Goal: Communication & Community: Answer question/provide support

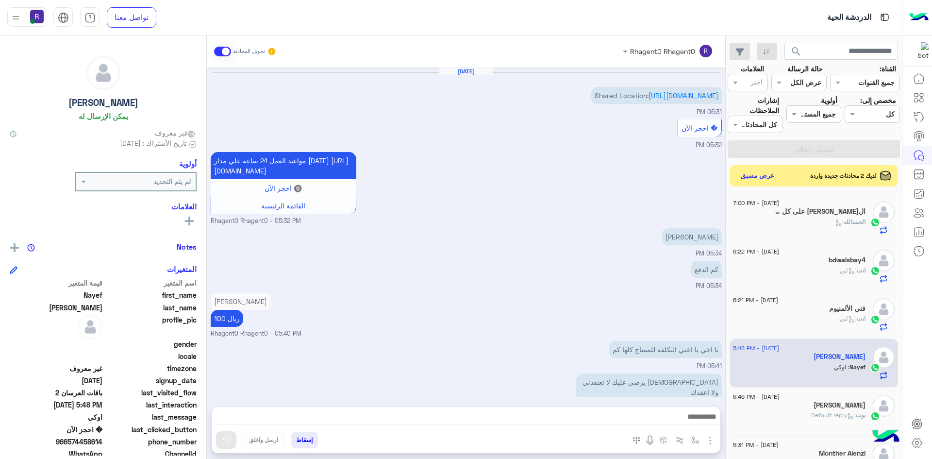
click at [811, 225] on div "ال[PERSON_NAME] :" at bounding box center [799, 226] width 133 height 17
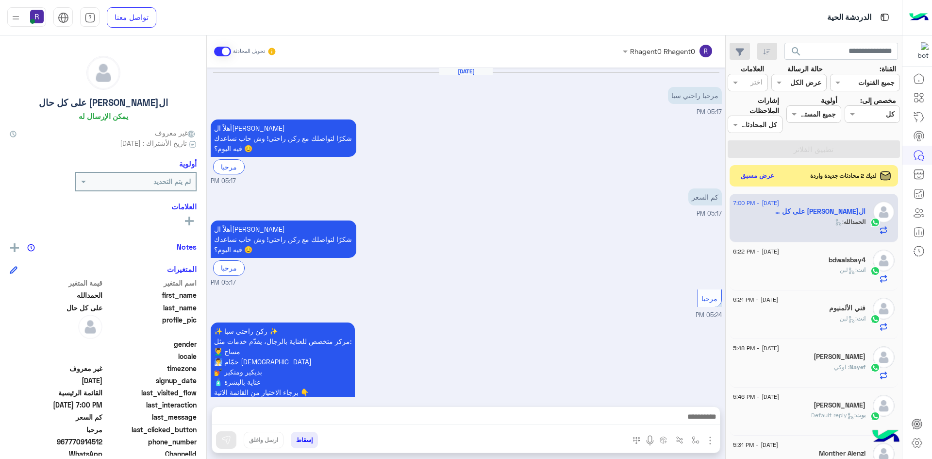
scroll to position [431, 0]
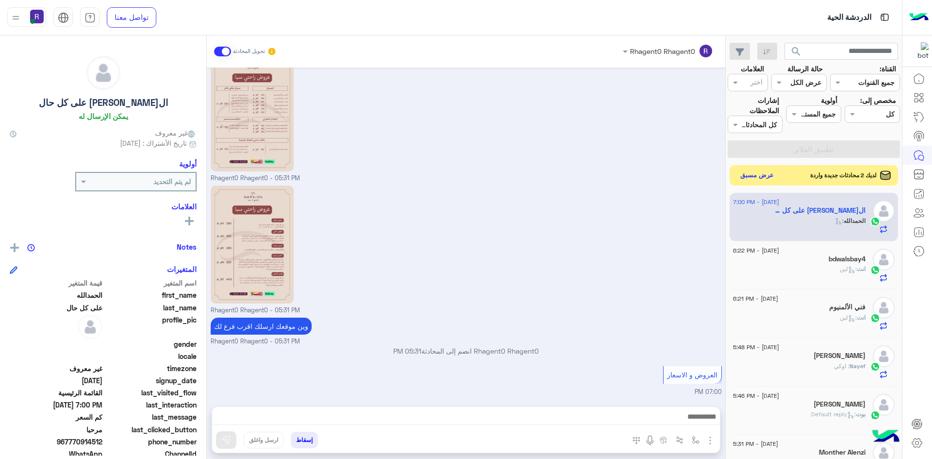
click at [760, 177] on button "عرض مسبق" at bounding box center [757, 175] width 41 height 13
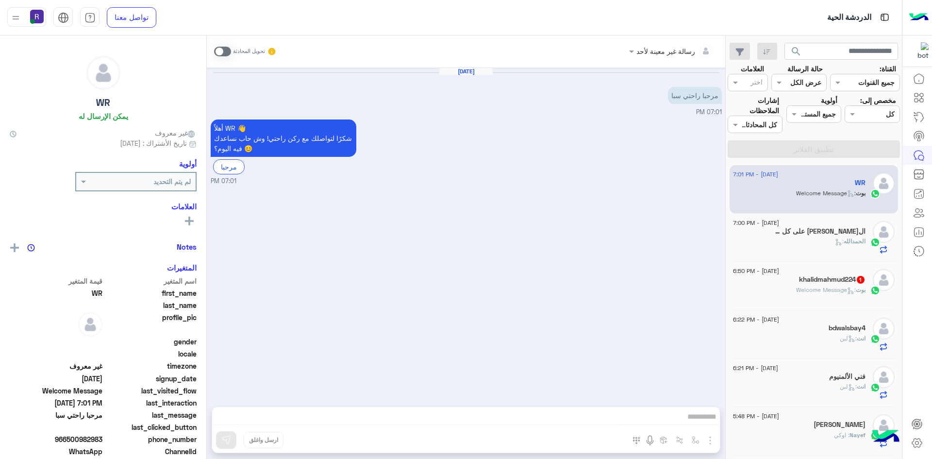
click at [805, 290] on span ": Welcome Message" at bounding box center [826, 289] width 60 height 7
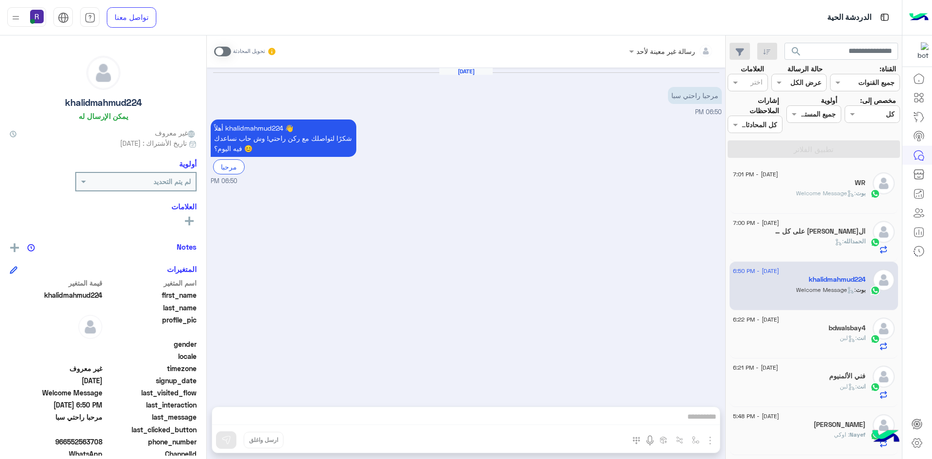
click at [227, 53] on span at bounding box center [222, 52] width 17 height 10
click at [709, 437] on img "button" at bounding box center [711, 441] width 12 height 12
click at [706, 426] on button "الصور" at bounding box center [695, 418] width 41 height 19
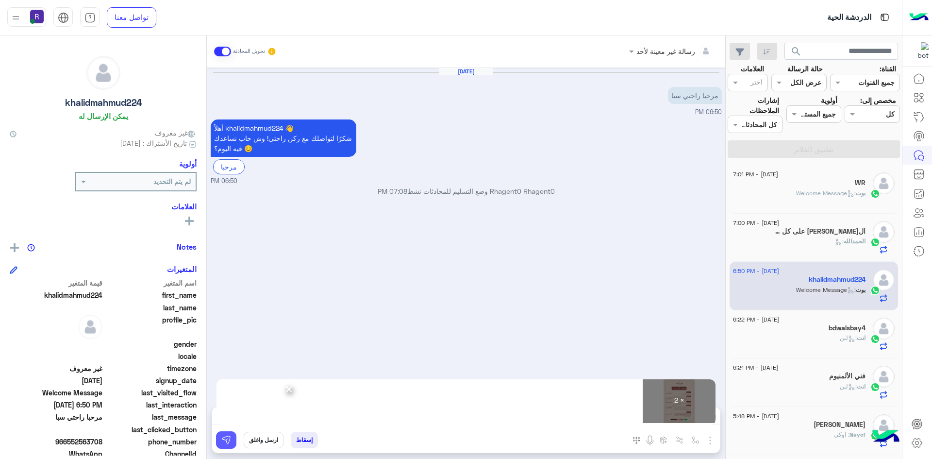
click at [226, 441] on img at bounding box center [226, 440] width 10 height 10
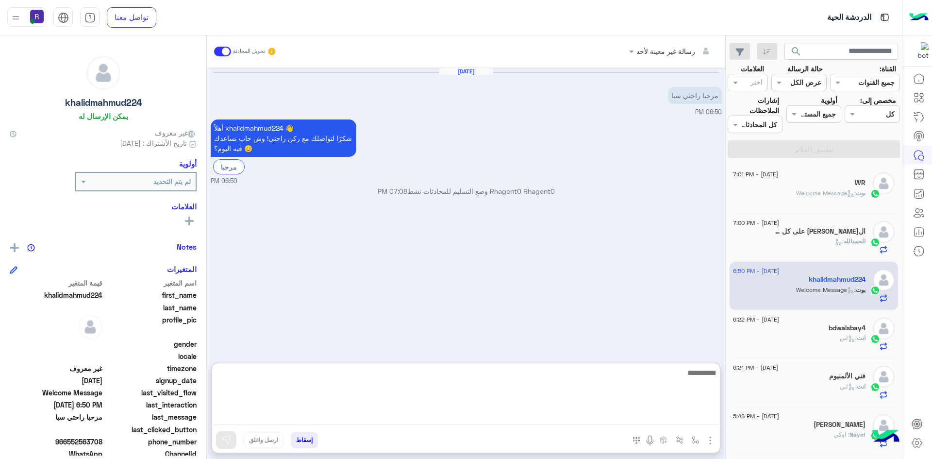
paste textarea "**********"
type textarea "**********"
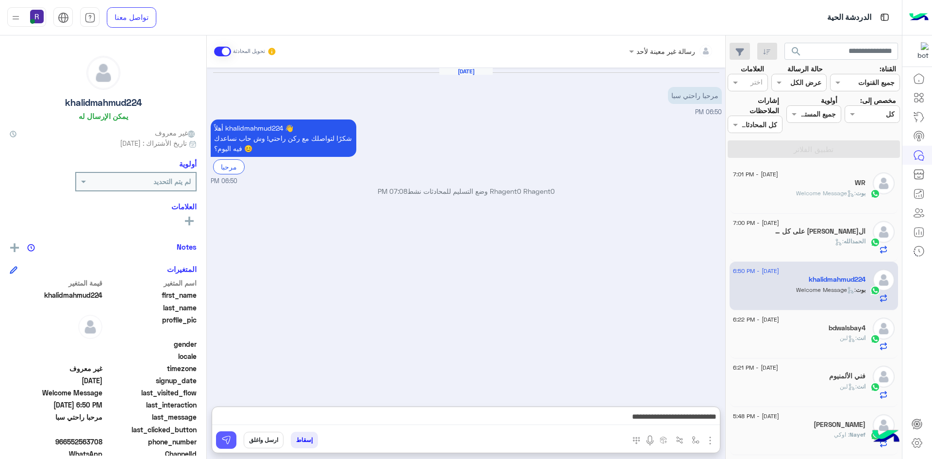
click at [227, 437] on img at bounding box center [226, 440] width 10 height 10
click at [834, 247] on div "الحمدالله :" at bounding box center [799, 245] width 133 height 17
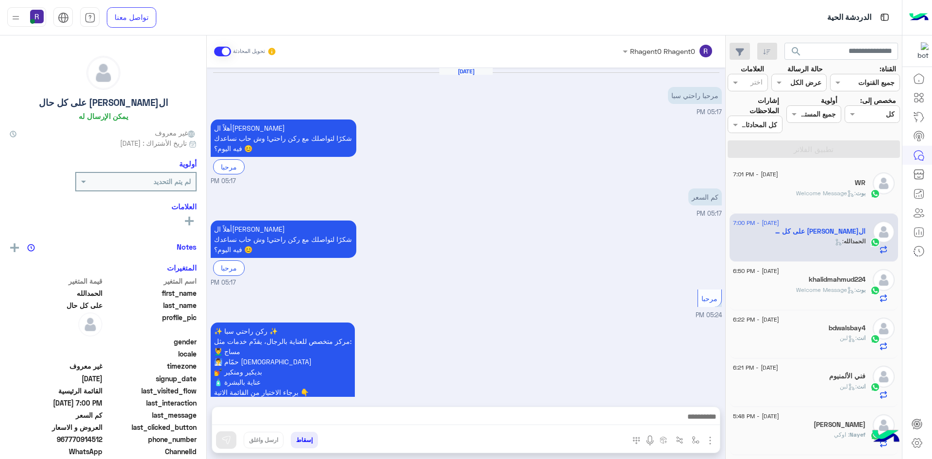
scroll to position [431, 0]
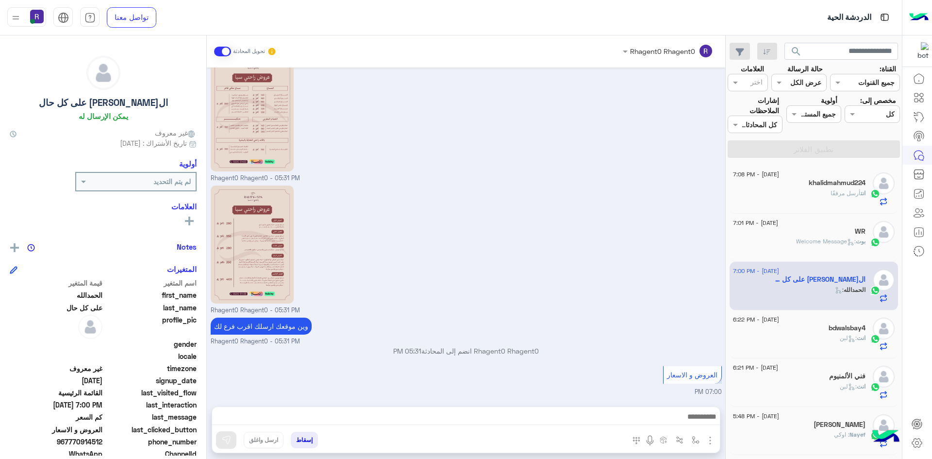
click at [815, 239] on span ": Welcome Message" at bounding box center [826, 240] width 60 height 7
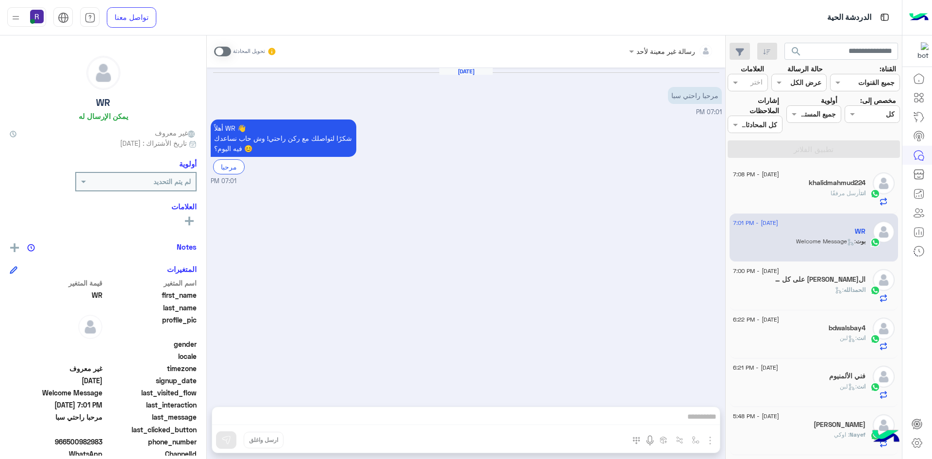
click at [229, 50] on span at bounding box center [222, 52] width 17 height 10
click at [712, 441] on img "button" at bounding box center [711, 441] width 12 height 12
click at [692, 424] on span "الصور" at bounding box center [692, 419] width 18 height 11
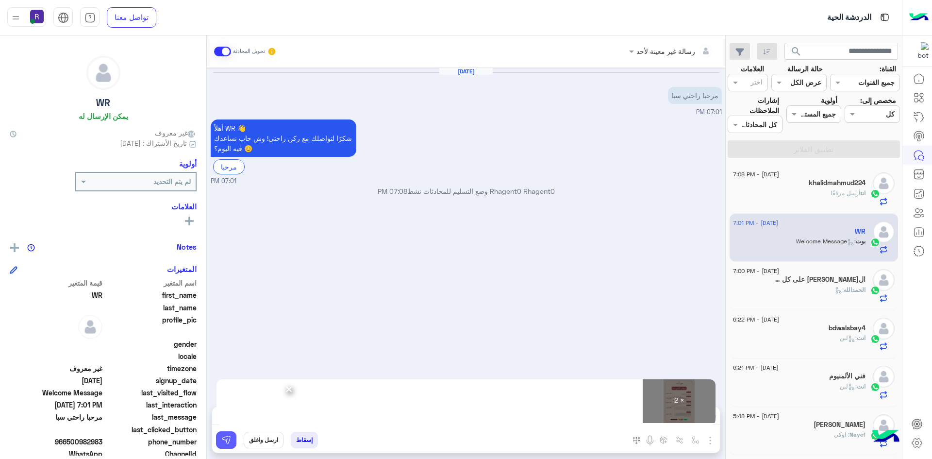
click at [225, 442] on img at bounding box center [226, 440] width 10 height 10
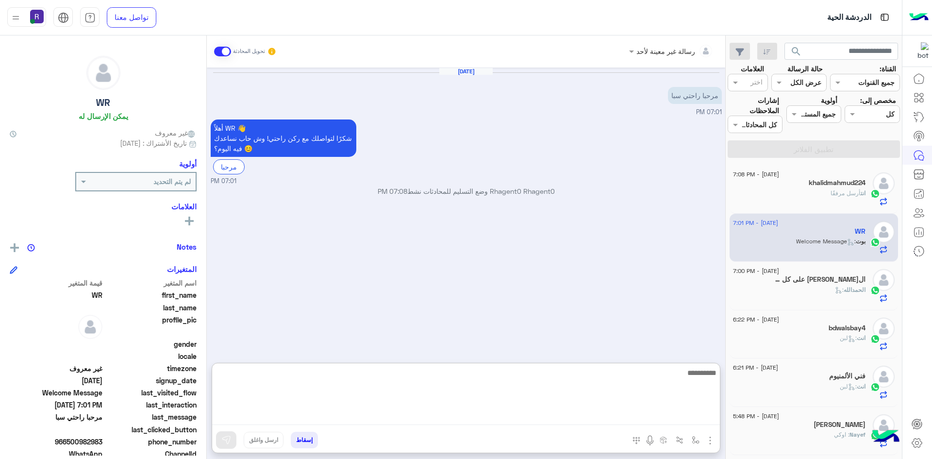
paste textarea "**********"
type textarea "**********"
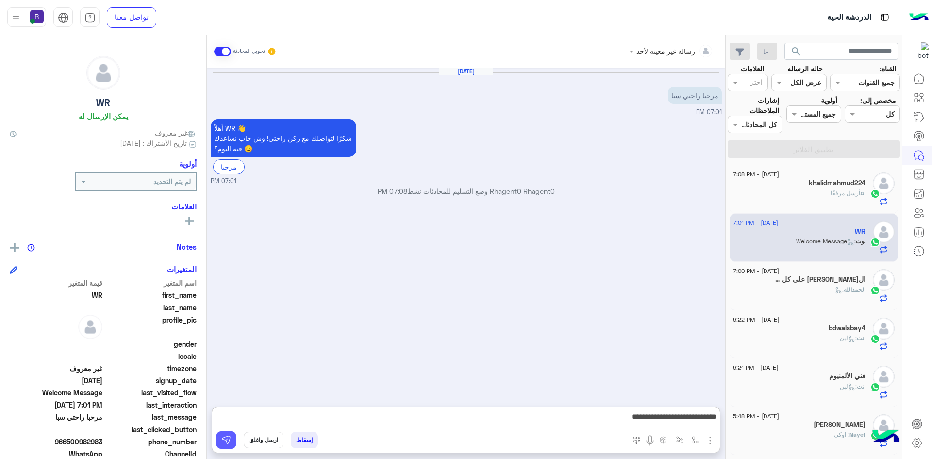
click at [233, 439] on button at bounding box center [226, 439] width 20 height 17
click at [822, 277] on h5 "الحمدالله على كل حال" at bounding box center [819, 279] width 93 height 8
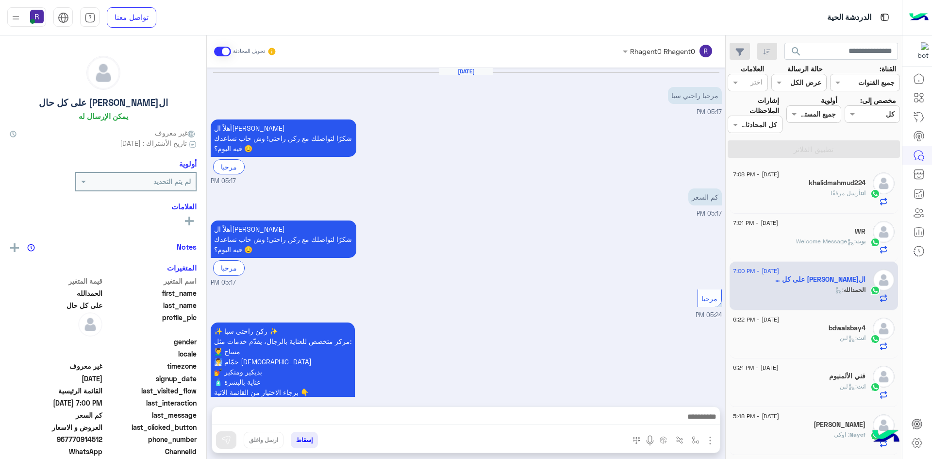
scroll to position [431, 0]
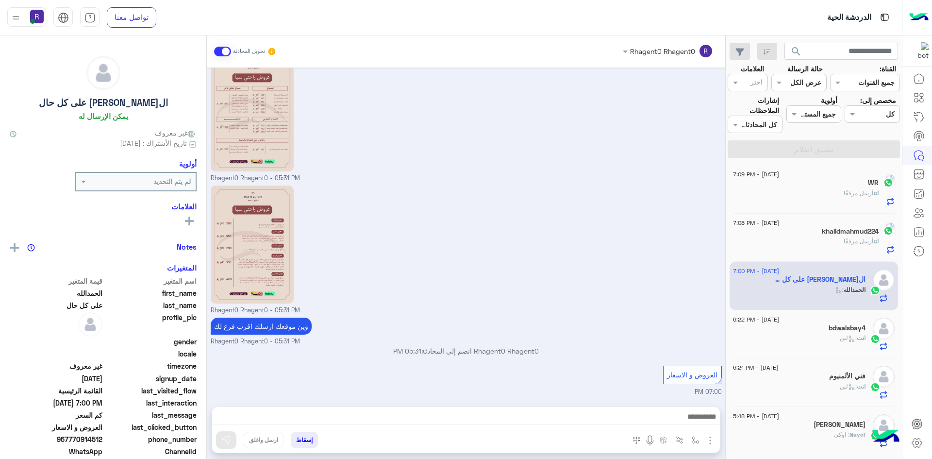
click at [790, 189] on div "انت أرسل مرفقًا" at bounding box center [806, 197] width 146 height 17
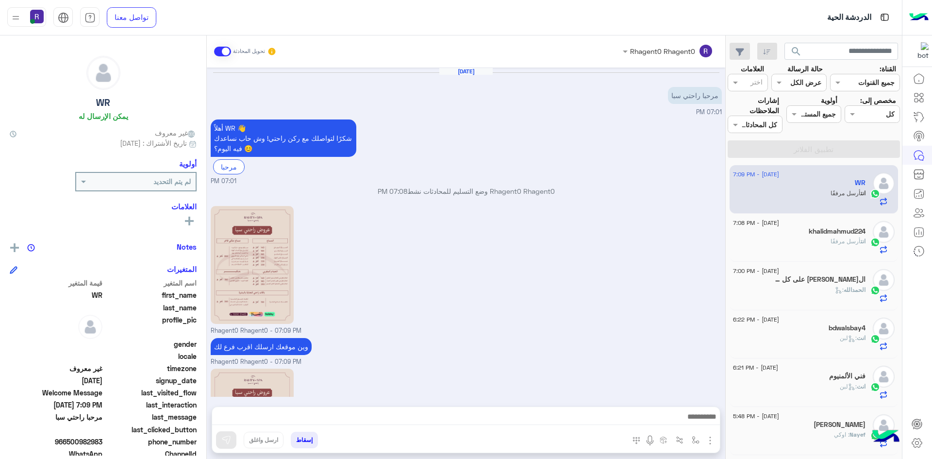
scroll to position [119, 0]
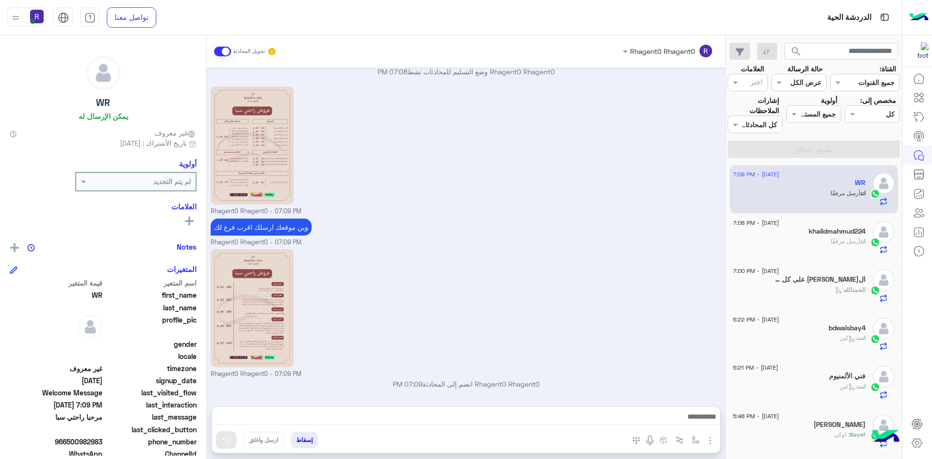
click at [844, 237] on div "khalidmahmud224" at bounding box center [799, 232] width 133 height 10
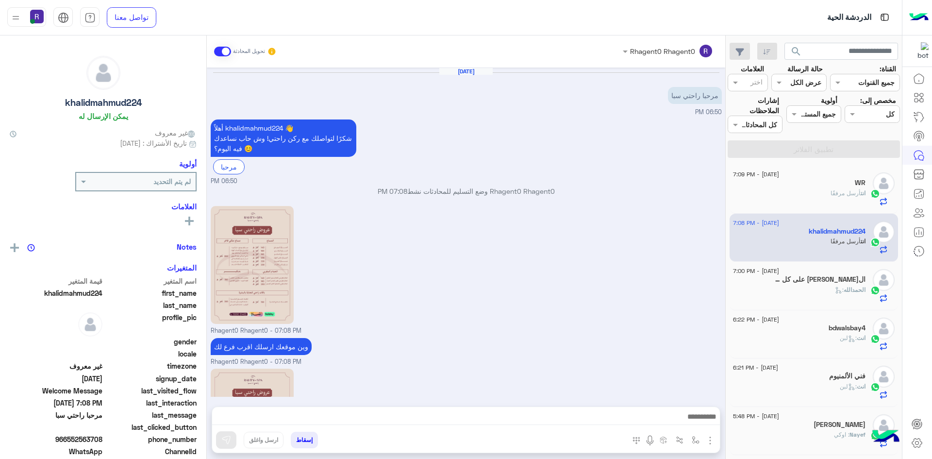
scroll to position [137, 0]
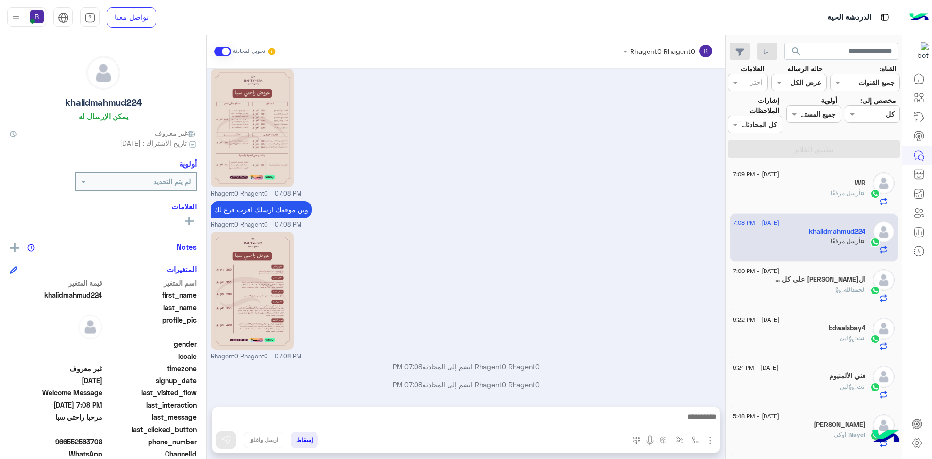
click at [799, 379] on div "فني الألمنيوم" at bounding box center [799, 377] width 133 height 10
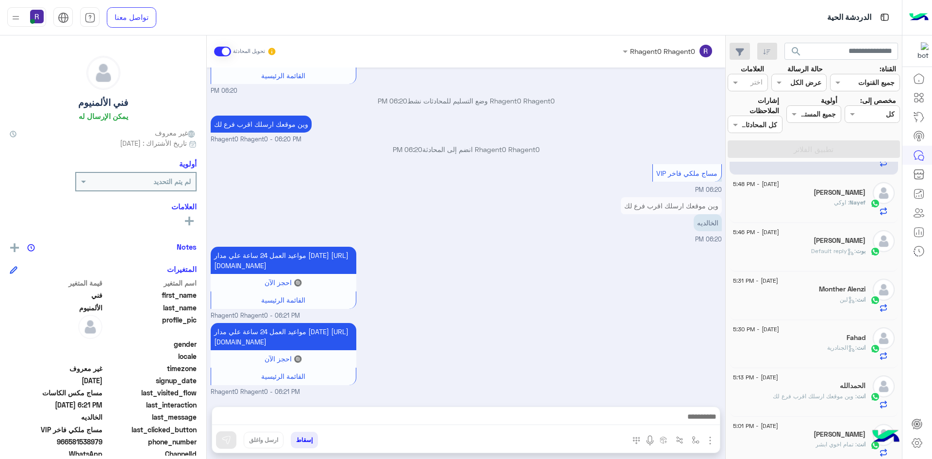
scroll to position [243, 0]
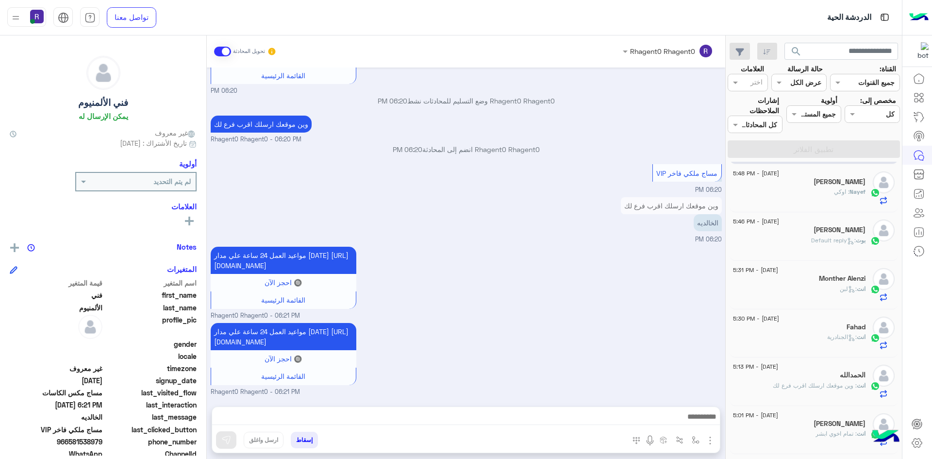
click at [820, 232] on div "[PERSON_NAME]" at bounding box center [799, 231] width 133 height 10
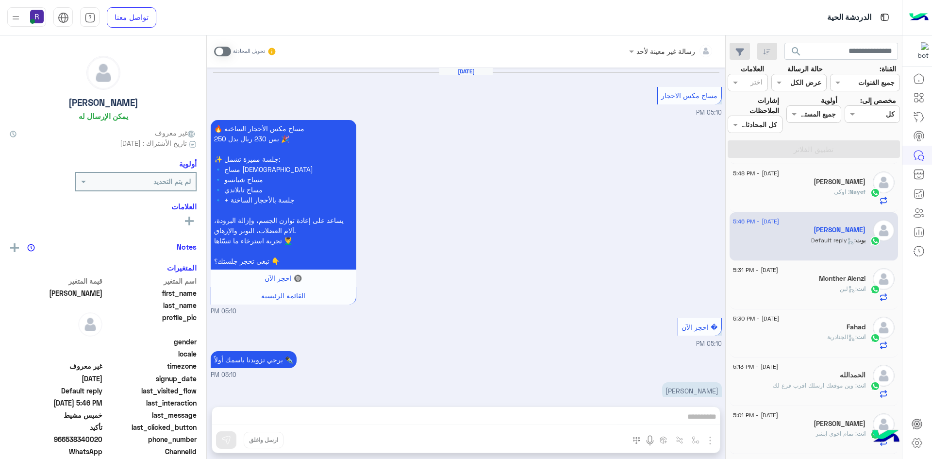
scroll to position [575, 0]
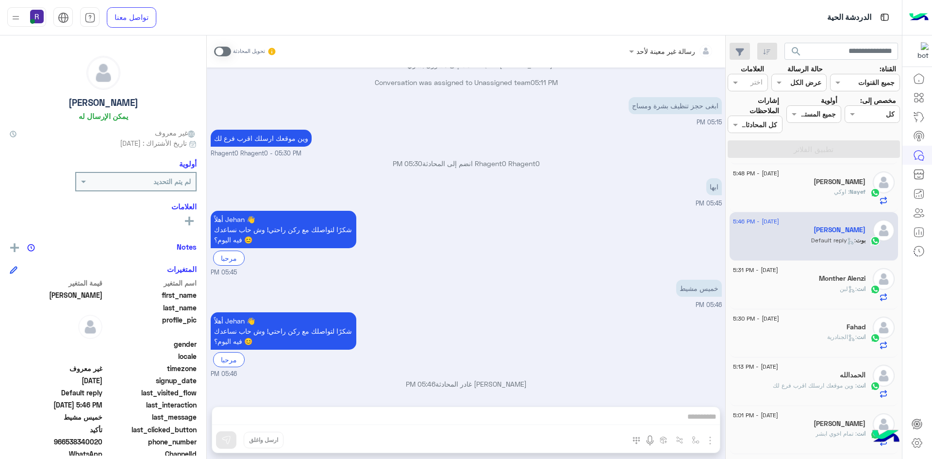
click at [227, 50] on span at bounding box center [222, 52] width 17 height 10
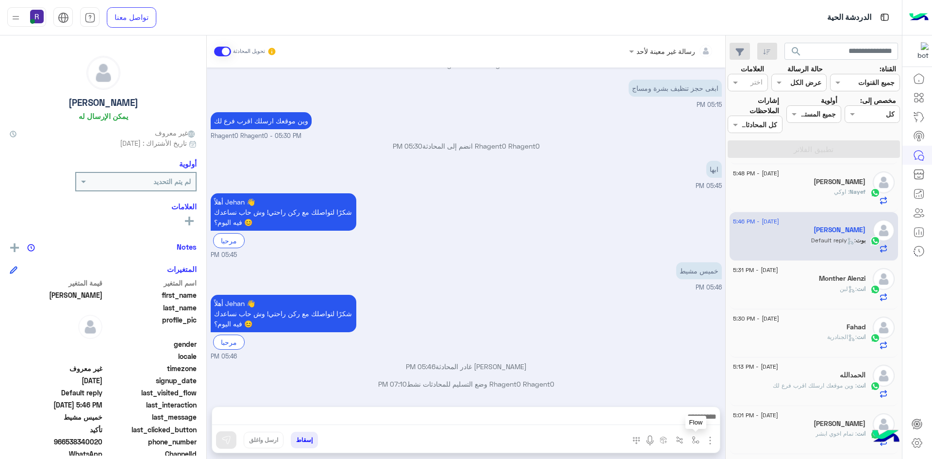
click at [697, 443] on img "button" at bounding box center [696, 440] width 8 height 8
click at [685, 427] on div "أدخل اسم مجموعة الرسائل" at bounding box center [653, 418] width 102 height 17
click at [672, 377] on span "خميس مشيط" at bounding box center [678, 377] width 42 height 9
type textarea "*********"
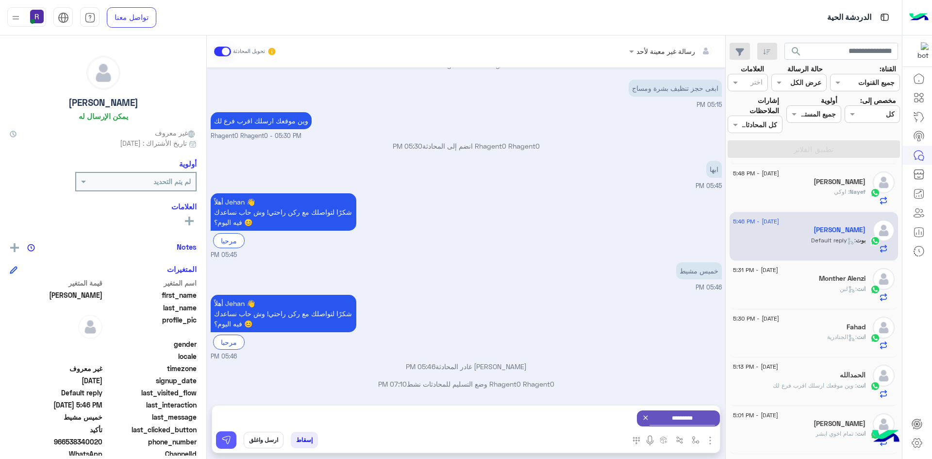
click at [228, 437] on img at bounding box center [226, 440] width 10 height 10
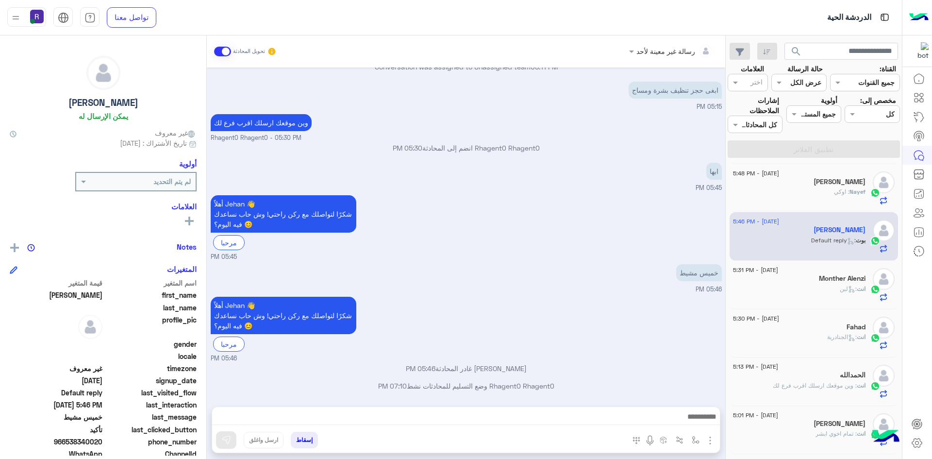
scroll to position [593, 0]
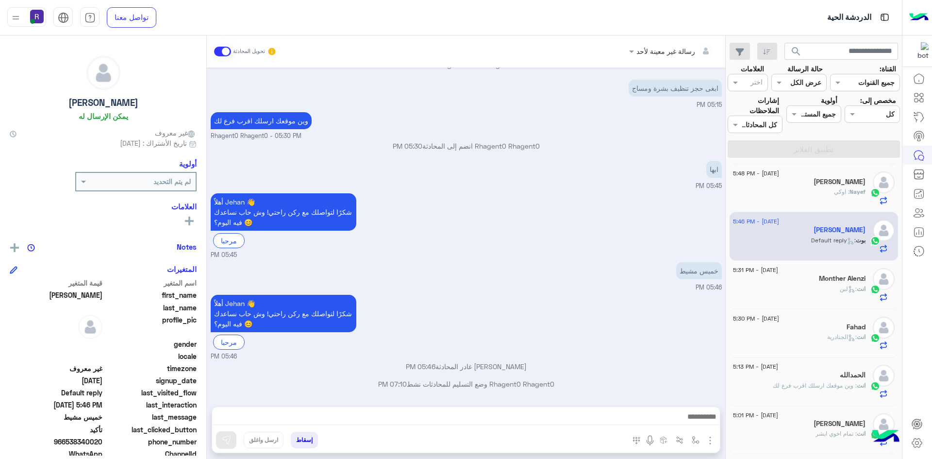
click at [832, 288] on div "انت : لبن" at bounding box center [799, 293] width 133 height 17
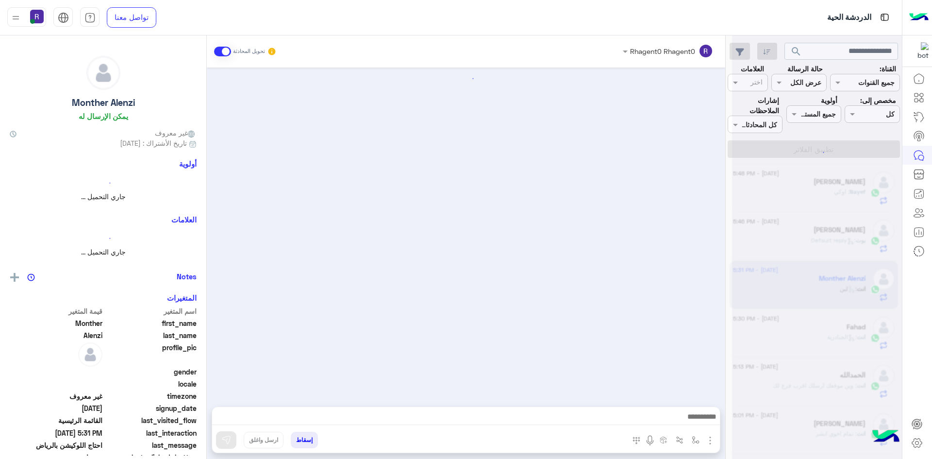
scroll to position [276, 0]
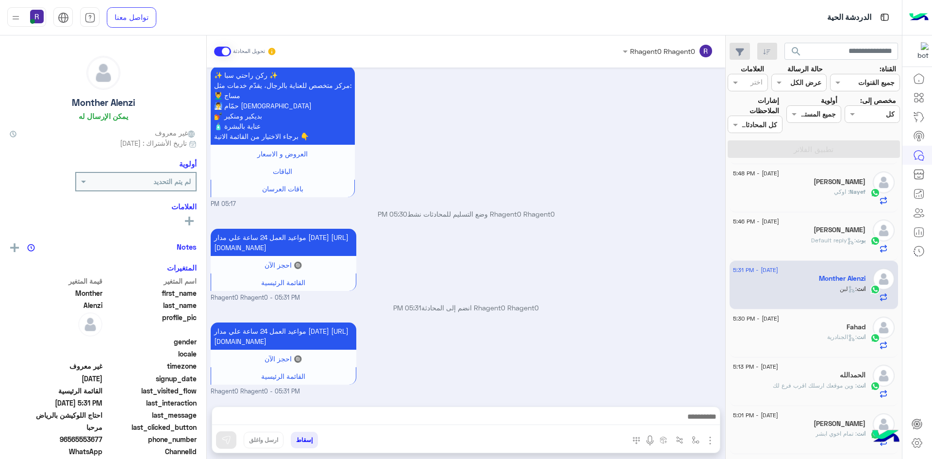
click at [826, 188] on div "Nayef : اوكي" at bounding box center [799, 195] width 133 height 17
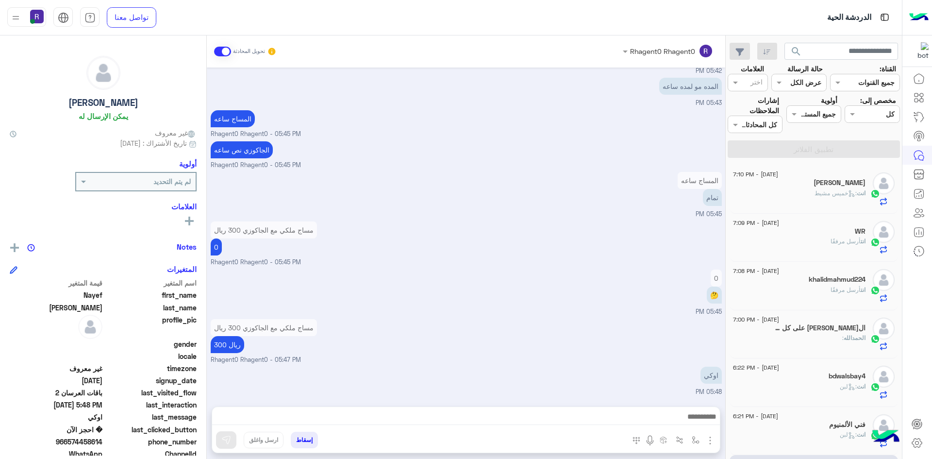
click at [850, 192] on icon at bounding box center [851, 193] width 7 height 7
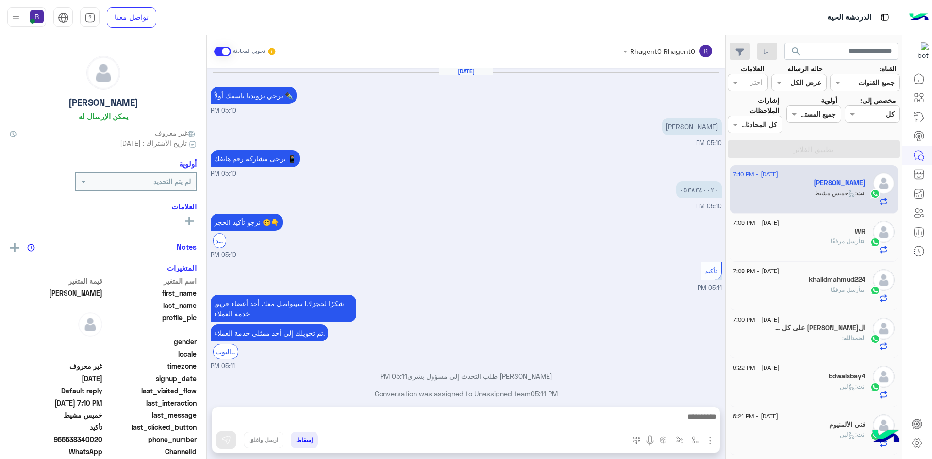
scroll to position [422, 0]
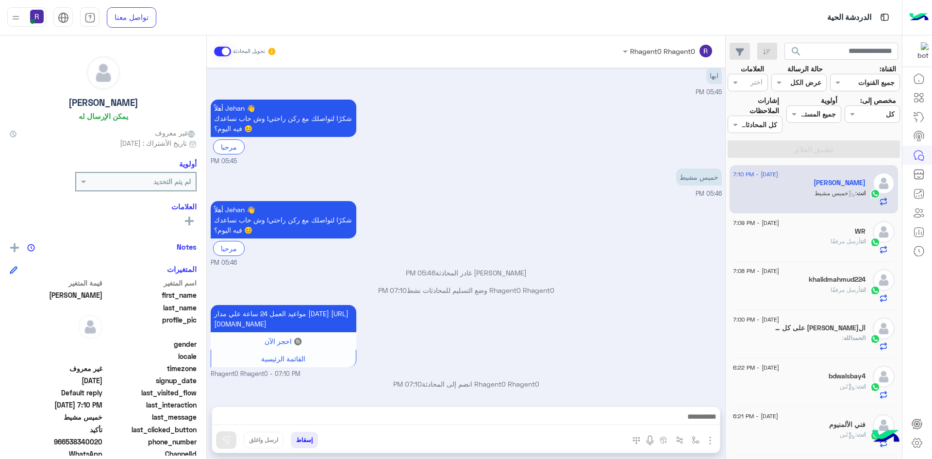
click at [811, 221] on div "28 August - 7:09 PM" at bounding box center [799, 224] width 133 height 6
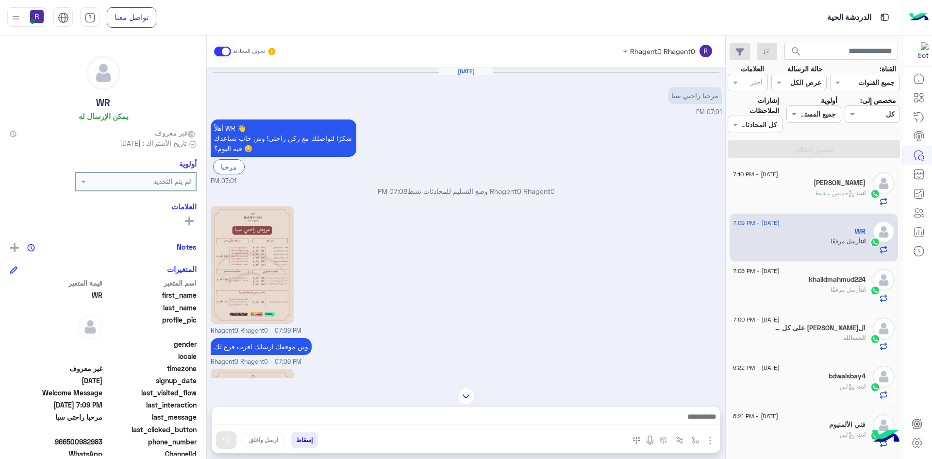
click at [849, 292] on span "أرسل مرفقًا" at bounding box center [846, 289] width 30 height 7
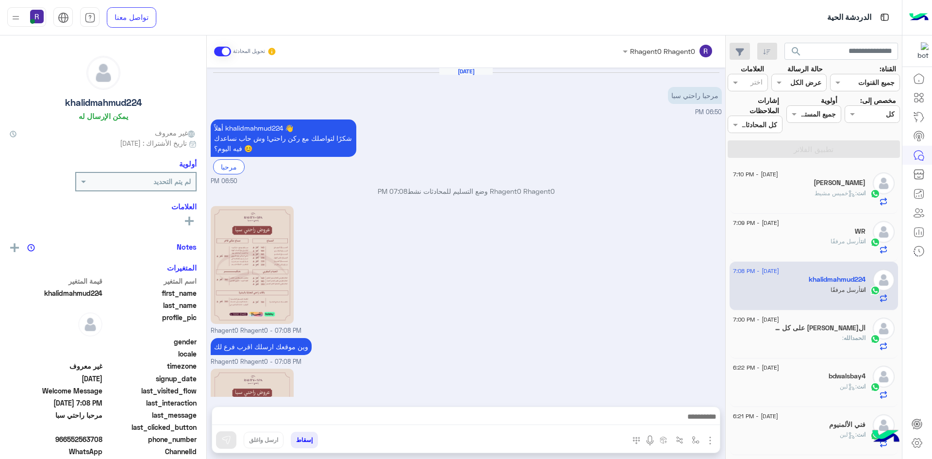
scroll to position [137, 0]
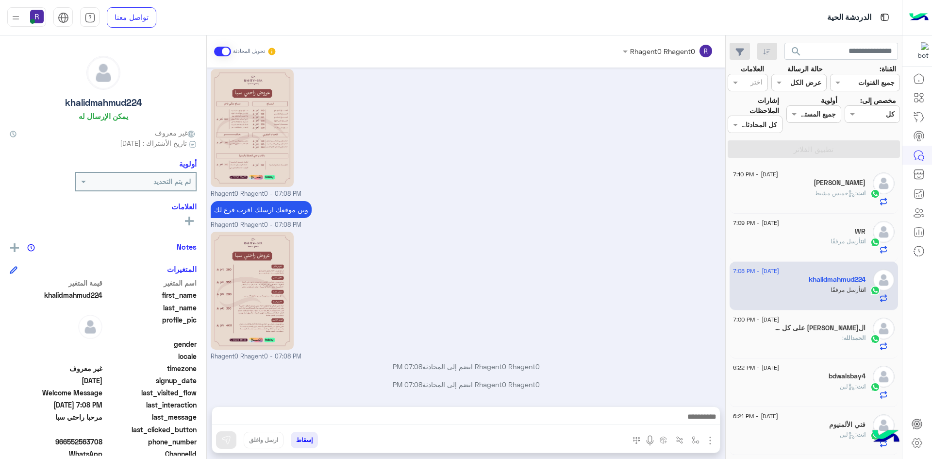
click at [850, 194] on icon at bounding box center [852, 193] width 4 height 3
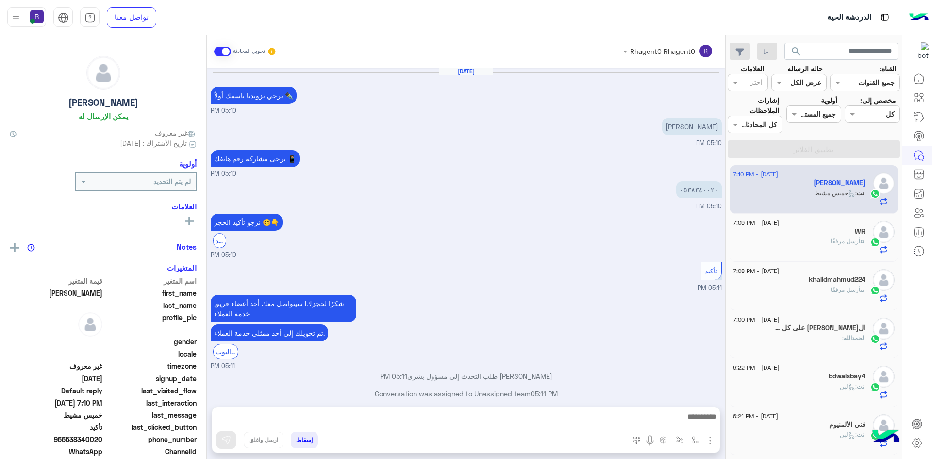
scroll to position [422, 0]
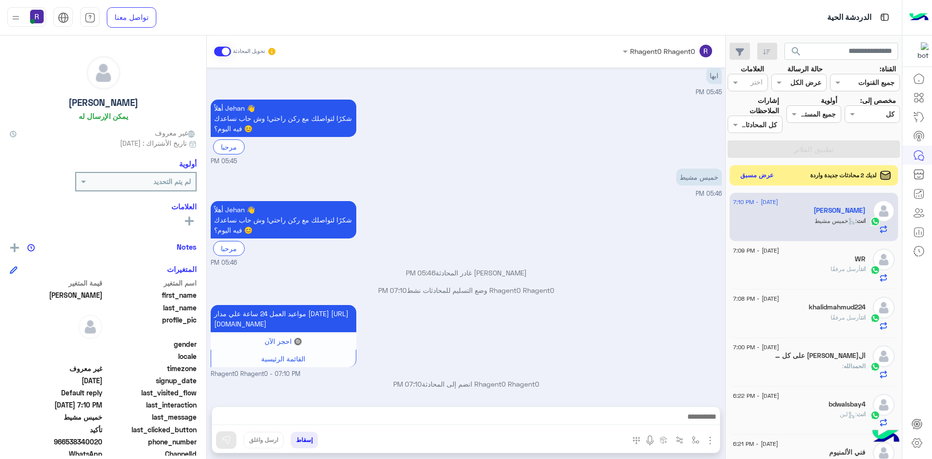
click at [766, 171] on button "عرض مسبق" at bounding box center [757, 175] width 41 height 13
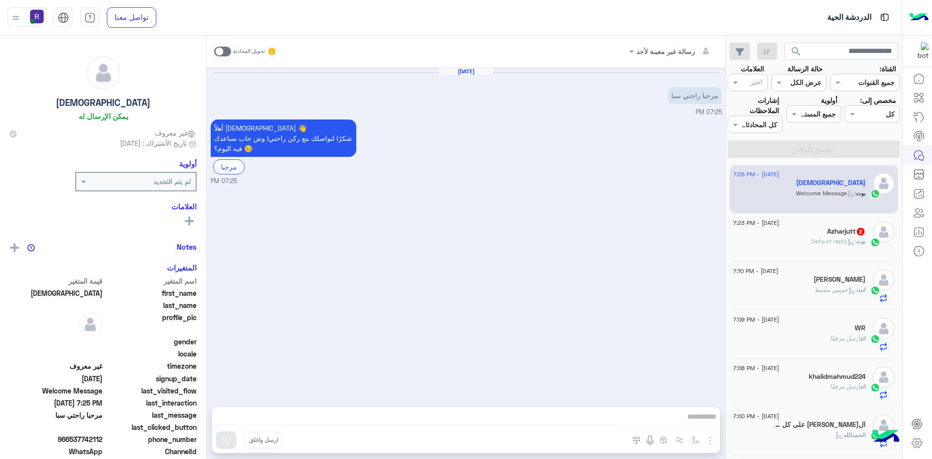
click at [851, 235] on h5 "Azharjutt 2" at bounding box center [847, 231] width 38 height 8
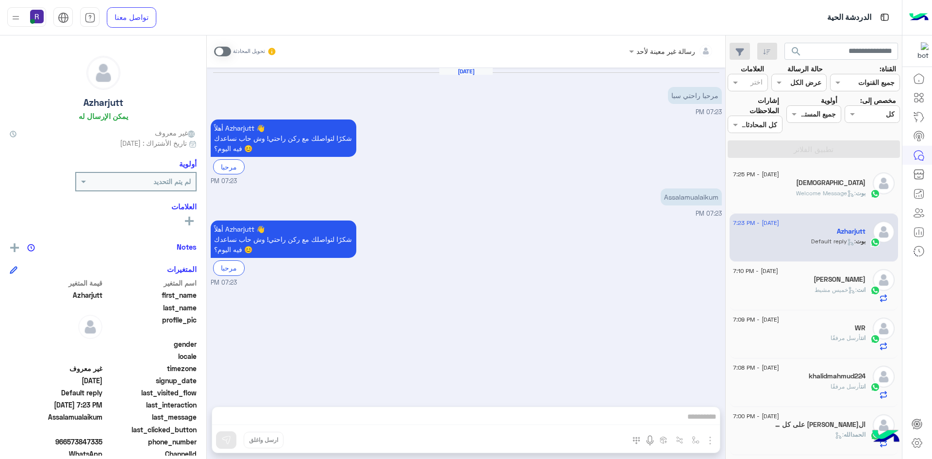
click at [229, 51] on span at bounding box center [222, 52] width 17 height 10
click at [711, 439] on img "button" at bounding box center [711, 441] width 12 height 12
click at [698, 418] on span "الصور" at bounding box center [692, 419] width 18 height 11
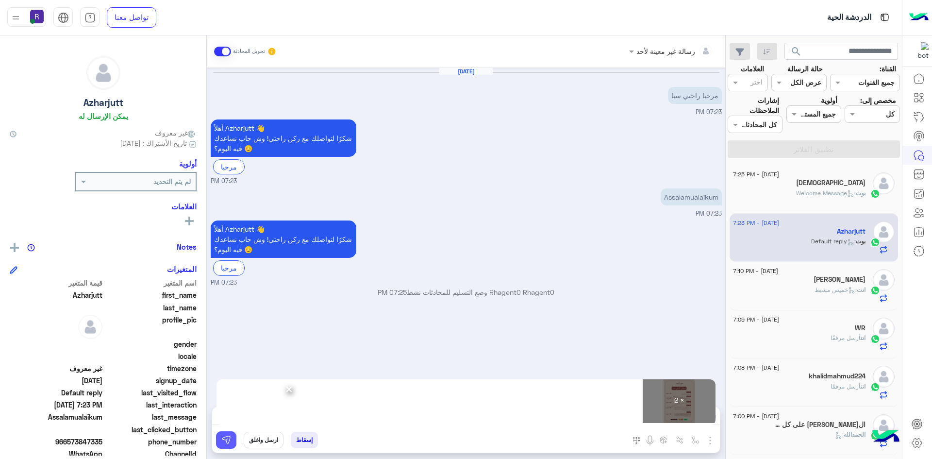
click at [228, 437] on img at bounding box center [226, 440] width 10 height 10
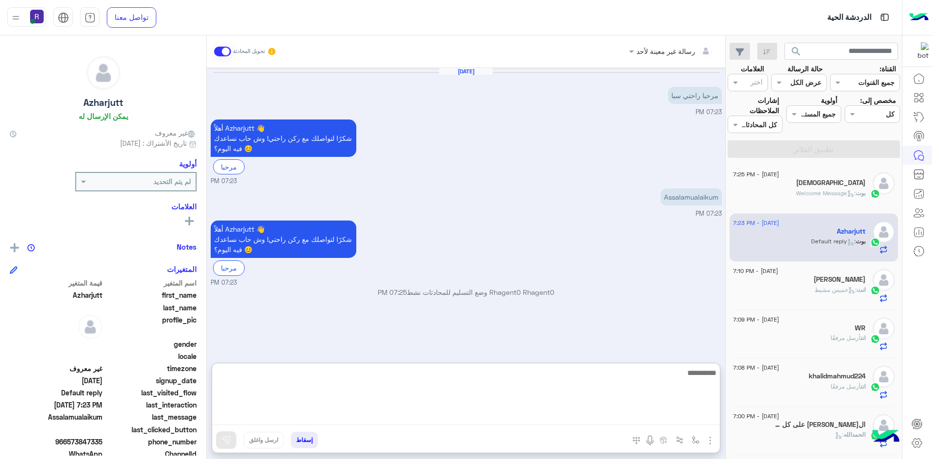
paste textarea "**********"
type textarea "**********"
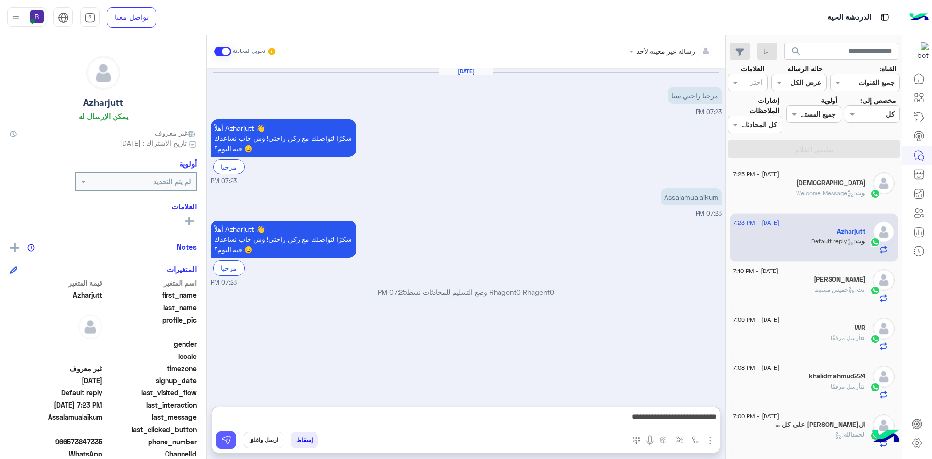
click at [234, 437] on button at bounding box center [226, 439] width 20 height 17
click at [810, 275] on div "28 August - 7:10 PM" at bounding box center [799, 272] width 133 height 6
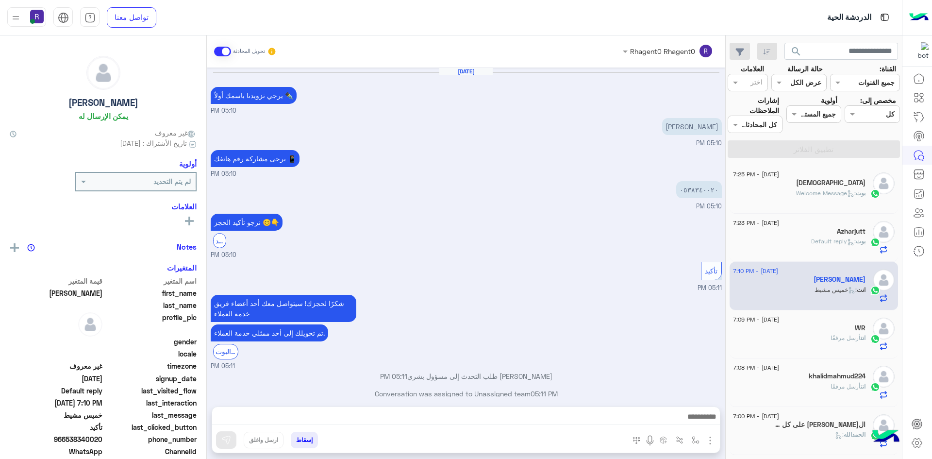
scroll to position [422, 0]
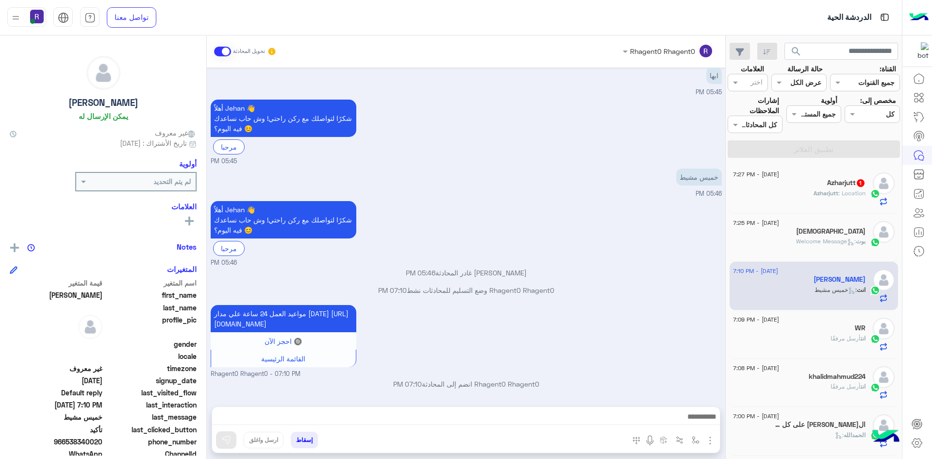
click at [833, 187] on div "Azharjutt 1" at bounding box center [799, 184] width 133 height 10
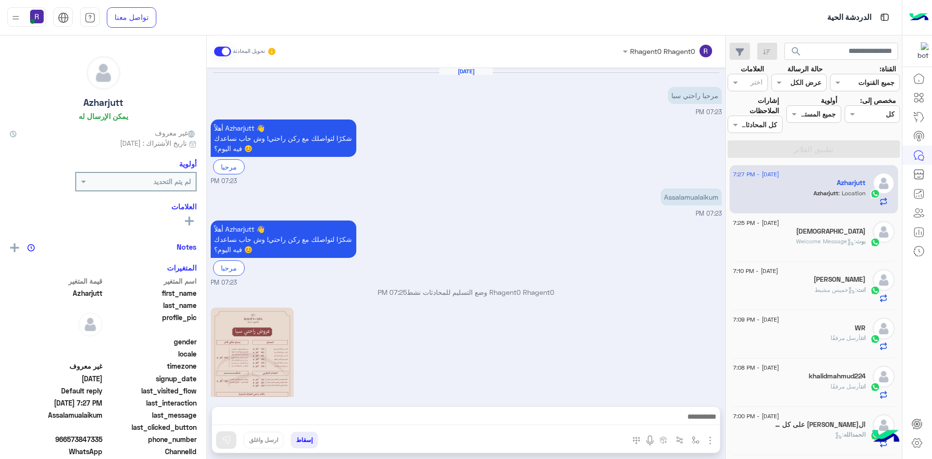
scroll to position [253, 0]
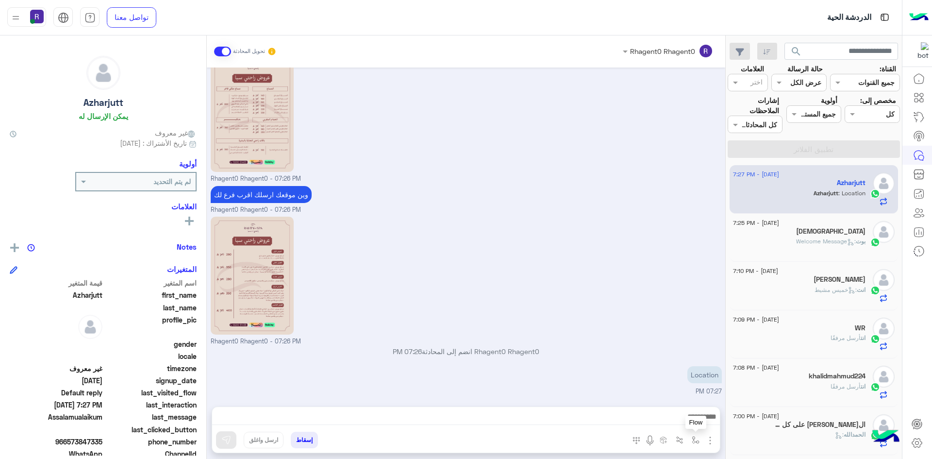
click at [695, 440] on img "button" at bounding box center [696, 440] width 8 height 8
click at [678, 413] on input "text" at bounding box center [666, 418] width 66 height 11
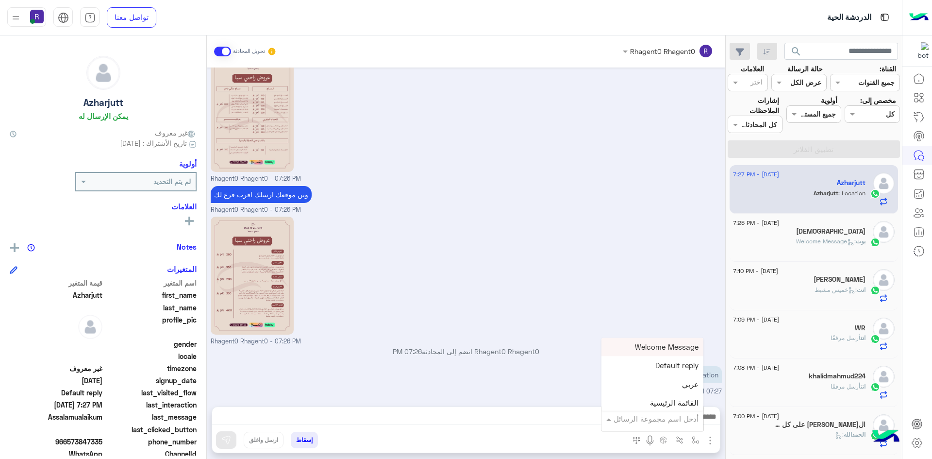
click at [678, 413] on input "text" at bounding box center [666, 418] width 66 height 11
click at [659, 372] on div "الجنادرية" at bounding box center [653, 370] width 102 height 19
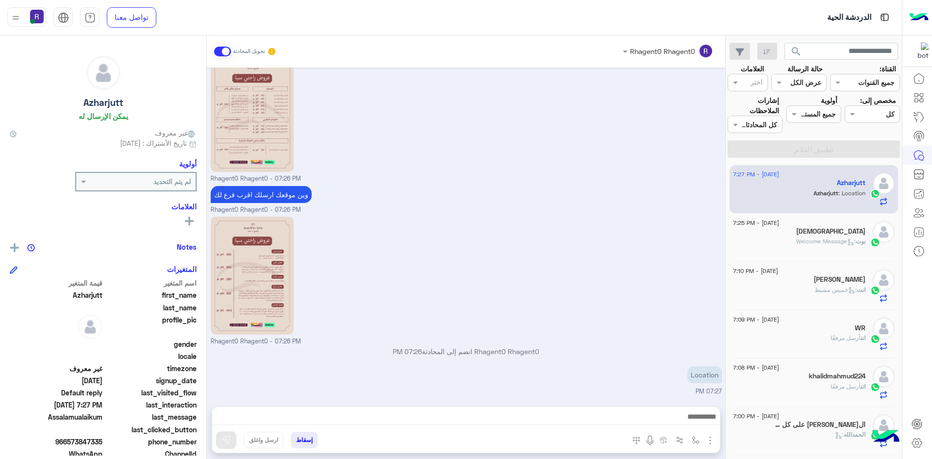
type textarea "*********"
click at [225, 438] on img at bounding box center [226, 440] width 10 height 10
click at [697, 439] on img "button" at bounding box center [696, 440] width 8 height 8
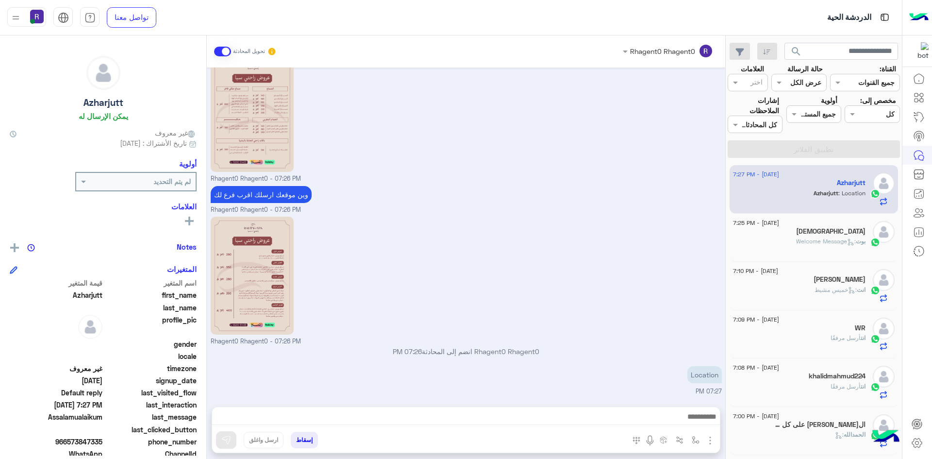
scroll to position [339, 0]
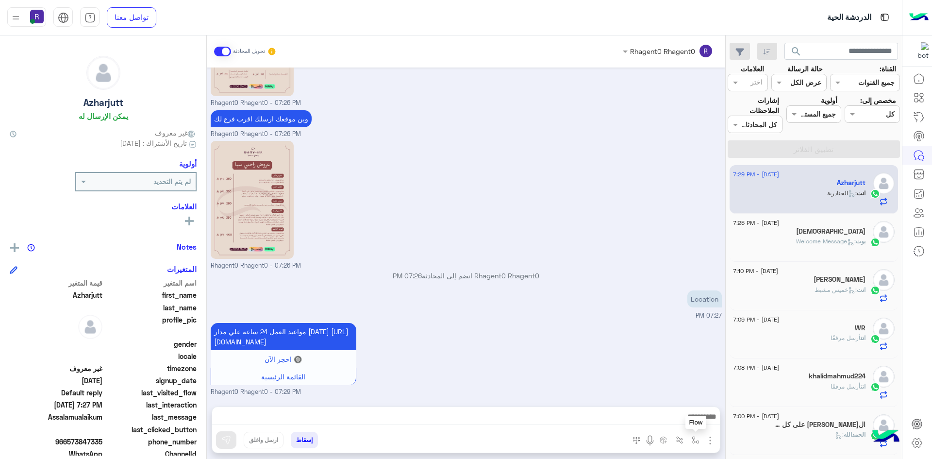
click at [696, 440] on img "button" at bounding box center [696, 440] width 8 height 8
click at [681, 419] on input "text" at bounding box center [666, 418] width 66 height 11
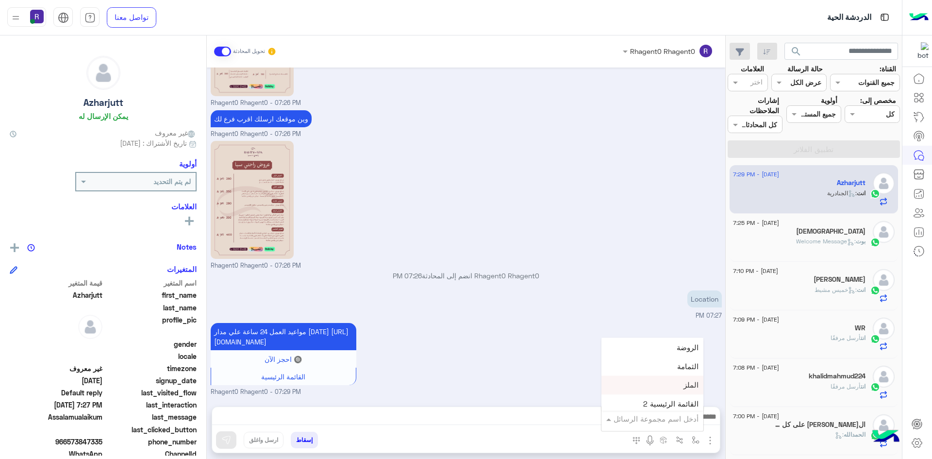
scroll to position [680, 0]
click at [658, 361] on div "لبن" at bounding box center [653, 359] width 102 height 19
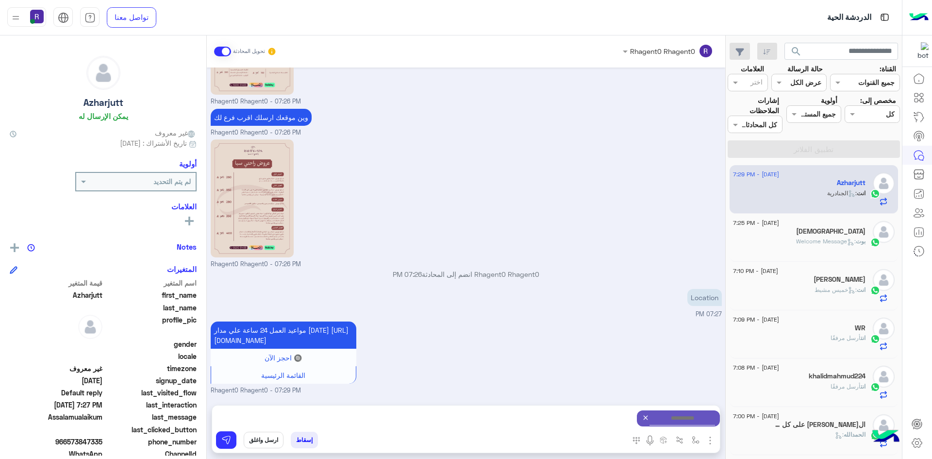
type textarea "***"
click at [233, 439] on button at bounding box center [226, 439] width 20 height 17
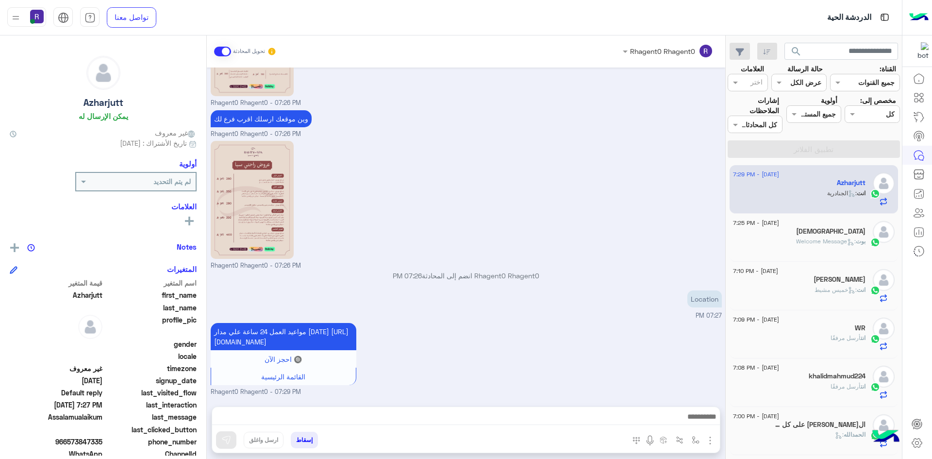
scroll to position [339, 0]
click at [842, 293] on span ": خميس مشيط" at bounding box center [836, 289] width 42 height 7
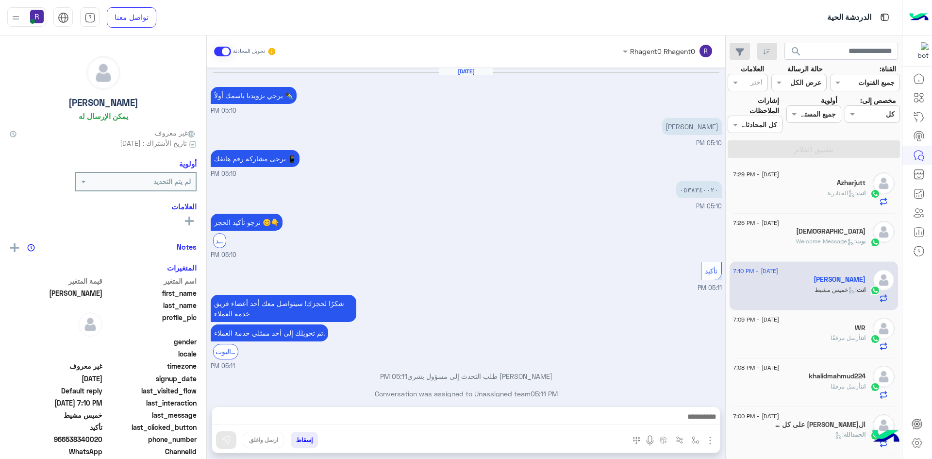
scroll to position [422, 0]
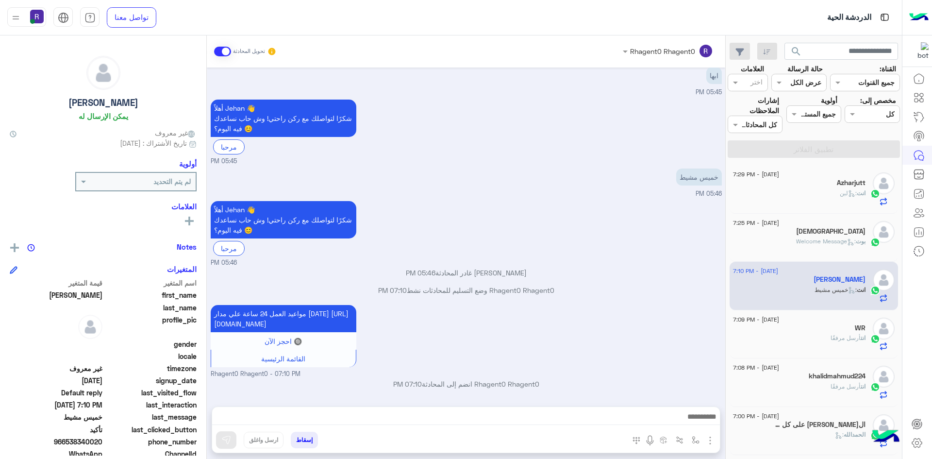
click at [819, 197] on div "انت : لبن" at bounding box center [799, 197] width 133 height 17
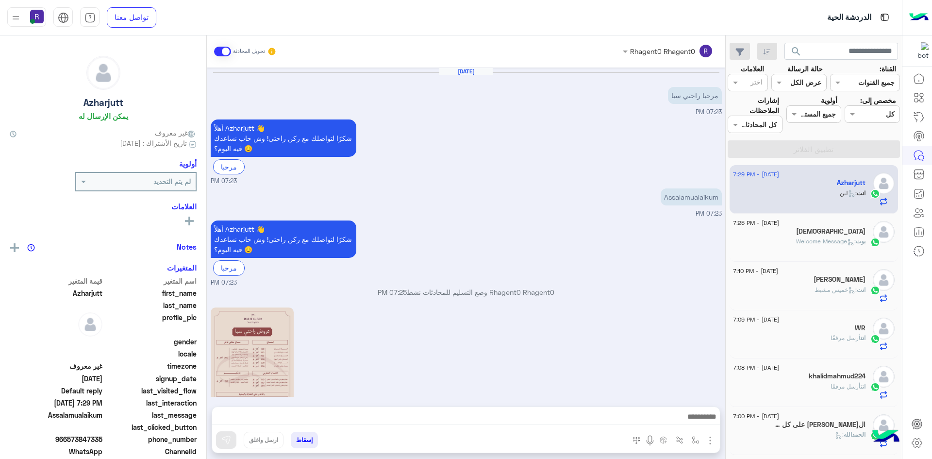
scroll to position [426, 0]
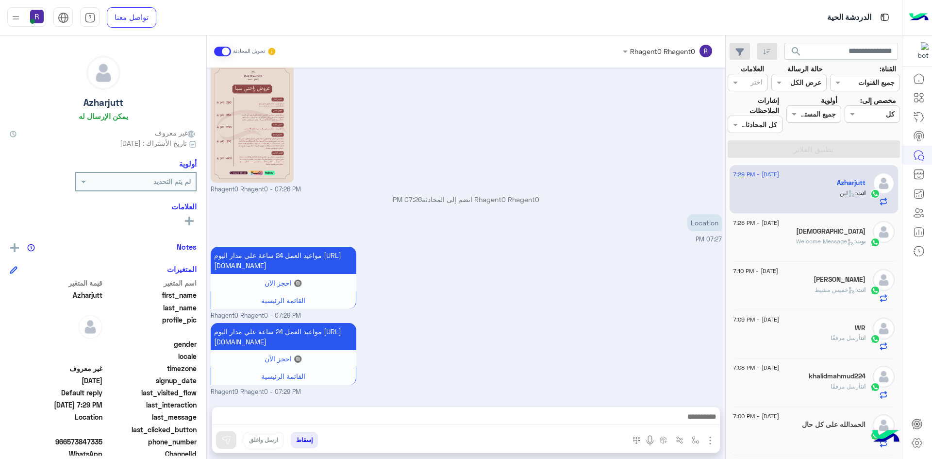
click at [785, 253] on div "بوت : Welcome Message" at bounding box center [799, 245] width 133 height 17
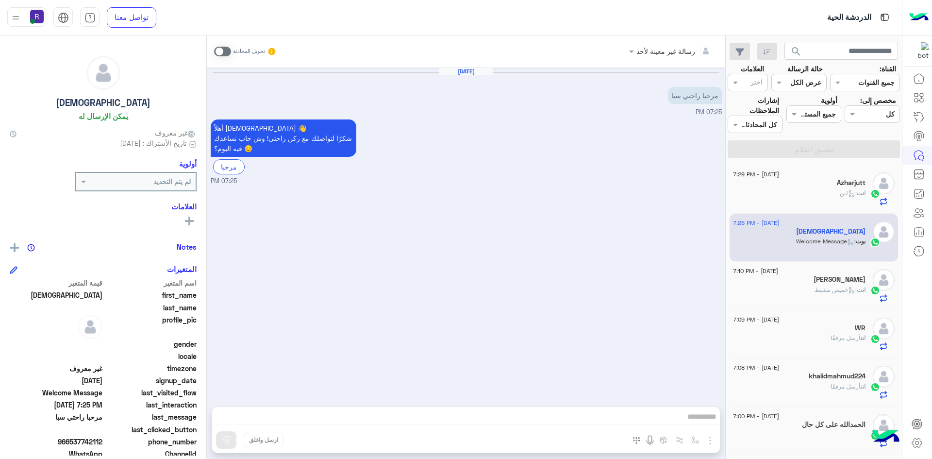
click at [327, 350] on div "Aug 28, 2025 مرحبا راحتي سبا 07:25 PM أهلاً ismailrahman3357 👋 شكرًا لتواصلك مع…" at bounding box center [466, 232] width 519 height 329
click at [595, 191] on div "Aug 28, 2025 مرحبا راحتي سبا 07:25 PM أهلاً ismailrahman3357 👋 شكرًا لتواصلك مع…" at bounding box center [466, 232] width 519 height 329
click at [229, 49] on span at bounding box center [222, 52] width 17 height 10
click at [711, 440] on img "button" at bounding box center [711, 441] width 12 height 12
click at [684, 421] on span "الصور" at bounding box center [692, 419] width 18 height 11
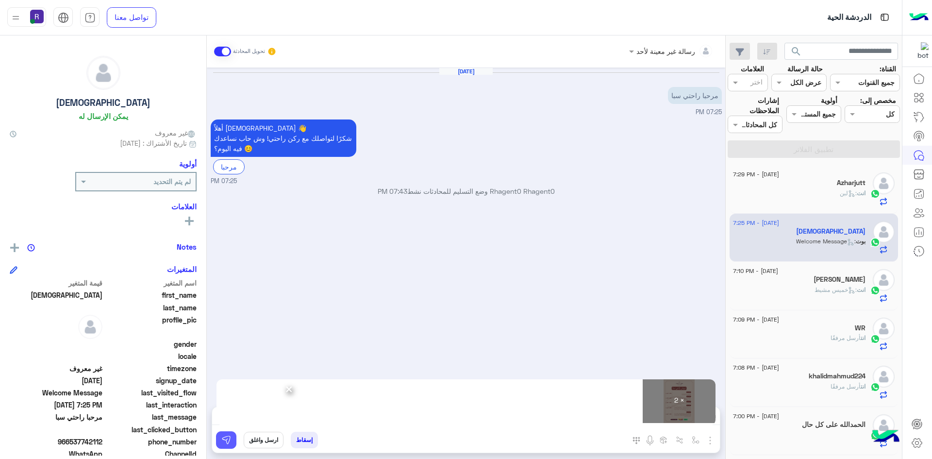
click at [219, 441] on button at bounding box center [226, 439] width 20 height 17
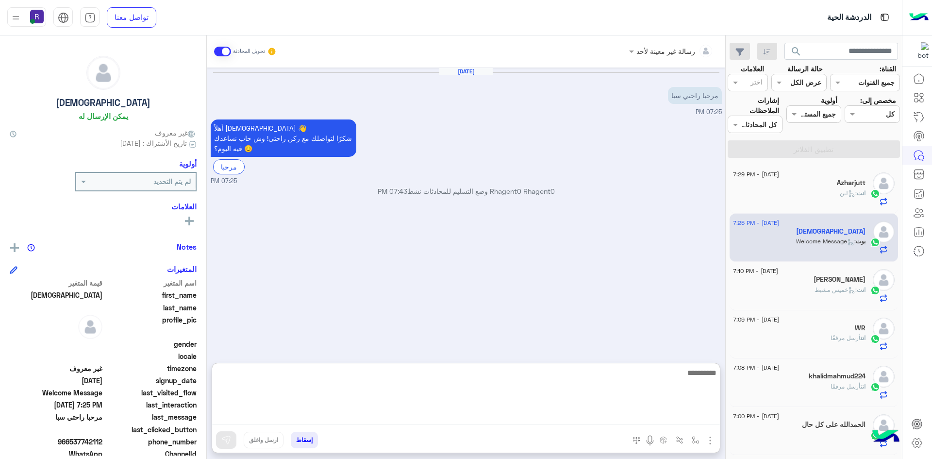
paste textarea "**********"
type textarea "**********"
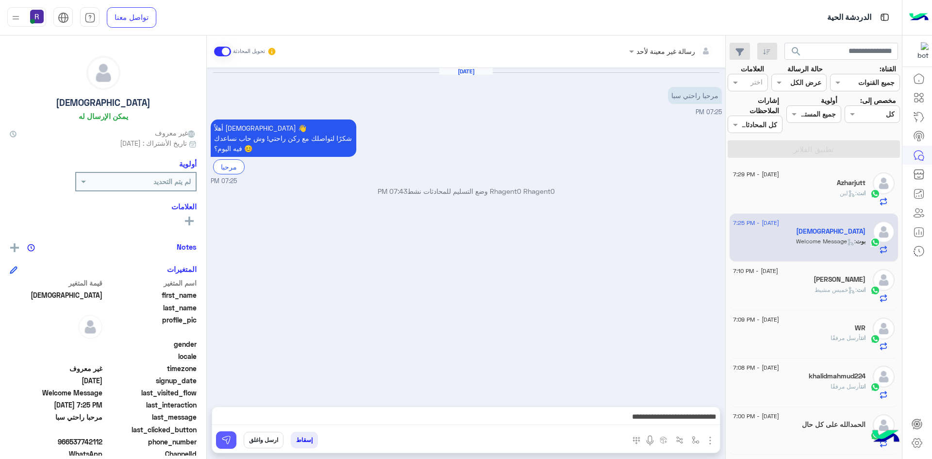
click at [226, 442] on img at bounding box center [226, 440] width 10 height 10
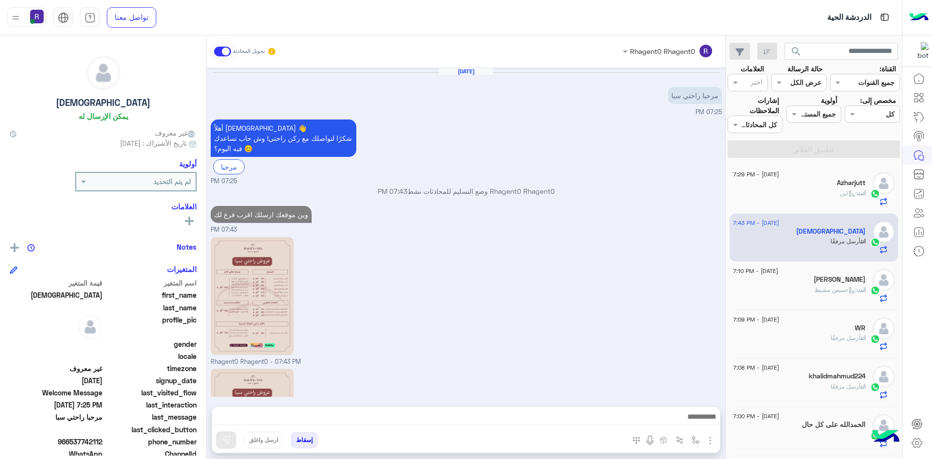
scroll to position [119, 0]
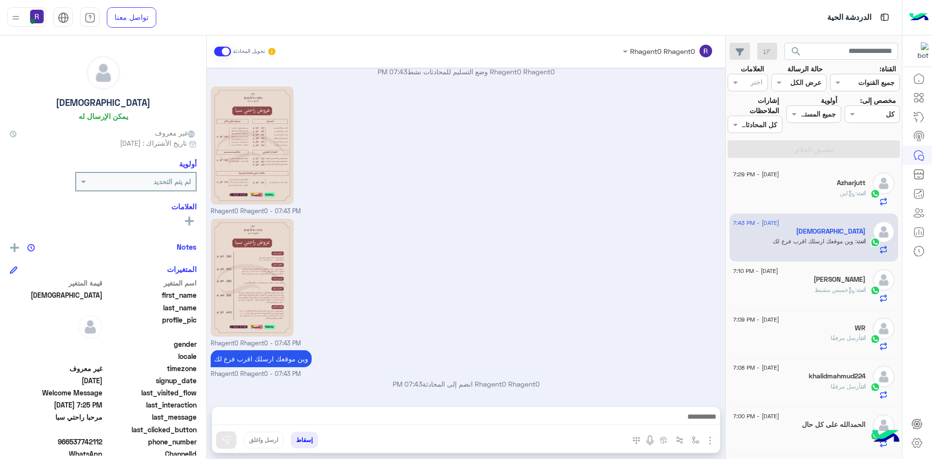
click at [848, 190] on icon at bounding box center [851, 193] width 7 height 7
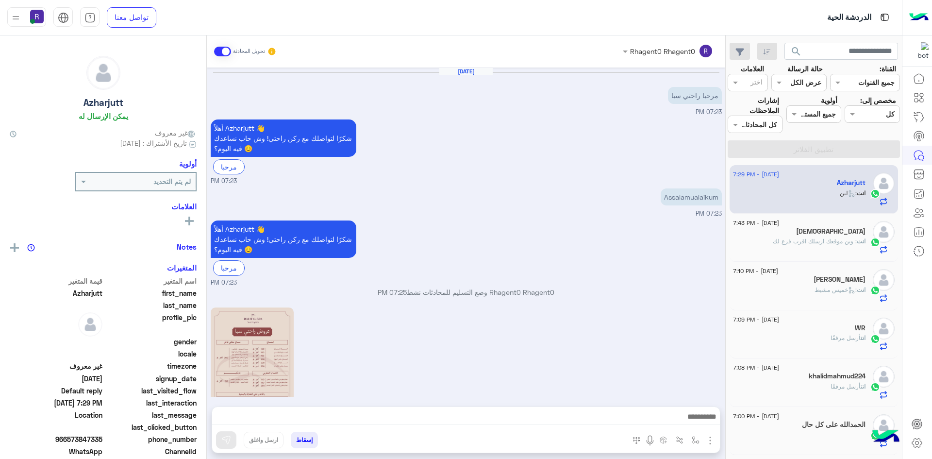
scroll to position [426, 0]
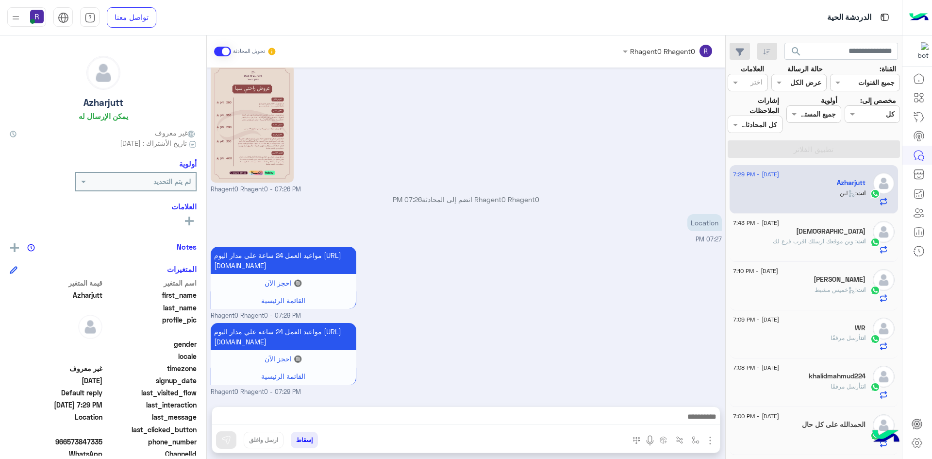
click at [806, 242] on span ": وين موقعك ارسلك اقرب فرع لك" at bounding box center [815, 240] width 84 height 7
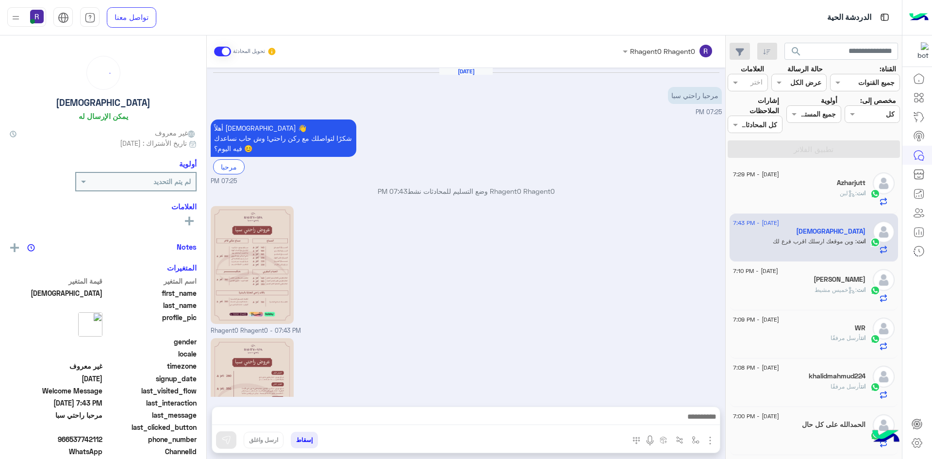
scroll to position [119, 0]
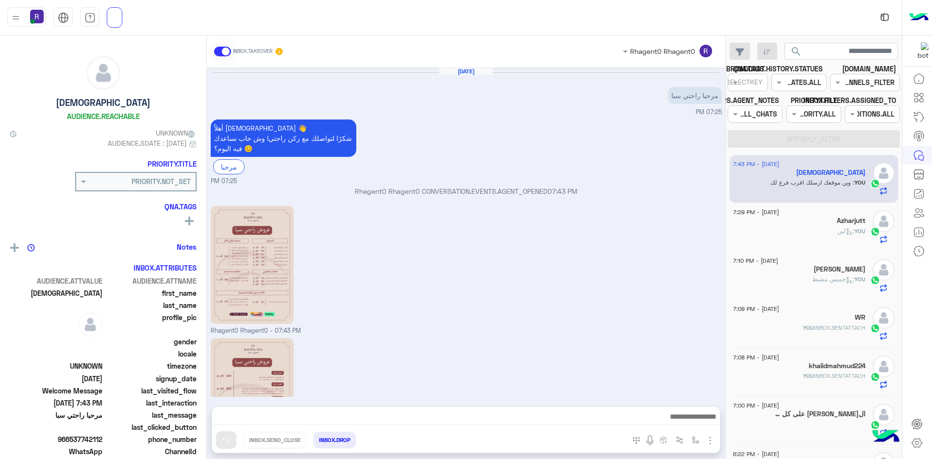
scroll to position [119, 0]
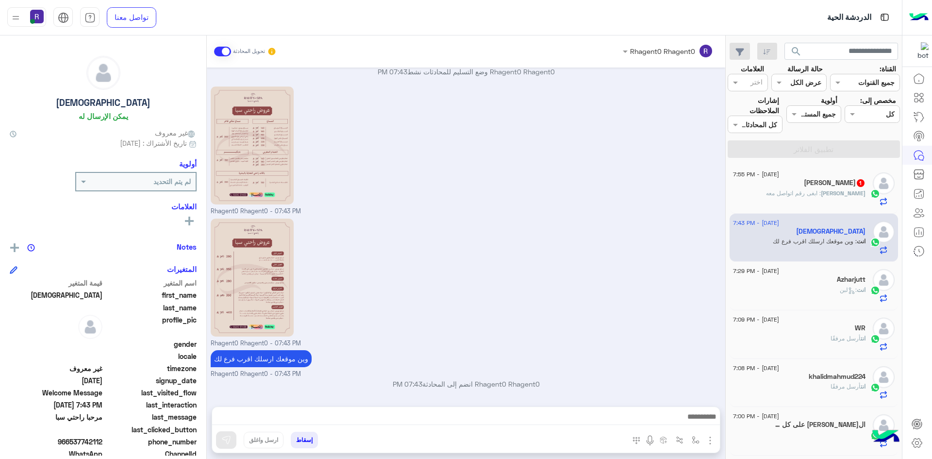
click at [821, 193] on span ": ابغى رقم اتواصل معه" at bounding box center [793, 192] width 55 height 7
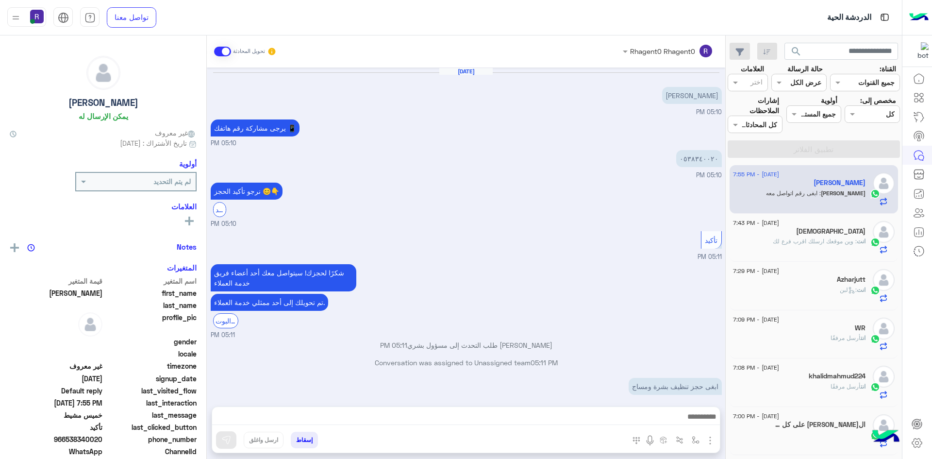
scroll to position [424, 0]
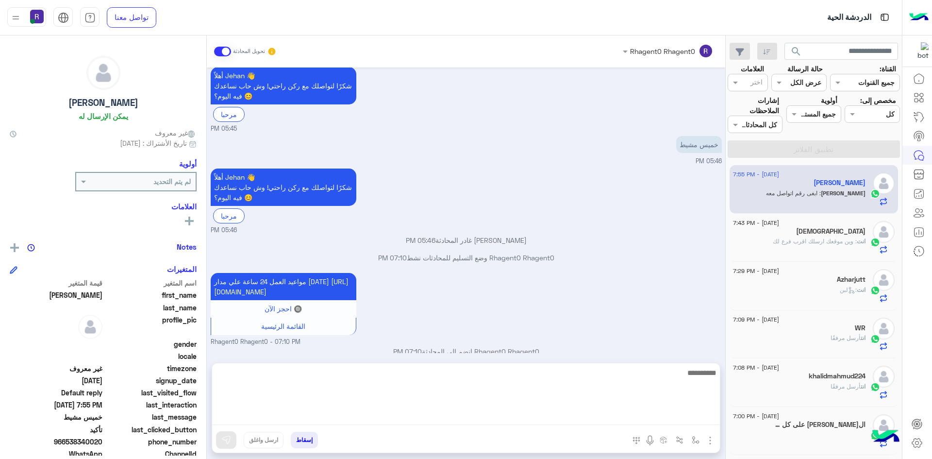
click at [592, 416] on textarea at bounding box center [466, 396] width 508 height 58
type textarea "**********"
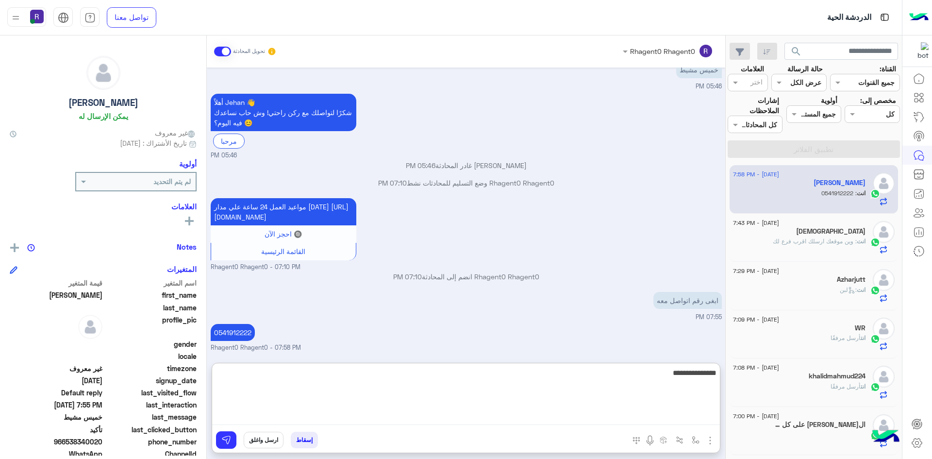
type textarea "**********"
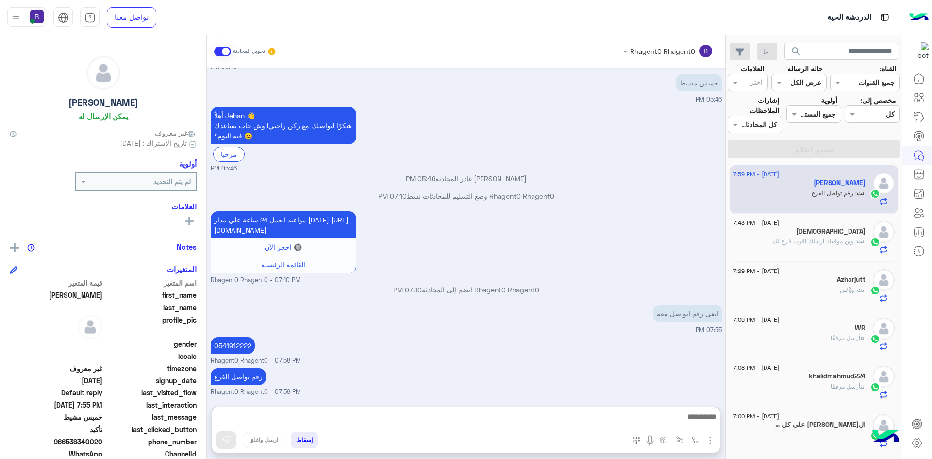
click at [562, 366] on div "رقم تواصل الفرع Rhagent0 Rhagent0 - 07:59 PM" at bounding box center [466, 381] width 511 height 31
click at [797, 249] on div "انت : وين موقعك ارسلك اقرب فرع لك" at bounding box center [799, 245] width 133 height 17
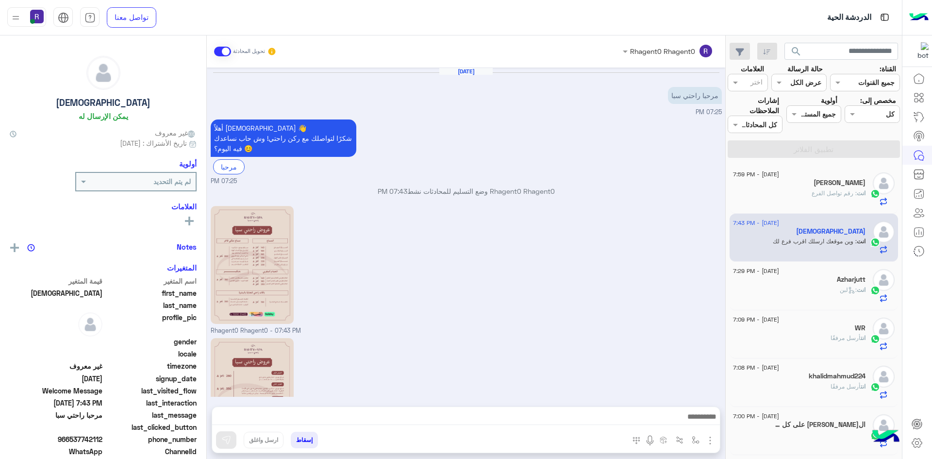
scroll to position [119, 0]
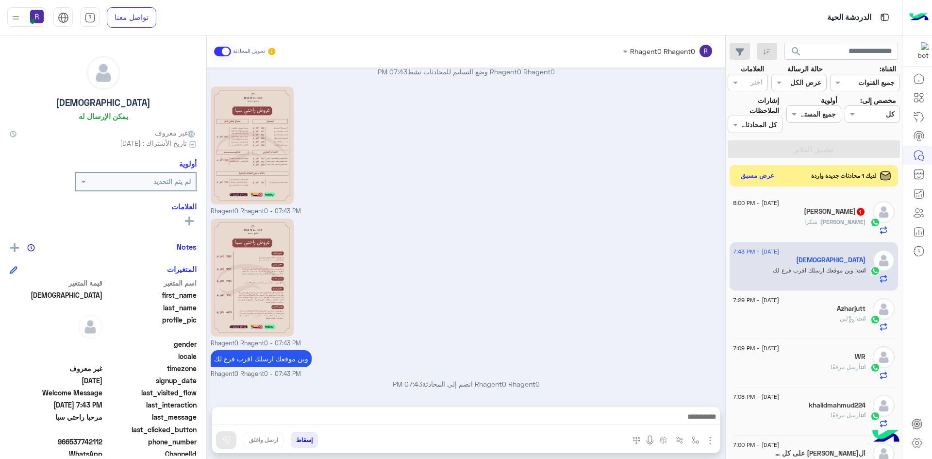
click at [778, 214] on div "Jehan 1" at bounding box center [799, 212] width 133 height 10
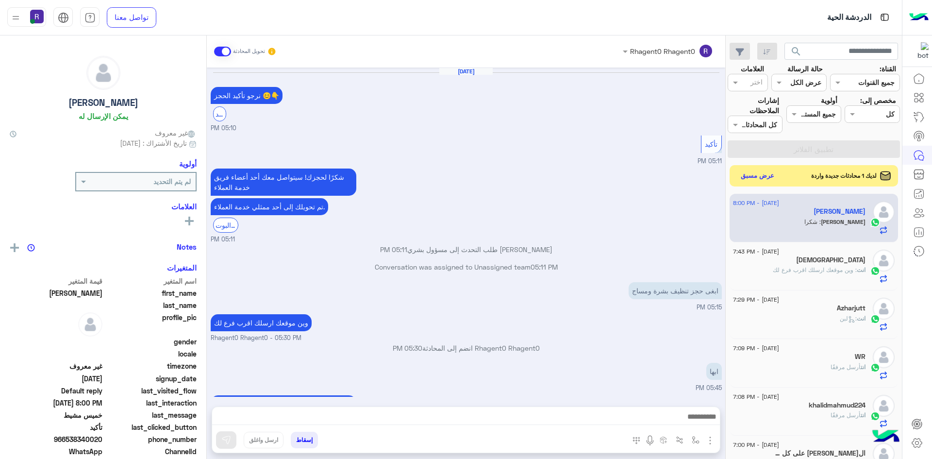
scroll to position [422, 0]
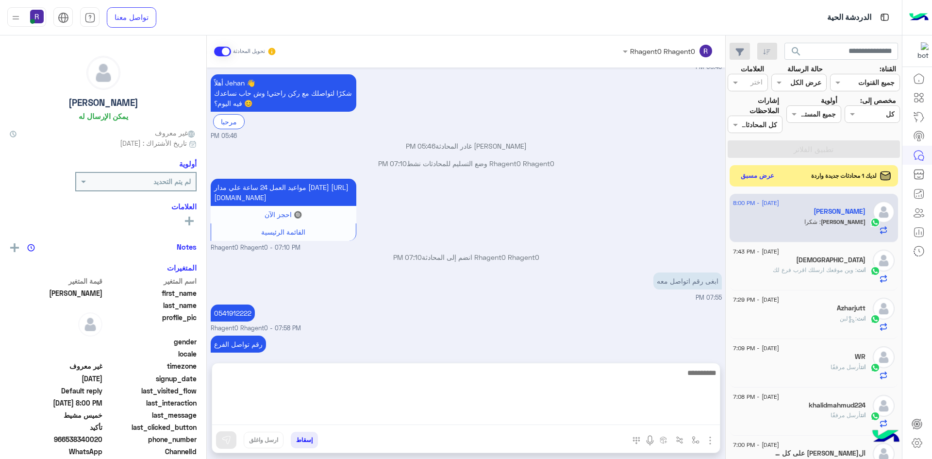
click at [446, 420] on textarea at bounding box center [466, 396] width 508 height 58
type textarea "*****"
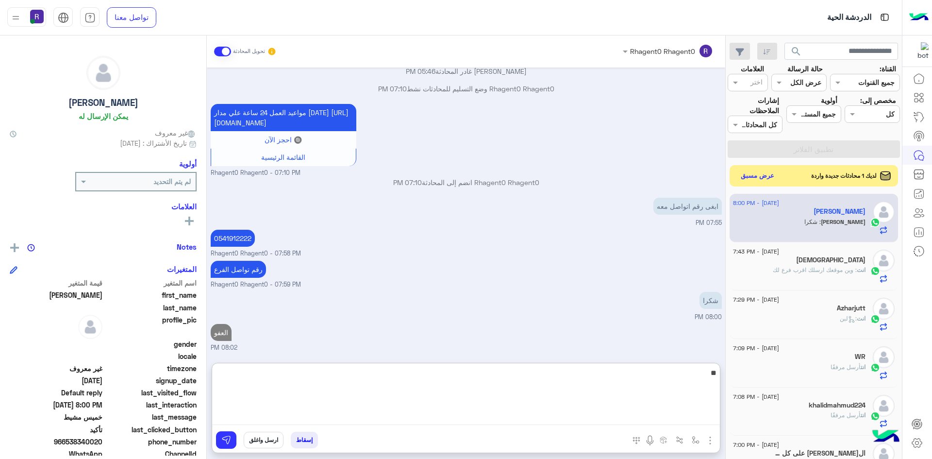
type textarea "**"
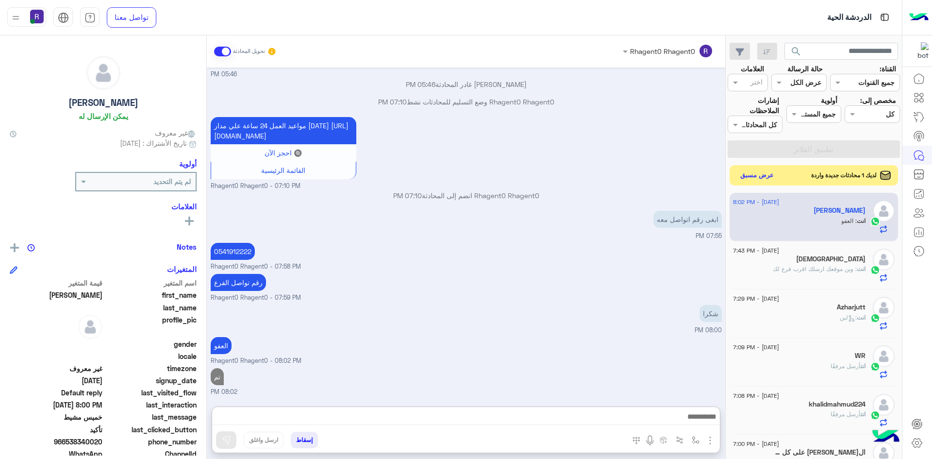
click at [767, 174] on button "عرض مسبق" at bounding box center [757, 175] width 41 height 13
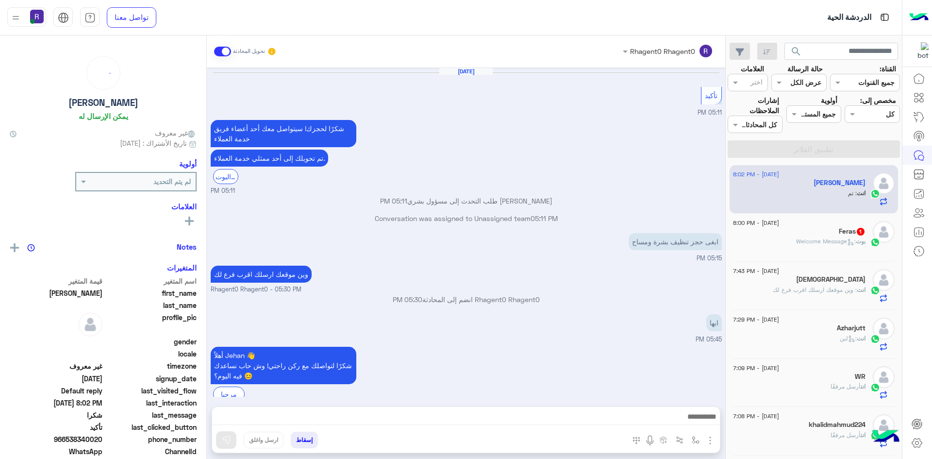
scroll to position [436, 0]
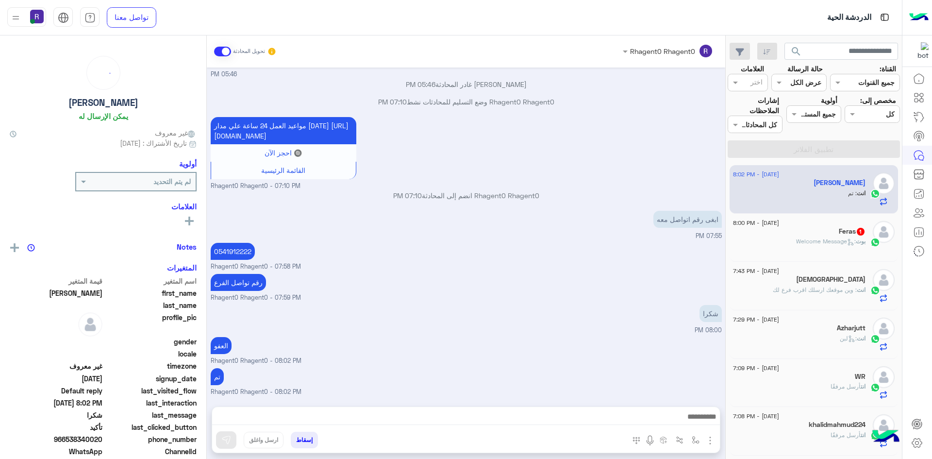
click at [812, 242] on span ": Welcome Message" at bounding box center [826, 240] width 60 height 7
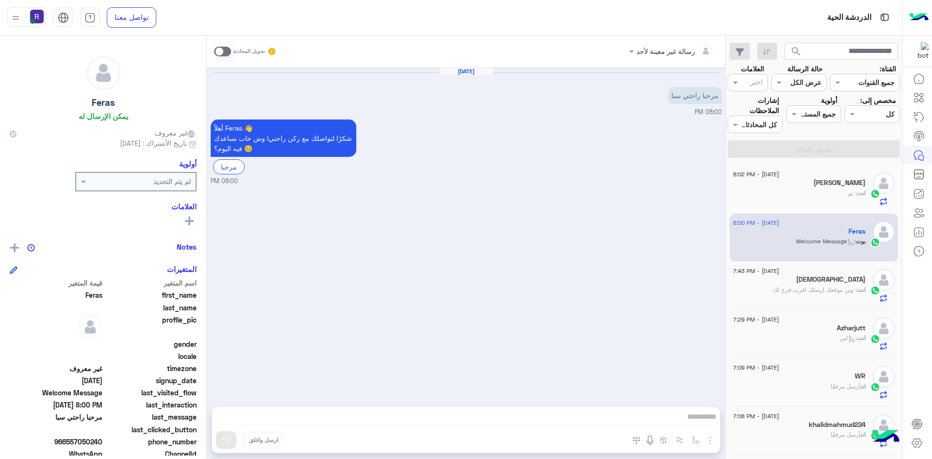
click at [230, 51] on span at bounding box center [222, 52] width 17 height 10
click at [664, 336] on div "Aug 28, 2025 مرحبا راحتي سبا 08:00 PM أهلاً Feras 👋 شكرًا لتواصلك مع ركن راحتي!…" at bounding box center [466, 232] width 519 height 329
click at [710, 441] on img "button" at bounding box center [711, 441] width 12 height 12
click at [702, 423] on button "الصور" at bounding box center [695, 418] width 41 height 19
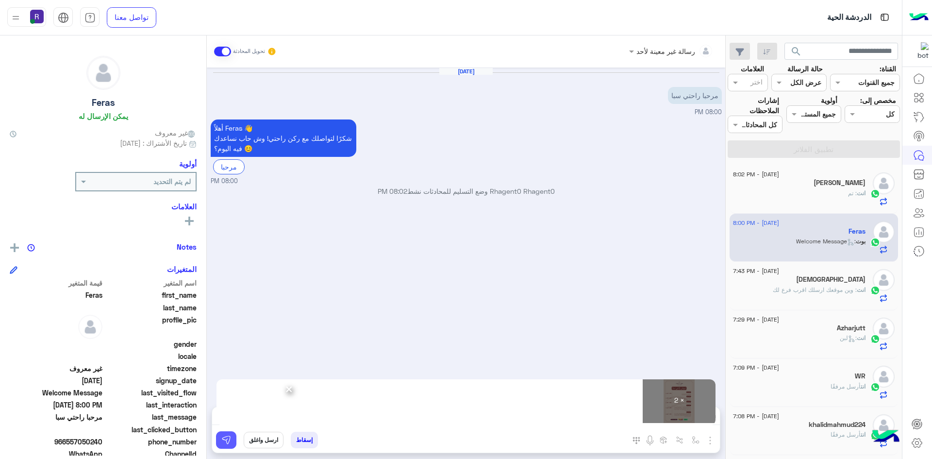
click at [229, 437] on img at bounding box center [226, 440] width 10 height 10
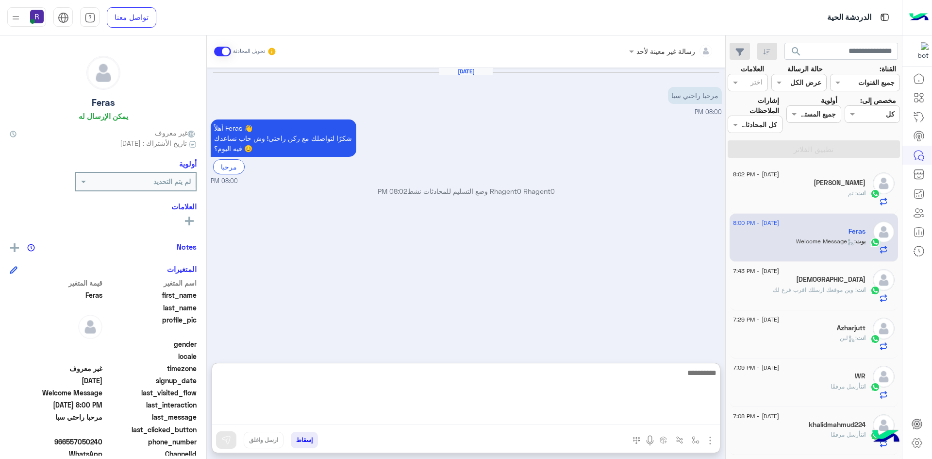
paste textarea "**********"
type textarea "**********"
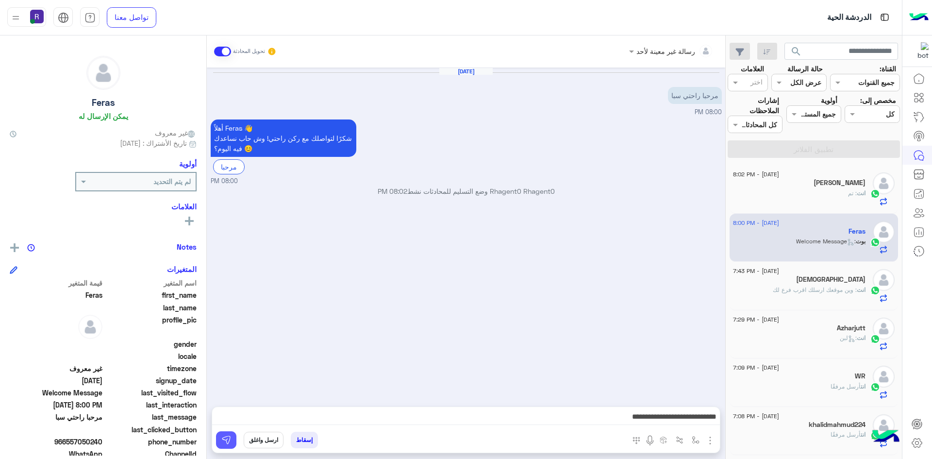
click at [231, 437] on img at bounding box center [226, 440] width 10 height 10
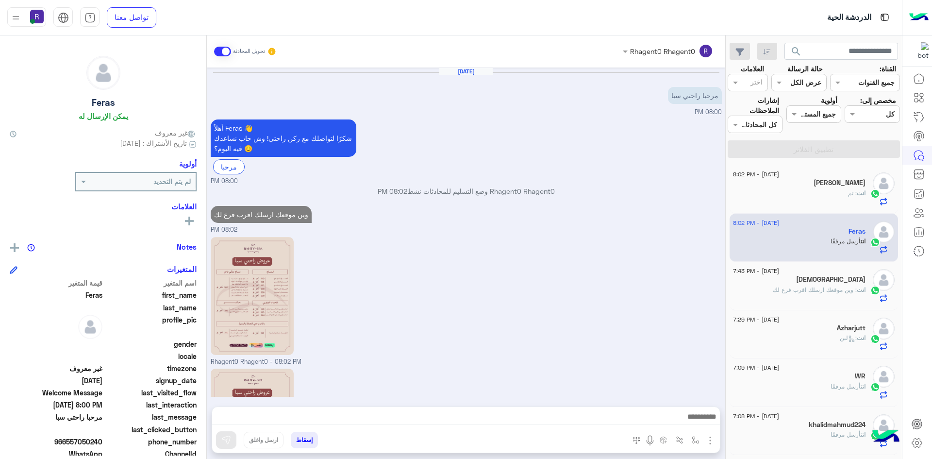
scroll to position [119, 0]
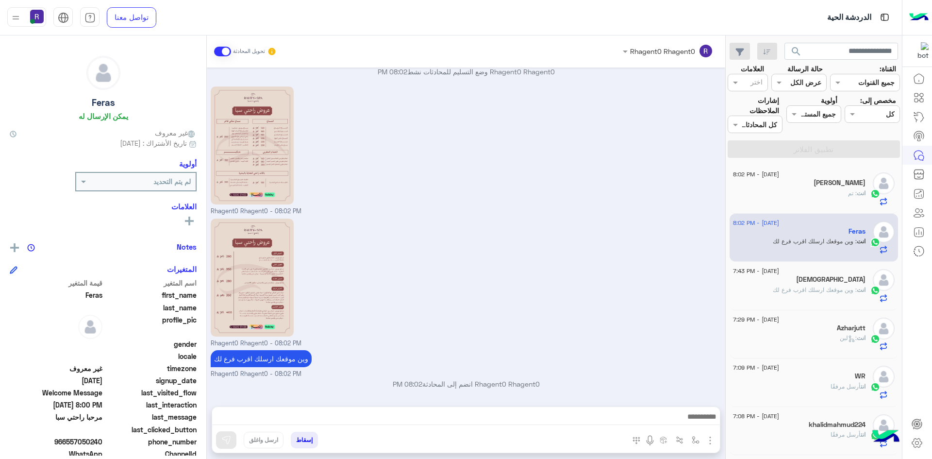
click at [816, 195] on div "انت : تم" at bounding box center [799, 197] width 133 height 17
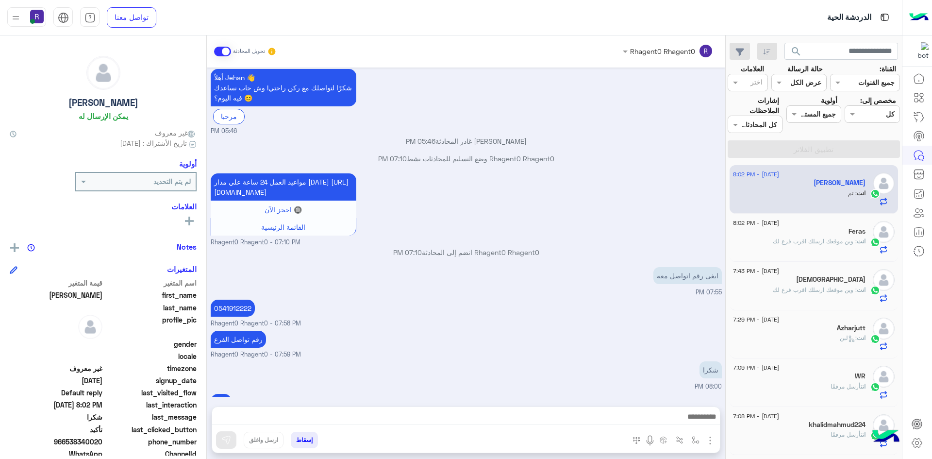
scroll to position [1907, 0]
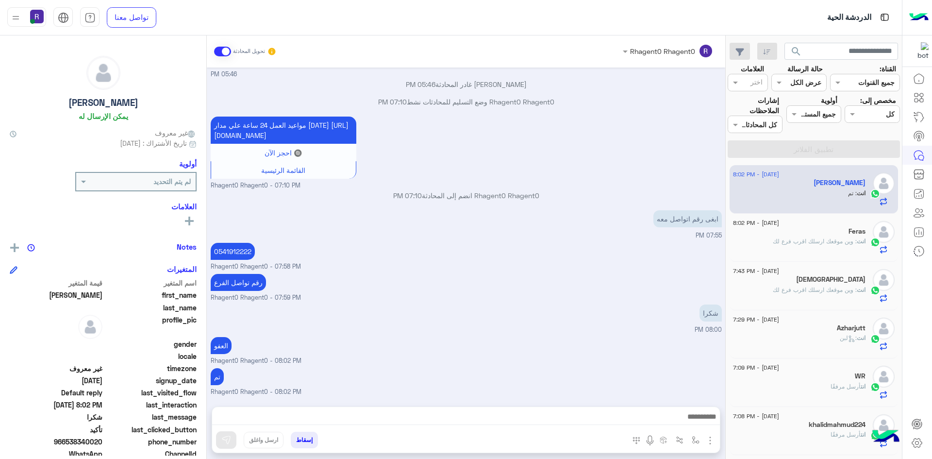
click at [830, 237] on span ": وين موقعك ارسلك اقرب فرع لك" at bounding box center [815, 240] width 84 height 7
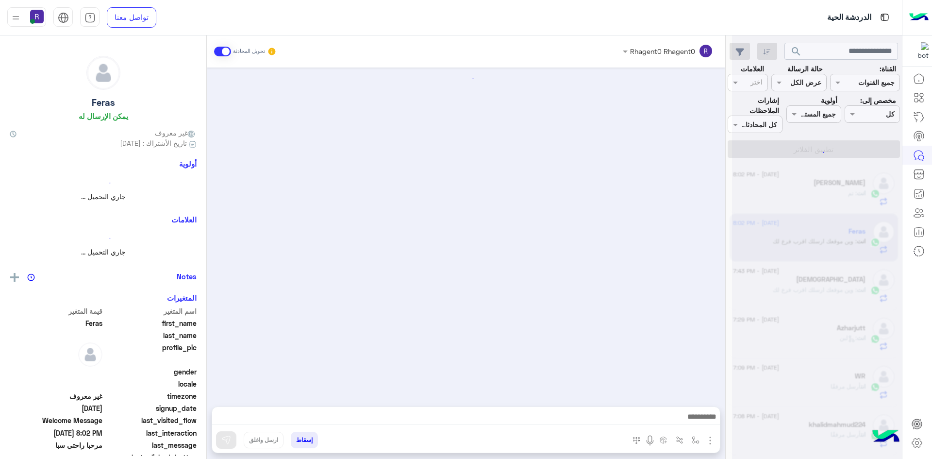
scroll to position [119, 0]
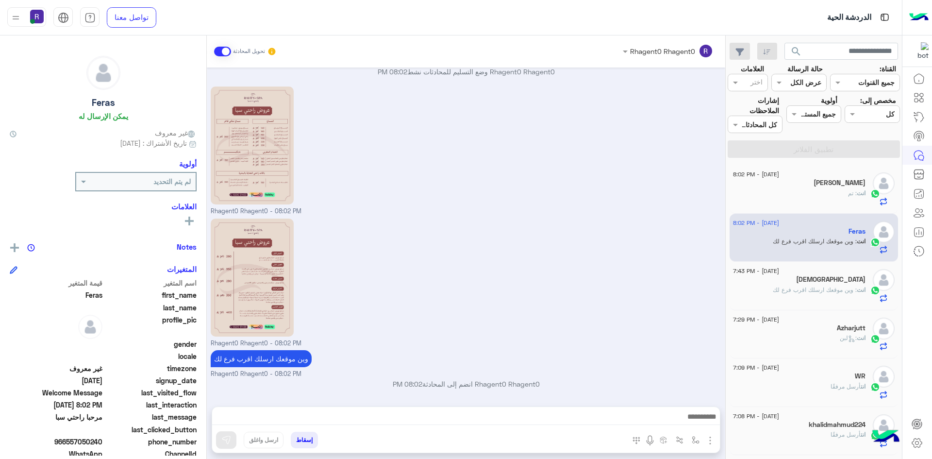
click at [809, 191] on div "انت : تم" at bounding box center [799, 197] width 133 height 17
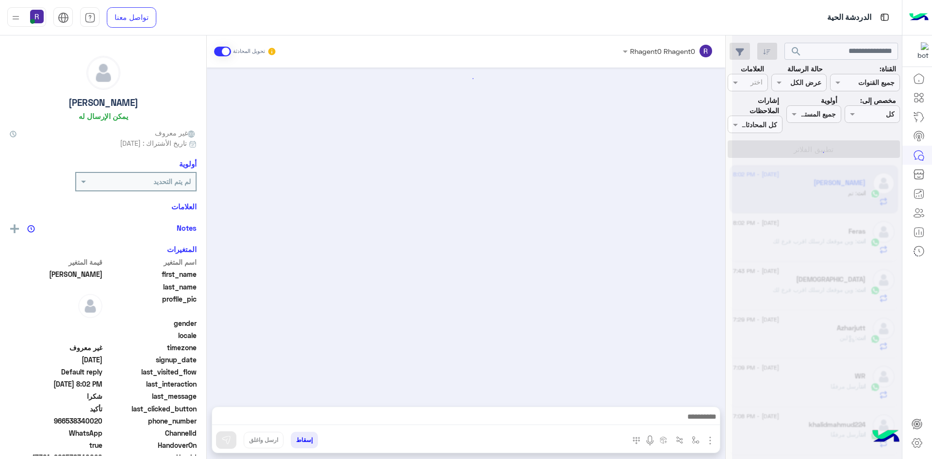
scroll to position [403, 0]
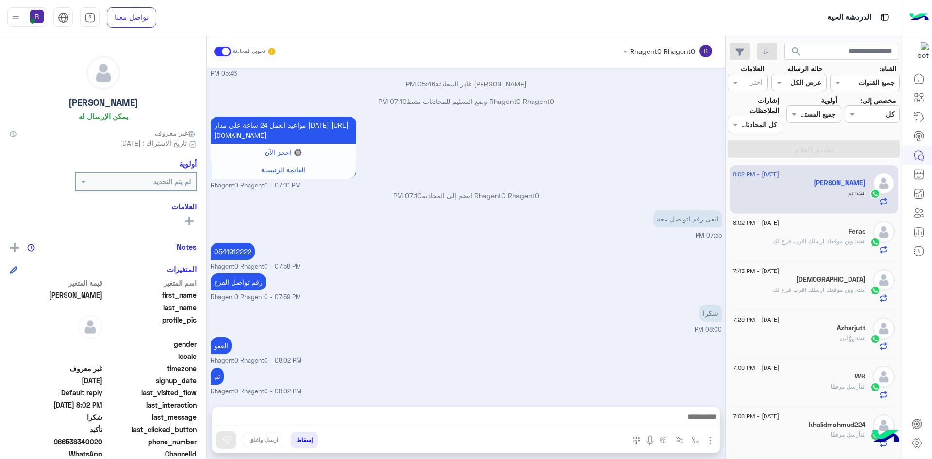
click at [608, 229] on div "ابغى رقم اتواصل معه 07:55 PM" at bounding box center [466, 224] width 511 height 33
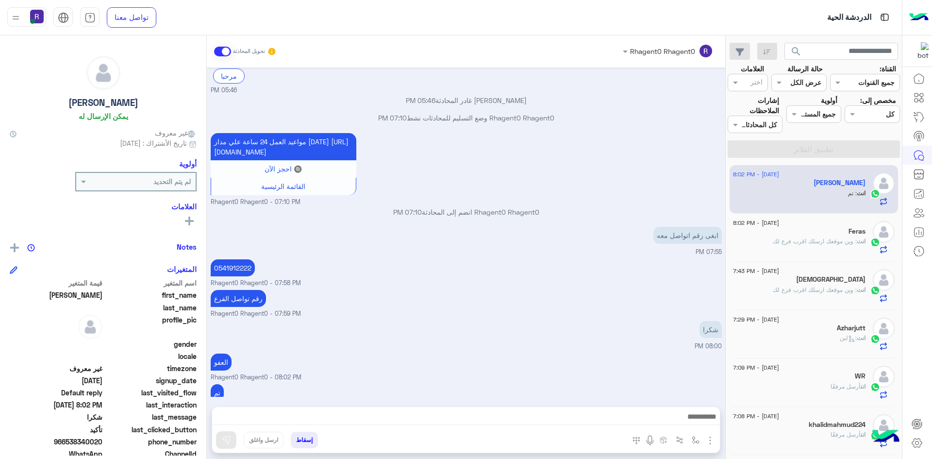
scroll to position [403, 0]
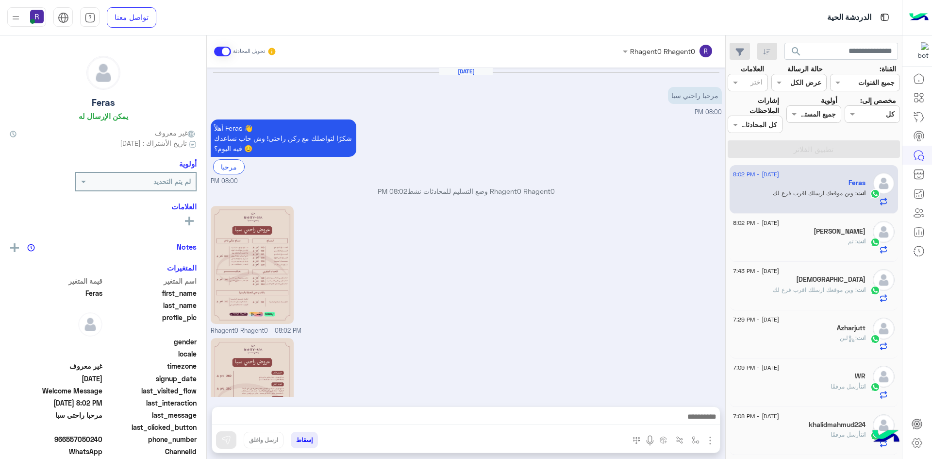
scroll to position [119, 0]
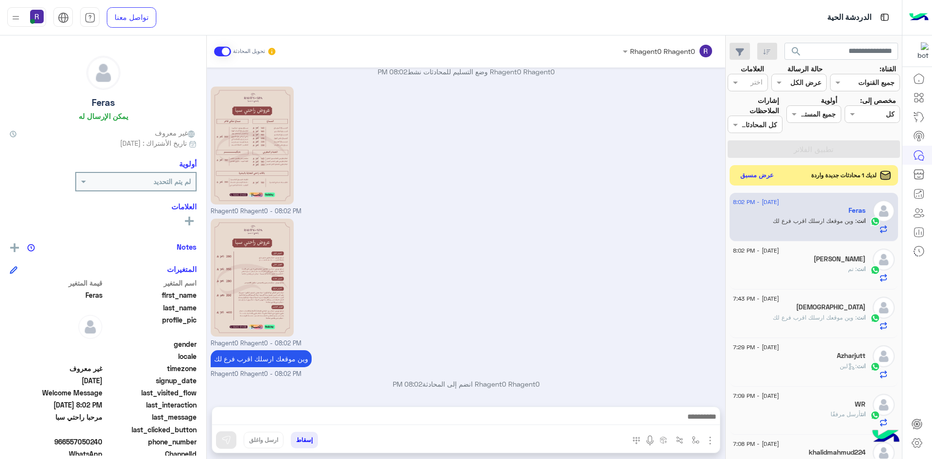
click at [762, 176] on button "عرض مسبق" at bounding box center [757, 175] width 41 height 13
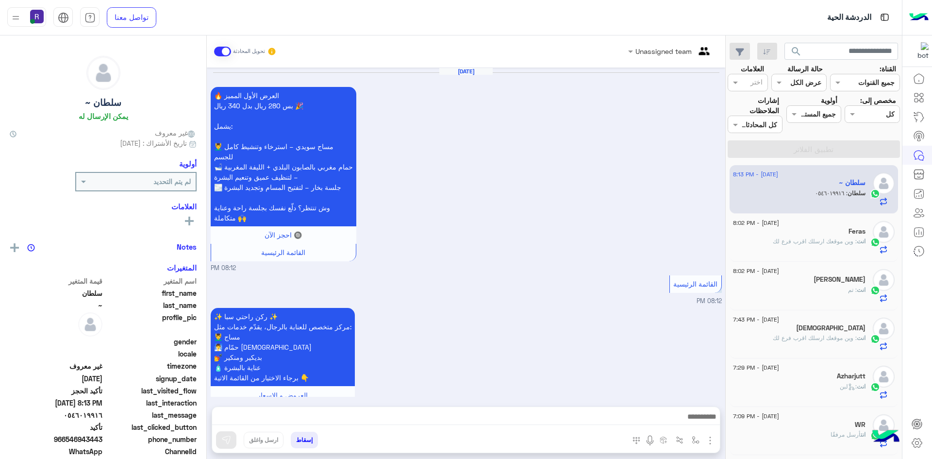
scroll to position [847, 0]
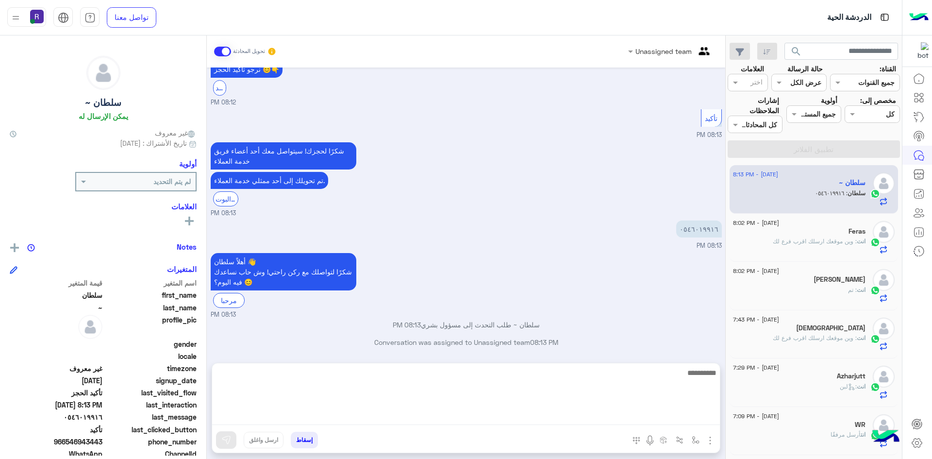
click at [435, 415] on textarea at bounding box center [466, 396] width 508 height 58
type textarea "**********"
click at [672, 373] on textarea "**********" at bounding box center [466, 396] width 508 height 58
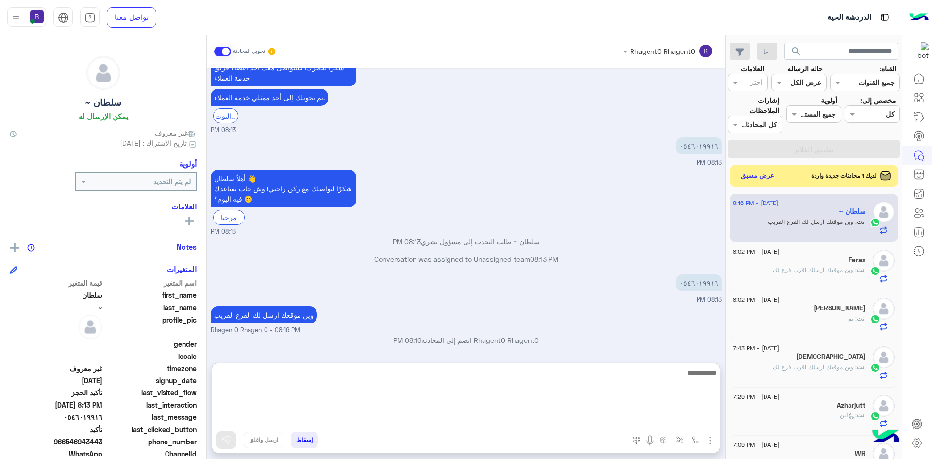
scroll to position [940, 0]
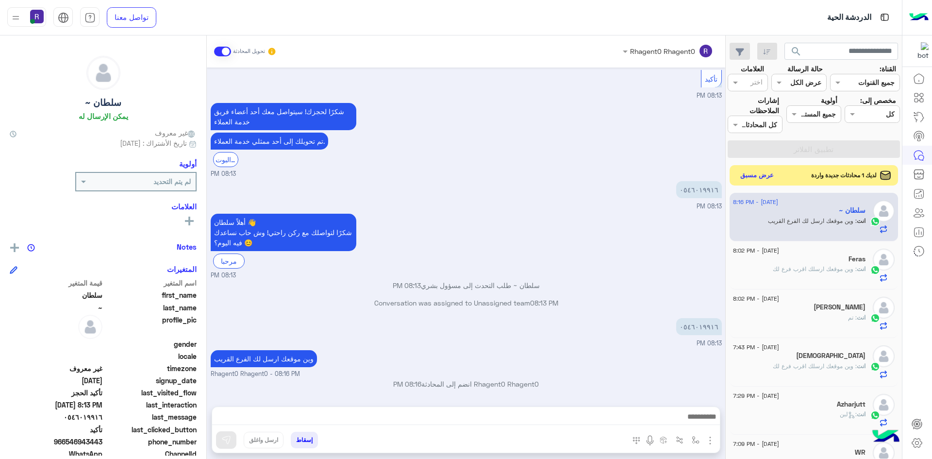
click at [758, 174] on button "عرض مسبق" at bounding box center [757, 175] width 41 height 13
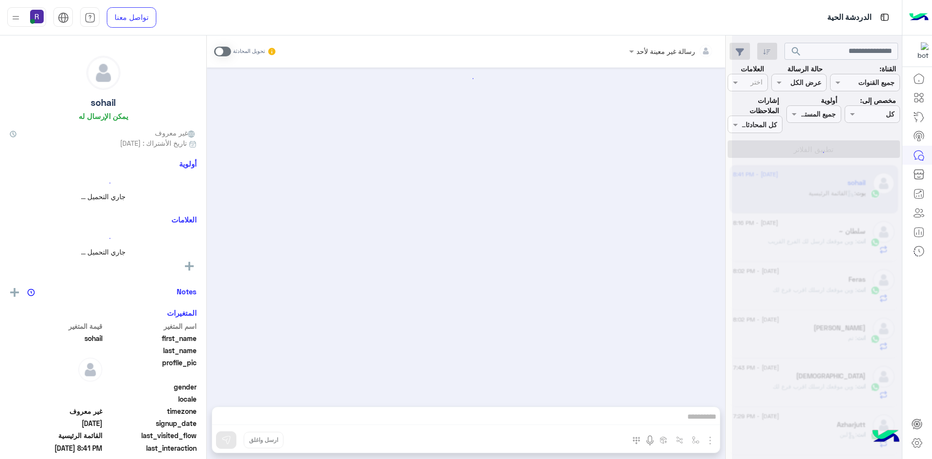
scroll to position [68, 0]
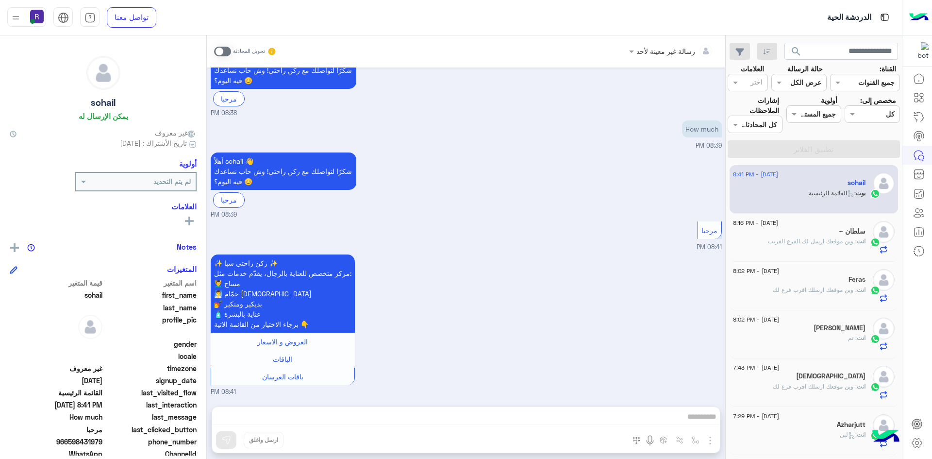
click at [223, 51] on span at bounding box center [222, 52] width 17 height 10
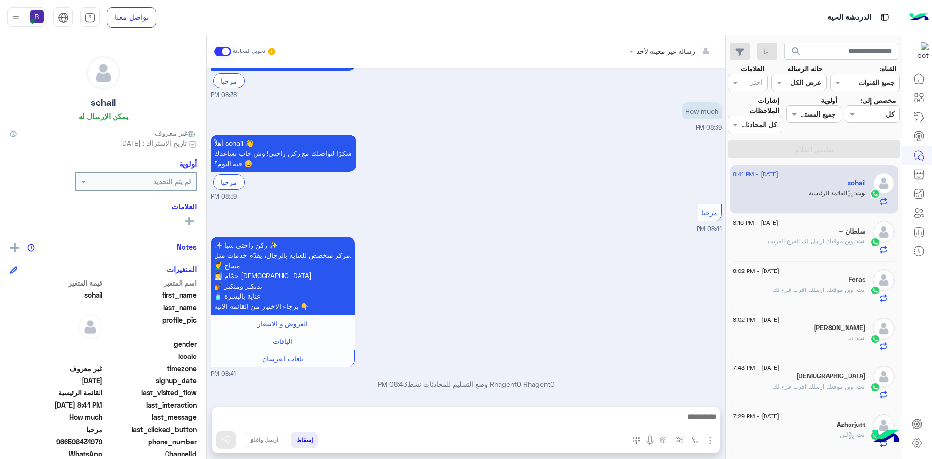
click at [709, 444] on img "button" at bounding box center [711, 441] width 12 height 12
click at [700, 419] on span "الصور" at bounding box center [692, 419] width 18 height 11
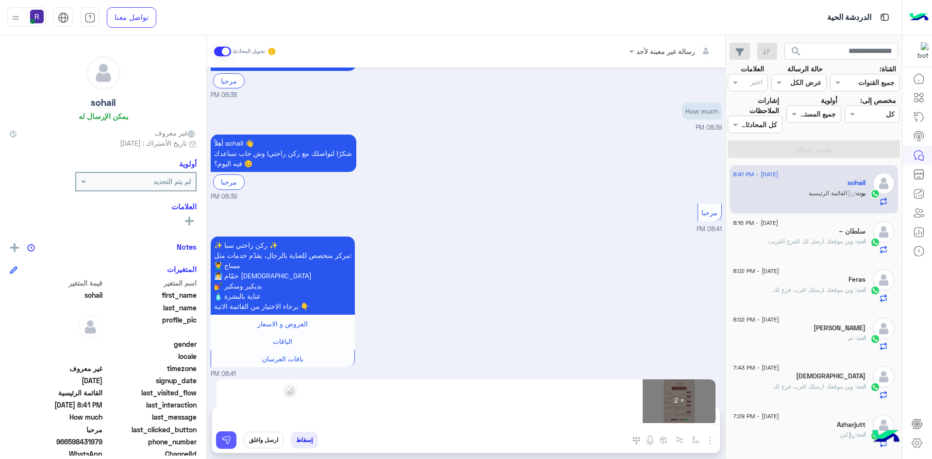
click at [236, 441] on button at bounding box center [226, 439] width 20 height 17
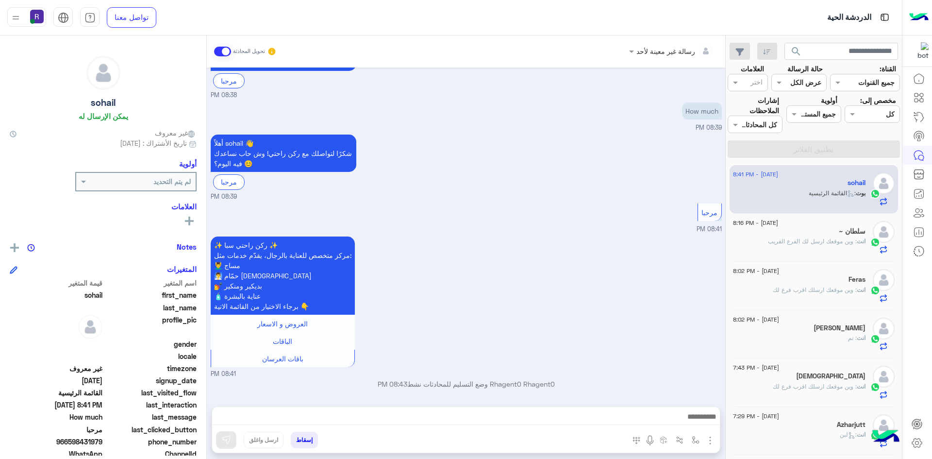
scroll to position [368, 0]
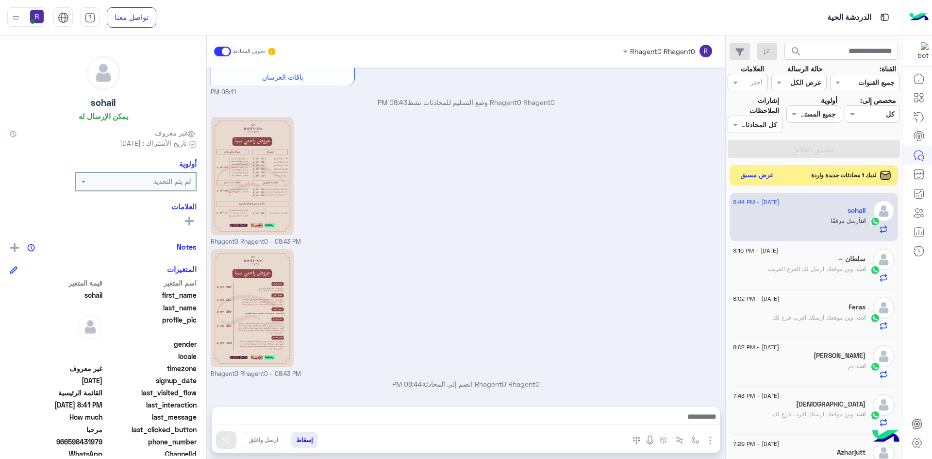
click at [770, 173] on button "عرض مسبق" at bounding box center [757, 175] width 41 height 13
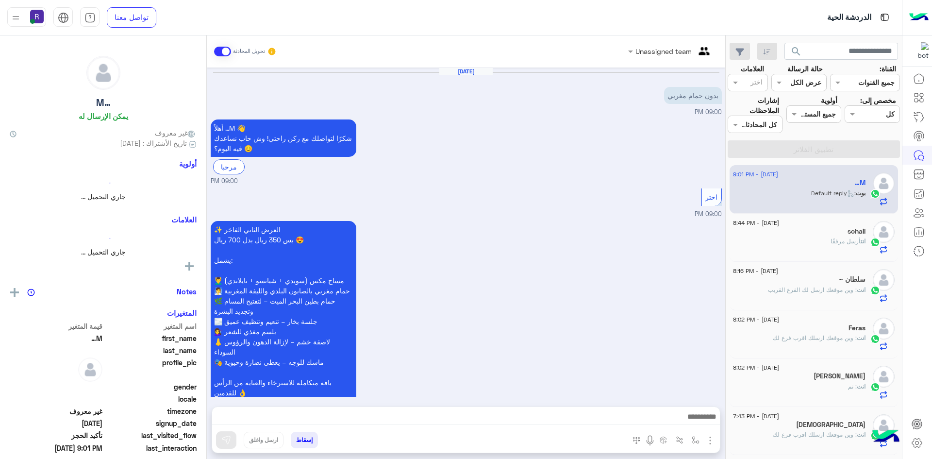
scroll to position [682, 0]
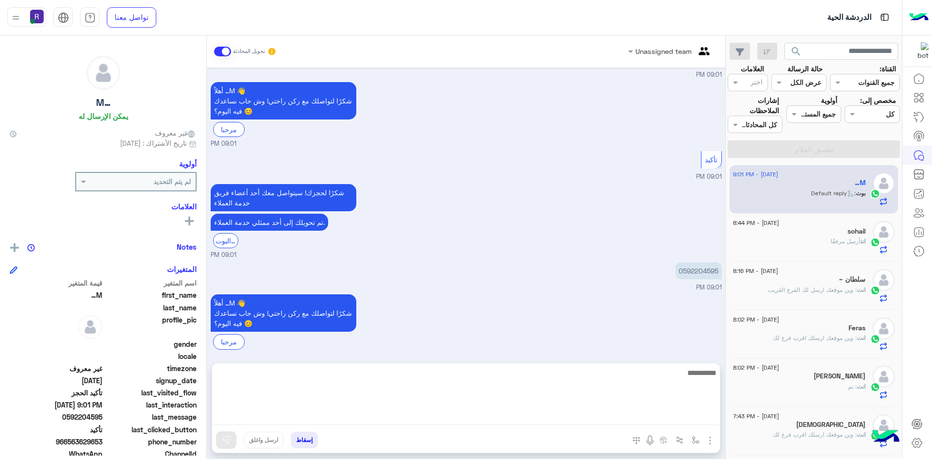
click at [492, 423] on textarea at bounding box center [466, 396] width 508 height 58
paste textarea "**********"
type textarea "**********"
click at [667, 378] on textarea "**********" at bounding box center [466, 396] width 508 height 58
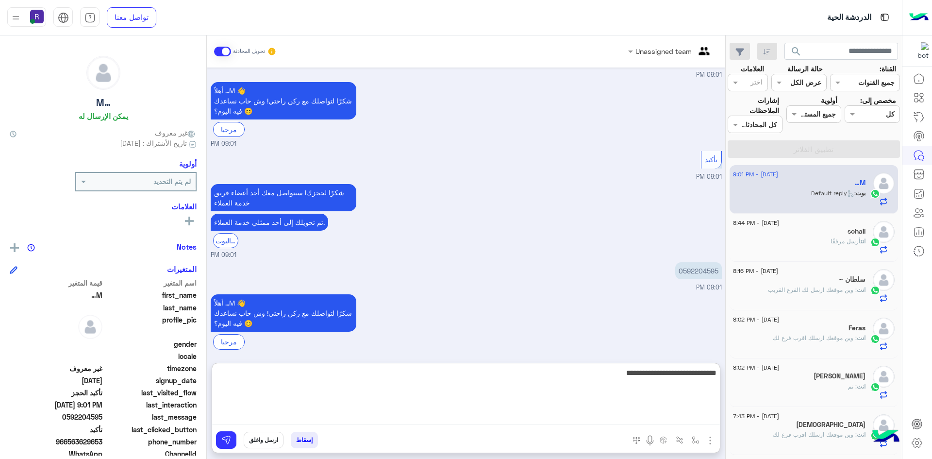
click at [667, 378] on textarea "**********" at bounding box center [466, 396] width 508 height 58
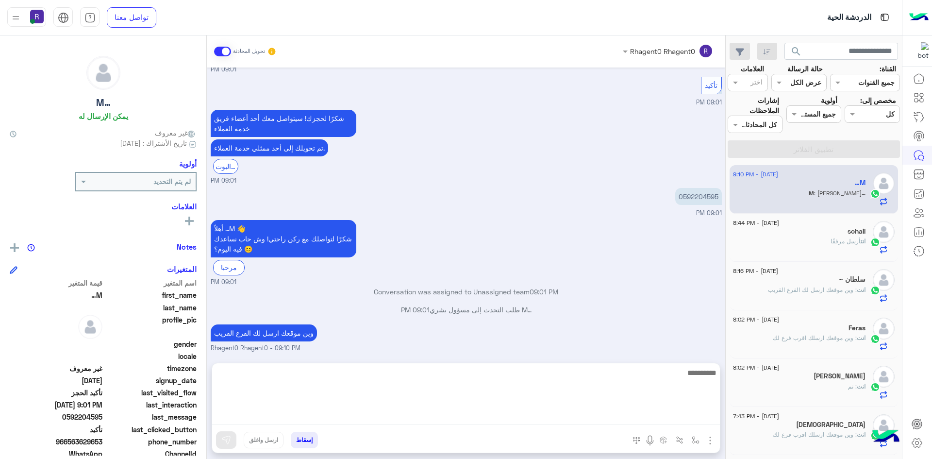
scroll to position [807, 0]
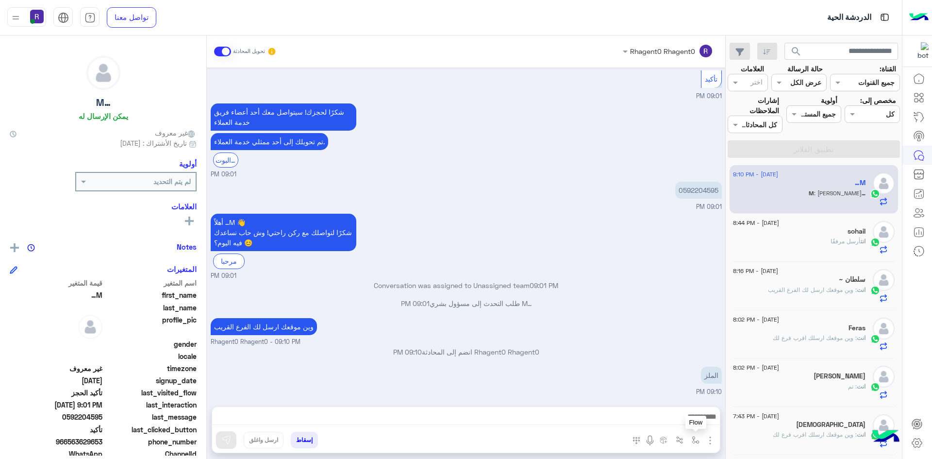
click at [696, 443] on img "button" at bounding box center [696, 440] width 8 height 8
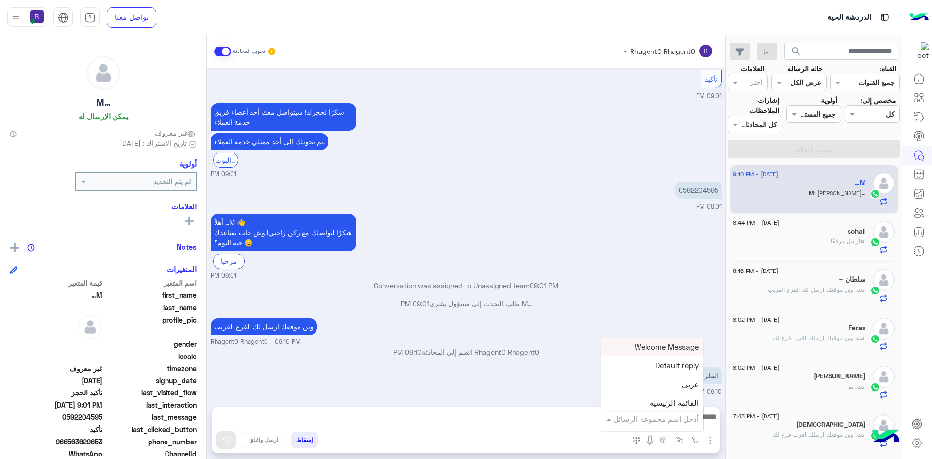
click at [680, 415] on input "text" at bounding box center [666, 418] width 66 height 11
type input "***"
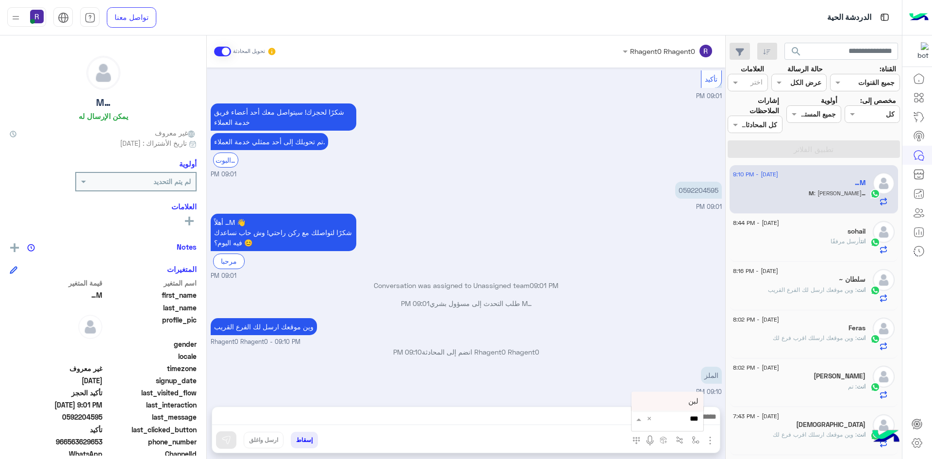
click at [694, 403] on span "لبن" at bounding box center [694, 401] width 10 height 9
type textarea "***"
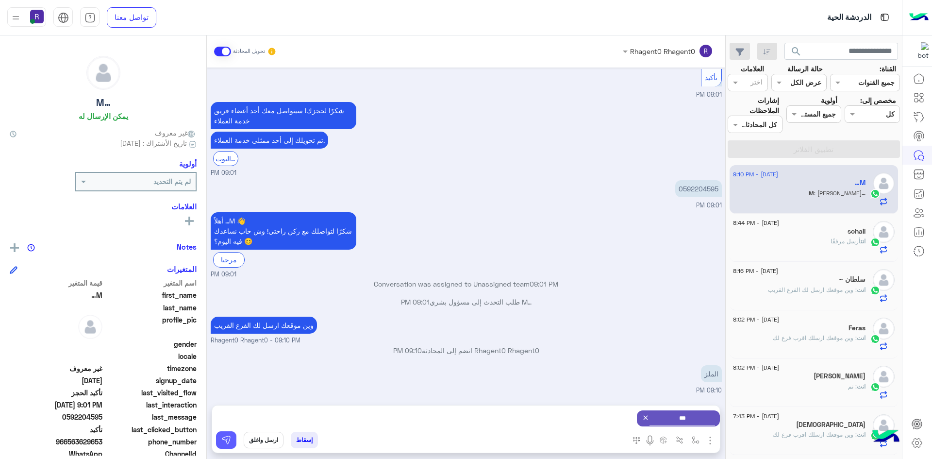
click at [226, 440] on img at bounding box center [226, 440] width 10 height 10
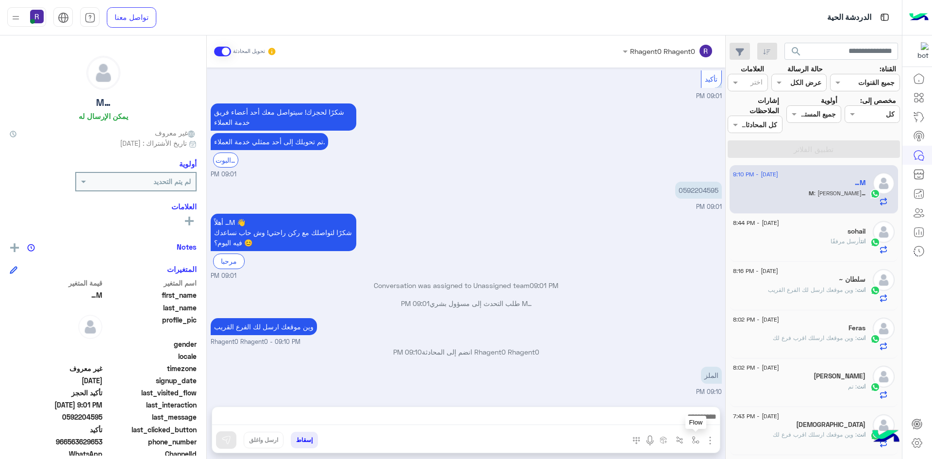
click at [695, 442] on img "button" at bounding box center [696, 440] width 8 height 8
click at [678, 425] on div "أدخل اسم مجموعة الرسائل" at bounding box center [653, 418] width 102 height 17
type input "*****"
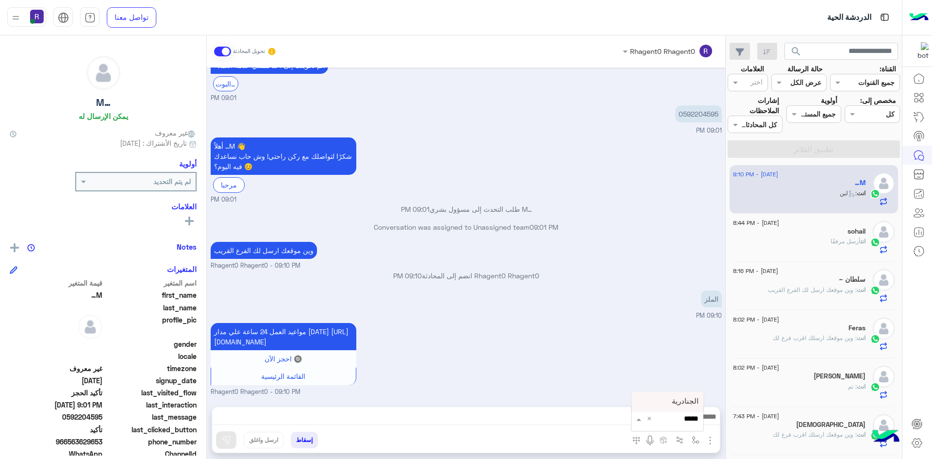
click at [676, 401] on span "الجنادرية" at bounding box center [685, 401] width 27 height 9
type textarea "*********"
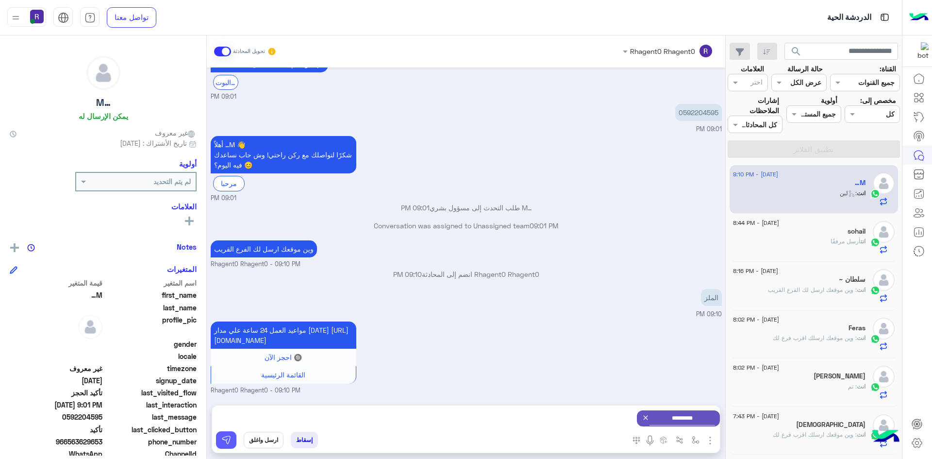
click at [233, 435] on button at bounding box center [226, 439] width 20 height 17
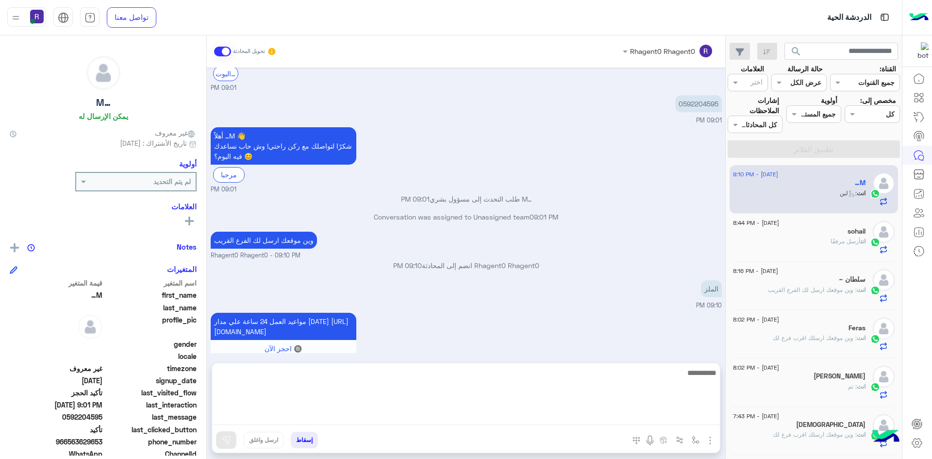
click at [671, 419] on textarea at bounding box center [466, 396] width 508 height 58
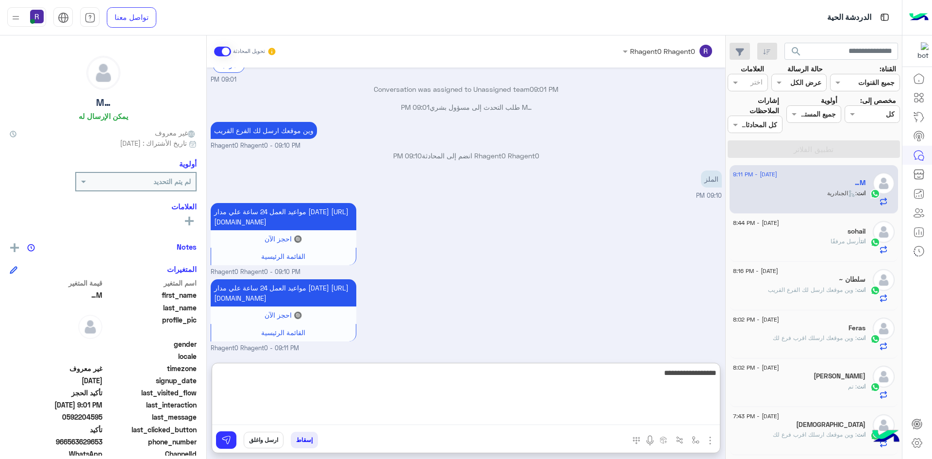
type textarea "**********"
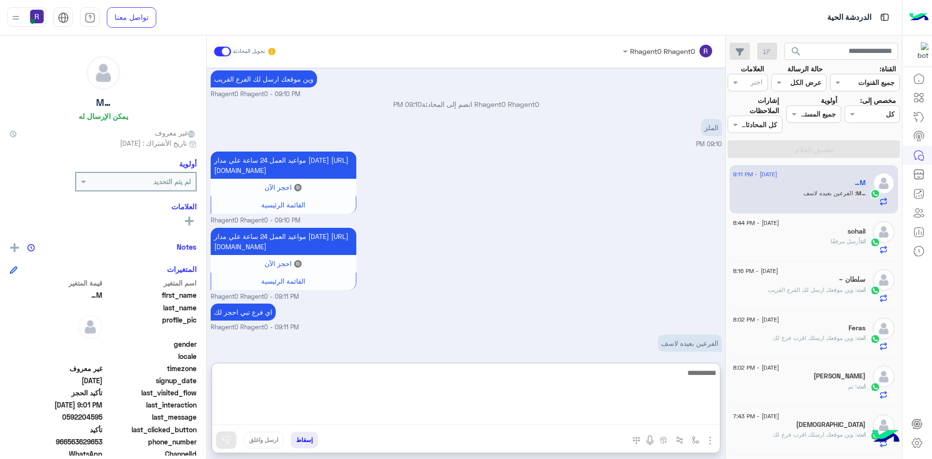
scroll to position [1043, 0]
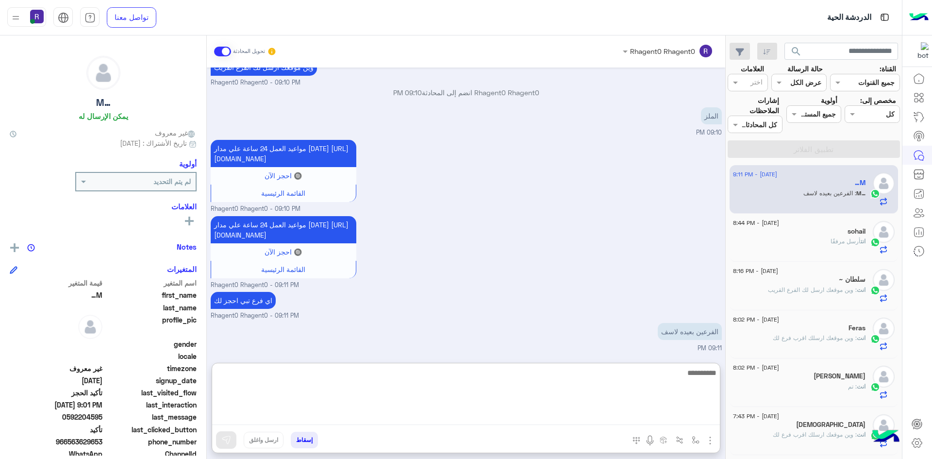
click at [676, 379] on textarea at bounding box center [466, 396] width 508 height 58
type textarea "**********"
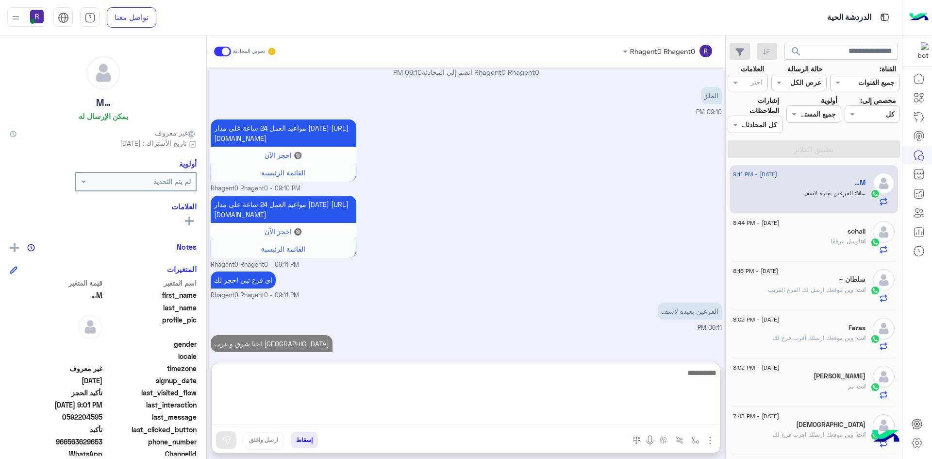
scroll to position [1074, 0]
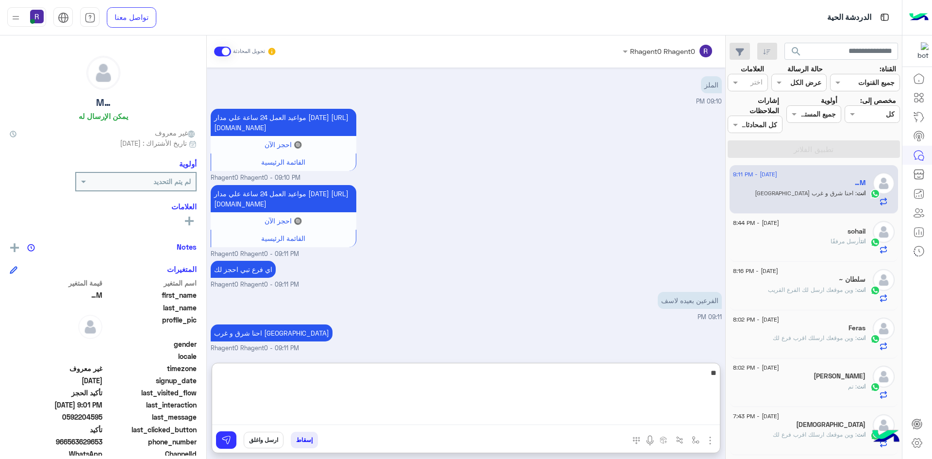
type textarea "*"
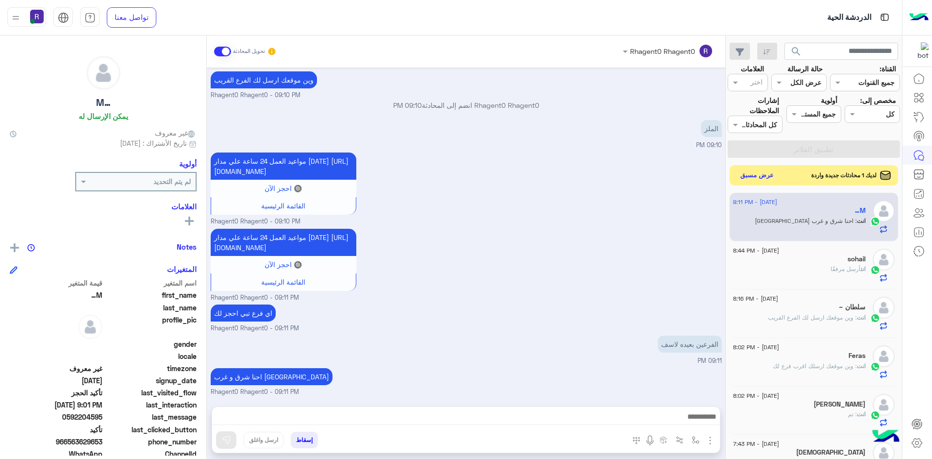
click at [764, 176] on button "عرض مسبق" at bounding box center [757, 175] width 41 height 13
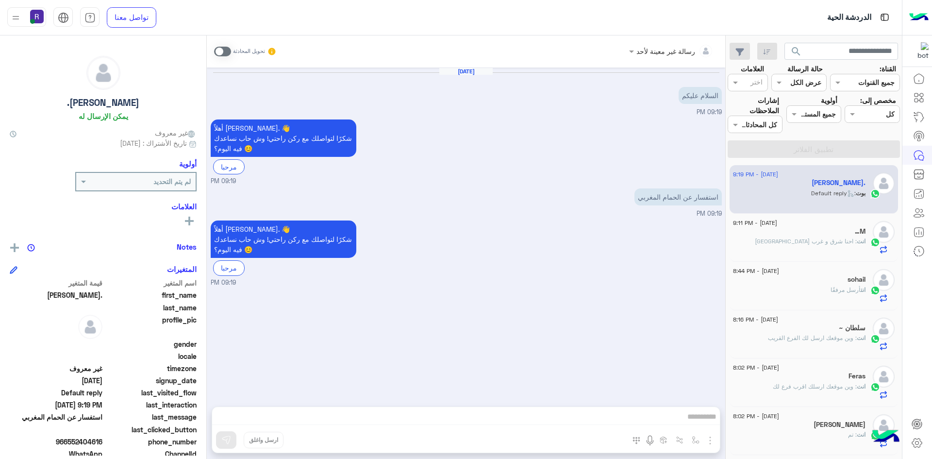
click at [223, 50] on span at bounding box center [222, 52] width 17 height 10
click at [708, 442] on img "button" at bounding box center [711, 441] width 12 height 12
click at [695, 421] on span "الصور" at bounding box center [692, 419] width 18 height 11
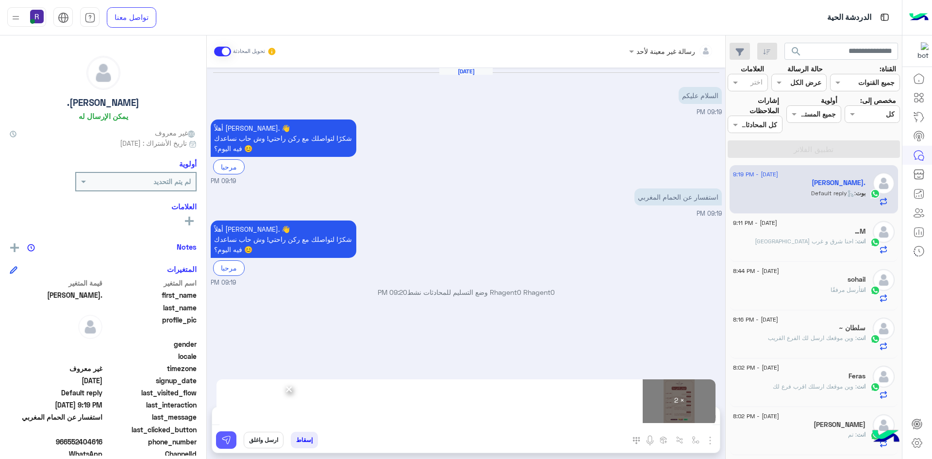
click at [232, 442] on button at bounding box center [226, 439] width 20 height 17
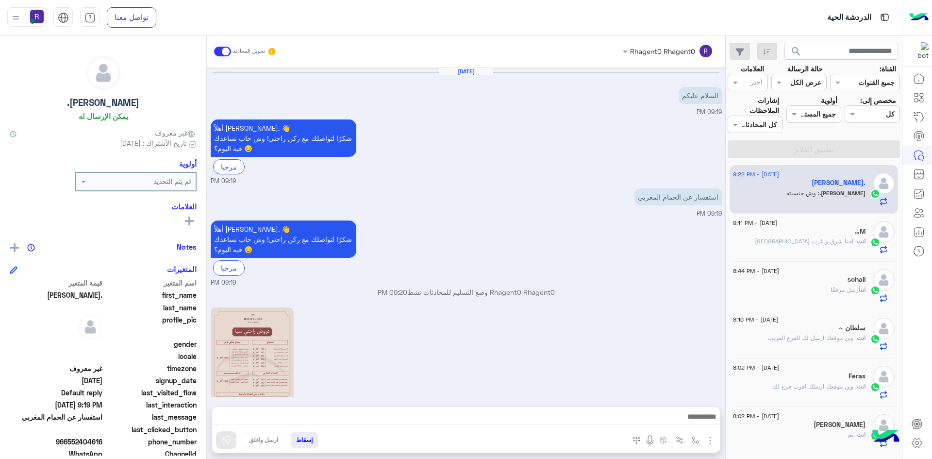
scroll to position [255, 0]
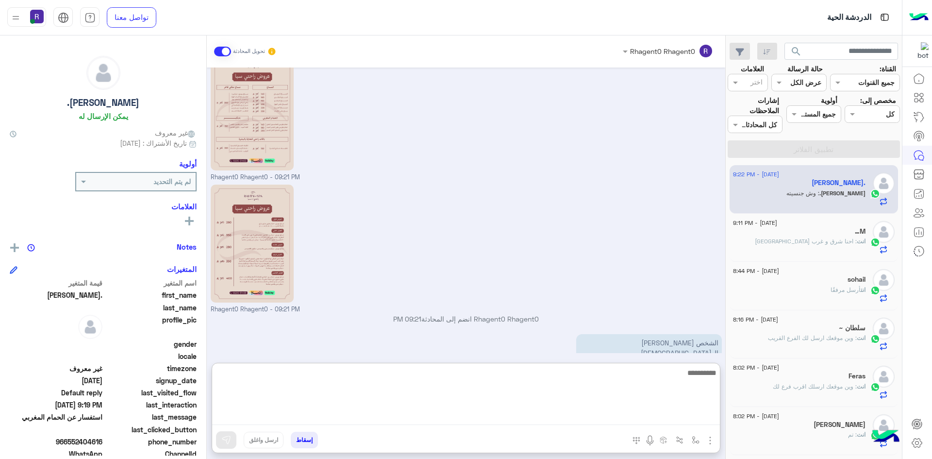
click at [679, 412] on textarea at bounding box center [466, 396] width 508 height 58
type textarea "**********"
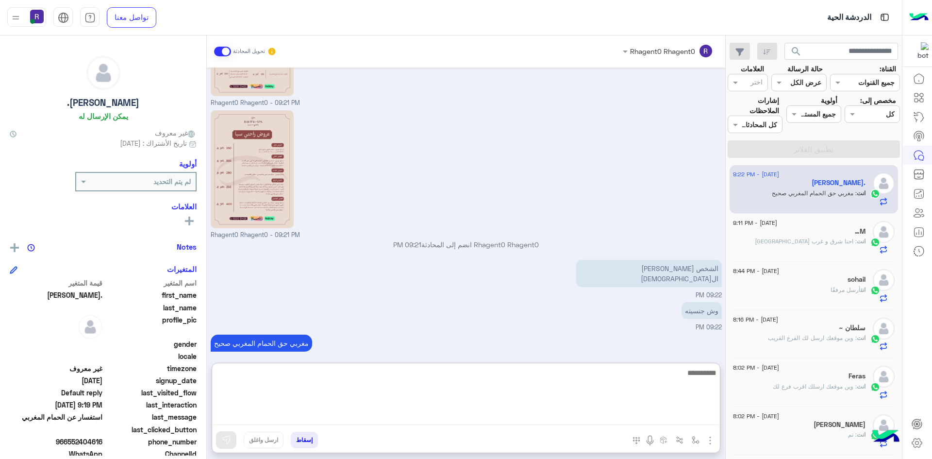
paste textarea "**********"
type textarea "**********"
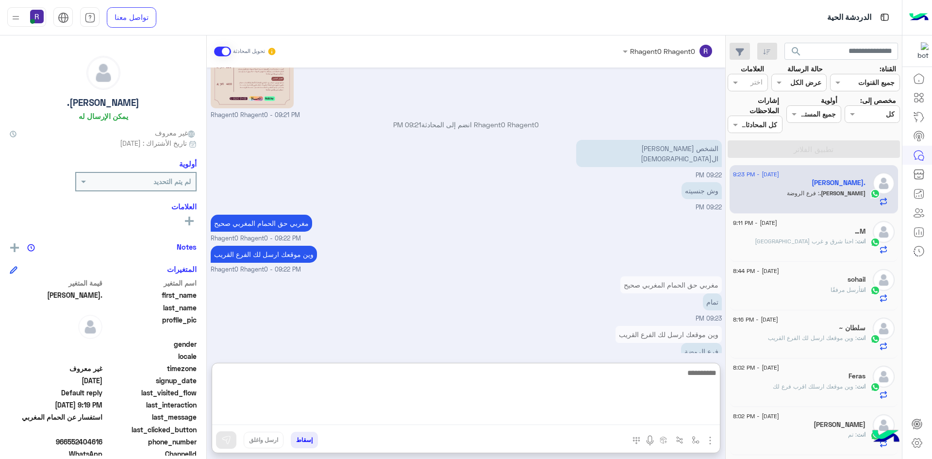
scroll to position [459, 0]
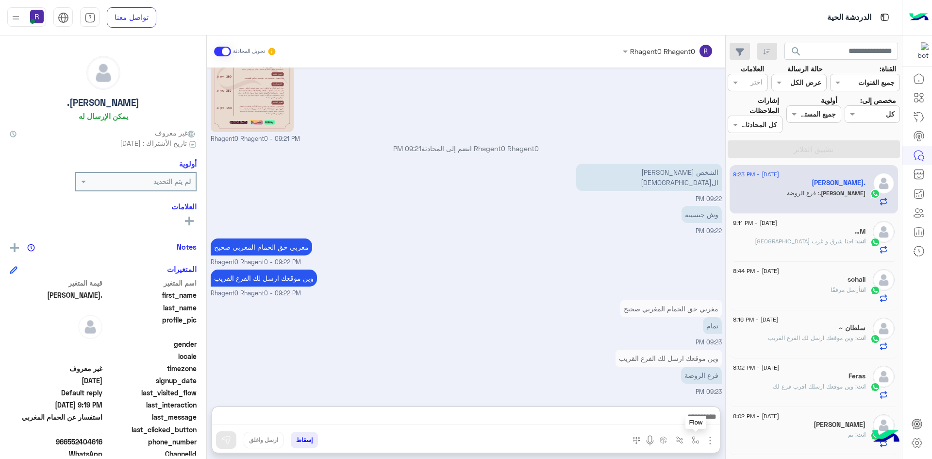
click at [696, 441] on img "button" at bounding box center [696, 440] width 8 height 8
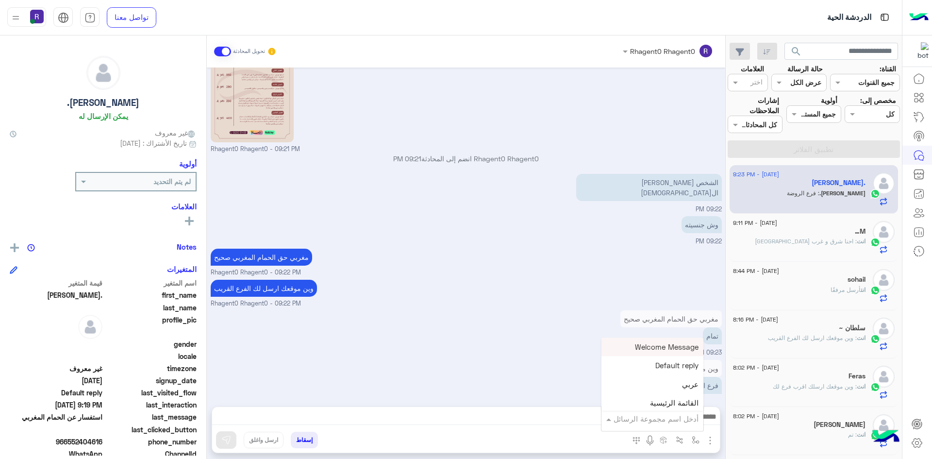
click at [685, 418] on input "text" at bounding box center [666, 418] width 66 height 11
type input "*"
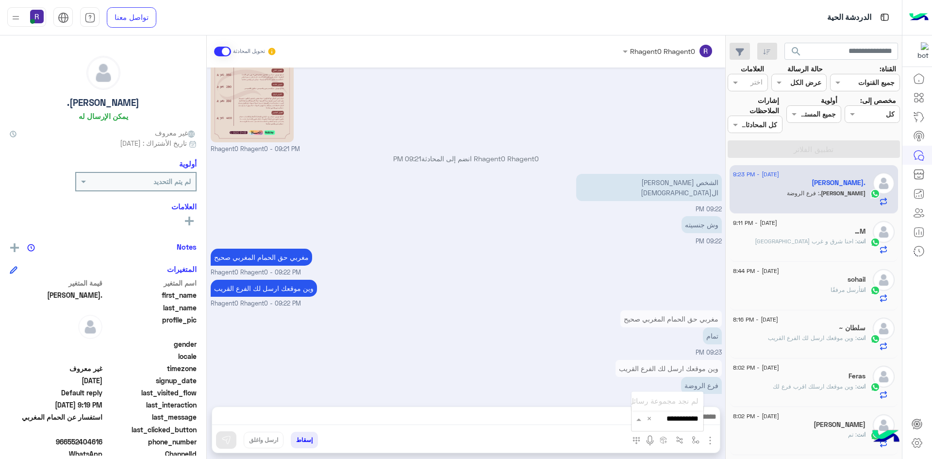
scroll to position [0, 0]
type input "*"
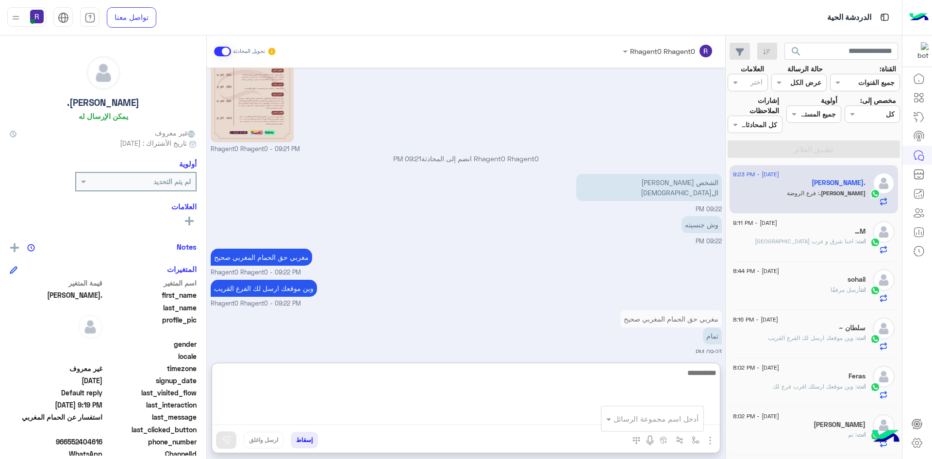
click at [530, 418] on textarea at bounding box center [466, 396] width 508 height 58
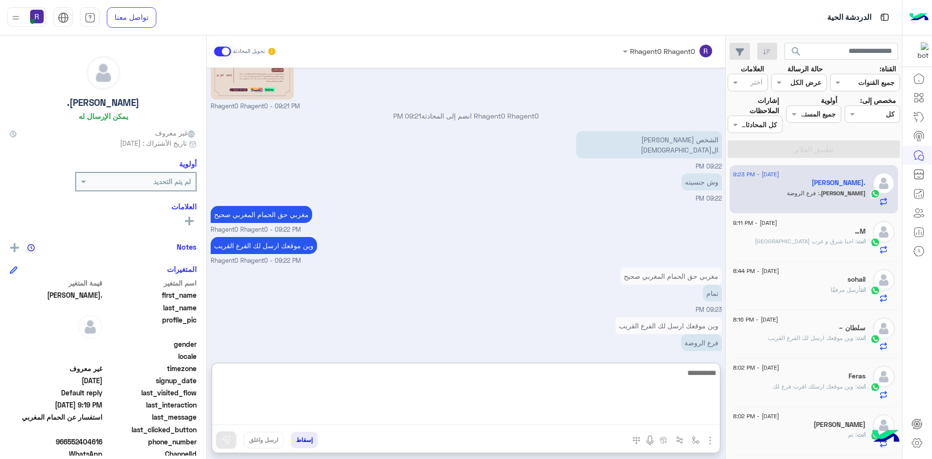
scroll to position [459, 0]
type textarea "**********"
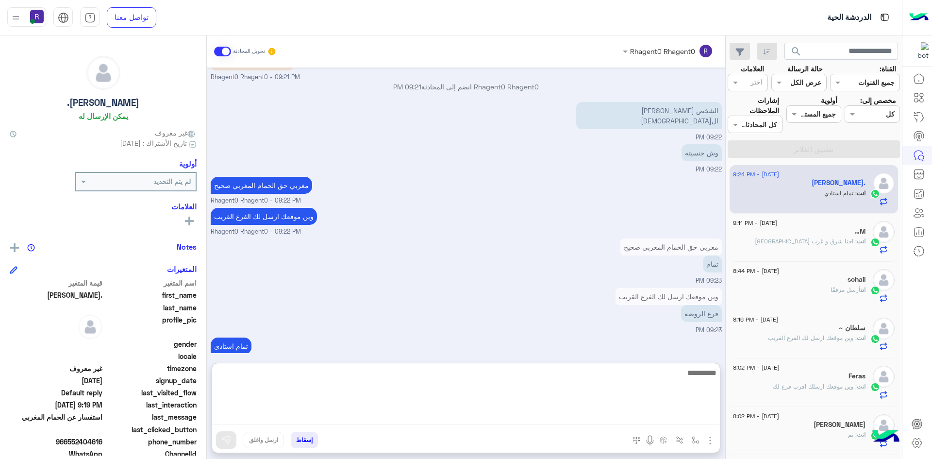
scroll to position [490, 0]
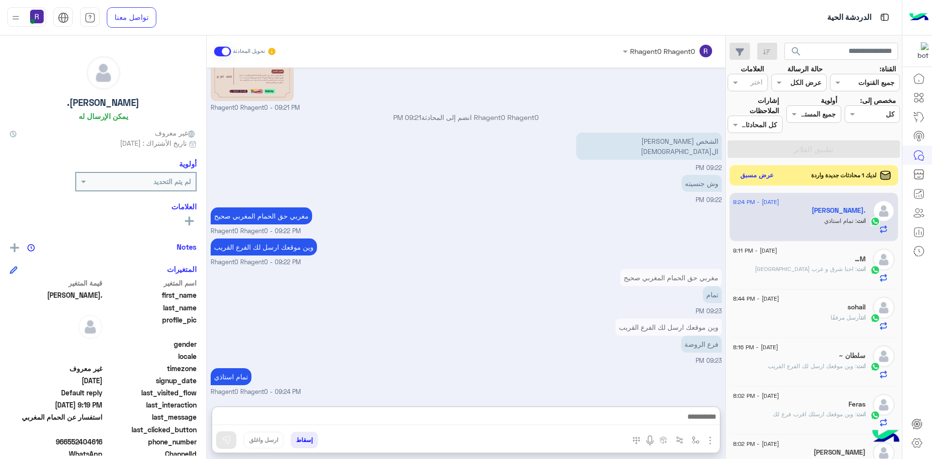
click at [759, 178] on button "عرض مسبق" at bounding box center [757, 175] width 41 height 13
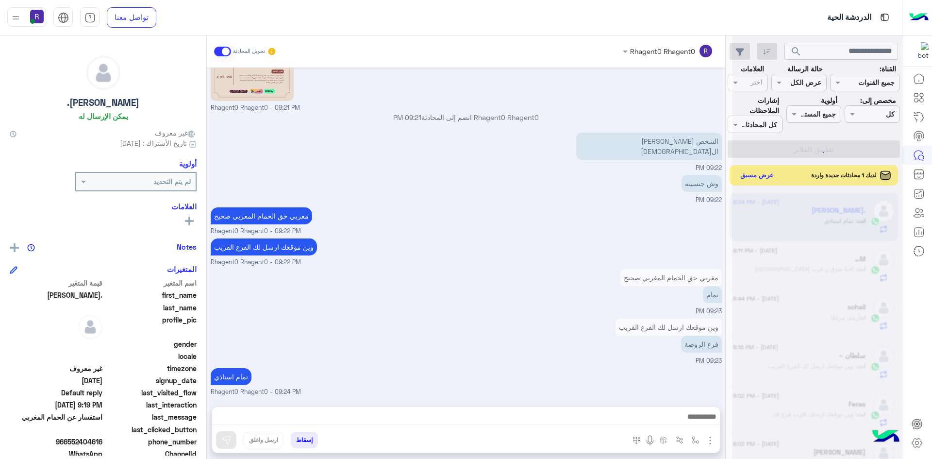
scroll to position [446, 0]
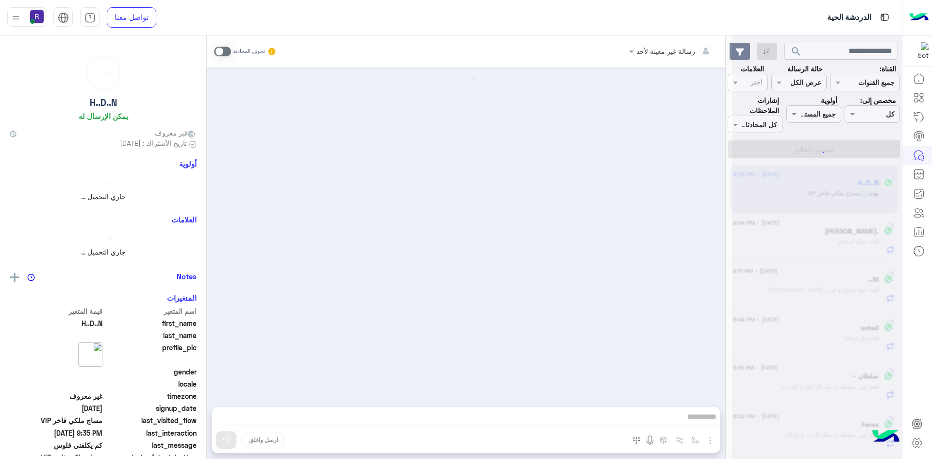
scroll to position [506, 0]
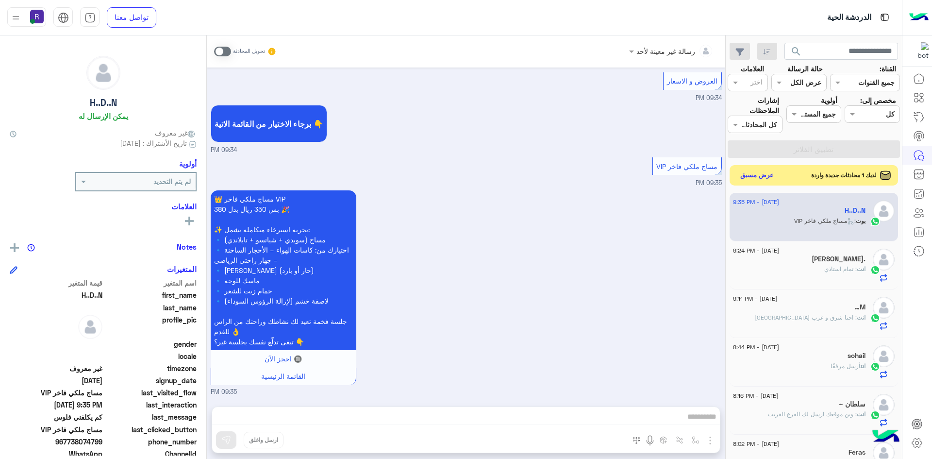
click at [749, 177] on button "عرض مسبق" at bounding box center [757, 175] width 41 height 13
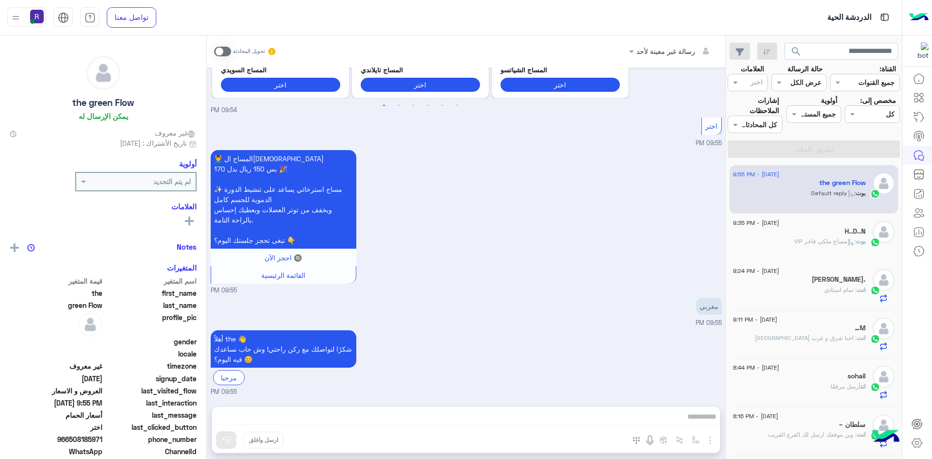
scroll to position [366, 0]
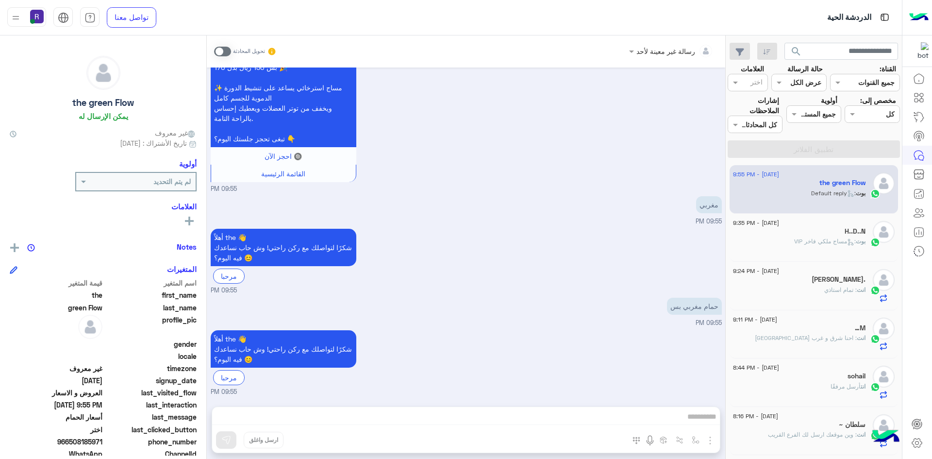
click at [226, 53] on span at bounding box center [222, 52] width 17 height 10
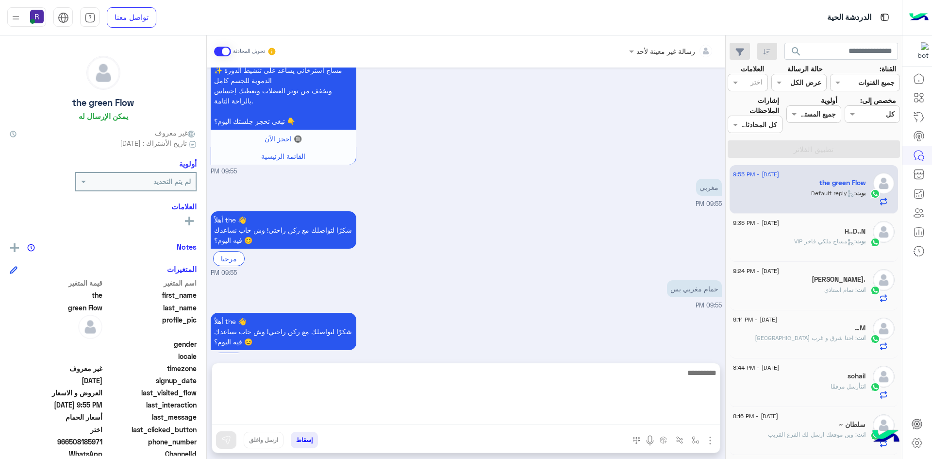
click at [610, 418] on textarea at bounding box center [466, 396] width 508 height 58
paste textarea "**********"
type textarea "**********"
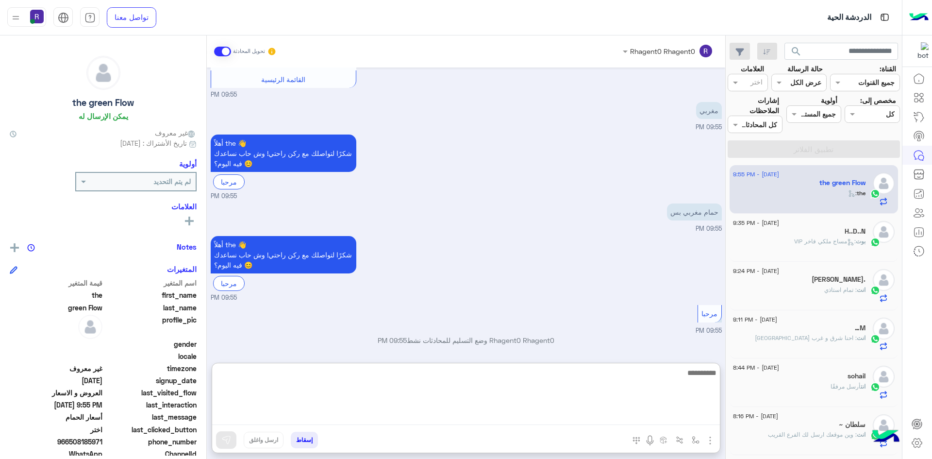
scroll to position [491, 0]
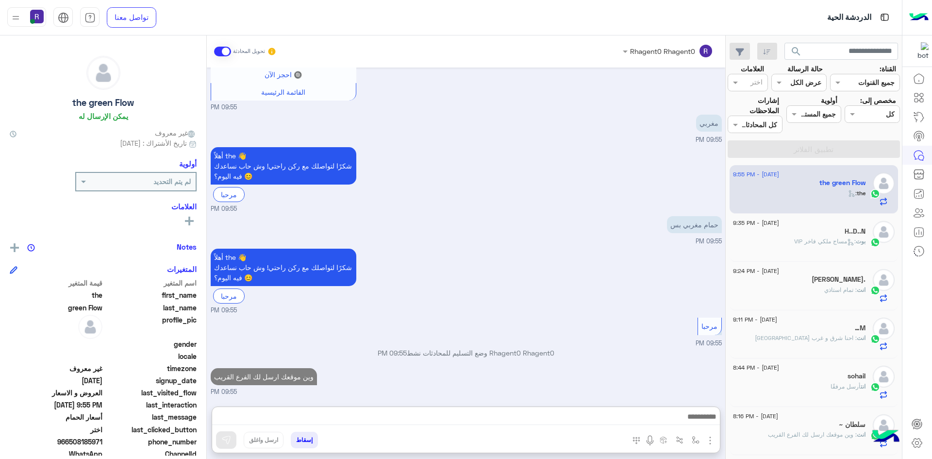
click at [710, 441] on img "button" at bounding box center [711, 441] width 12 height 12
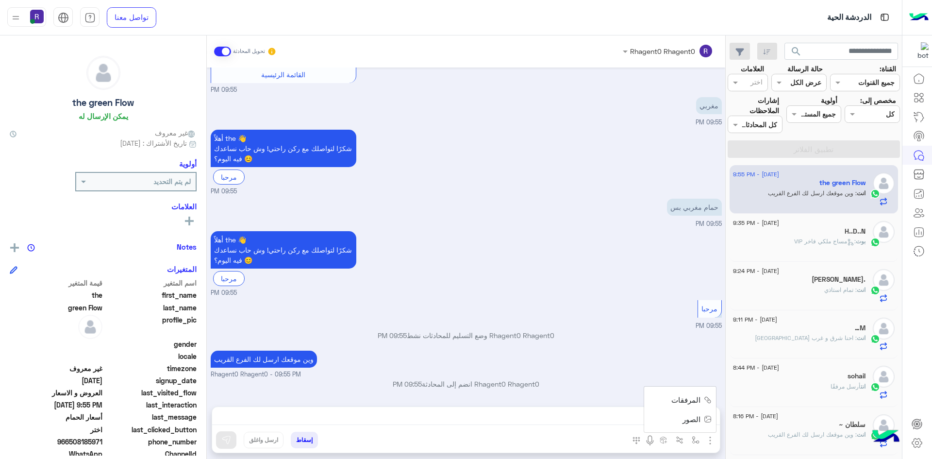
click at [700, 416] on span "الصور" at bounding box center [692, 419] width 18 height 11
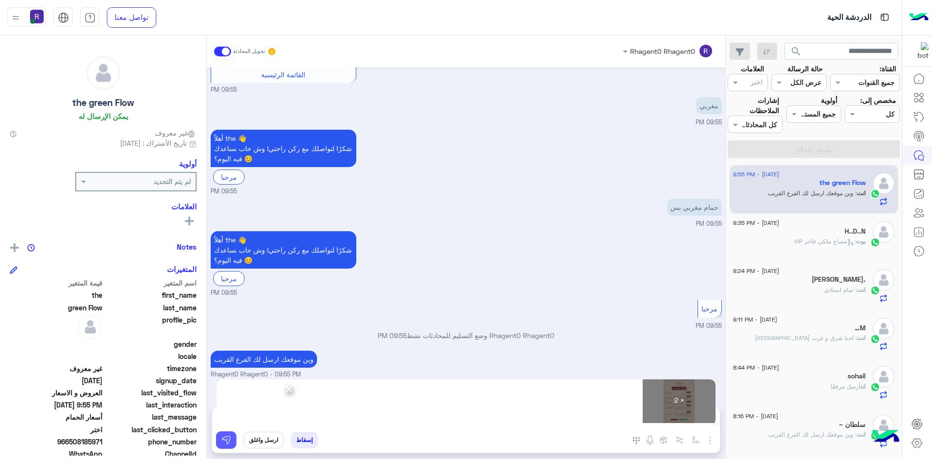
click at [227, 443] on img at bounding box center [226, 440] width 10 height 10
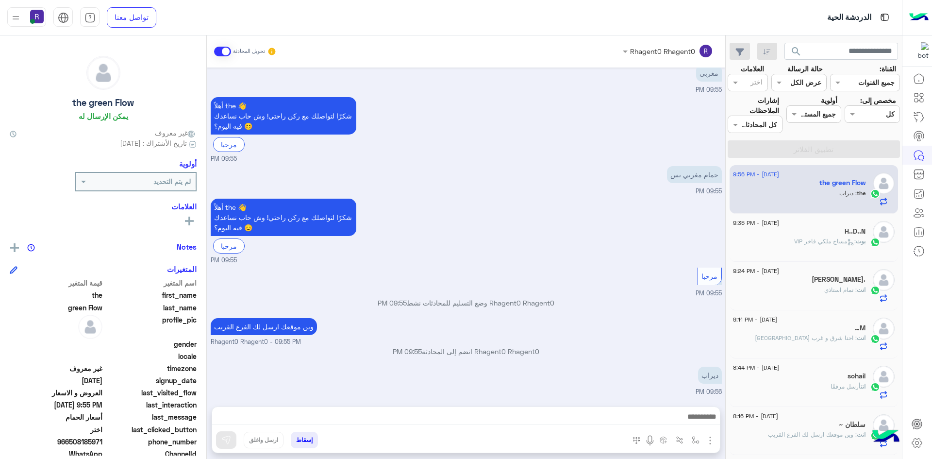
scroll to position [761, 0]
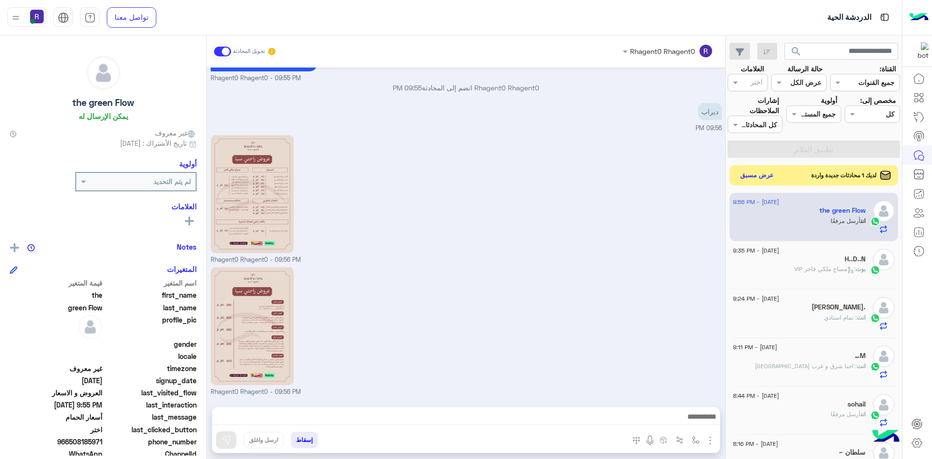
click at [758, 171] on button "عرض مسبق" at bounding box center [757, 175] width 41 height 13
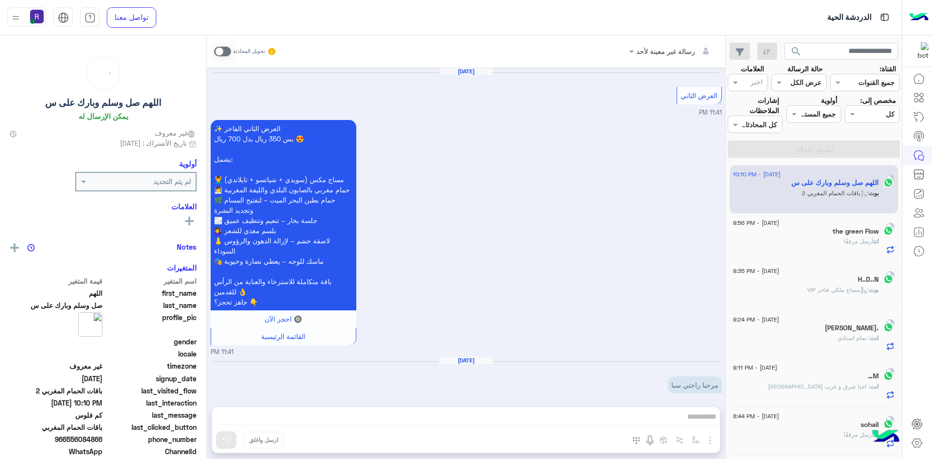
scroll to position [1379, 0]
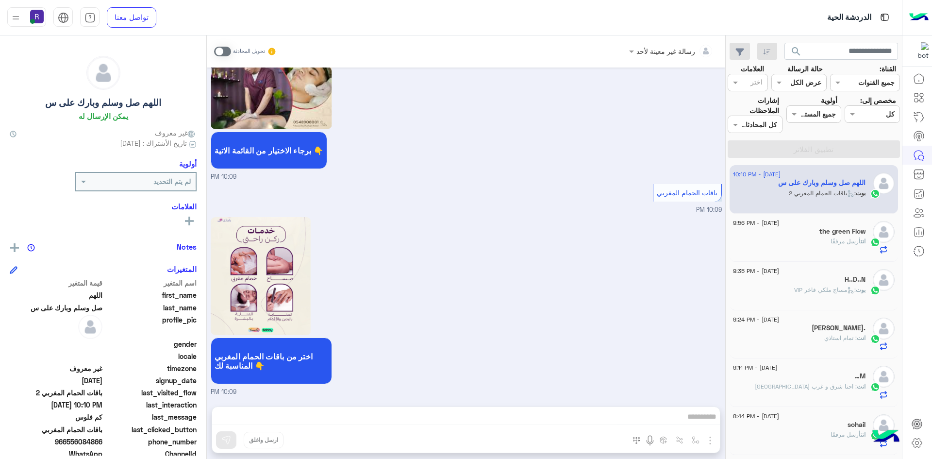
click at [221, 56] on div "تحويل المحادثة" at bounding box center [245, 51] width 63 height 17
click at [220, 48] on span at bounding box center [222, 52] width 17 height 10
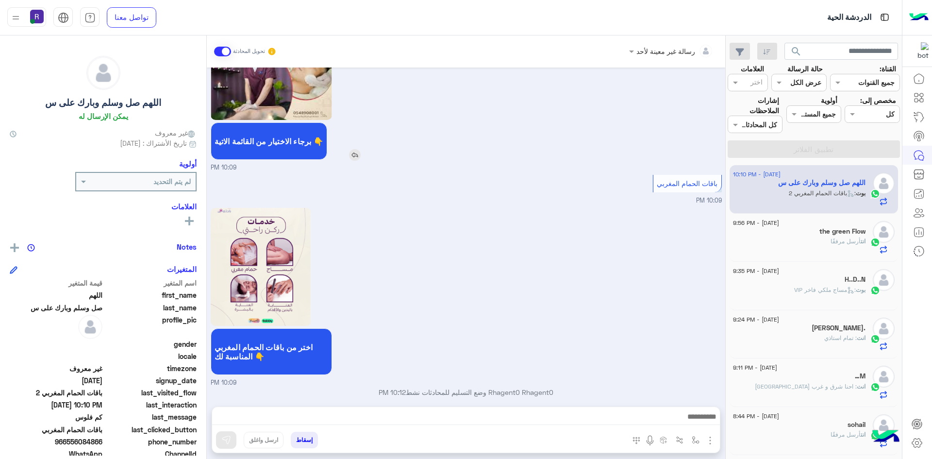
scroll to position [1397, 0]
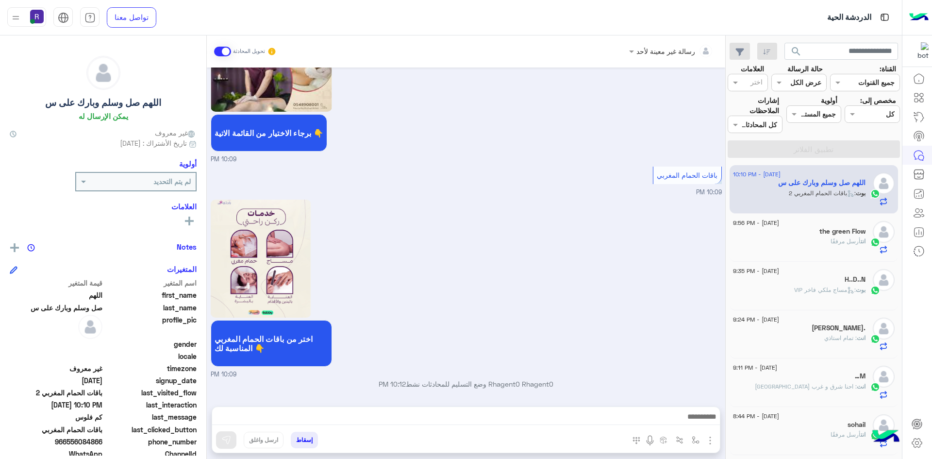
click at [709, 445] on img "button" at bounding box center [711, 441] width 12 height 12
click at [685, 421] on span "الصور" at bounding box center [692, 419] width 18 height 11
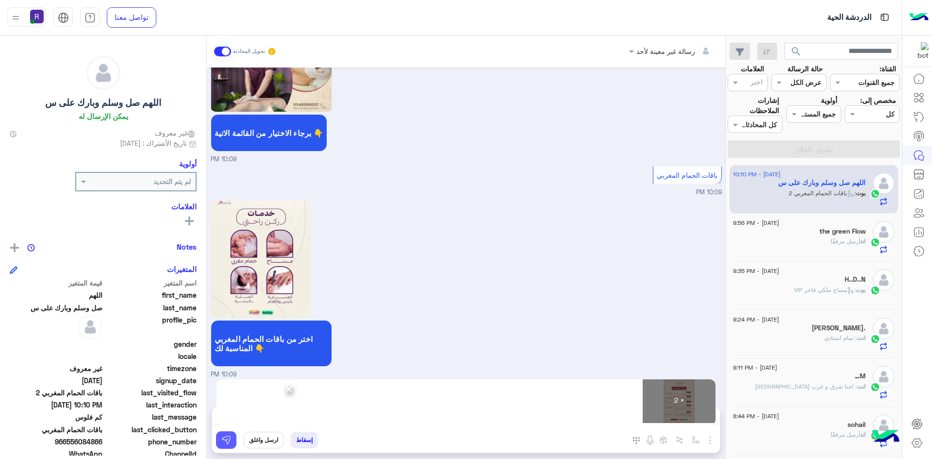
click at [232, 441] on button at bounding box center [226, 439] width 20 height 17
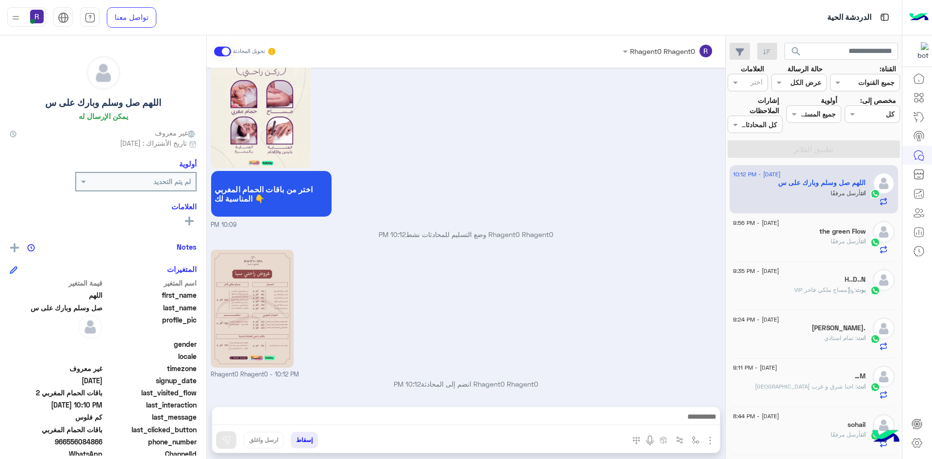
scroll to position [1678, 0]
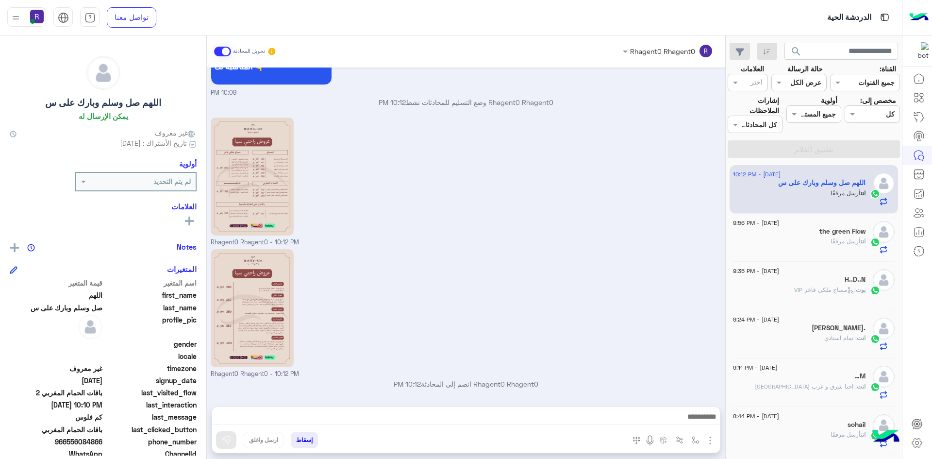
click at [432, 235] on div "Rhagent0 Rhagent0 - 10:12 PM" at bounding box center [466, 181] width 511 height 132
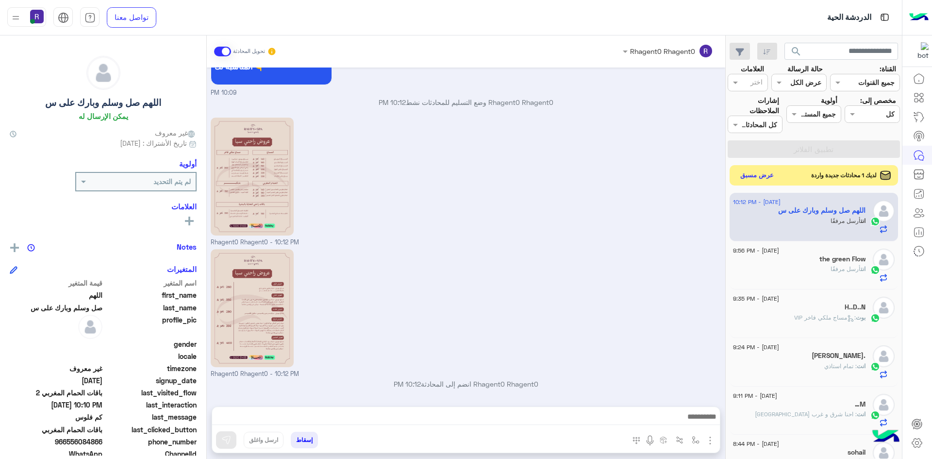
click at [768, 178] on button "عرض مسبق" at bounding box center [757, 175] width 41 height 13
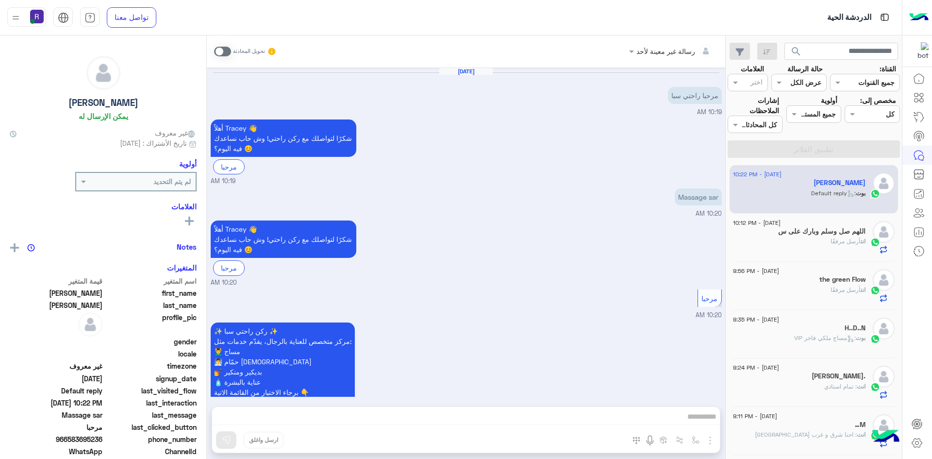
scroll to position [741, 0]
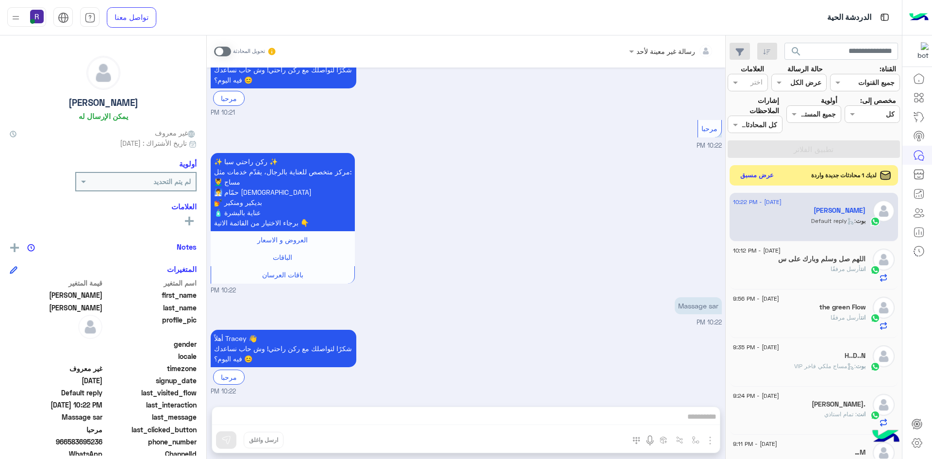
click at [766, 171] on button "عرض مسبق" at bounding box center [757, 175] width 41 height 13
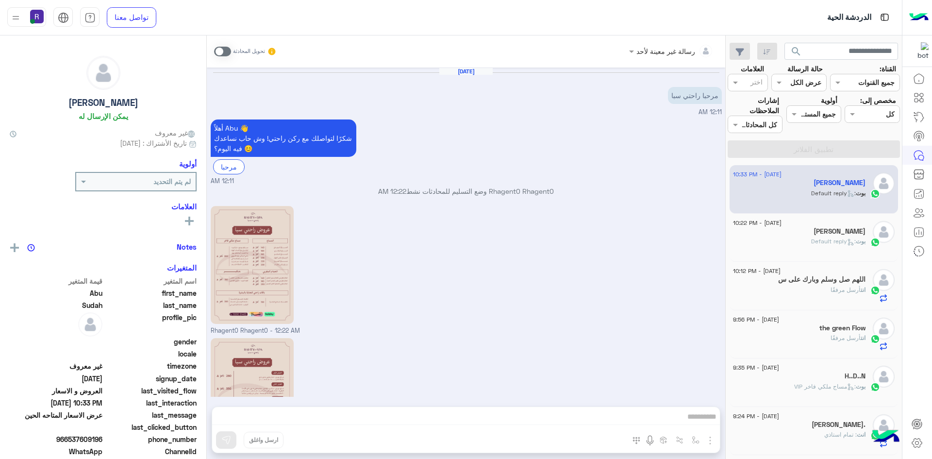
scroll to position [435, 0]
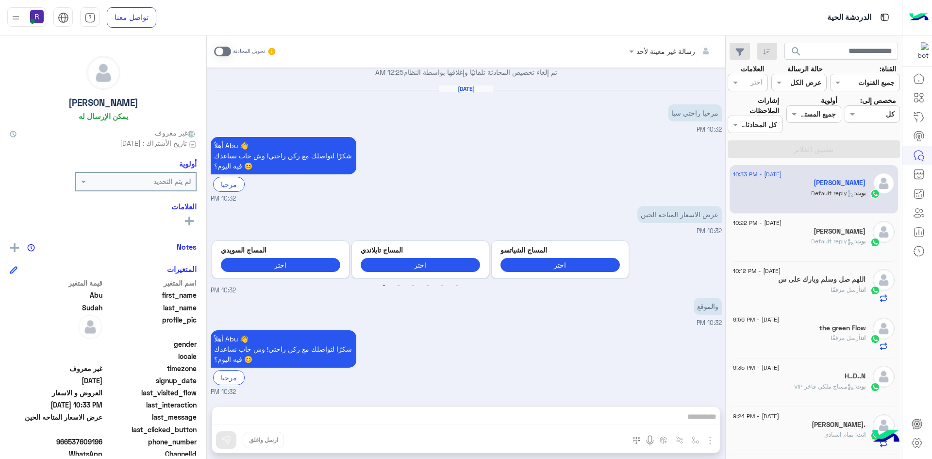
click at [223, 48] on span at bounding box center [222, 52] width 17 height 10
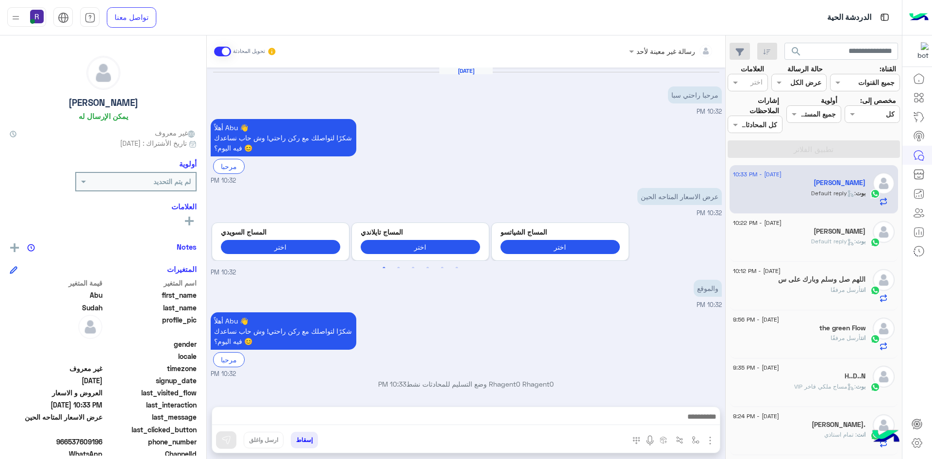
click at [712, 441] on img "button" at bounding box center [711, 441] width 12 height 12
click at [701, 422] on button "الصور" at bounding box center [695, 418] width 41 height 19
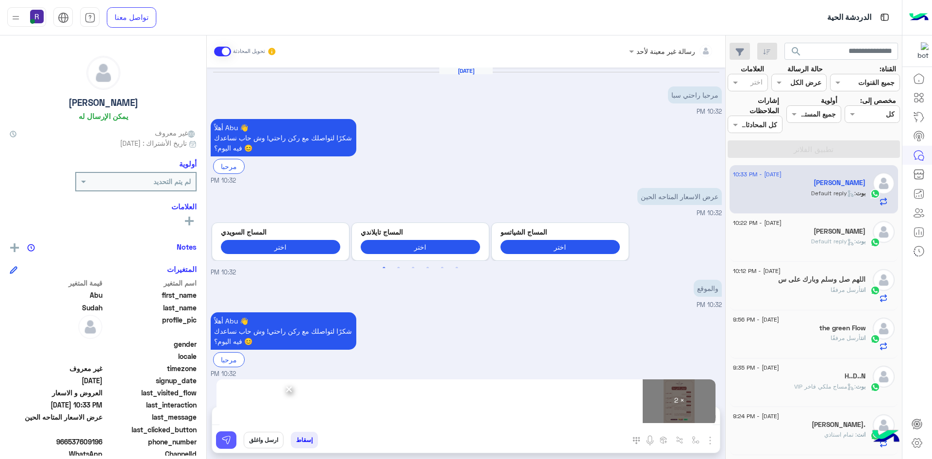
click at [233, 441] on button at bounding box center [226, 439] width 20 height 17
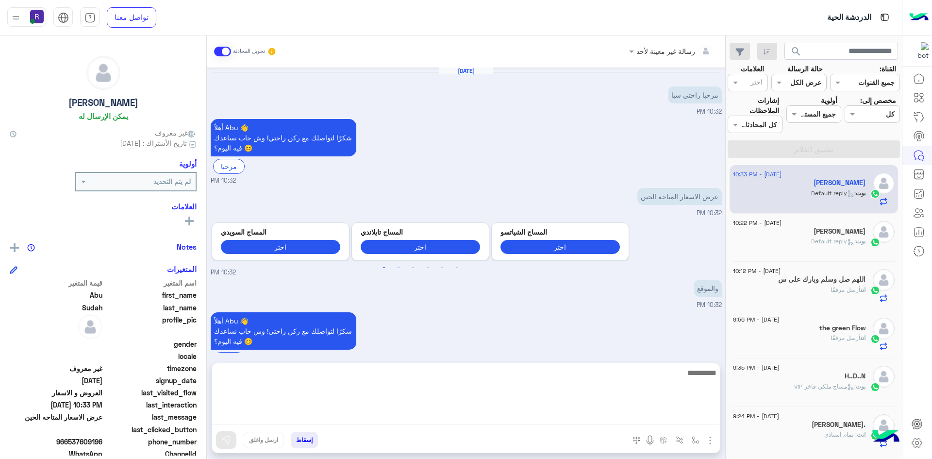
click at [625, 416] on textarea at bounding box center [466, 396] width 508 height 58
paste textarea "**********"
type textarea "**********"
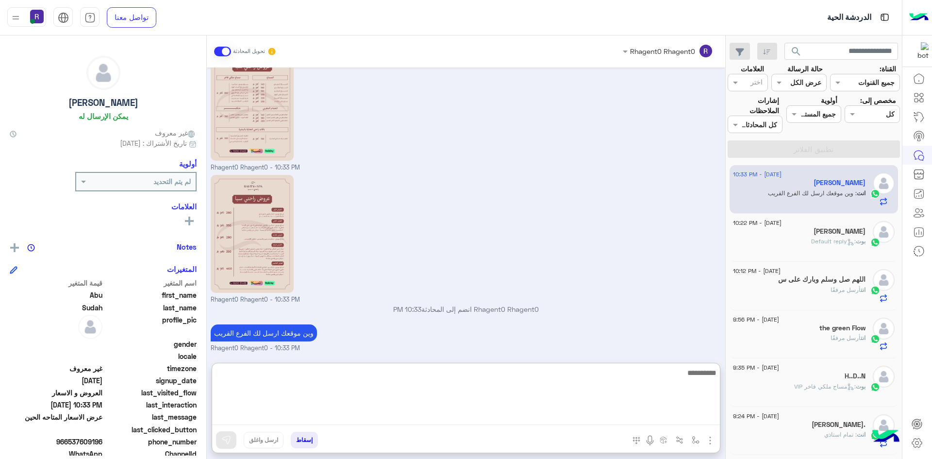
scroll to position [842, 0]
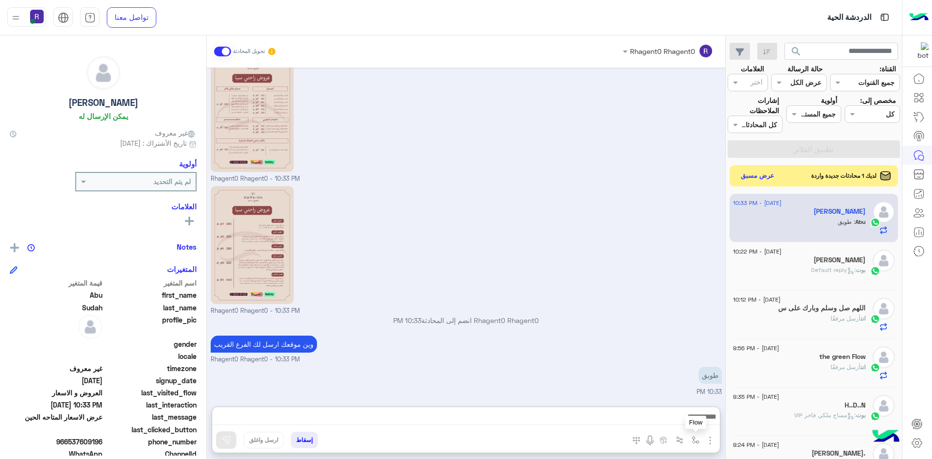
click at [695, 440] on img "button" at bounding box center [696, 440] width 8 height 8
click at [678, 421] on input "text" at bounding box center [667, 418] width 63 height 11
type input "*"
type input "***"
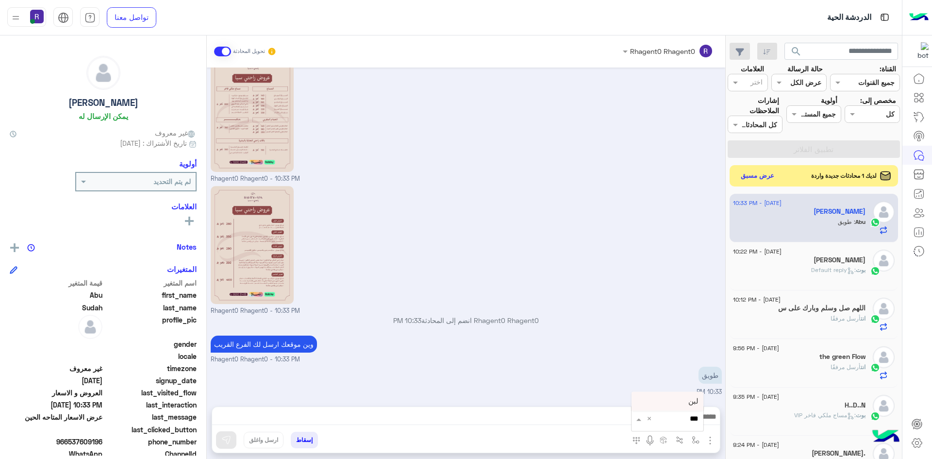
click at [697, 402] on span "لبن" at bounding box center [694, 401] width 10 height 9
type textarea "***"
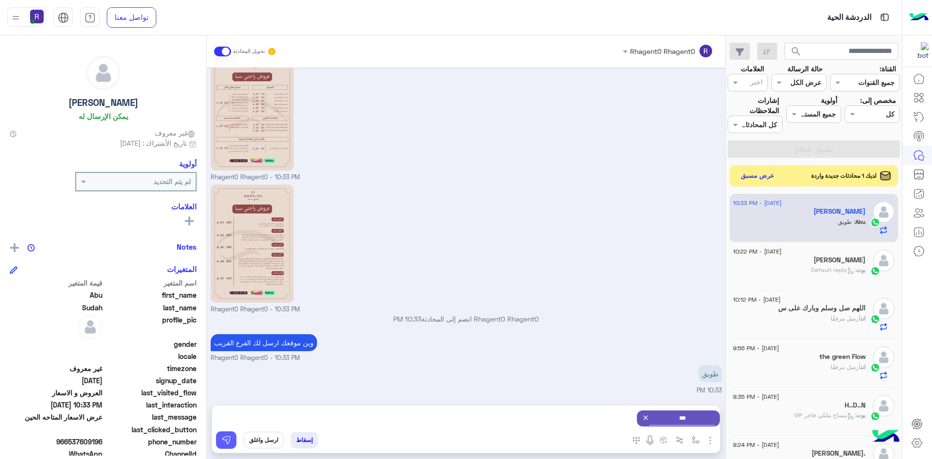
click at [230, 443] on img at bounding box center [226, 440] width 10 height 10
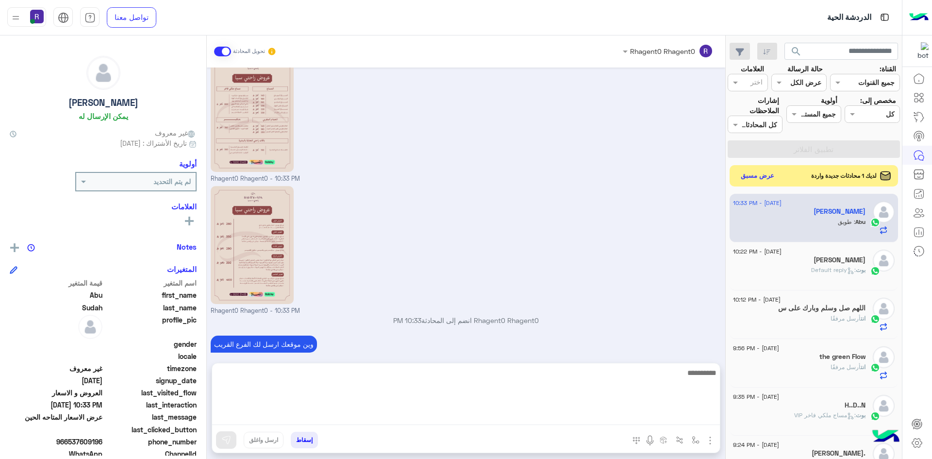
click at [671, 412] on textarea at bounding box center [466, 396] width 508 height 58
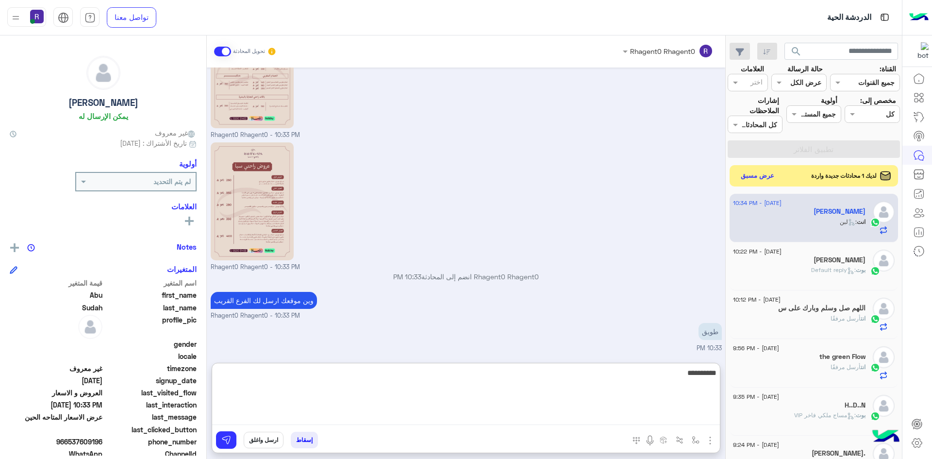
scroll to position [928, 0]
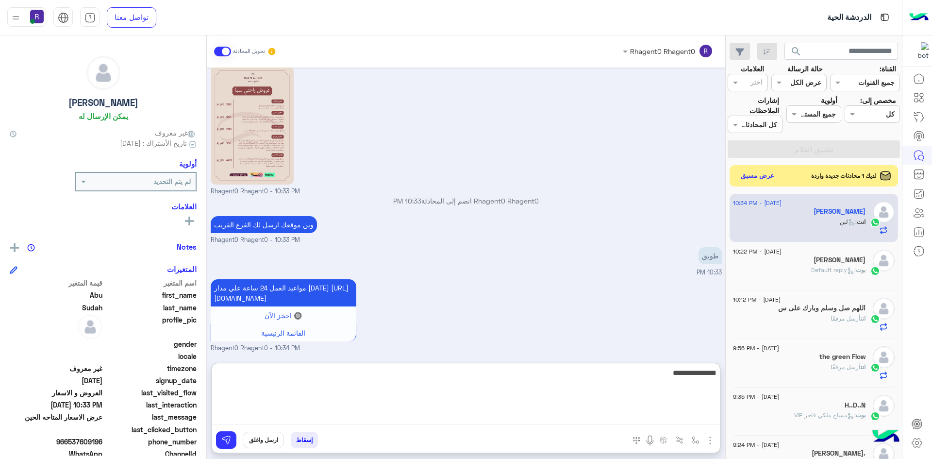
type textarea "**********"
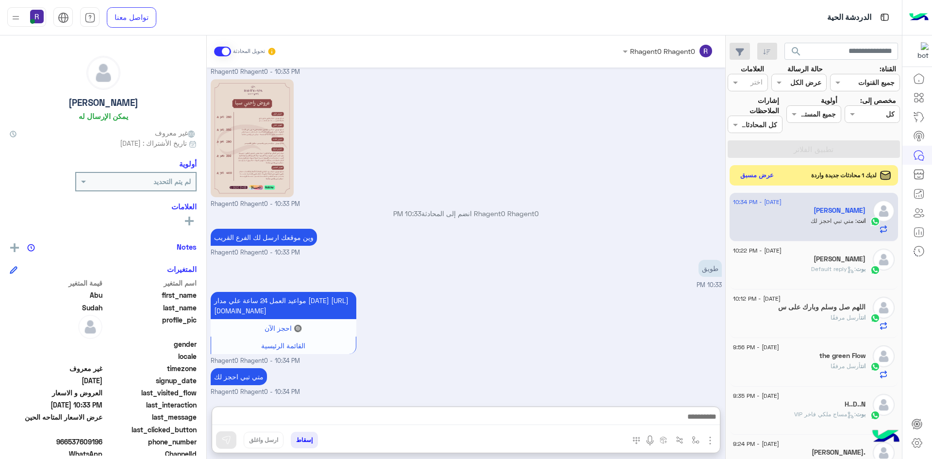
click at [751, 169] on button "عرض مسبق" at bounding box center [757, 175] width 41 height 13
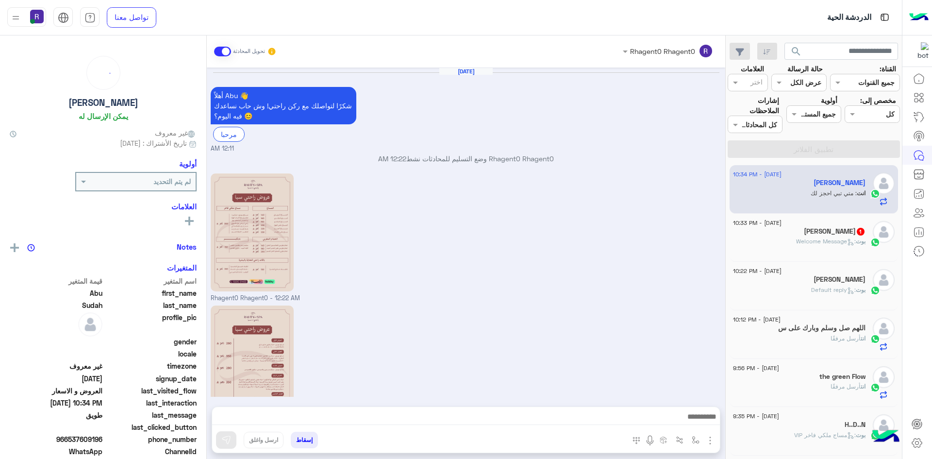
scroll to position [882, 0]
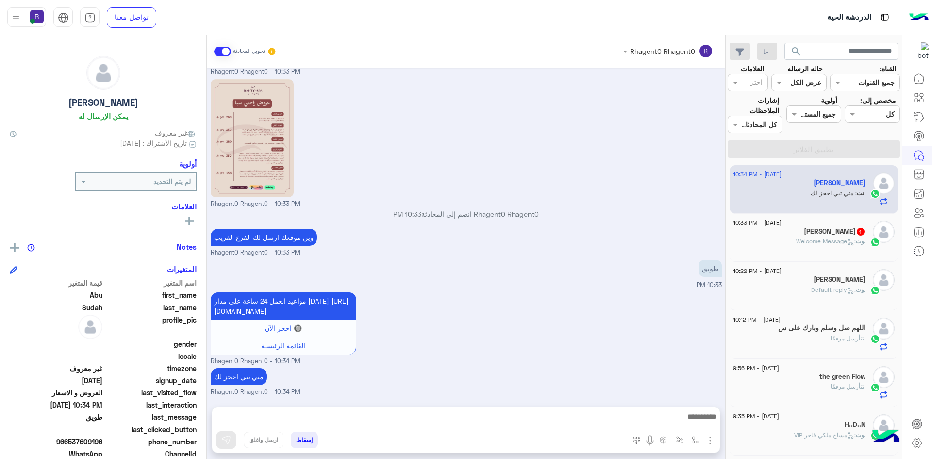
click at [857, 234] on span "1" at bounding box center [861, 232] width 8 height 8
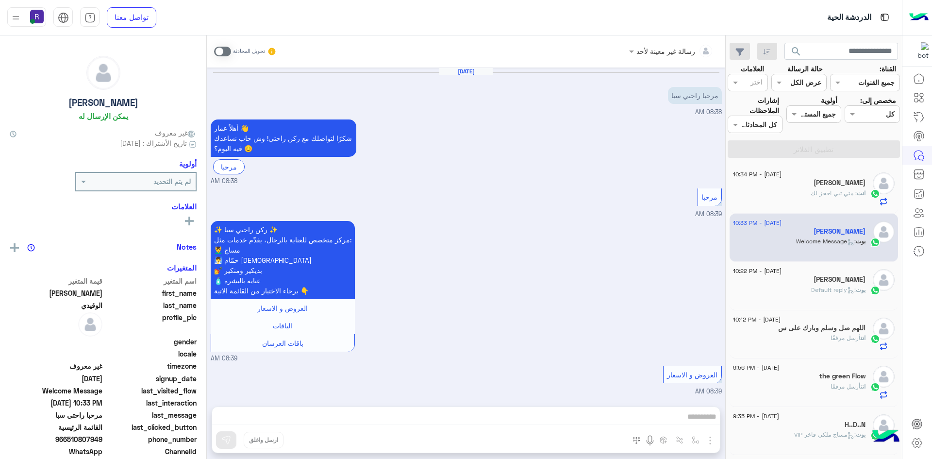
scroll to position [1351, 0]
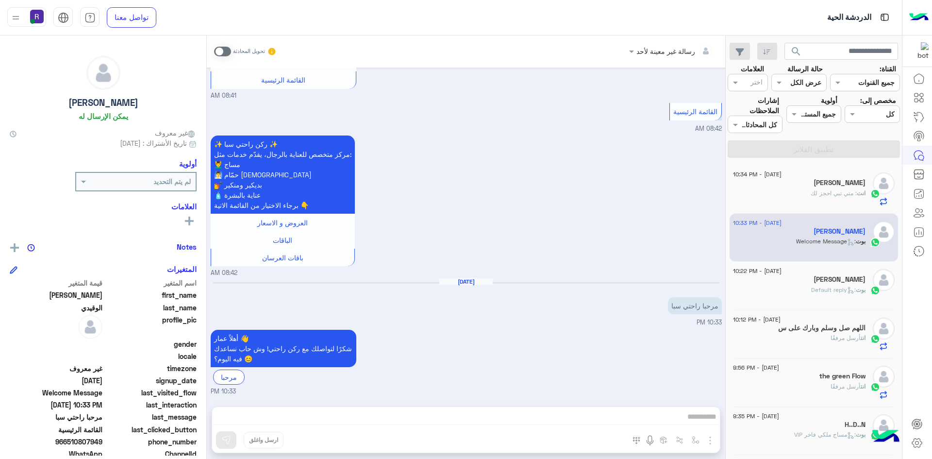
click at [223, 51] on span at bounding box center [222, 52] width 17 height 10
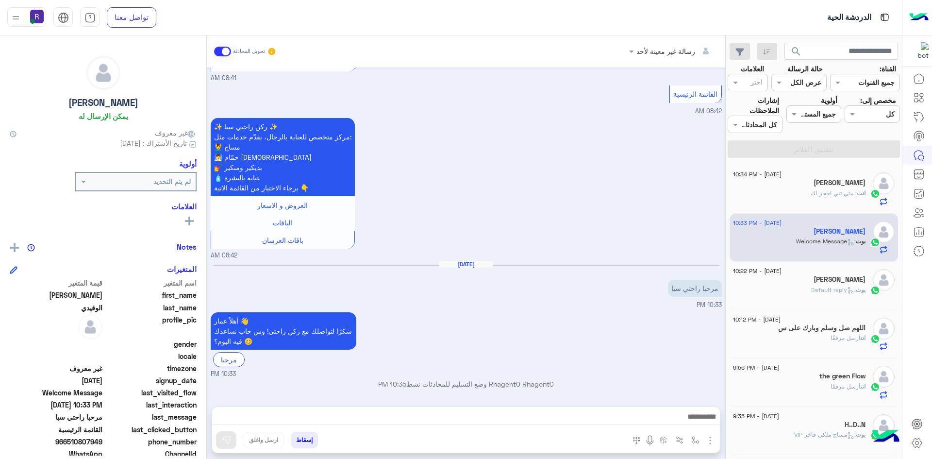
click at [708, 440] on img "button" at bounding box center [711, 441] width 12 height 12
click at [693, 421] on span "الصور" at bounding box center [692, 419] width 18 height 11
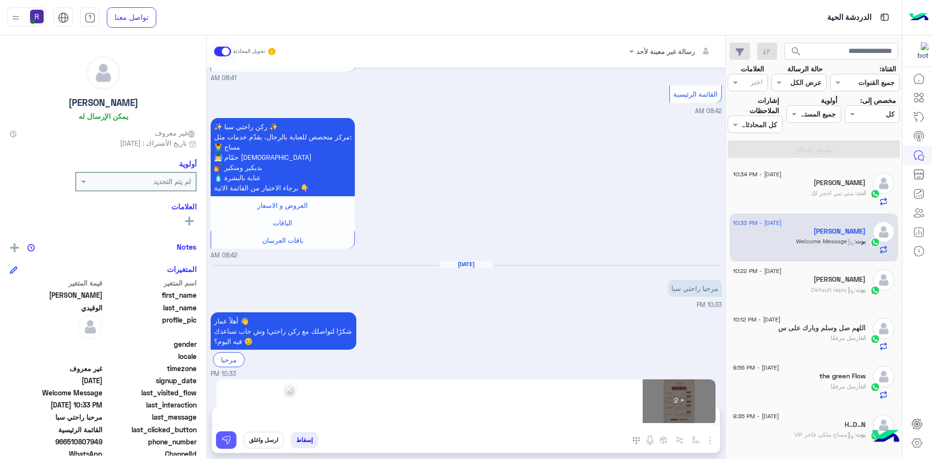
click at [223, 440] on img at bounding box center [226, 440] width 10 height 10
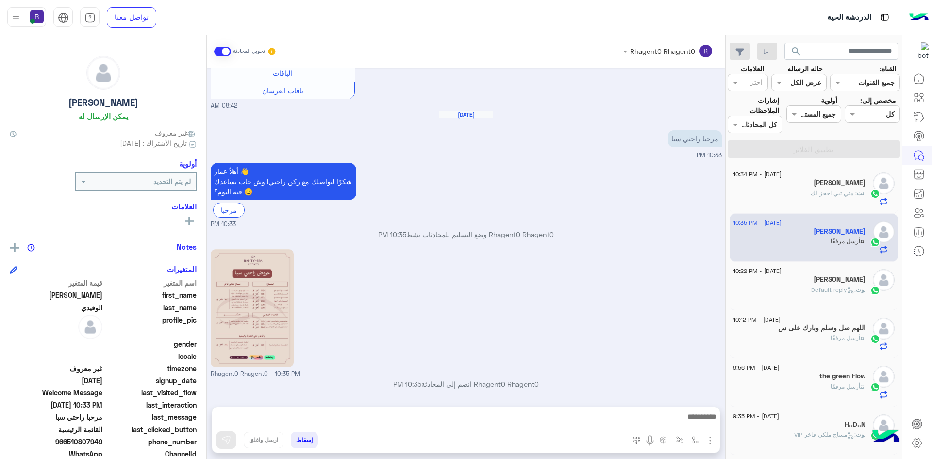
scroll to position [1650, 0]
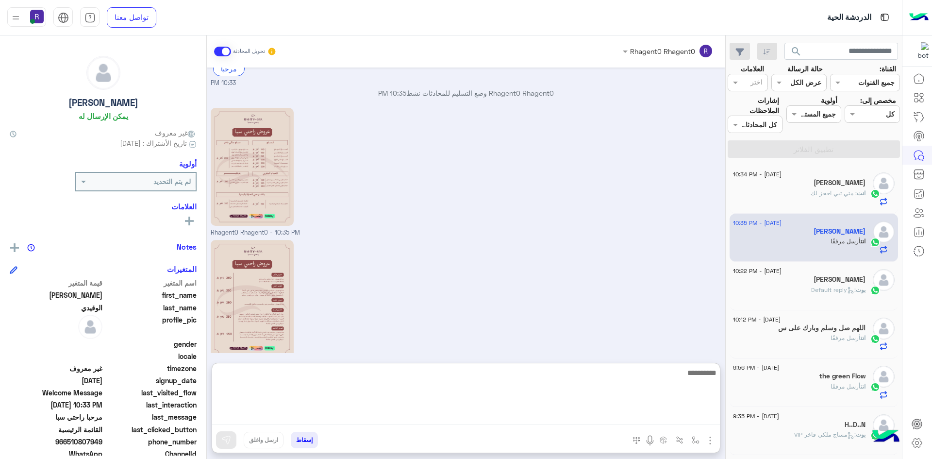
click at [704, 417] on textarea at bounding box center [466, 396] width 508 height 58
paste textarea "**********"
type textarea "**********"
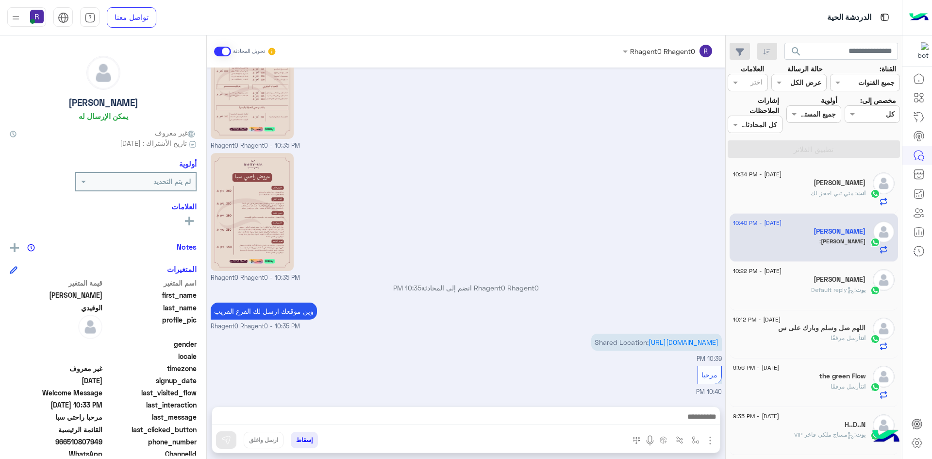
scroll to position [1767, 0]
click at [671, 342] on link "https://maps.google.com/maps?q=24.8038346,46.8515479" at bounding box center [684, 342] width 70 height 8
click at [693, 440] on img "button" at bounding box center [696, 440] width 8 height 8
click at [675, 416] on input "text" at bounding box center [667, 418] width 63 height 11
type input "*****"
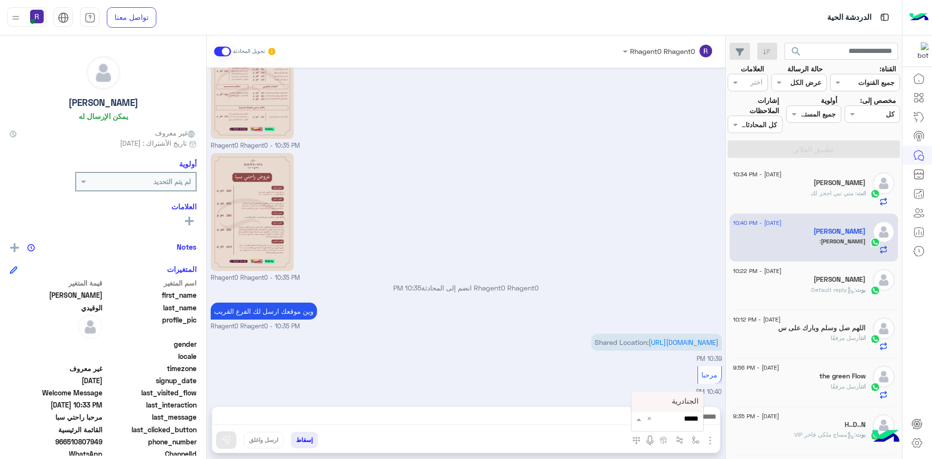
click at [679, 399] on span "الجنادرية" at bounding box center [685, 401] width 27 height 9
type textarea "*********"
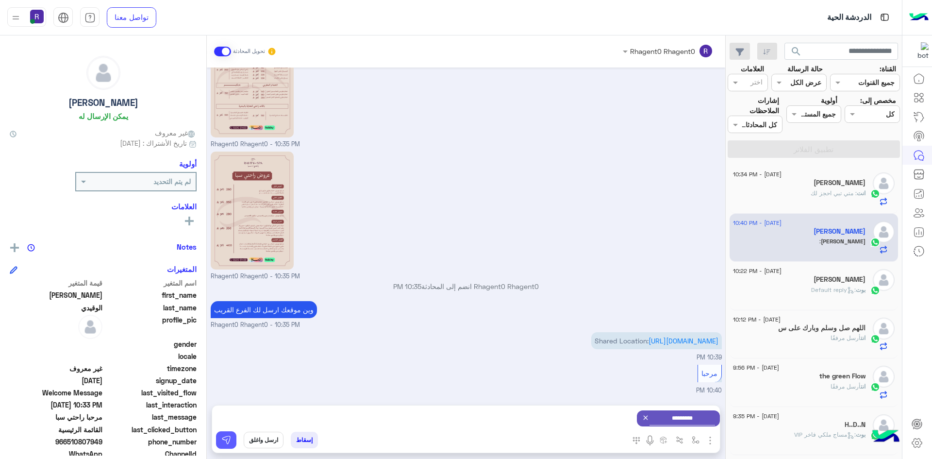
click at [223, 437] on img at bounding box center [226, 440] width 10 height 10
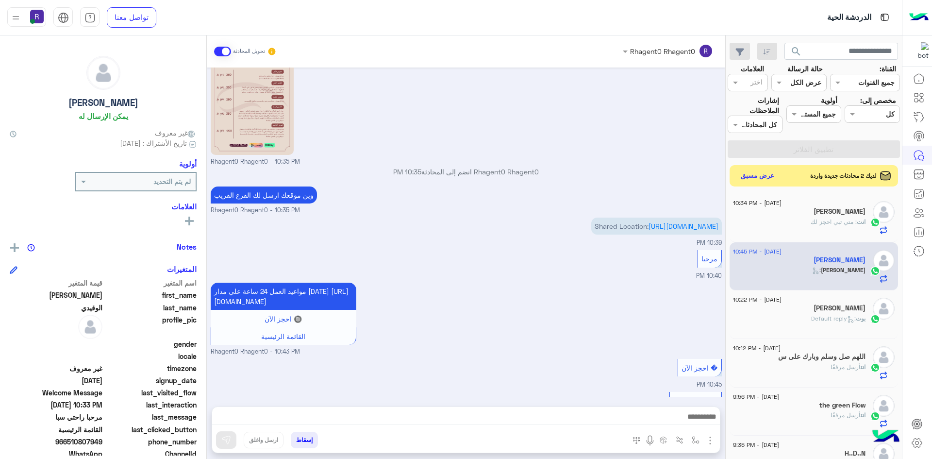
scroll to position [1919, 0]
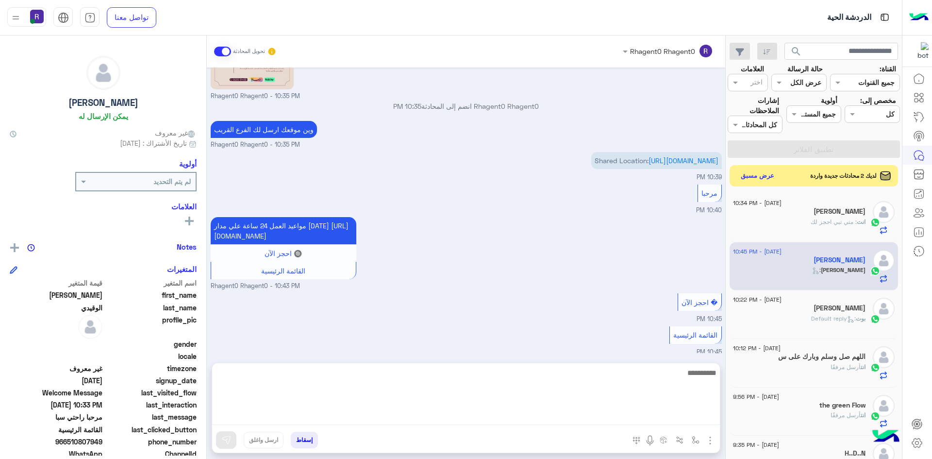
click at [590, 411] on textarea at bounding box center [466, 396] width 508 height 58
type textarea "**********"
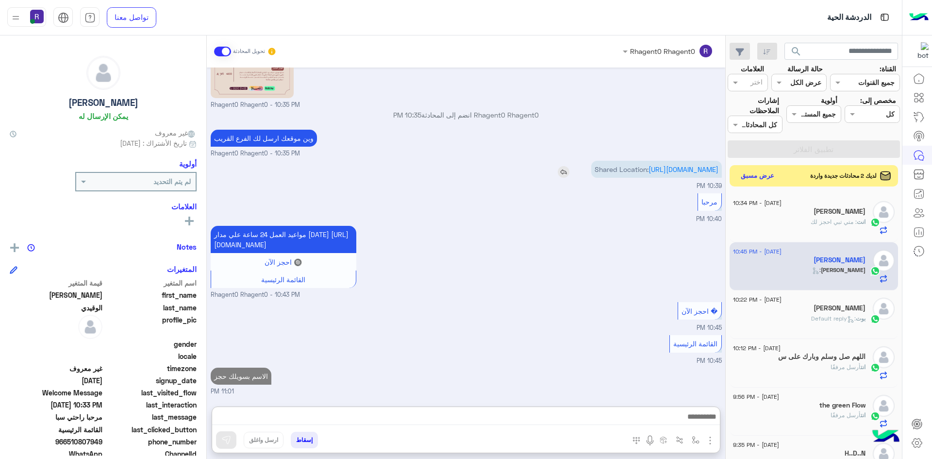
click at [689, 161] on p "Shared Location: https://maps.google.com/maps?q=24.8038346,46.8515479" at bounding box center [656, 169] width 131 height 17
click at [695, 165] on link "https://maps.google.com/maps?q=24.8038346,46.8515479" at bounding box center [684, 169] width 70 height 8
click at [764, 172] on button "عرض مسبق" at bounding box center [757, 175] width 41 height 13
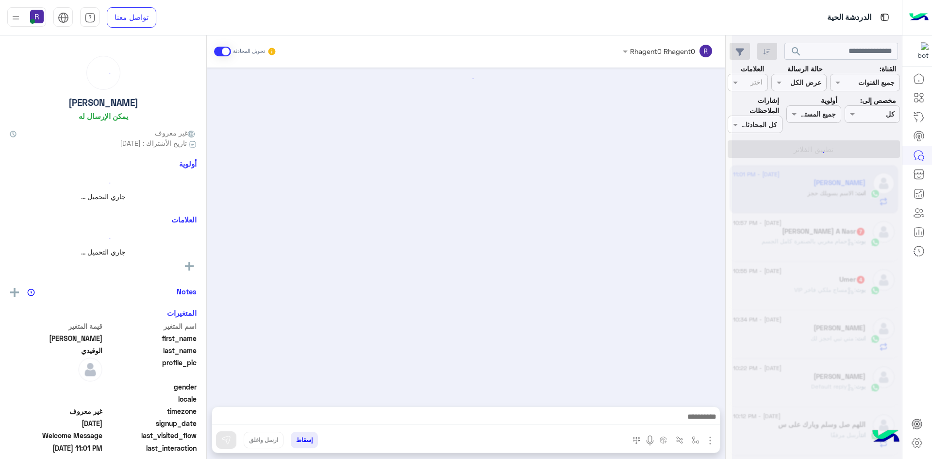
scroll to position [1122, 0]
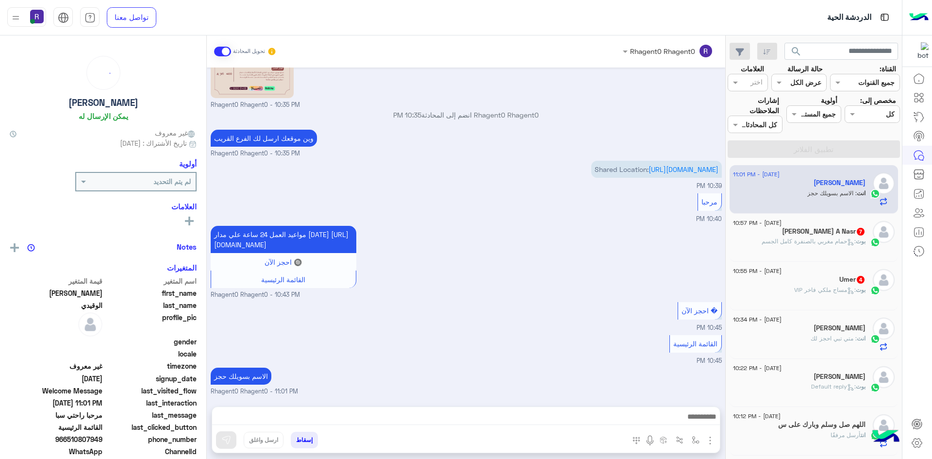
click at [821, 231] on h5 "OSAMA Abduljalil A Nasr 7" at bounding box center [824, 231] width 84 height 8
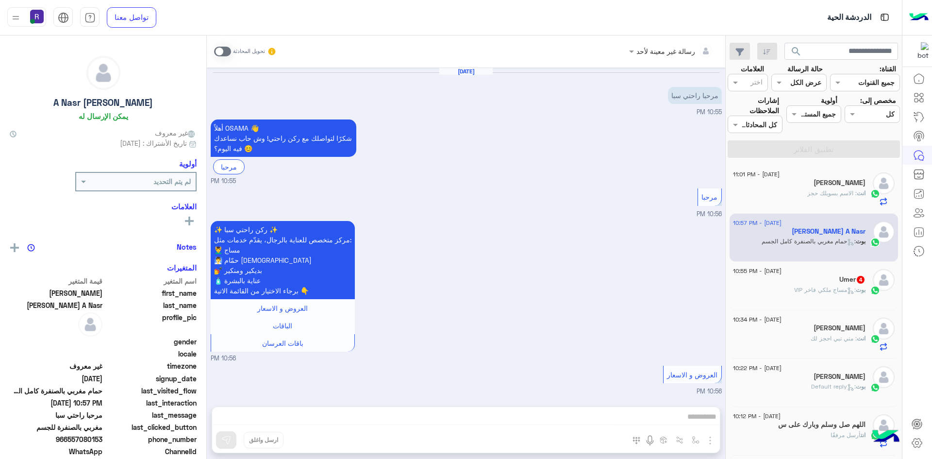
scroll to position [947, 0]
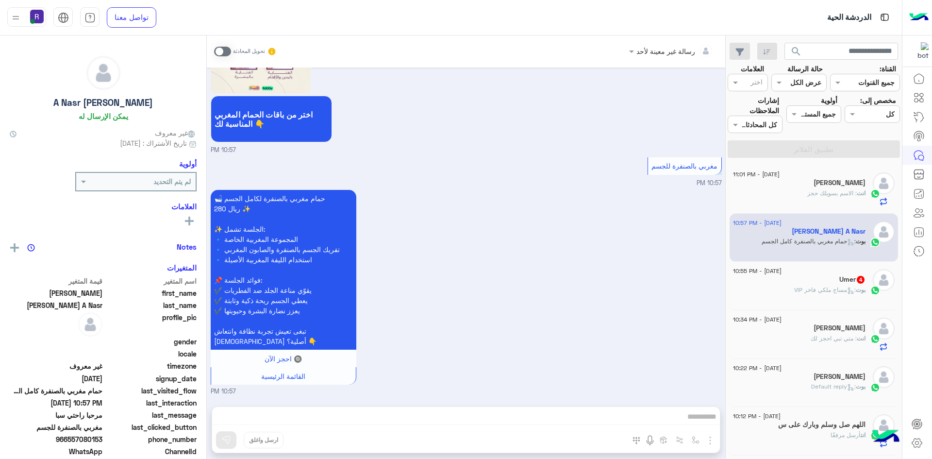
click at [224, 55] on span at bounding box center [222, 52] width 17 height 10
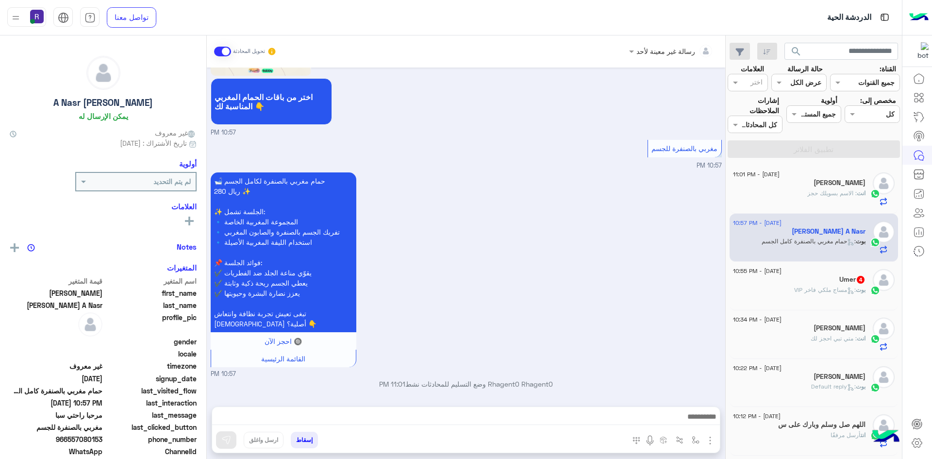
scroll to position [965, 0]
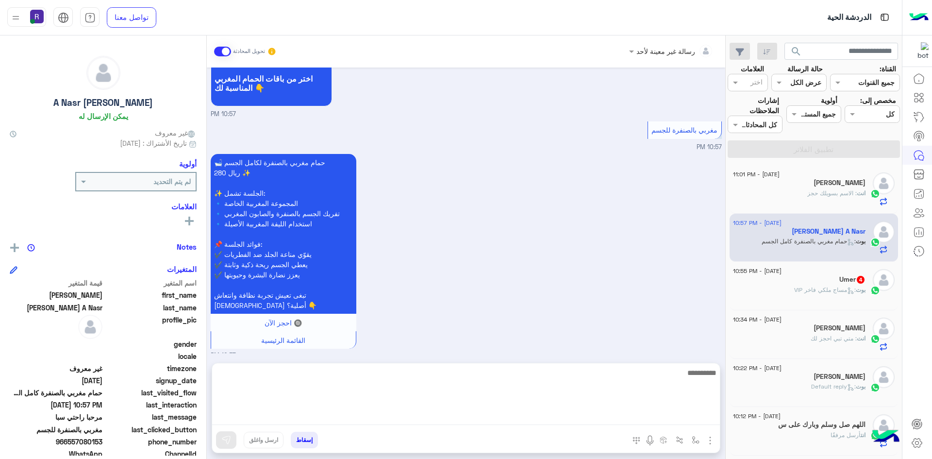
click at [476, 418] on textarea at bounding box center [466, 396] width 508 height 58
paste textarea "**********"
type textarea "**********"
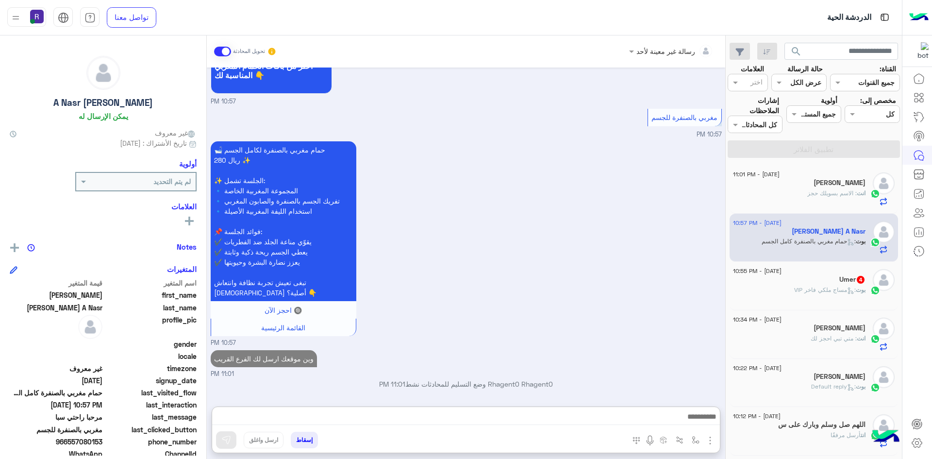
click at [831, 292] on span ": مساج ملكي فاخر VIP" at bounding box center [825, 289] width 62 height 7
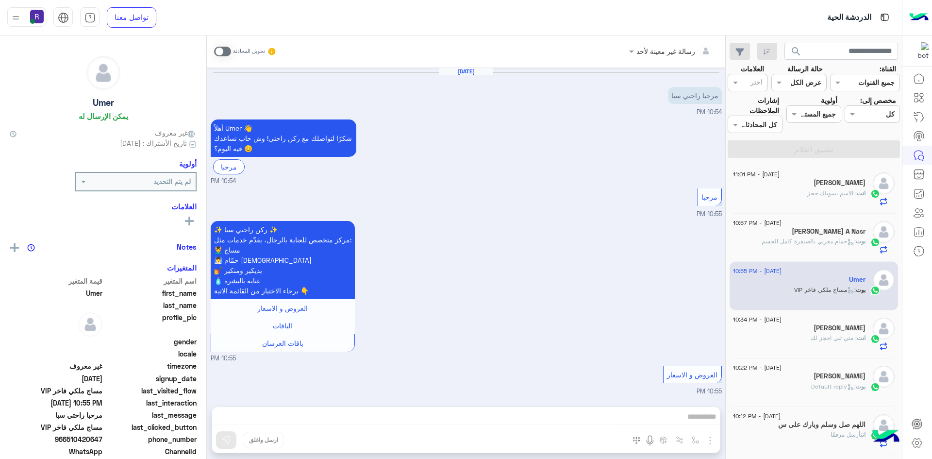
scroll to position [303, 0]
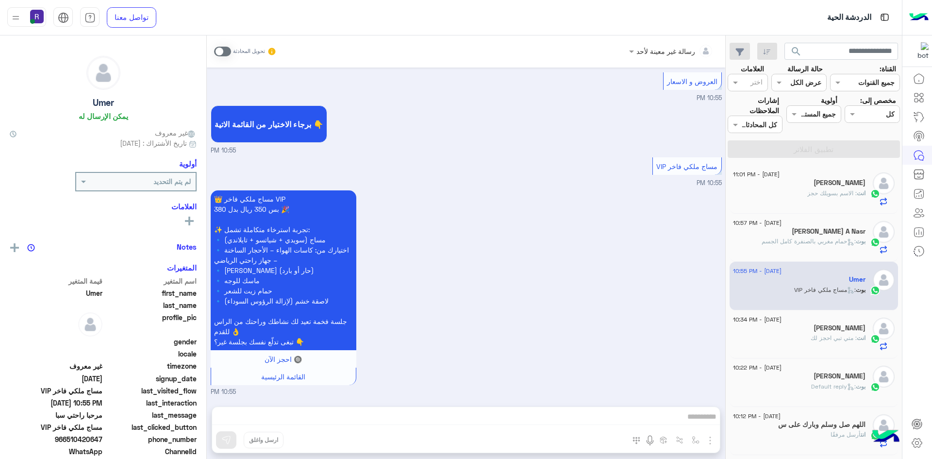
click at [227, 51] on span at bounding box center [222, 52] width 17 height 10
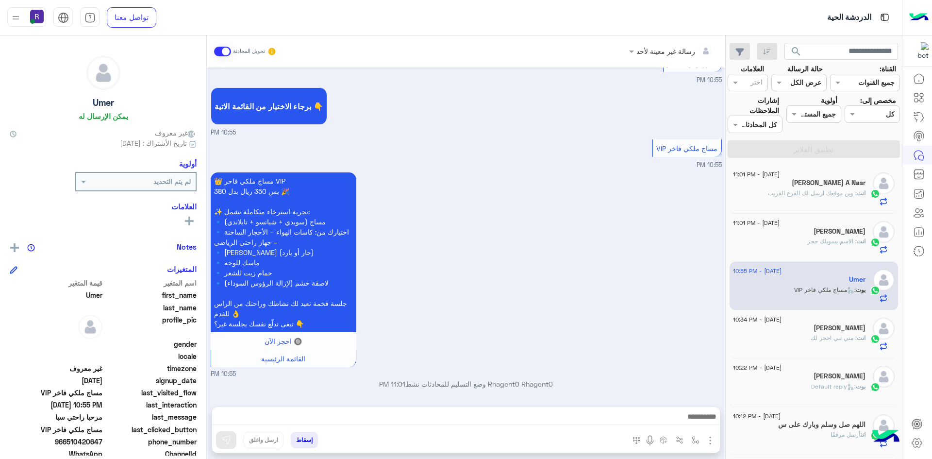
click at [612, 407] on div at bounding box center [466, 419] width 508 height 24
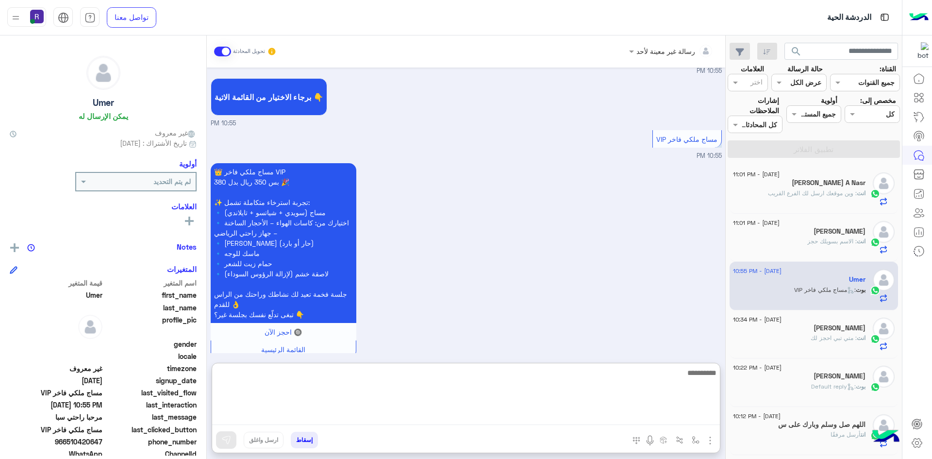
click at [614, 411] on textarea at bounding box center [466, 396] width 508 height 58
paste textarea "**********"
type textarea "**********"
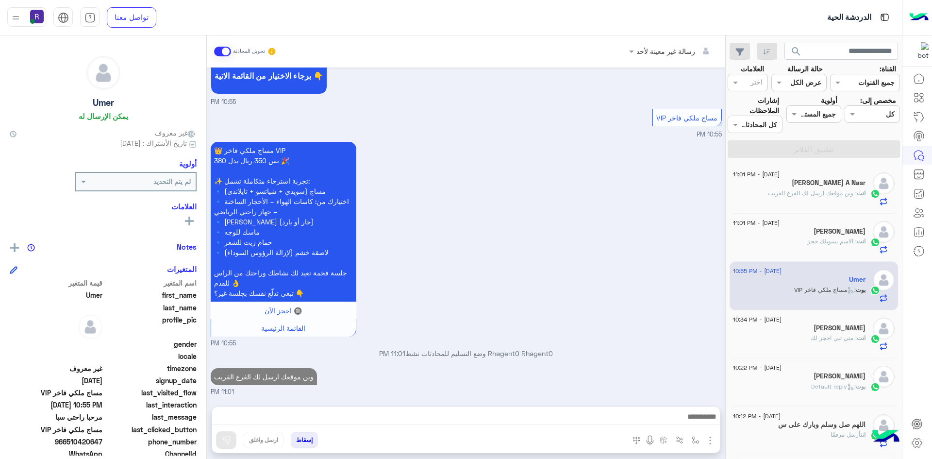
click at [708, 442] on img "button" at bounding box center [711, 441] width 12 height 12
click at [602, 227] on div "👑 مساج ملكي فاخر VIP بس 350 ريال بدل 380 🎉 ✨ تجربة استرخاء متكاملة تشمل: 🔹 مساج…" at bounding box center [466, 243] width 511 height 209
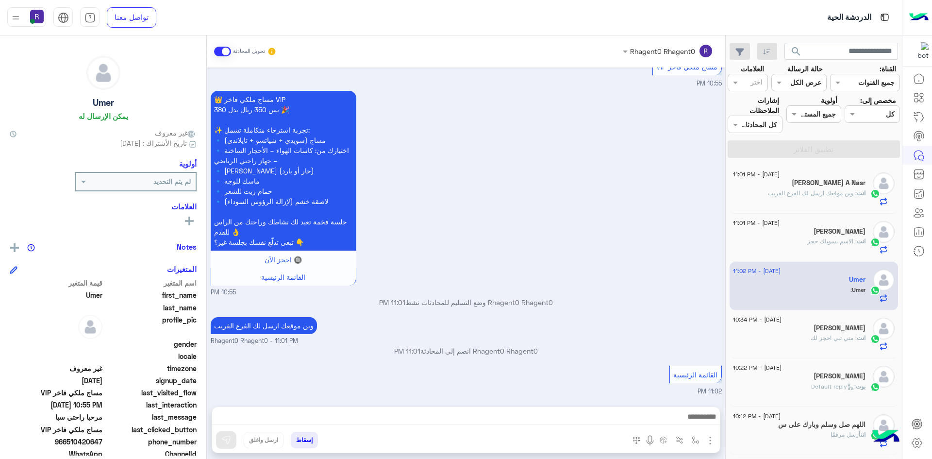
scroll to position [402, 0]
click at [709, 436] on img "button" at bounding box center [711, 441] width 12 height 12
click at [694, 418] on span "الصور" at bounding box center [692, 419] width 18 height 11
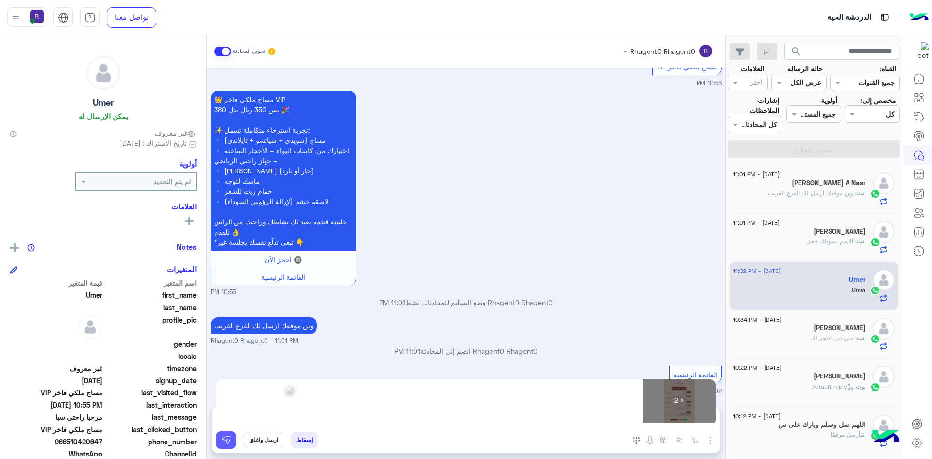
click at [226, 438] on img at bounding box center [226, 440] width 10 height 10
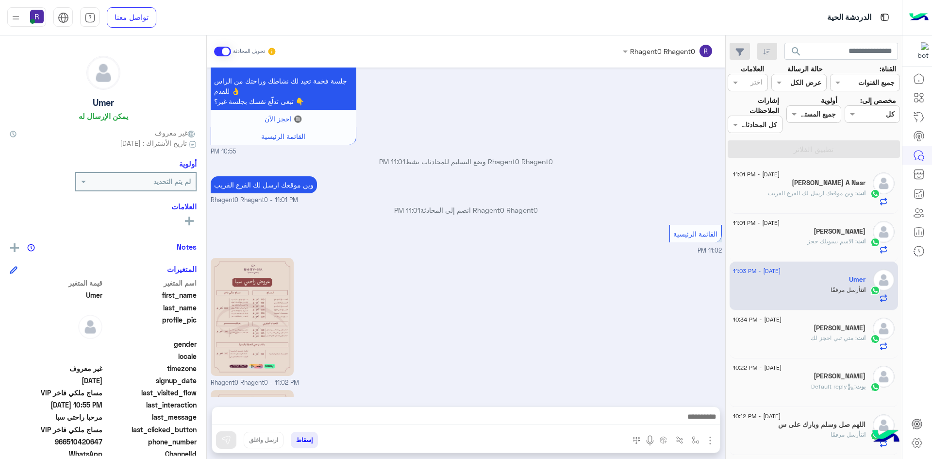
scroll to position [666, 0]
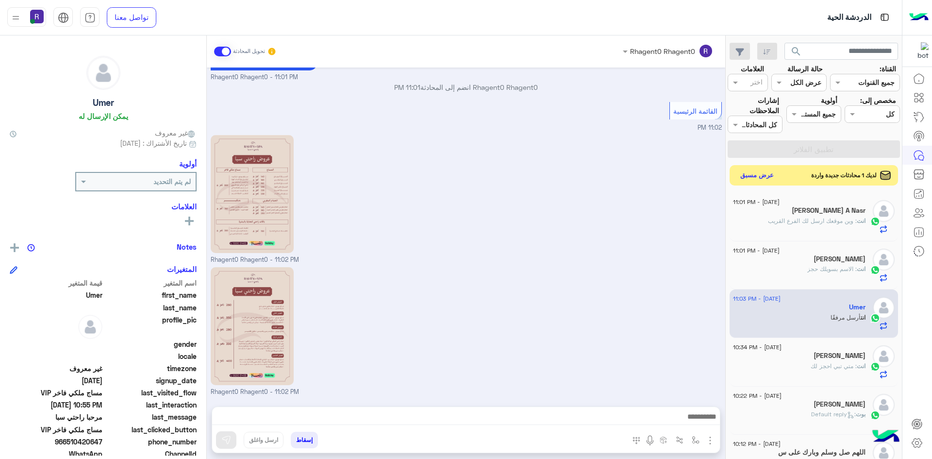
click at [756, 172] on button "عرض مسبق" at bounding box center [757, 175] width 41 height 13
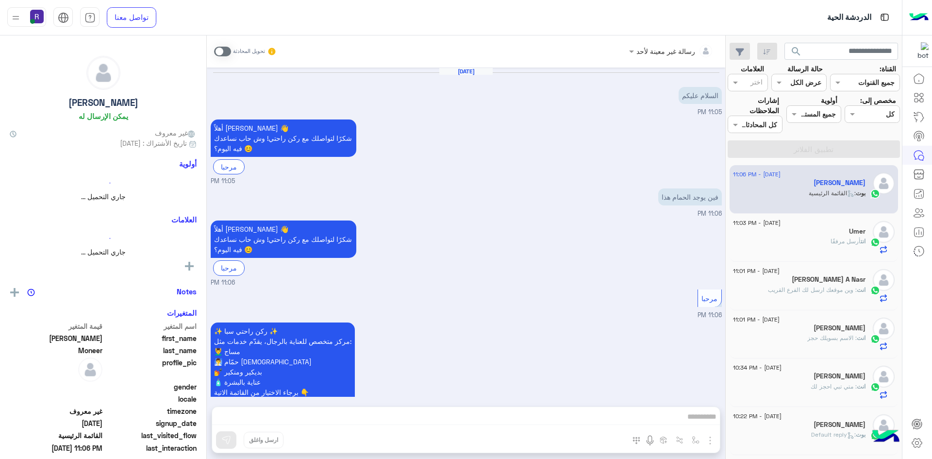
scroll to position [68, 0]
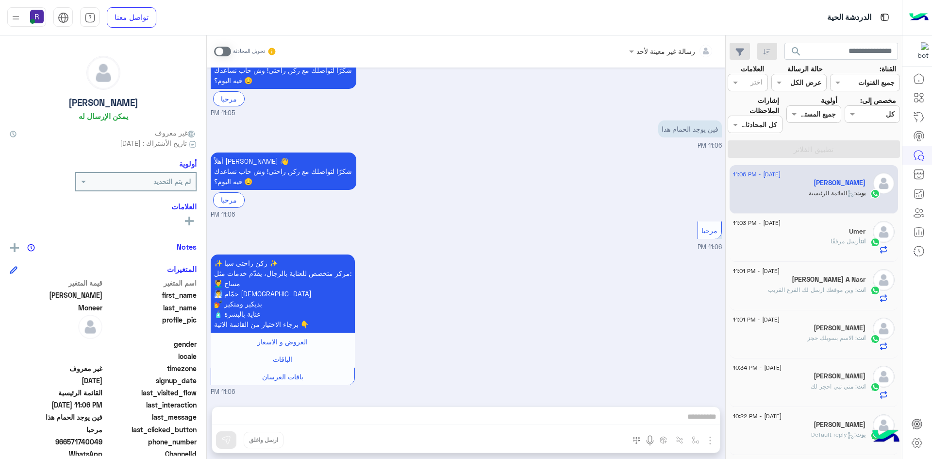
click at [224, 53] on span at bounding box center [222, 52] width 17 height 10
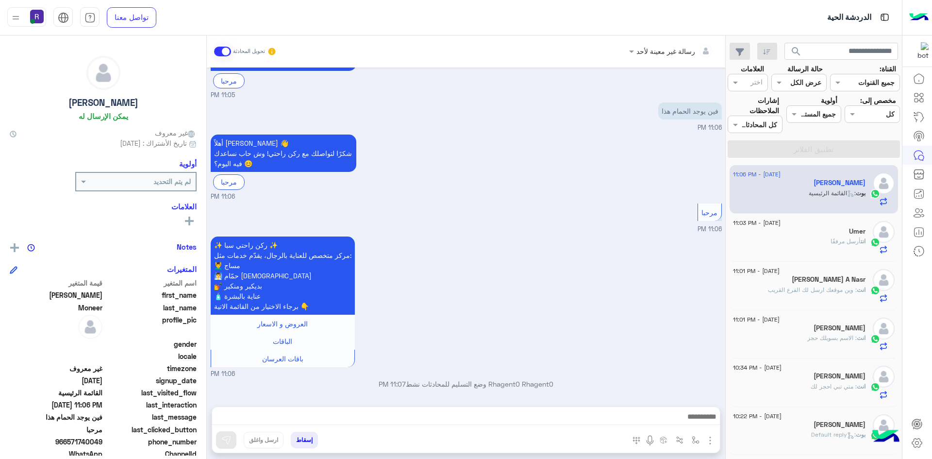
click at [714, 439] on img "button" at bounding box center [711, 441] width 12 height 12
click at [697, 420] on span "الصور" at bounding box center [692, 419] width 18 height 11
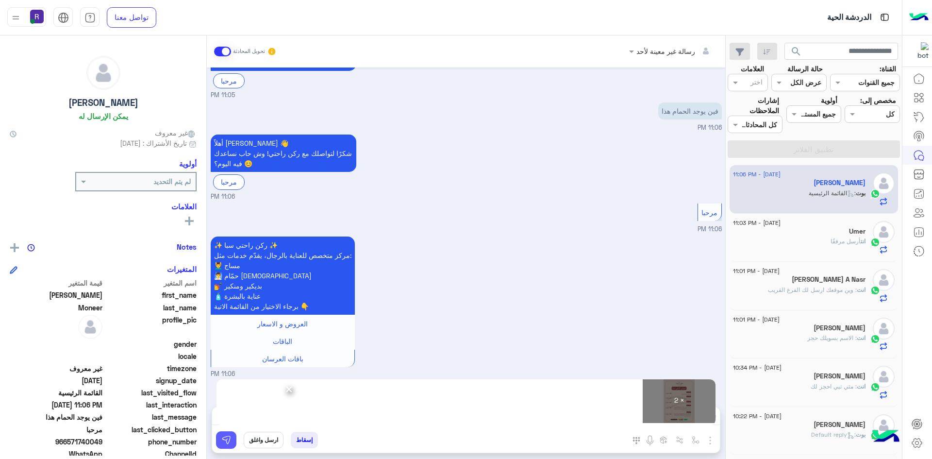
click at [222, 434] on button at bounding box center [226, 439] width 20 height 17
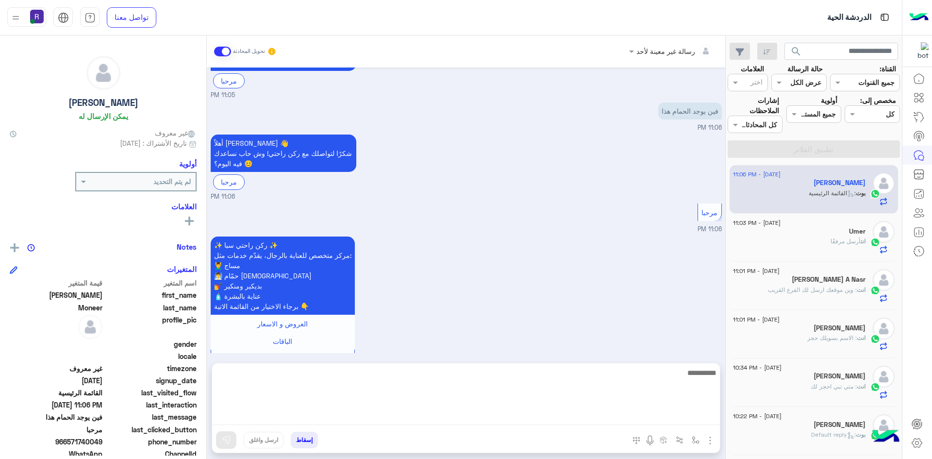
click at [431, 417] on textarea at bounding box center [466, 396] width 508 height 58
paste textarea "**********"
type textarea "**********"
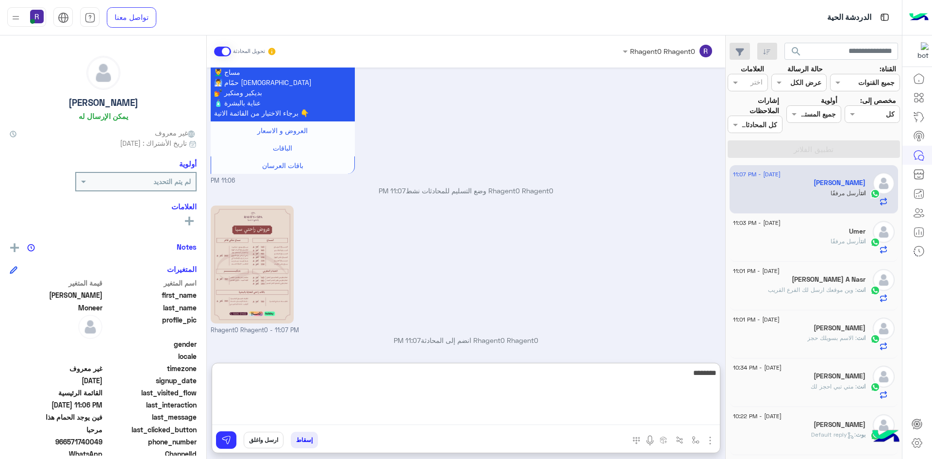
scroll to position [411, 0]
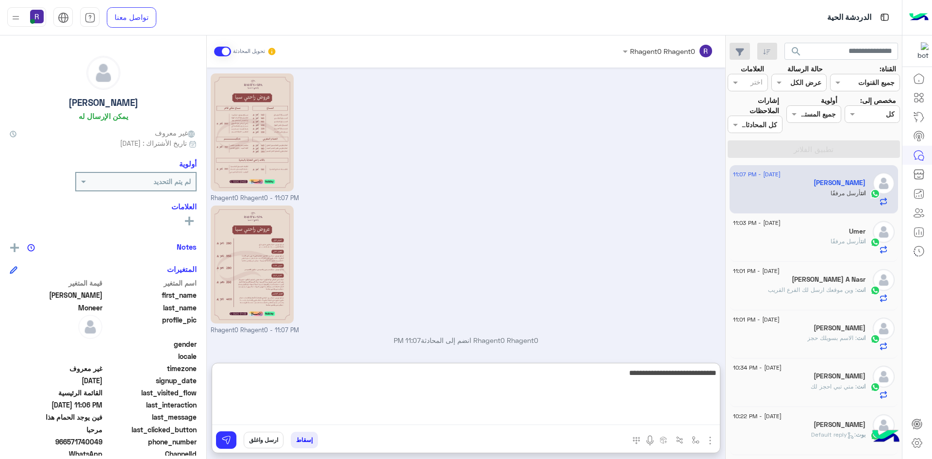
click at [680, 375] on textarea "**********" at bounding box center [466, 396] width 508 height 58
type textarea "**********"
click at [675, 376] on textarea "**********" at bounding box center [466, 396] width 508 height 58
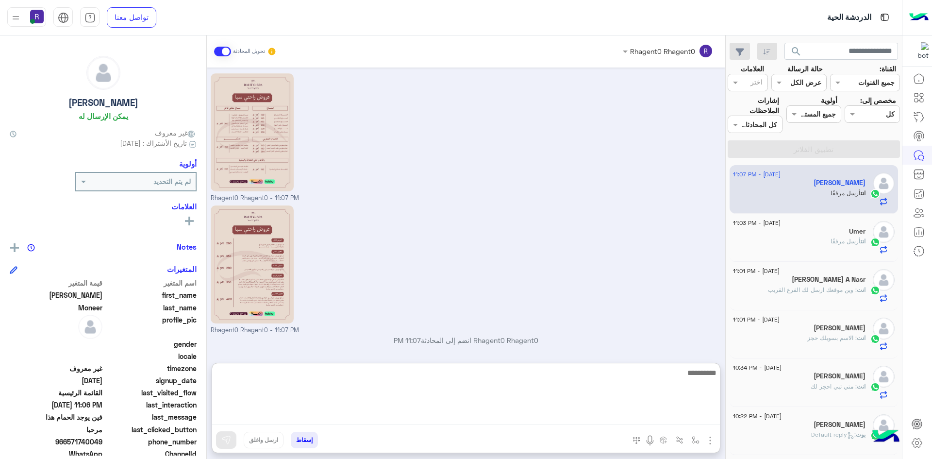
scroll to position [442, 0]
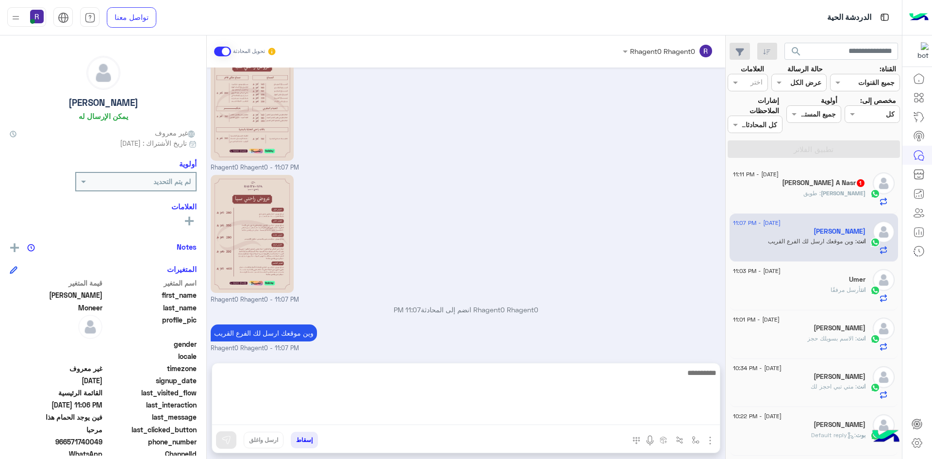
click at [850, 197] on p "OSAMA : طويق" at bounding box center [835, 193] width 62 height 9
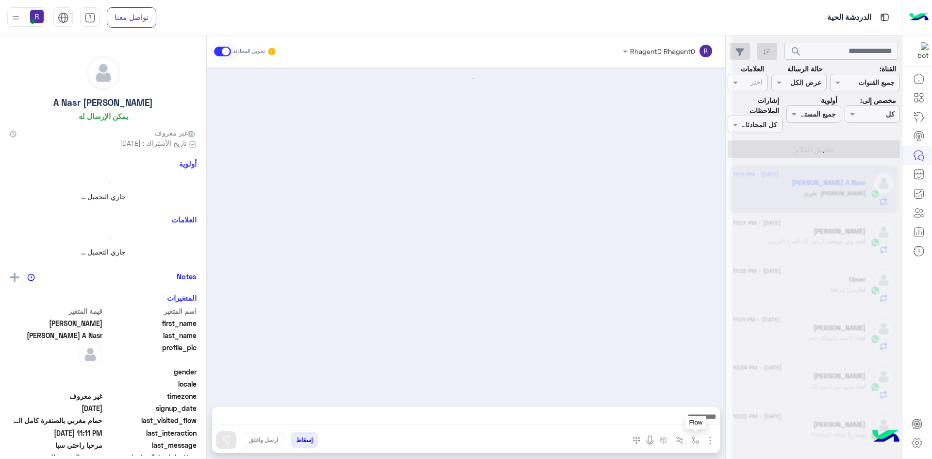
click at [696, 442] on img "button" at bounding box center [696, 440] width 8 height 8
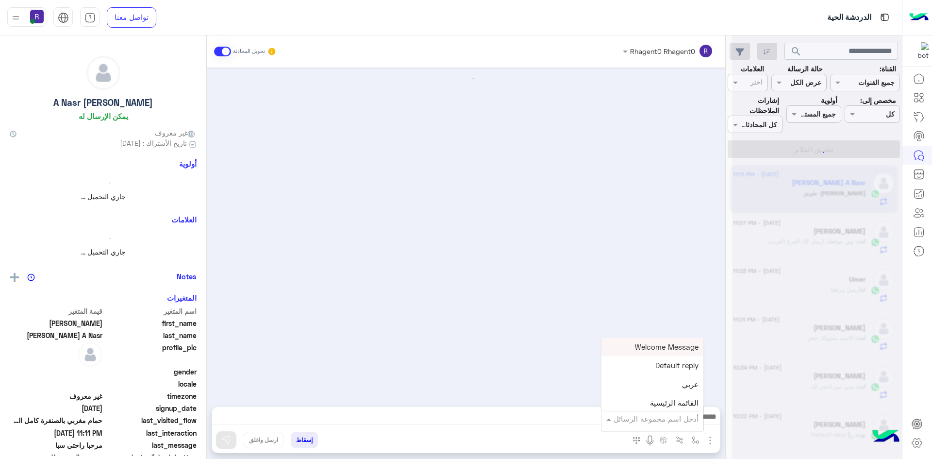
click at [683, 417] on input "text" at bounding box center [667, 418] width 63 height 11
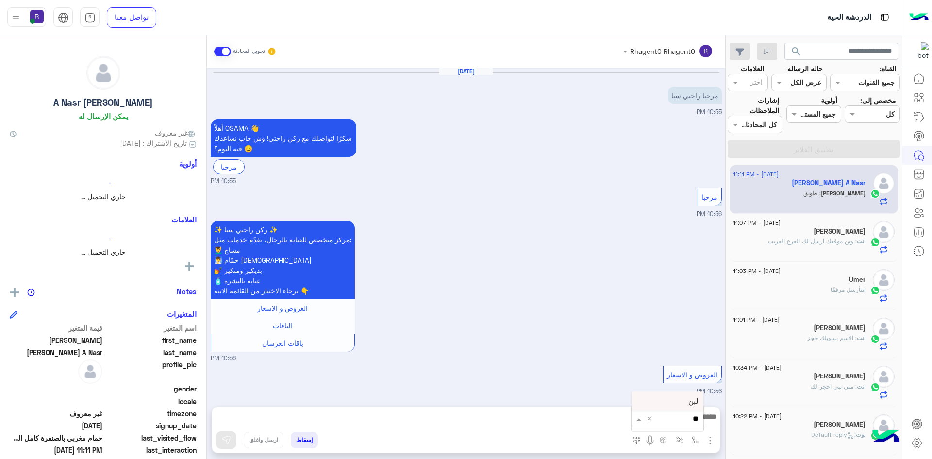
type input "***"
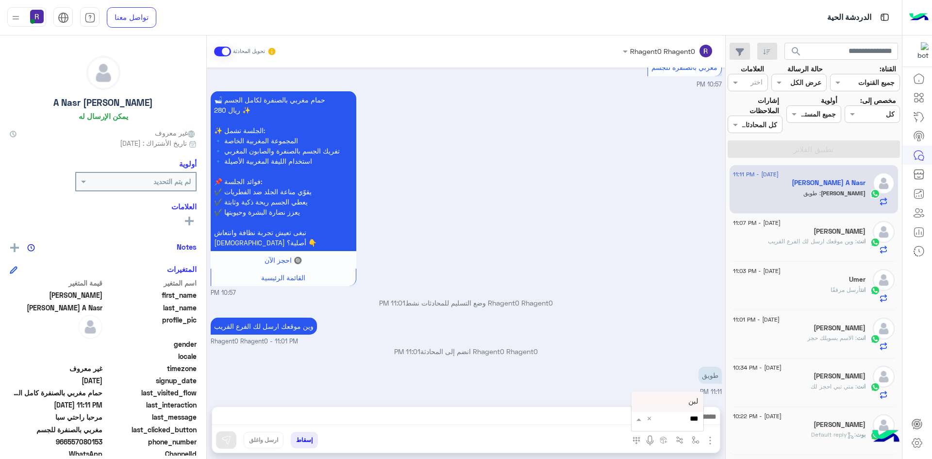
click at [688, 405] on div "لبن" at bounding box center [668, 401] width 72 height 19
type textarea "***"
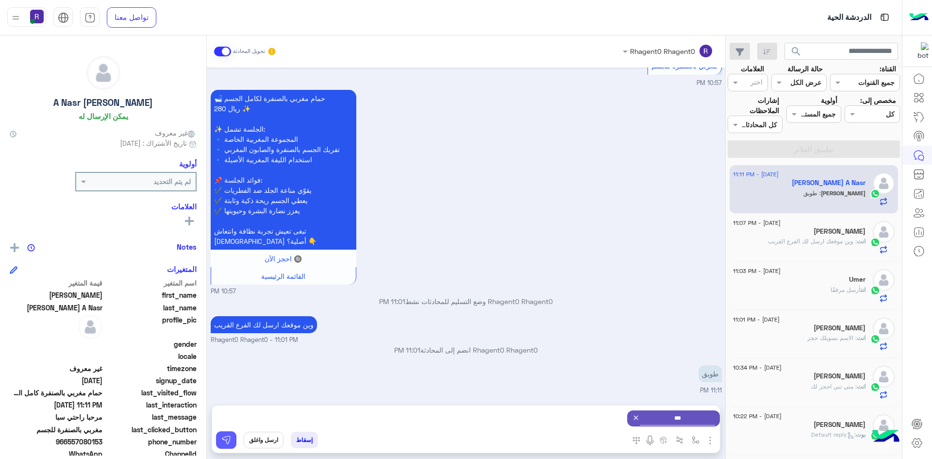
click at [236, 445] on button at bounding box center [226, 439] width 20 height 17
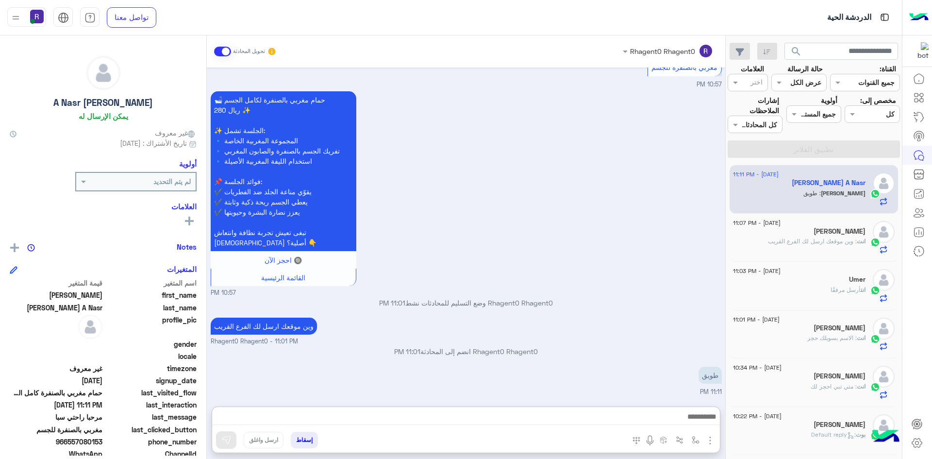
click at [597, 415] on textarea at bounding box center [466, 417] width 508 height 15
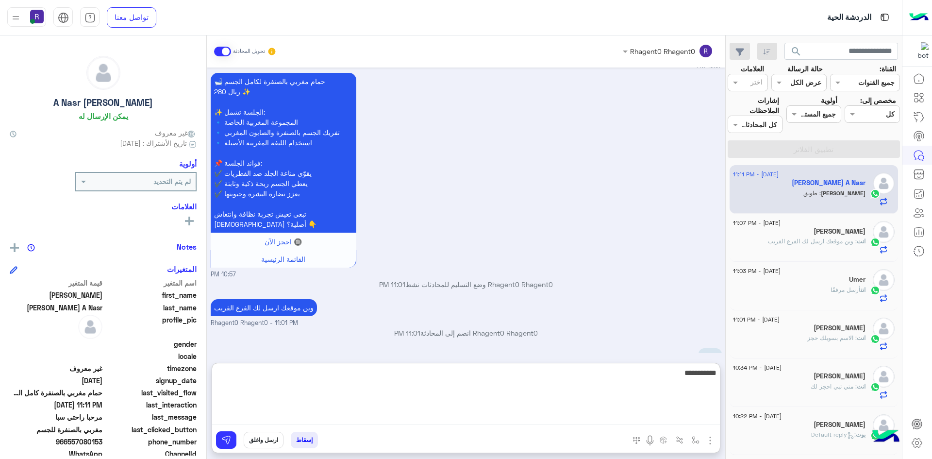
scroll to position [1176, 0]
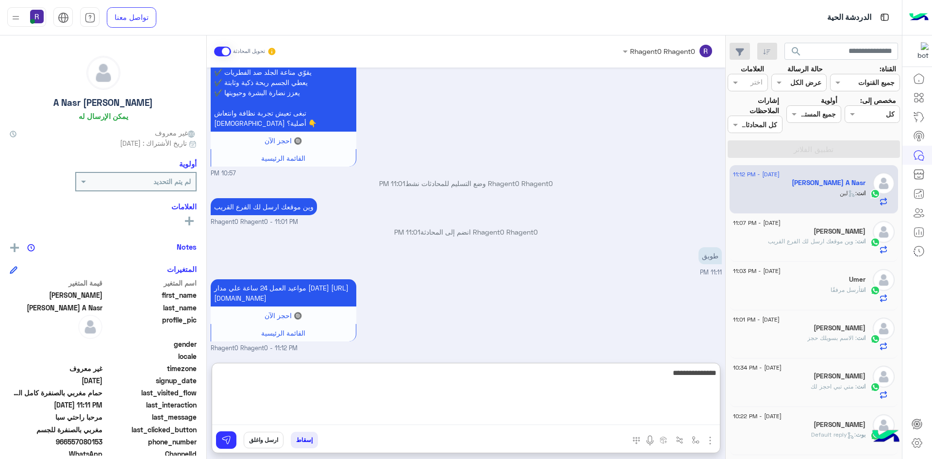
type textarea "**********"
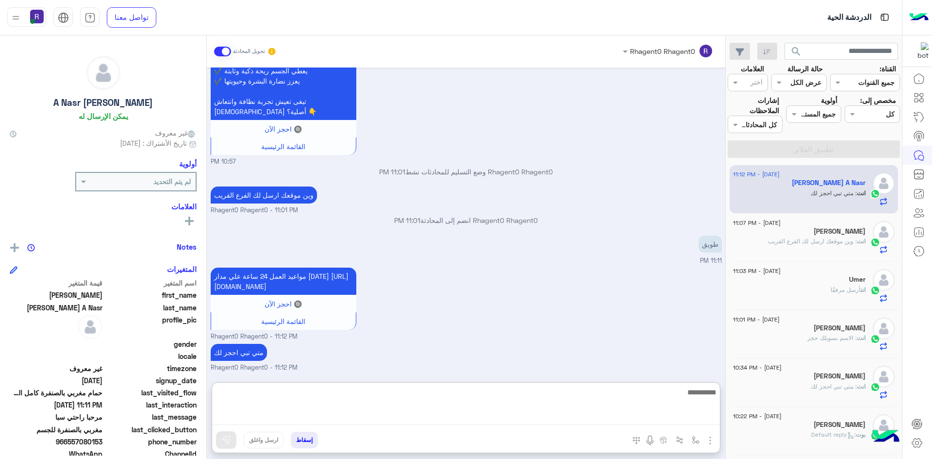
scroll to position [1207, 0]
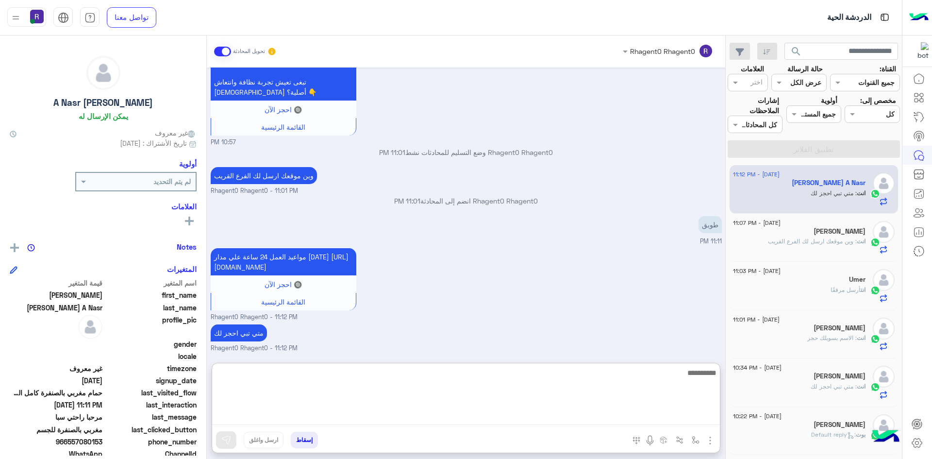
click at [625, 252] on div "مواعيد العمل 24 ساعة علي مدار اليوم https://maps.app.goo.gl/H7tsGYEmp6EGsZ938 🔘…" at bounding box center [466, 284] width 511 height 76
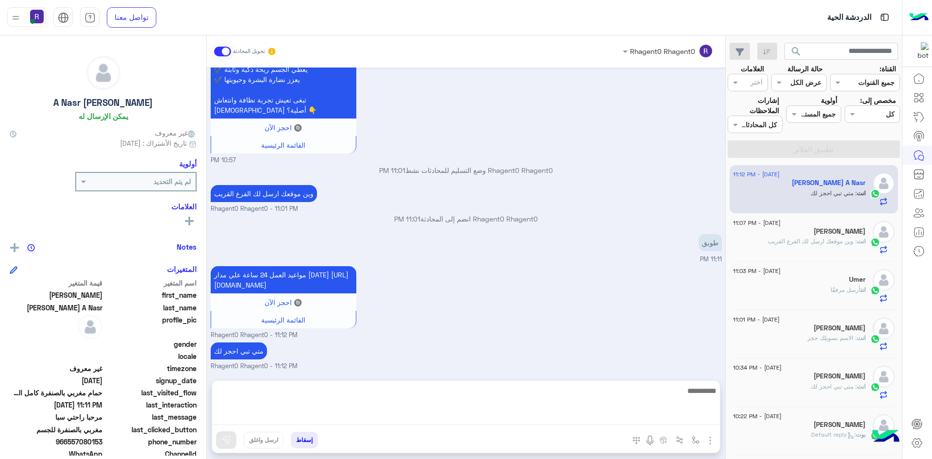
scroll to position [1163, 0]
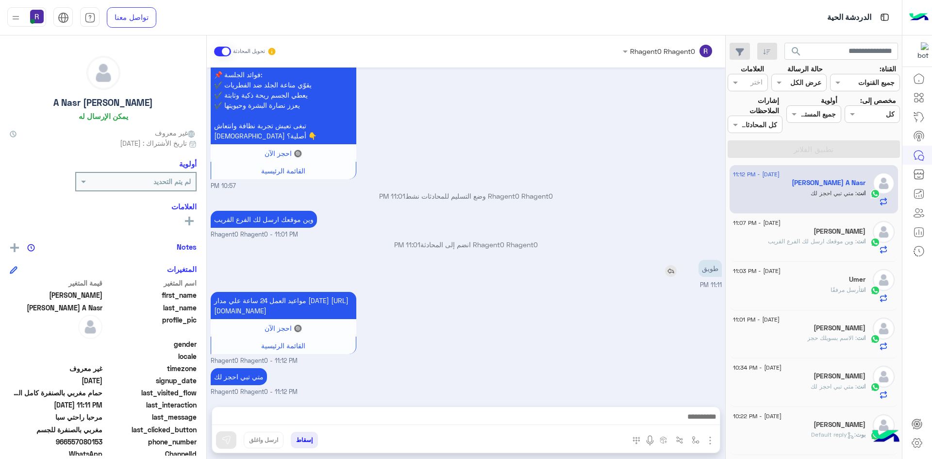
click at [711, 262] on p "طويق" at bounding box center [710, 268] width 23 height 17
click at [629, 324] on div "مواعيد العمل 24 ساعة علي مدار اليوم https://maps.app.goo.gl/H7tsGYEmp6EGsZ938 🔘…" at bounding box center [466, 327] width 511 height 76
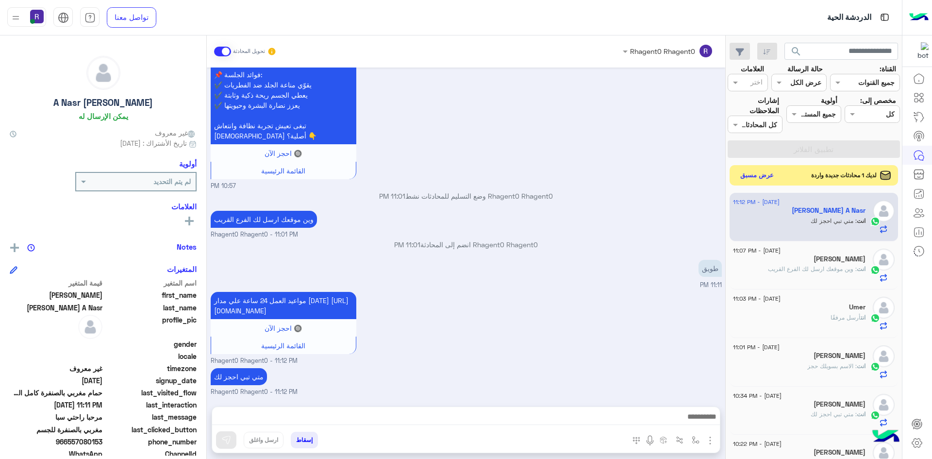
click at [761, 170] on button "عرض مسبق" at bounding box center [757, 175] width 41 height 13
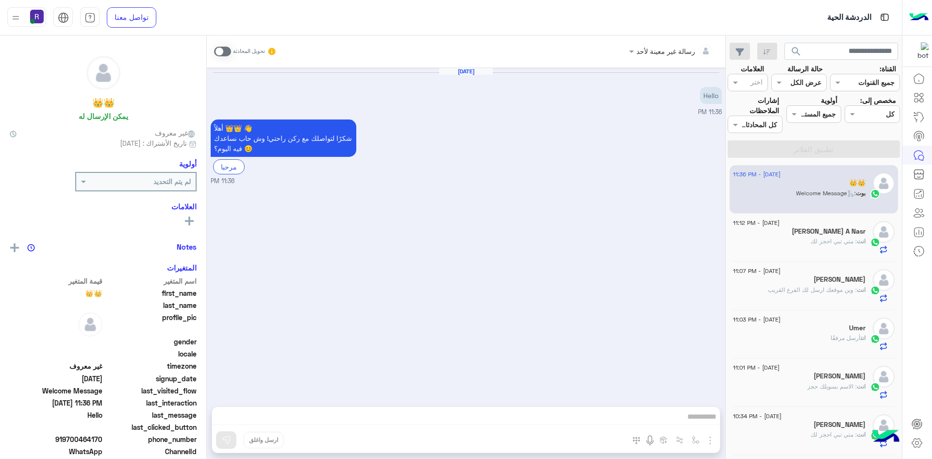
click at [223, 53] on span at bounding box center [222, 52] width 17 height 10
click at [709, 441] on img "button" at bounding box center [711, 441] width 12 height 12
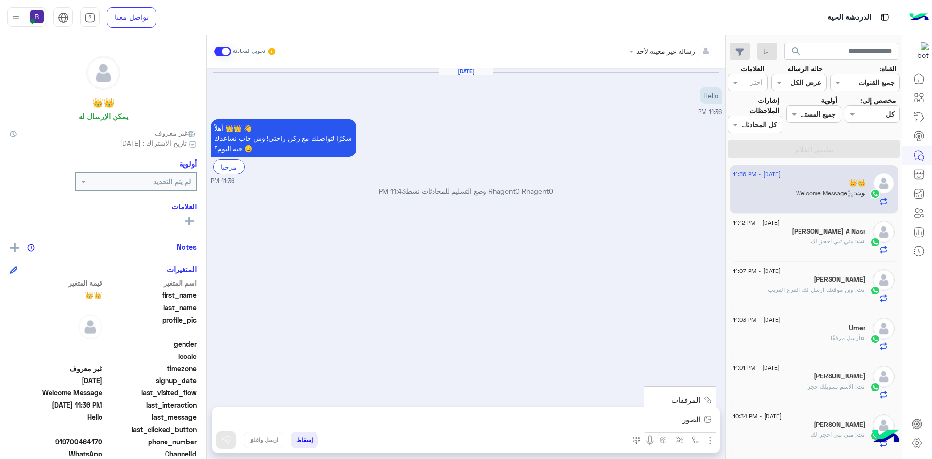
click at [694, 421] on span "الصور" at bounding box center [692, 419] width 18 height 11
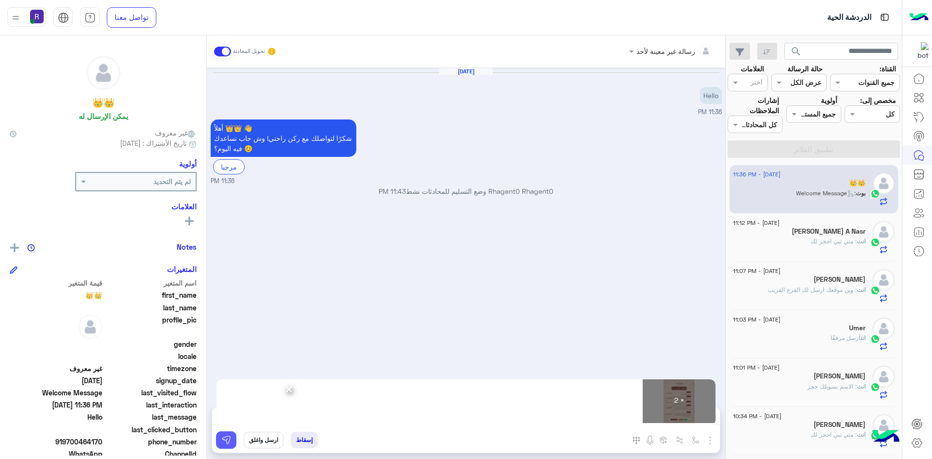
click at [235, 434] on button at bounding box center [226, 439] width 20 height 17
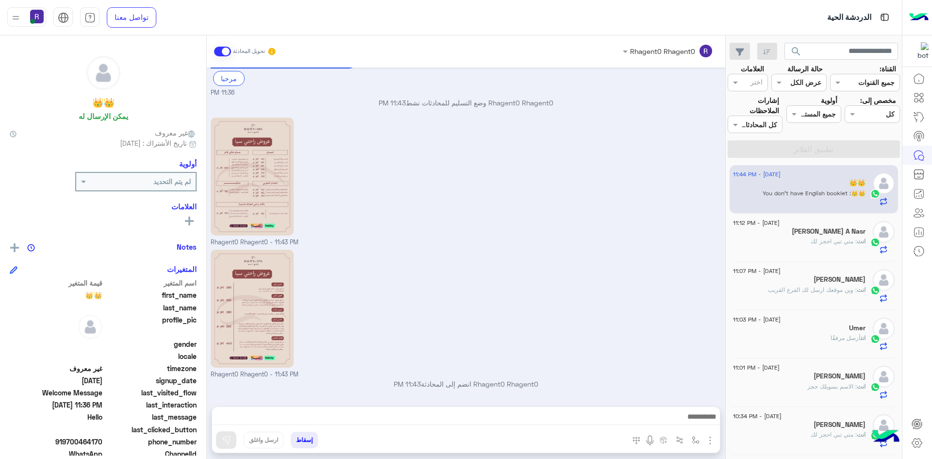
scroll to position [121, 0]
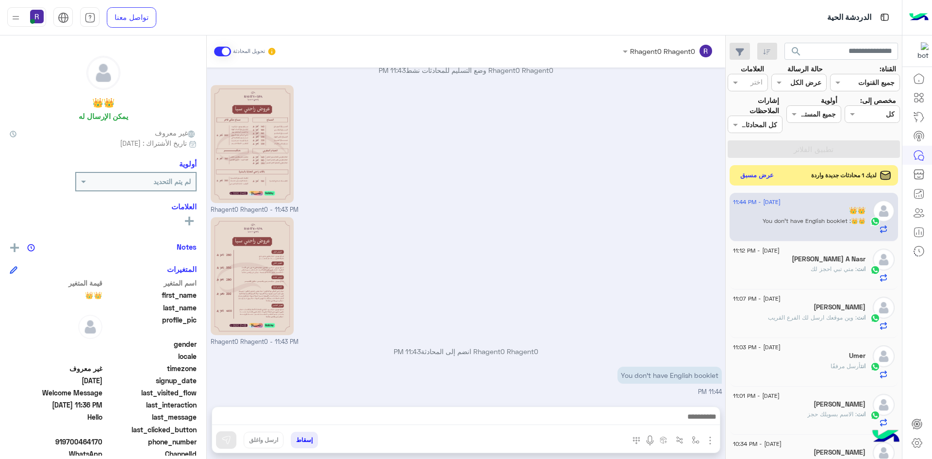
click at [760, 170] on button "عرض مسبق" at bounding box center [757, 175] width 41 height 13
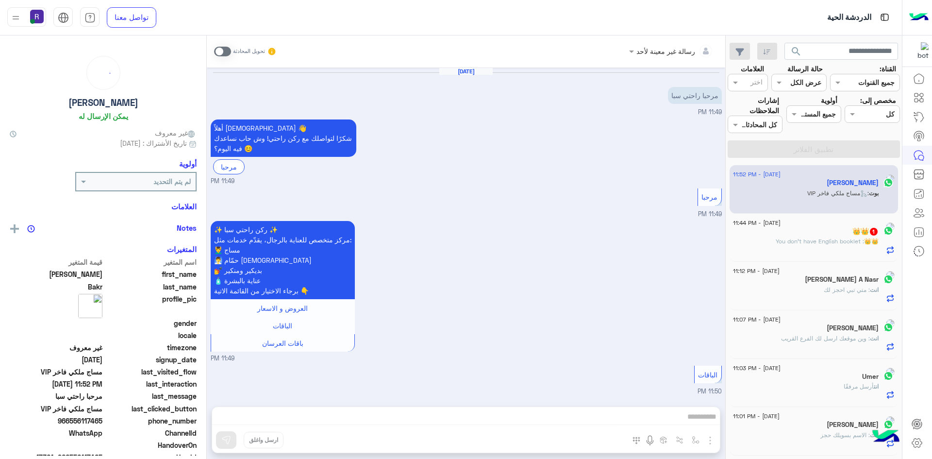
scroll to position [1454, 0]
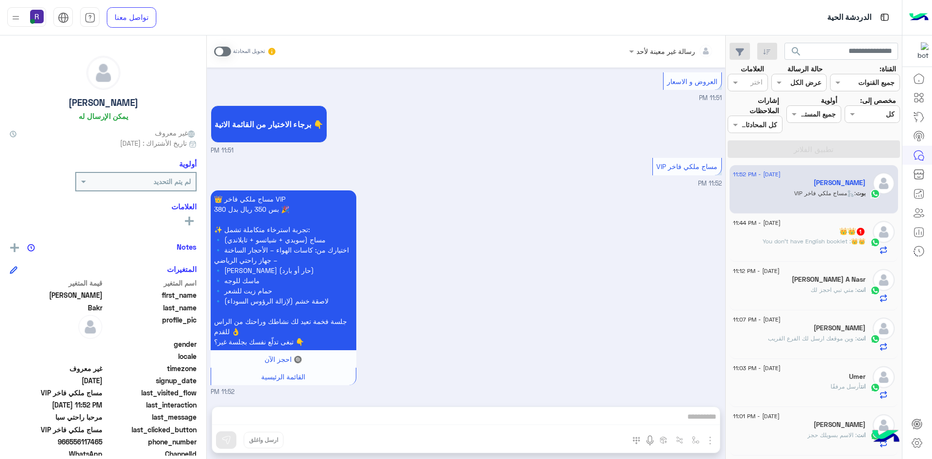
click at [221, 45] on div "تحويل المحادثة" at bounding box center [245, 51] width 63 height 17
click at [219, 51] on span at bounding box center [222, 52] width 17 height 10
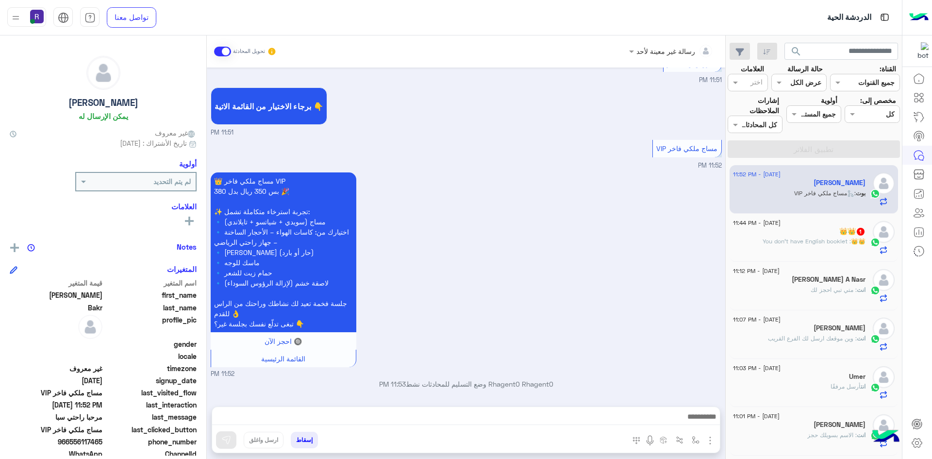
click at [709, 435] on img "button" at bounding box center [711, 441] width 12 height 12
click at [703, 419] on button "الصور" at bounding box center [695, 418] width 41 height 19
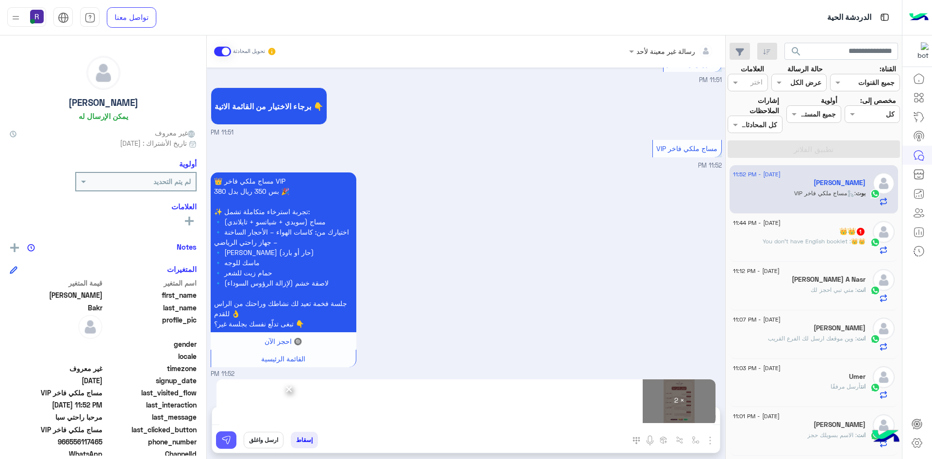
click at [221, 440] on img at bounding box center [226, 440] width 10 height 10
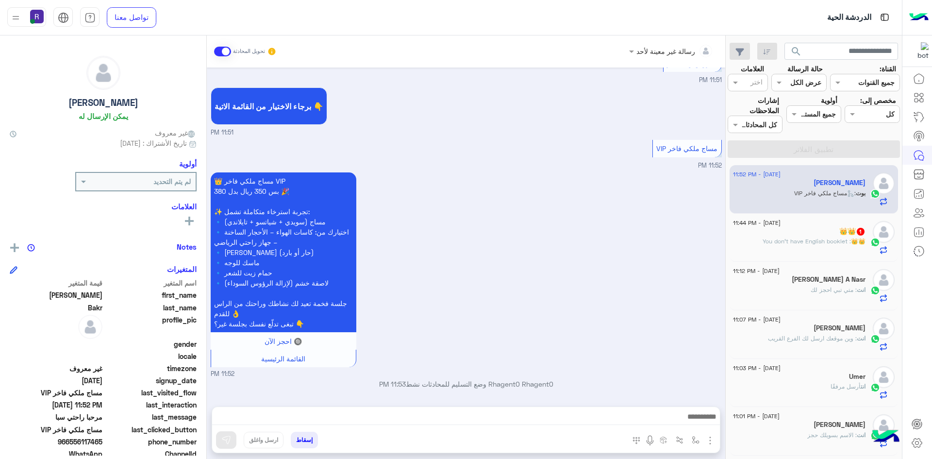
click at [449, 414] on textarea at bounding box center [466, 417] width 508 height 15
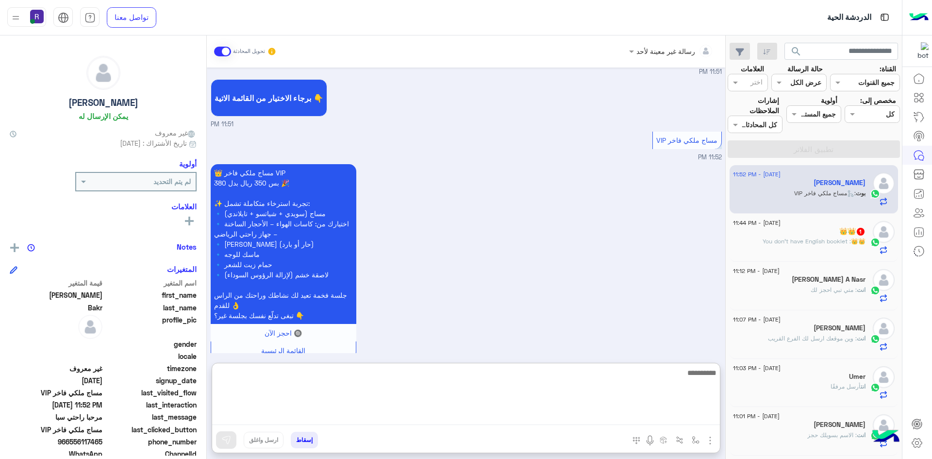
paste textarea "**********"
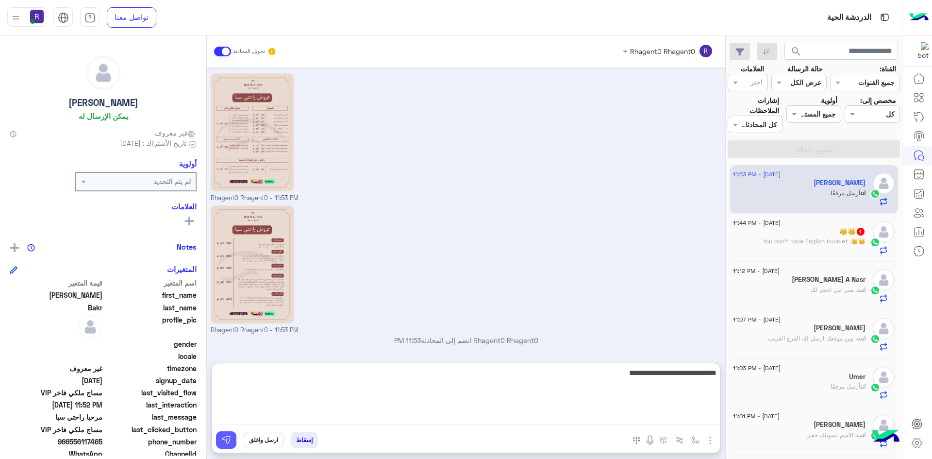
type textarea "**********"
click at [233, 439] on button at bounding box center [226, 439] width 20 height 17
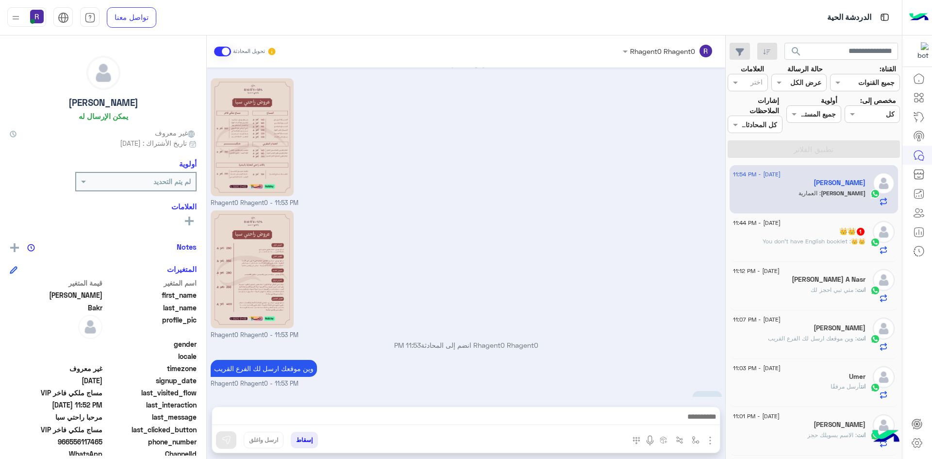
scroll to position [1817, 0]
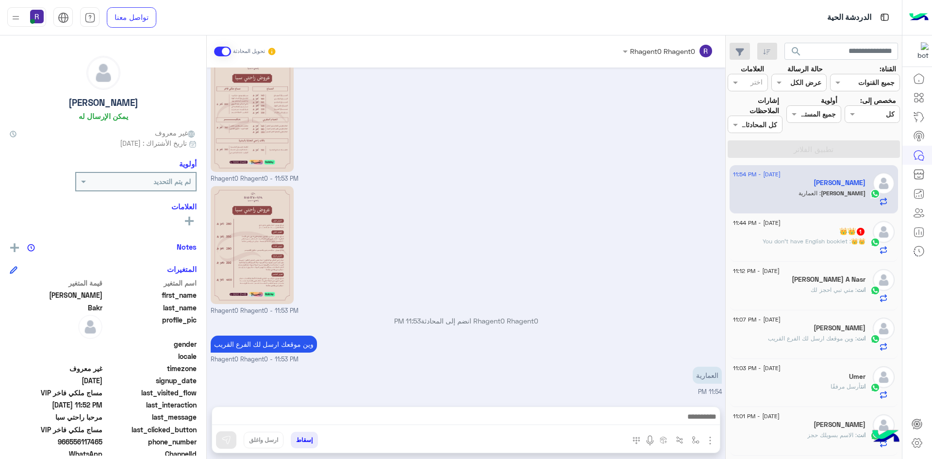
click at [684, 412] on textarea at bounding box center [466, 417] width 508 height 15
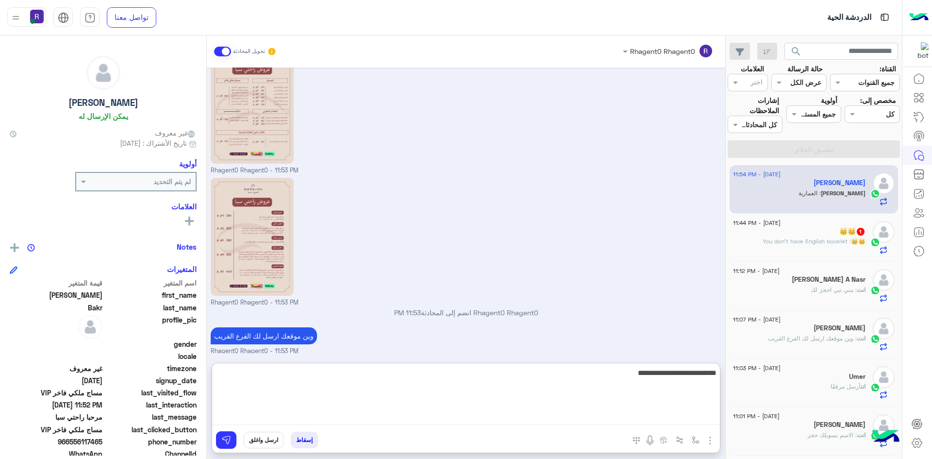
type textarea "**********"
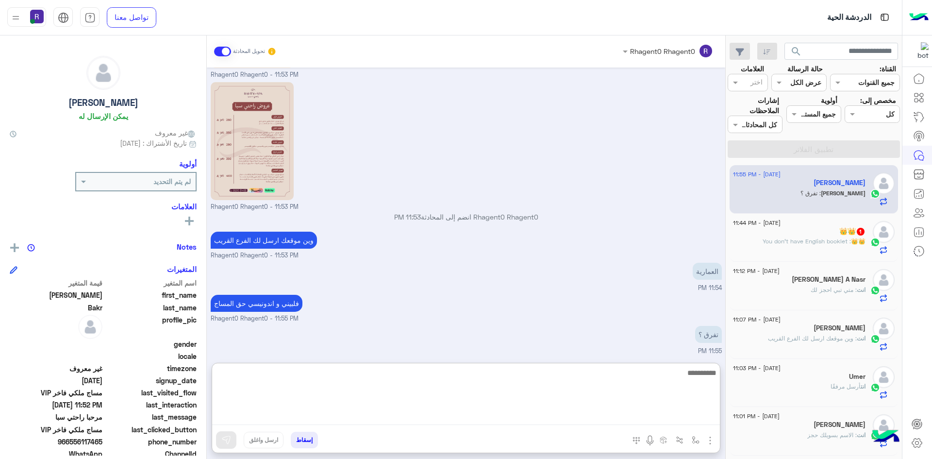
scroll to position [1924, 0]
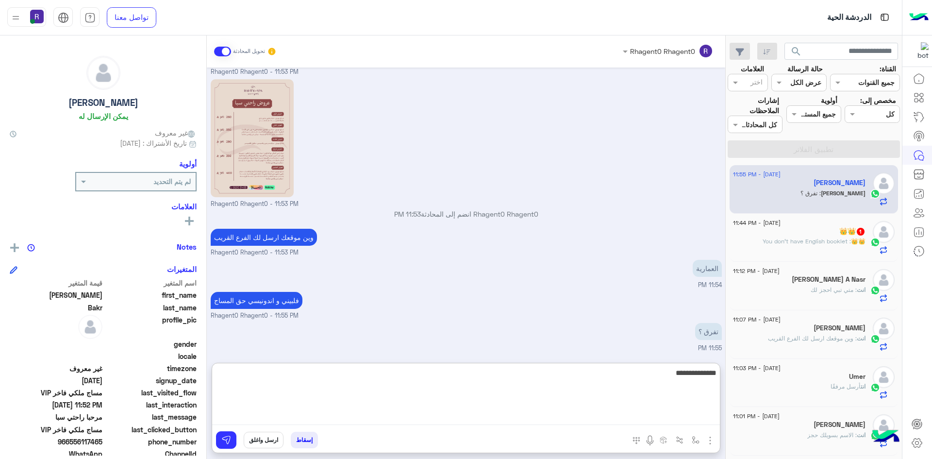
type textarea "**********"
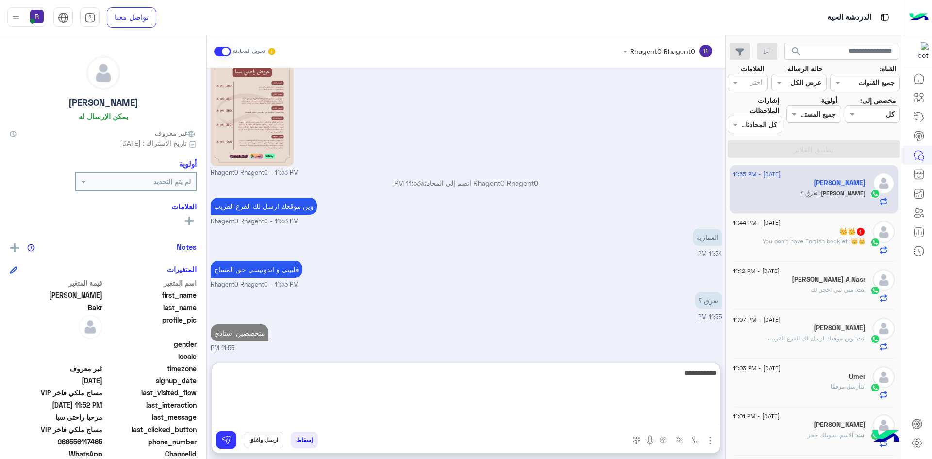
type textarea "**********"
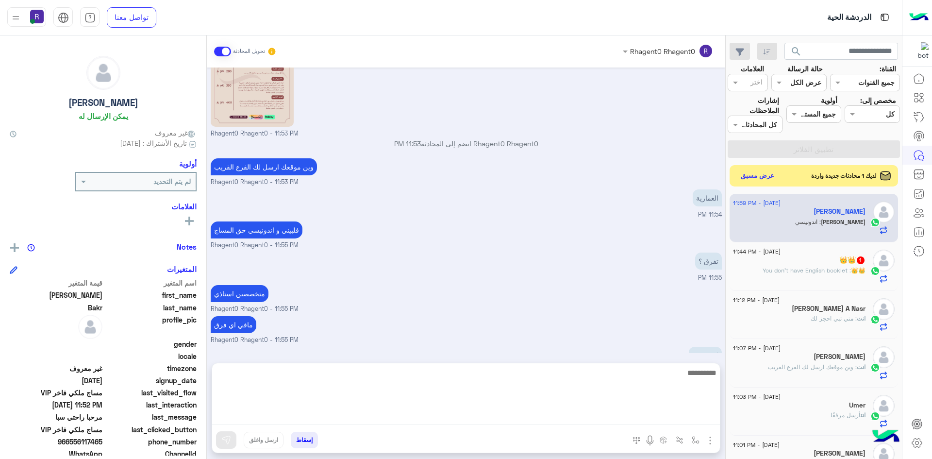
scroll to position [2018, 0]
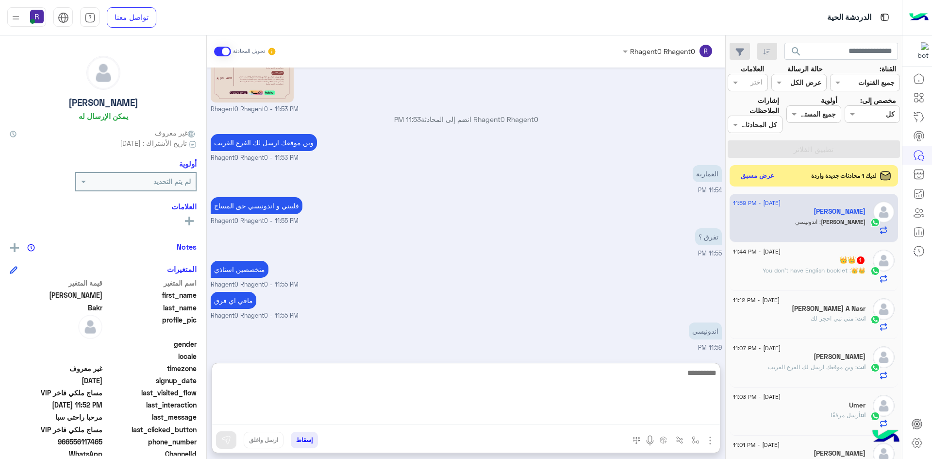
click at [690, 379] on textarea at bounding box center [466, 396] width 508 height 58
type textarea "****"
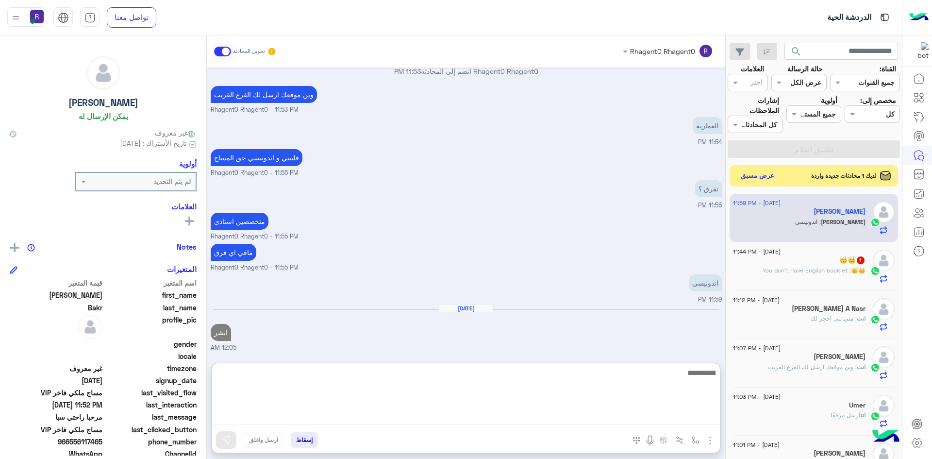
paste textarea "**********"
type textarea "**********"
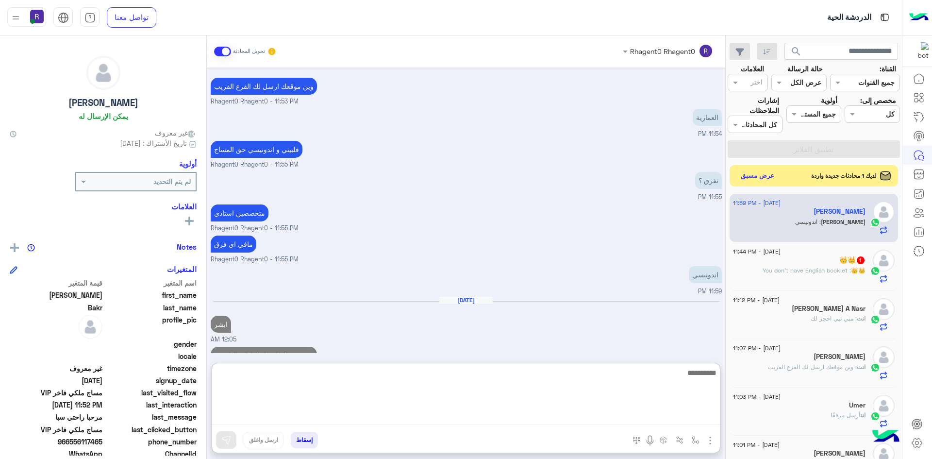
scroll to position [2097, 0]
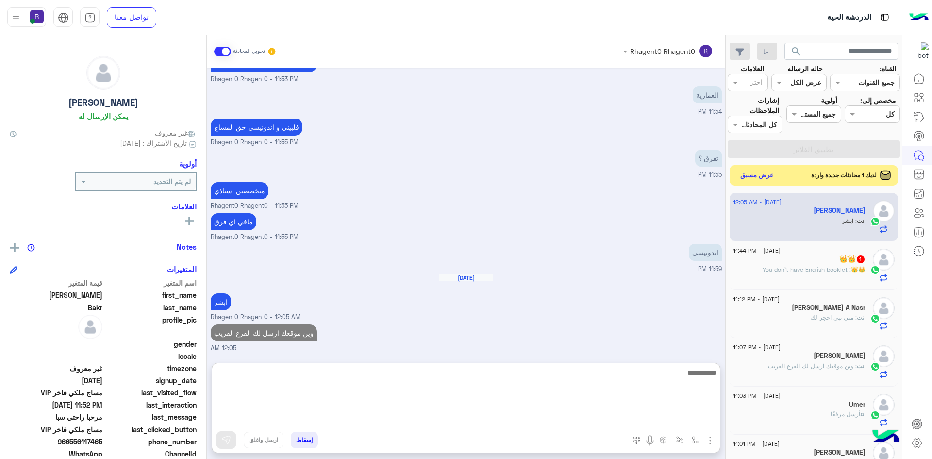
click at [739, 174] on button "عرض مسبق" at bounding box center [757, 175] width 41 height 13
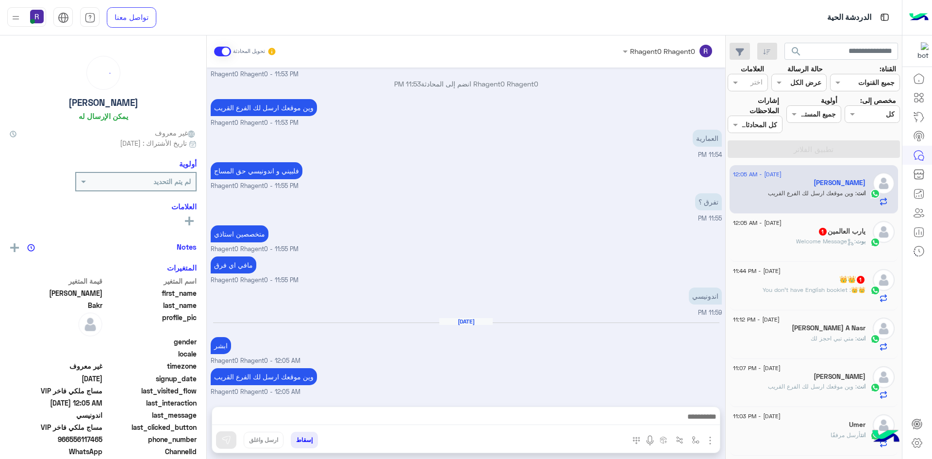
scroll to position [1154, 0]
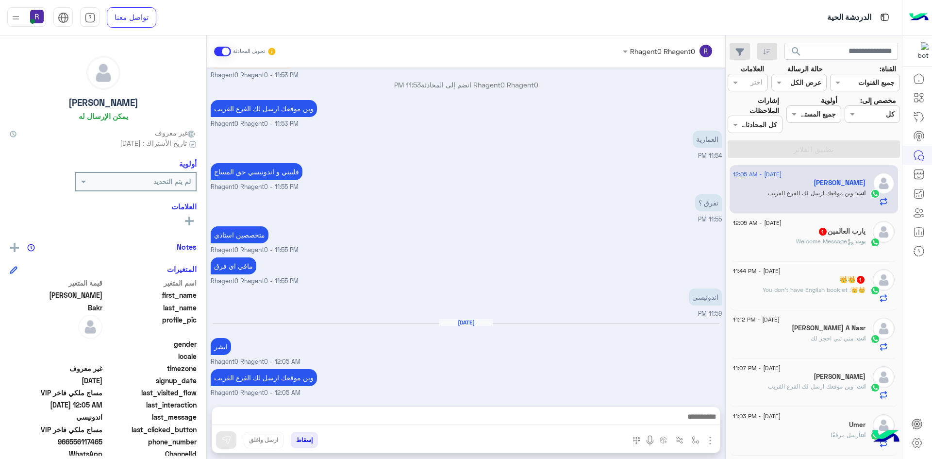
click at [817, 237] on p "بوت : Welcome Message" at bounding box center [830, 241] width 69 height 9
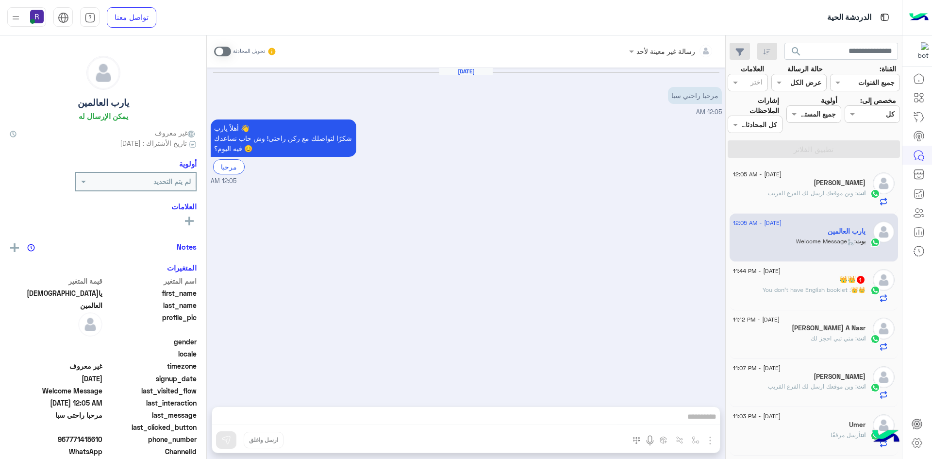
click at [222, 56] on div "تحويل المحادثة" at bounding box center [245, 51] width 63 height 17
click at [221, 51] on span at bounding box center [222, 52] width 17 height 10
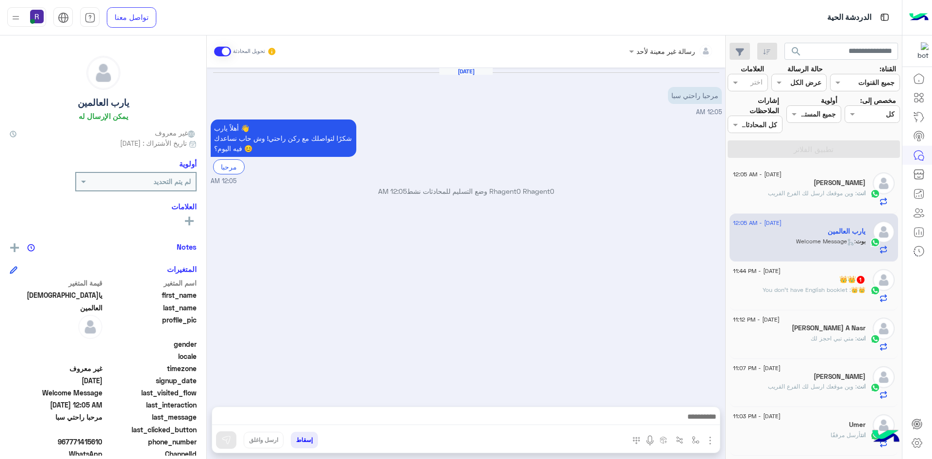
click at [711, 439] on img "button" at bounding box center [711, 441] width 12 height 12
click at [697, 411] on button "الصور" at bounding box center [695, 418] width 41 height 19
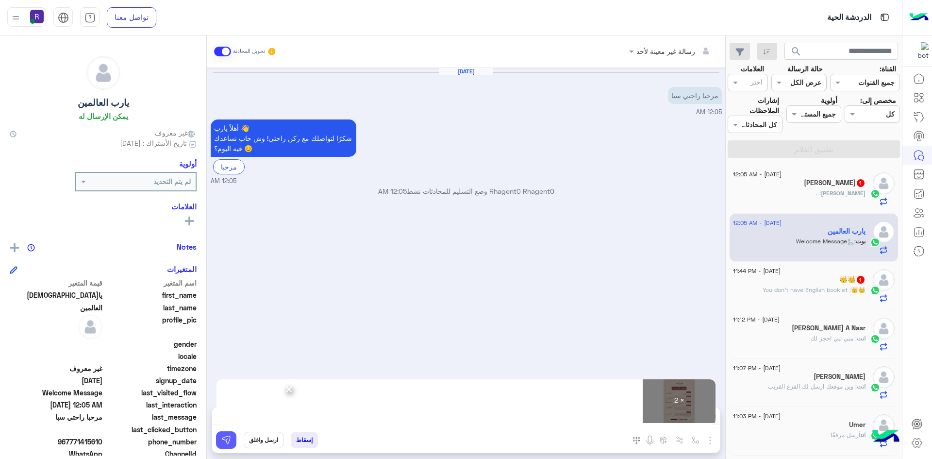
click at [229, 438] on img at bounding box center [226, 440] width 10 height 10
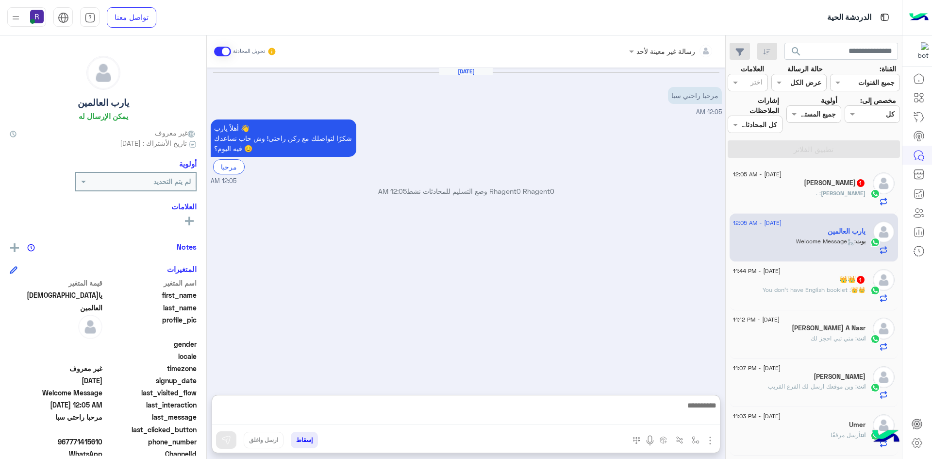
click at [594, 412] on textarea at bounding box center [466, 412] width 508 height 26
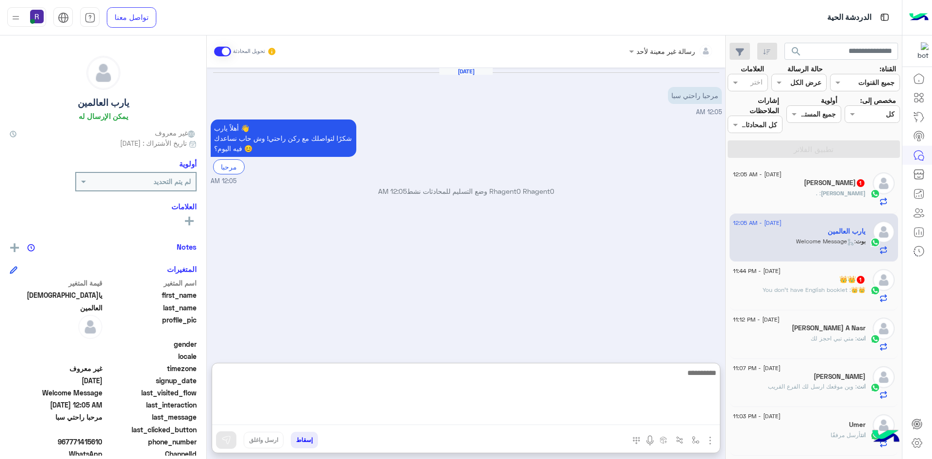
paste textarea "**********"
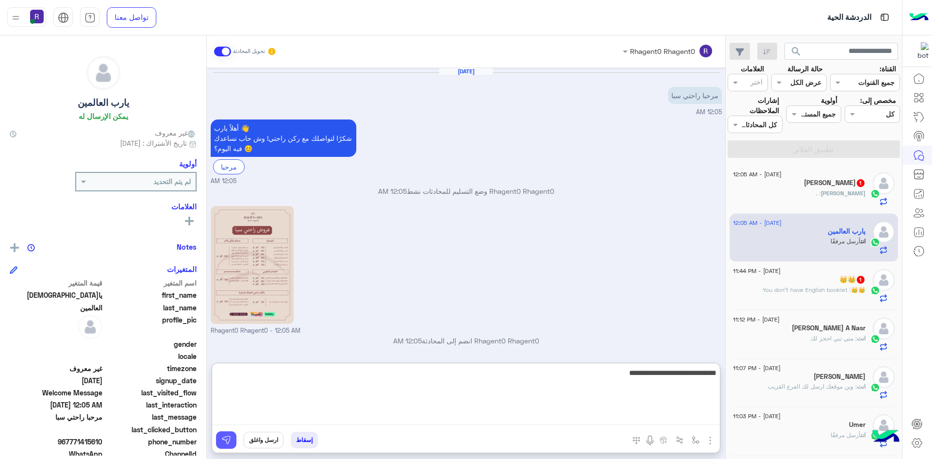
scroll to position [0, 0]
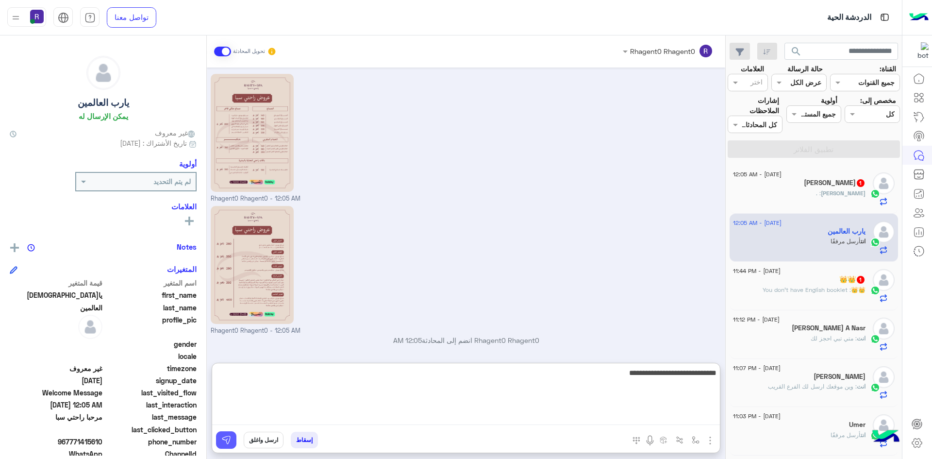
type textarea "**********"
click at [217, 445] on button at bounding box center [226, 439] width 20 height 17
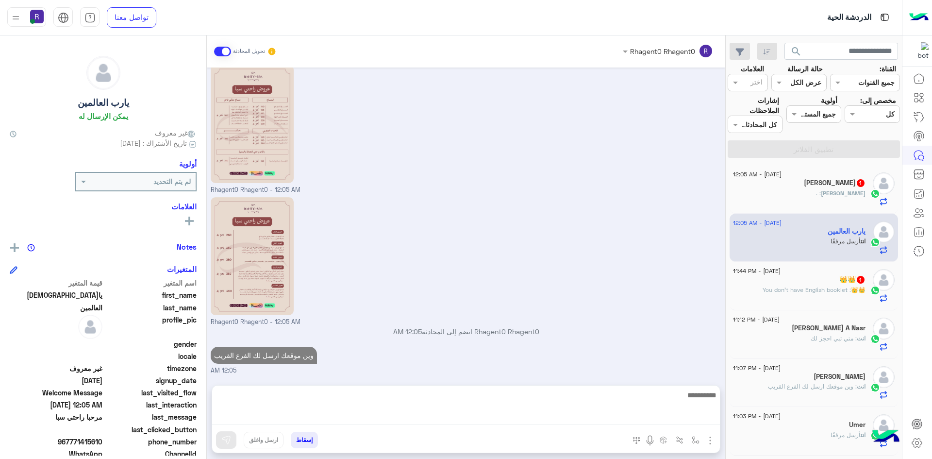
scroll to position [119, 0]
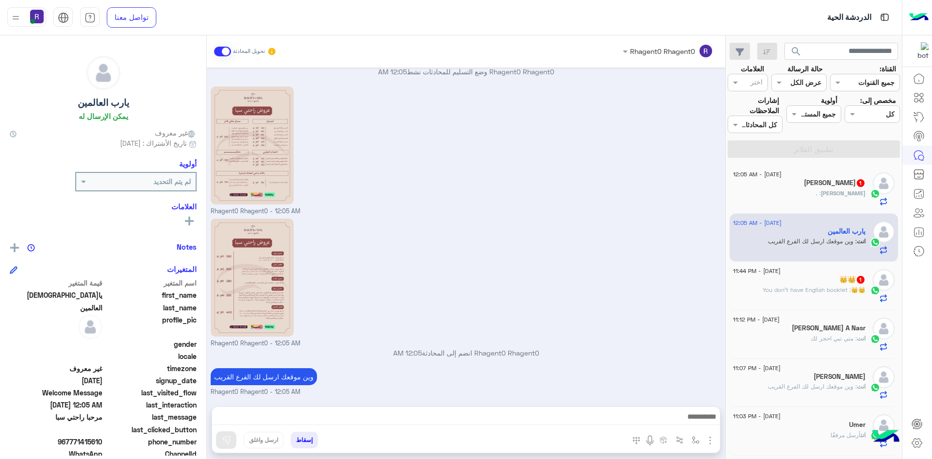
click at [852, 195] on span "Mohamed" at bounding box center [843, 192] width 45 height 7
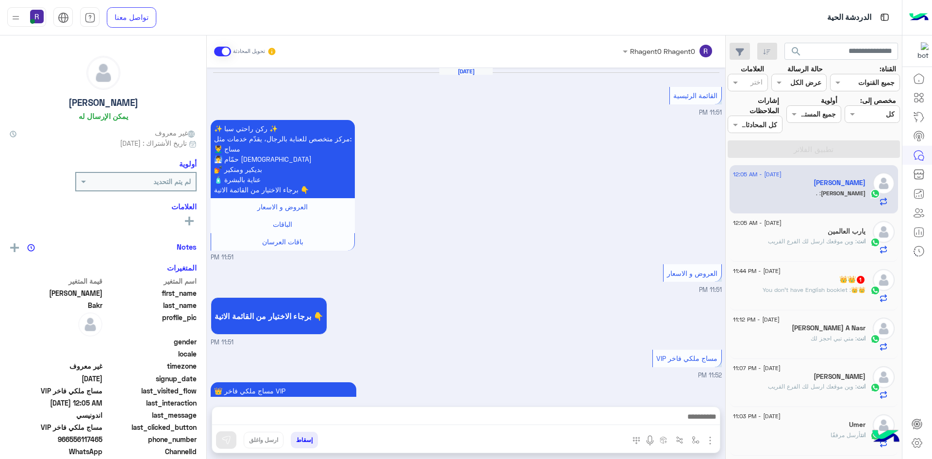
scroll to position [850, 0]
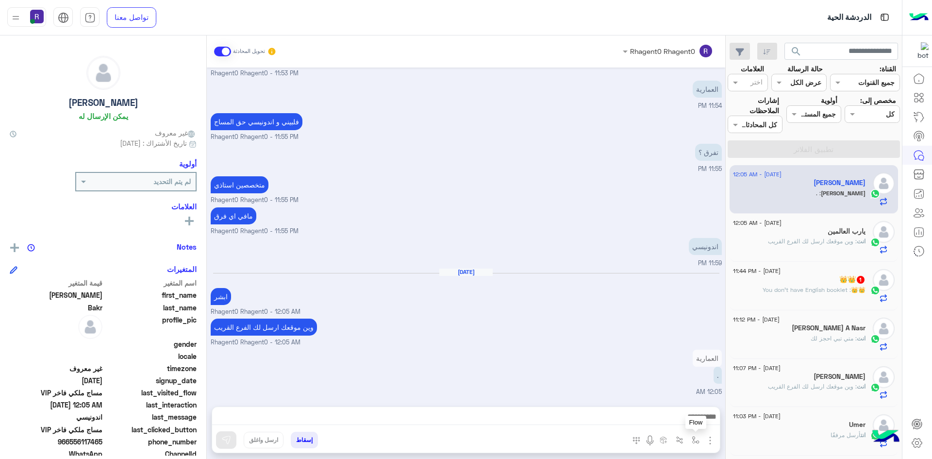
click at [697, 438] on img "button" at bounding box center [696, 440] width 8 height 8
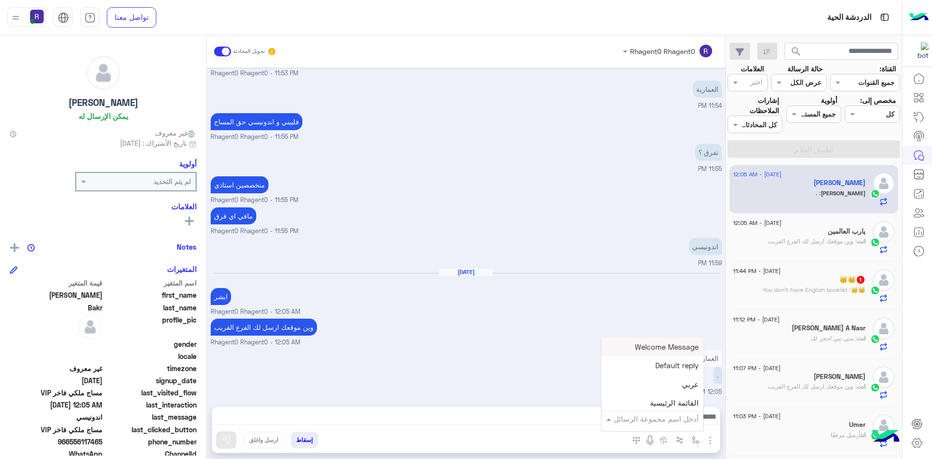
click at [671, 413] on input "text" at bounding box center [667, 418] width 63 height 11
type input "***"
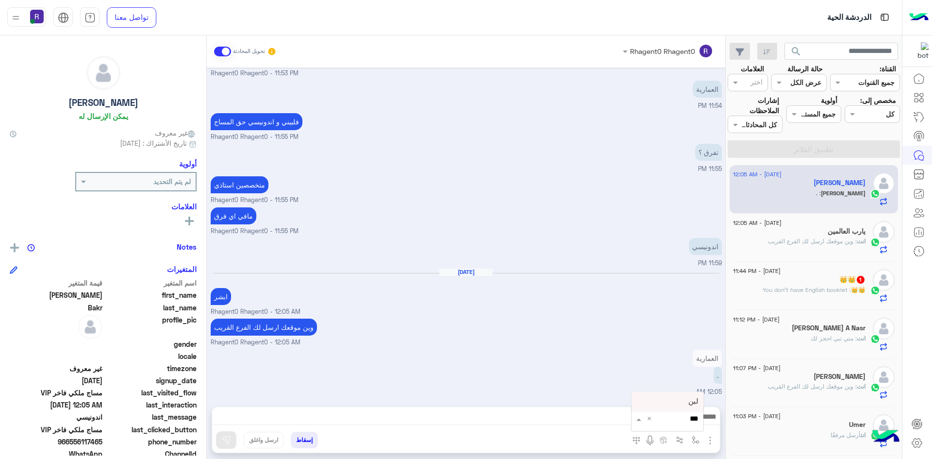
click at [675, 406] on div "لبن" at bounding box center [668, 401] width 72 height 19
type textarea "***"
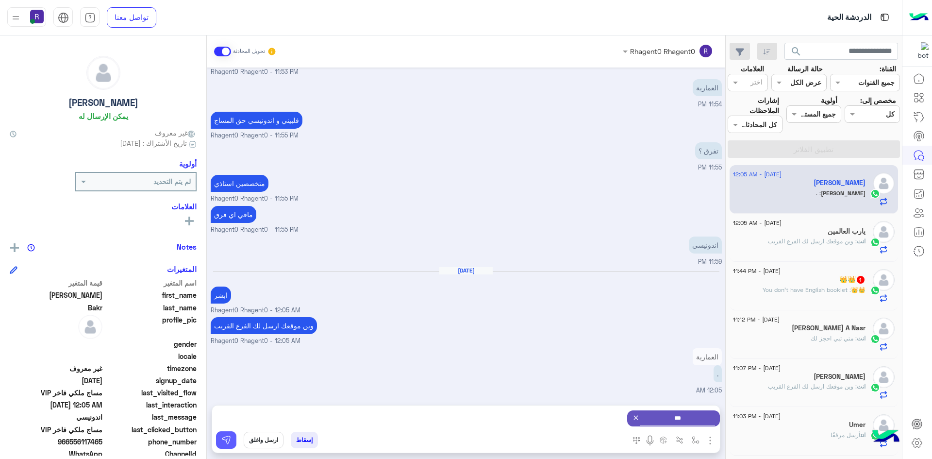
click at [229, 438] on img at bounding box center [226, 440] width 10 height 10
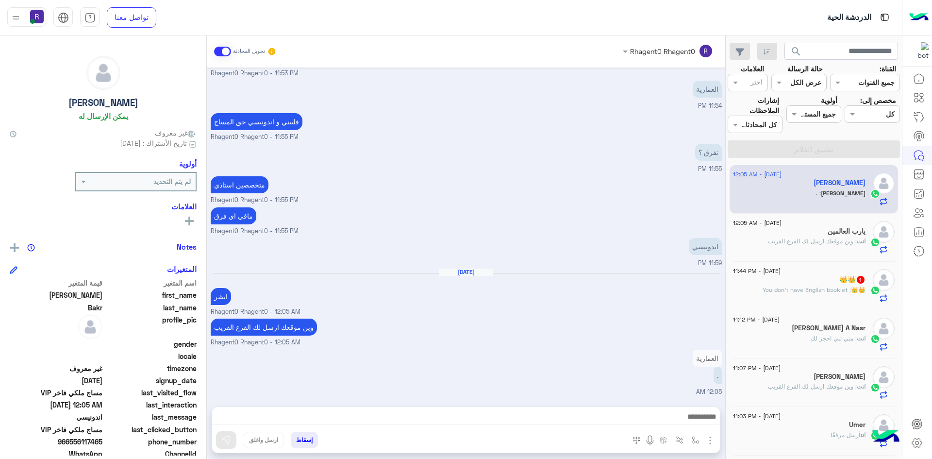
click at [434, 416] on textarea at bounding box center [466, 417] width 508 height 15
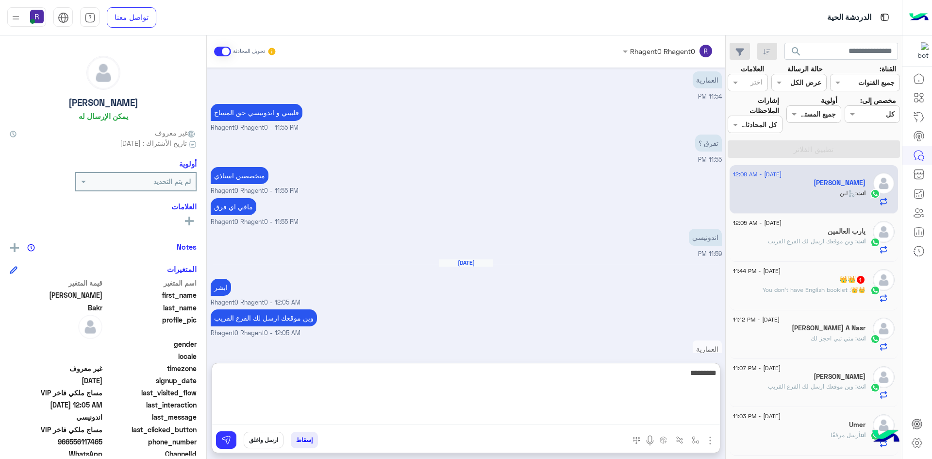
scroll to position [980, 0]
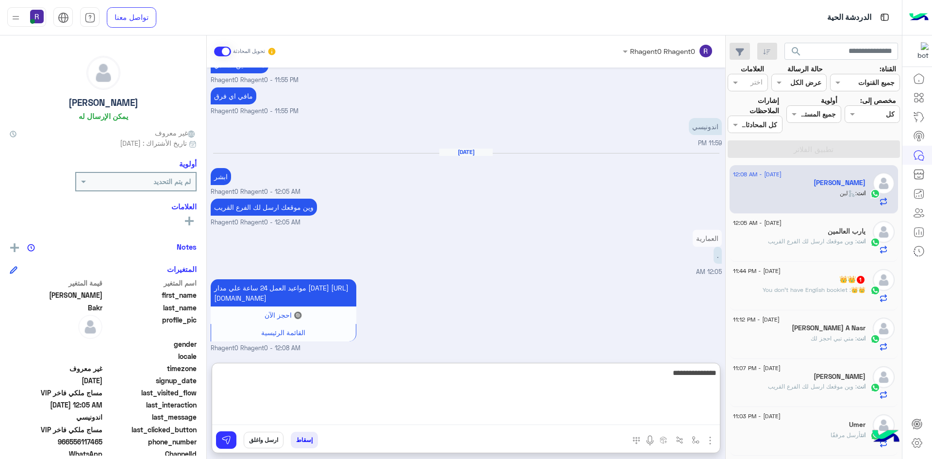
type textarea "**********"
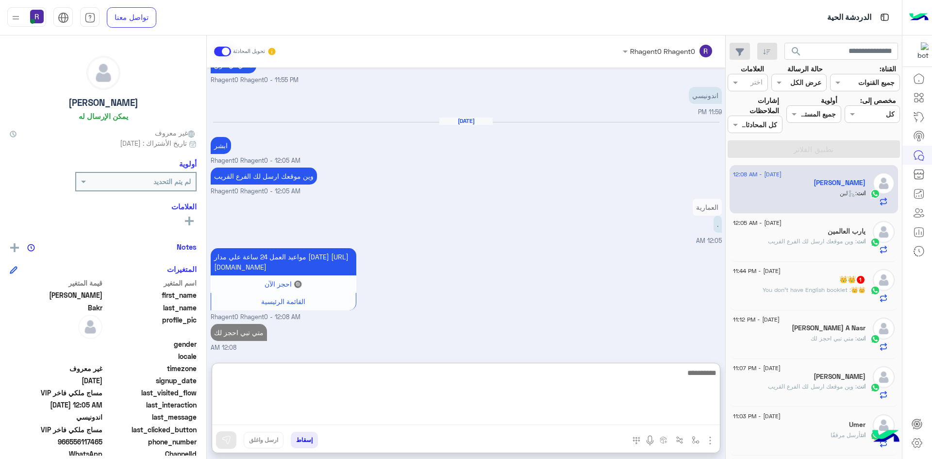
click at [822, 247] on div "انت : وين موقعك ارسل لك الفرع القريب" at bounding box center [799, 245] width 133 height 17
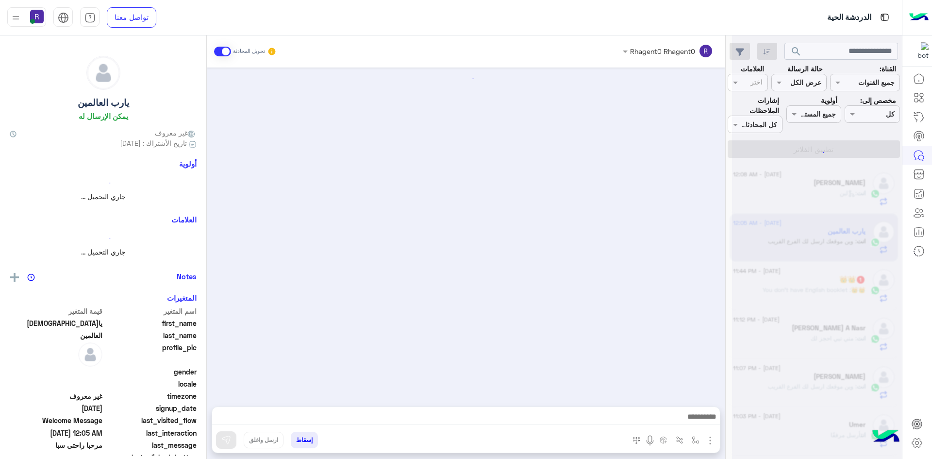
scroll to position [119, 0]
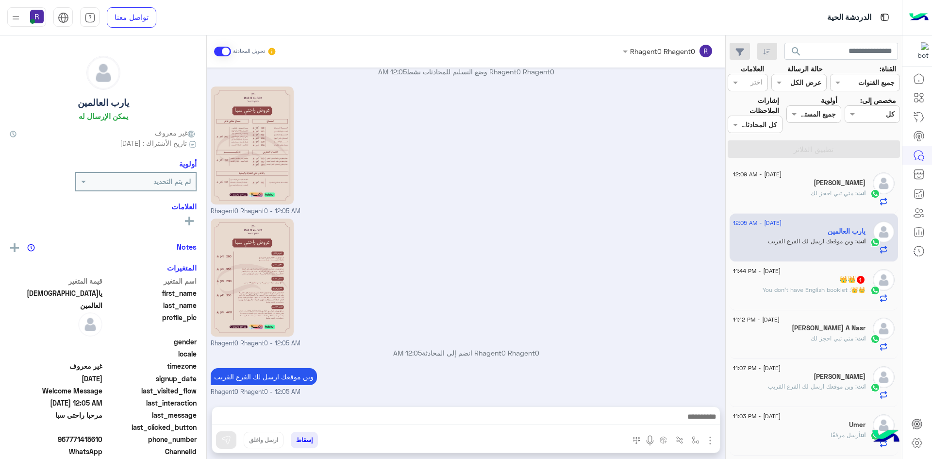
click at [828, 290] on span ": You don't have English booklet" at bounding box center [807, 289] width 88 height 7
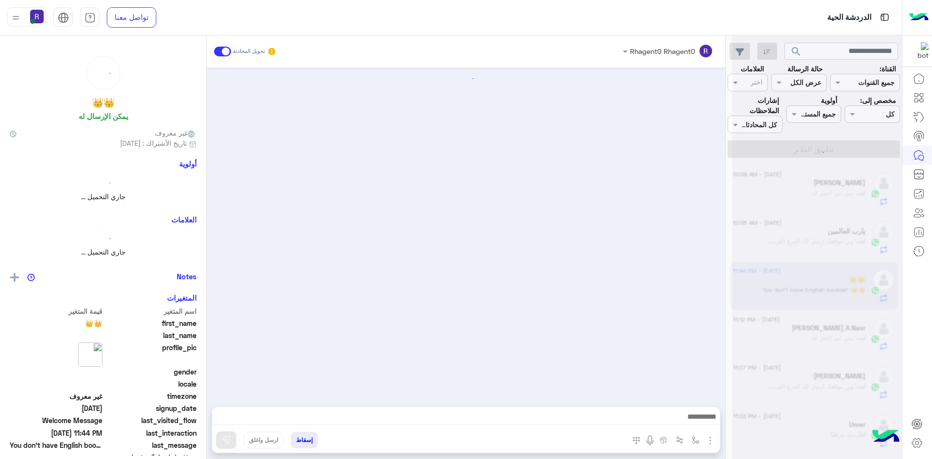
click at [828, 290] on div at bounding box center [817, 233] width 170 height 459
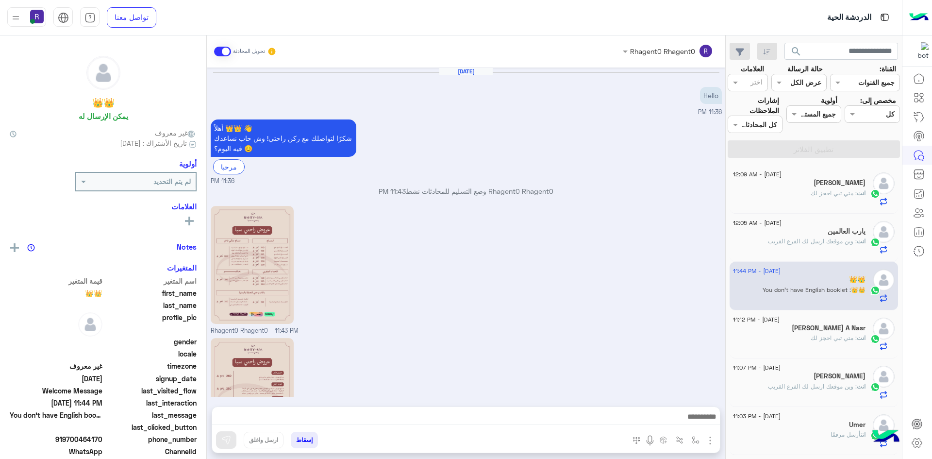
scroll to position [121, 0]
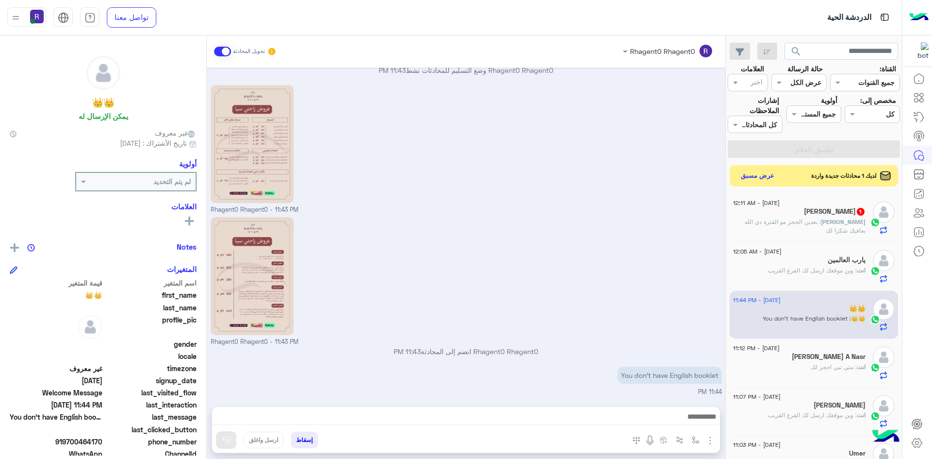
click at [835, 228] on p "Mohamed : بعدين الحجز مو الفترة دي الله يعافيك شكرا لك" at bounding box center [799, 226] width 133 height 17
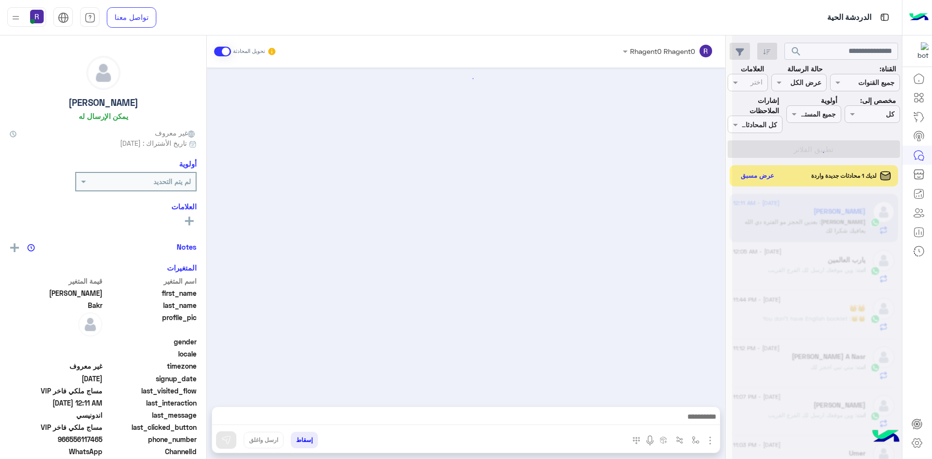
scroll to position [799, 0]
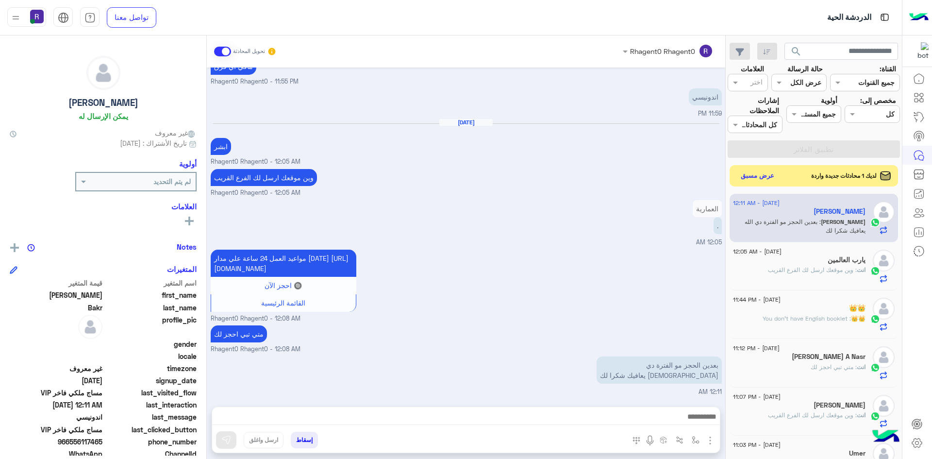
click at [633, 416] on textarea at bounding box center [466, 417] width 508 height 15
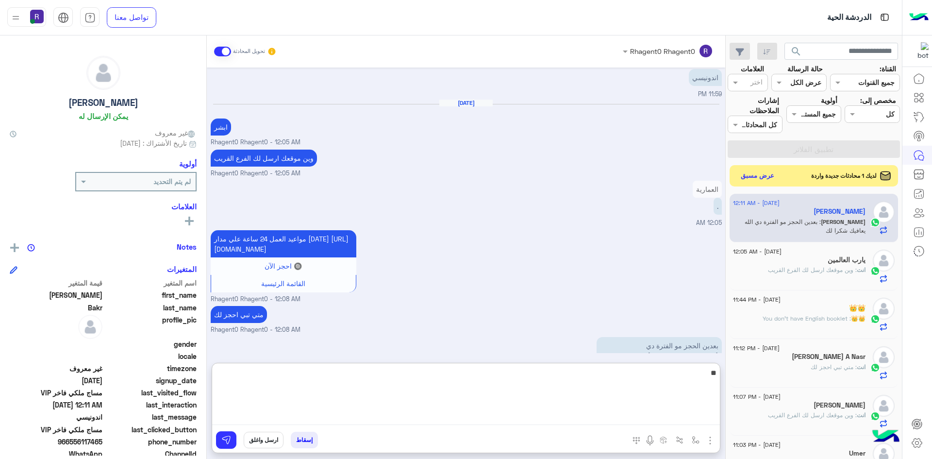
type textarea "**"
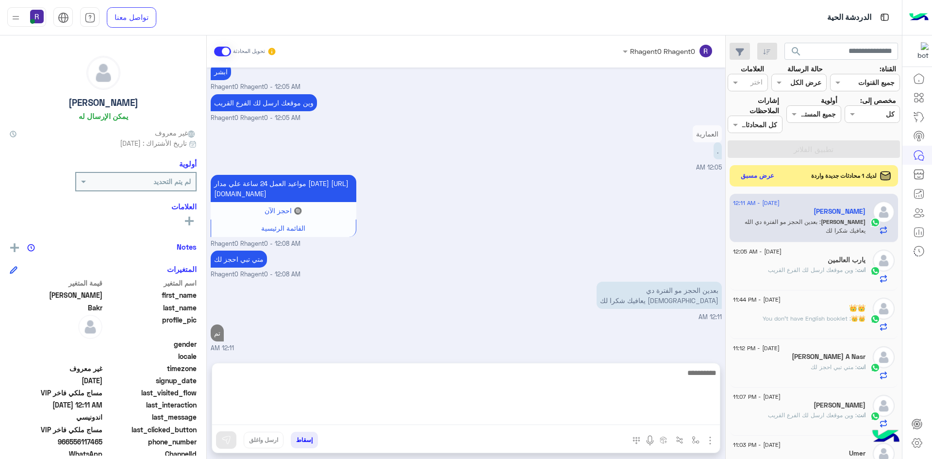
click at [227, 51] on span at bounding box center [222, 52] width 17 height 10
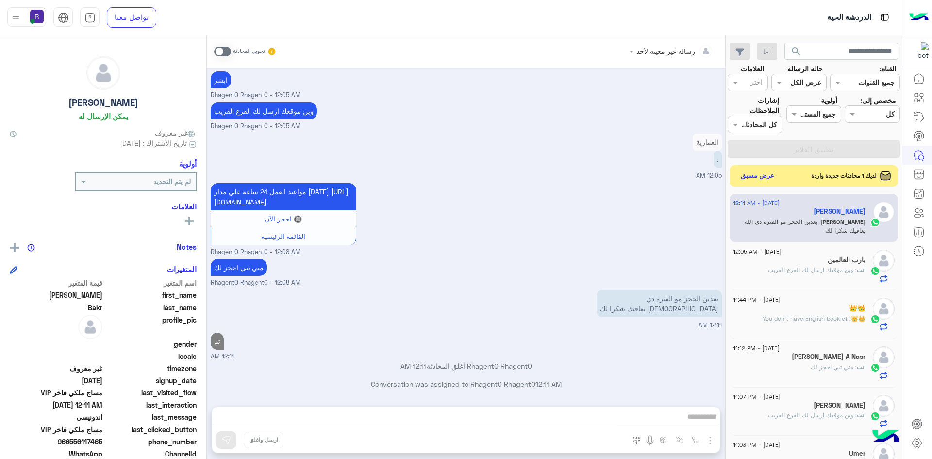
scroll to position [866, 0]
click at [766, 177] on button "عرض مسبق" at bounding box center [757, 175] width 41 height 13
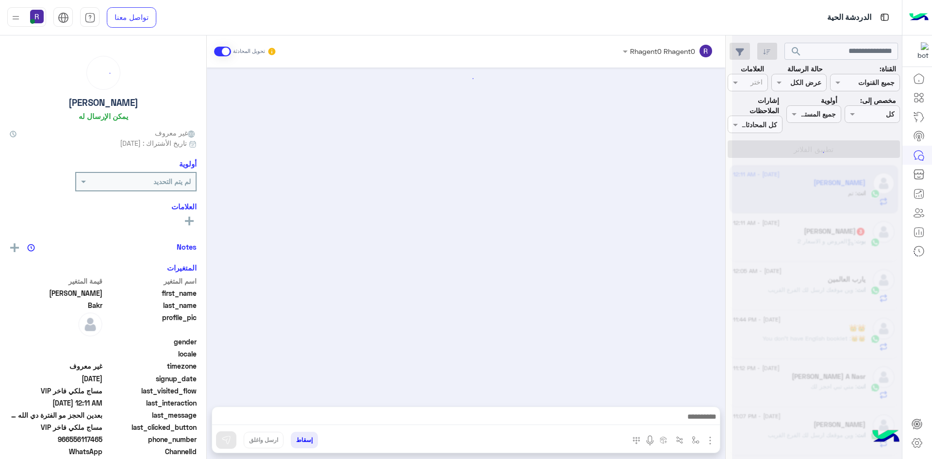
scroll to position [563, 0]
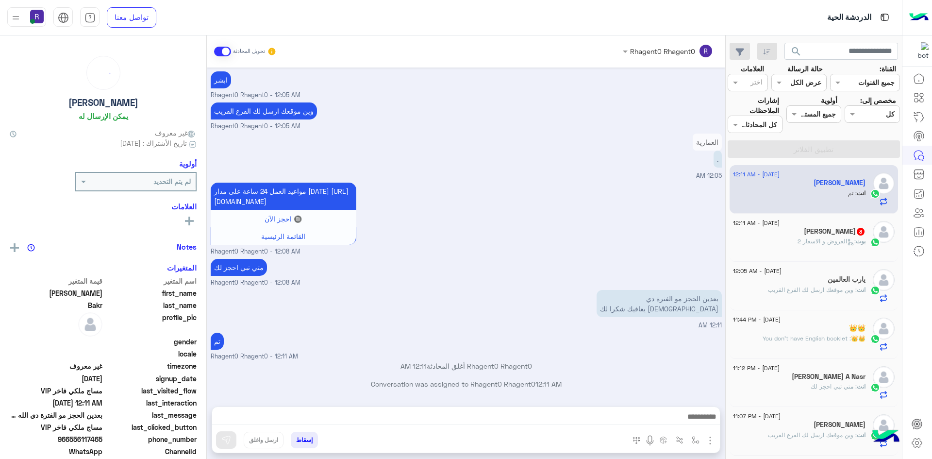
click at [830, 241] on span ": العروض و الاسعار 2" at bounding box center [827, 240] width 58 height 7
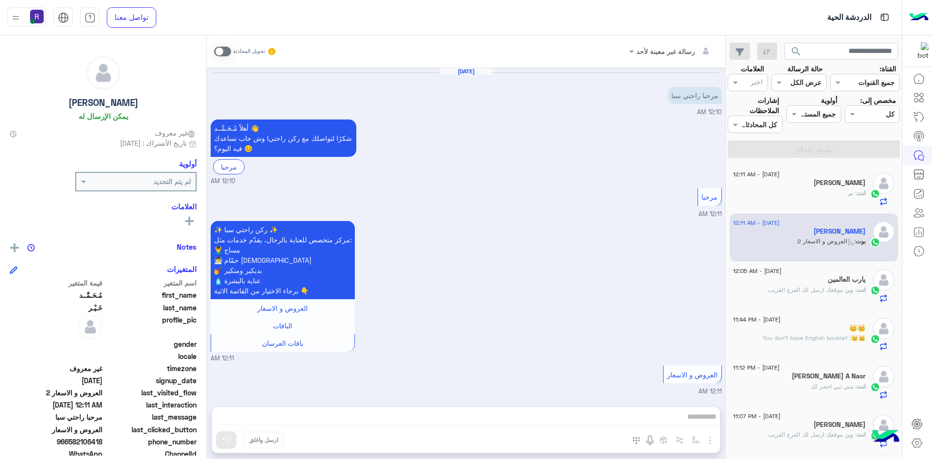
scroll to position [61, 0]
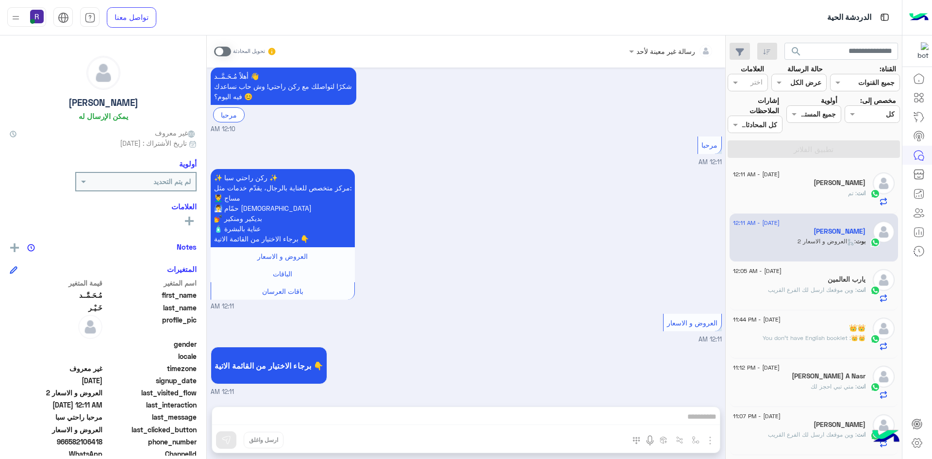
click at [222, 46] on div "تحويل المحادثة" at bounding box center [245, 51] width 63 height 17
click at [222, 51] on span at bounding box center [222, 52] width 17 height 10
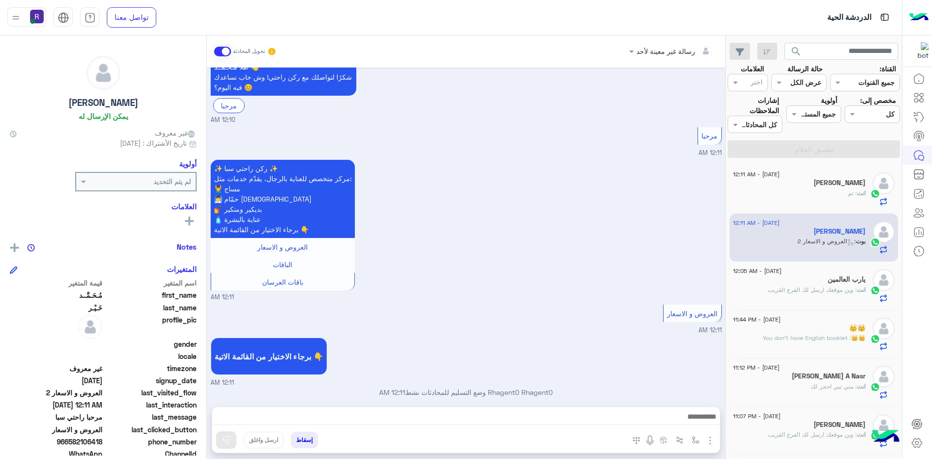
scroll to position [79, 0]
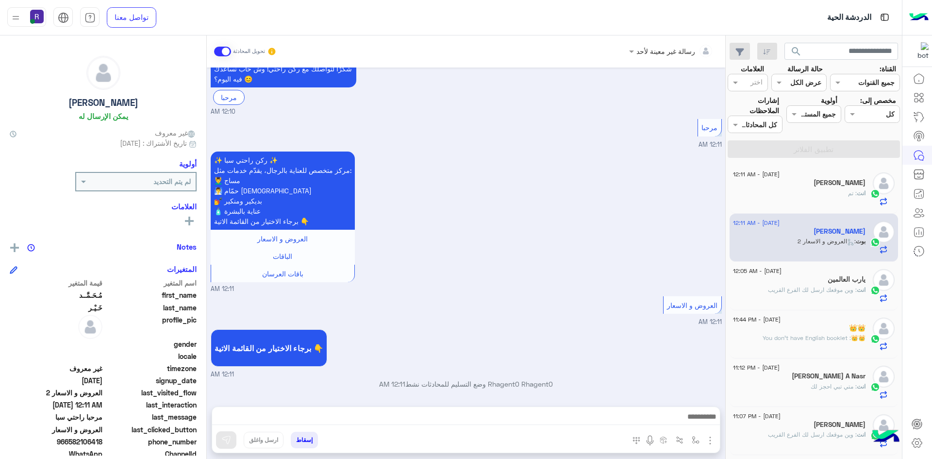
click at [714, 438] on img "button" at bounding box center [711, 441] width 12 height 12
click at [700, 415] on span "الصور" at bounding box center [692, 419] width 18 height 11
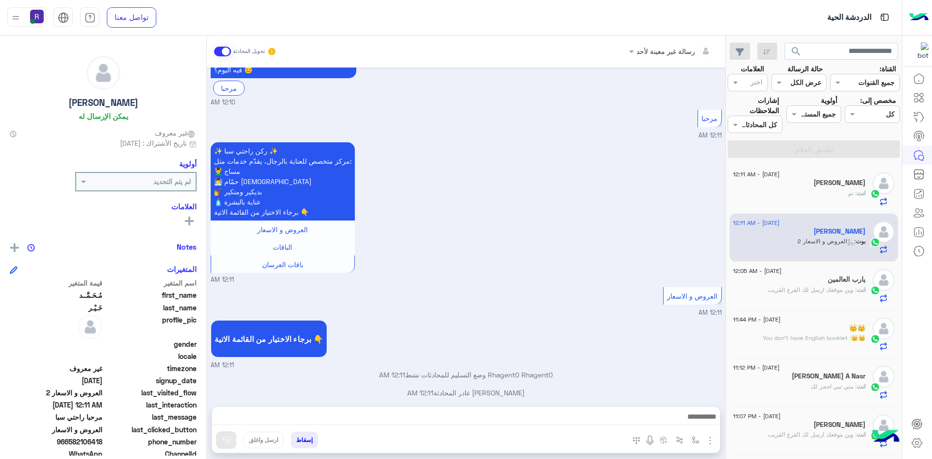
scroll to position [311, 0]
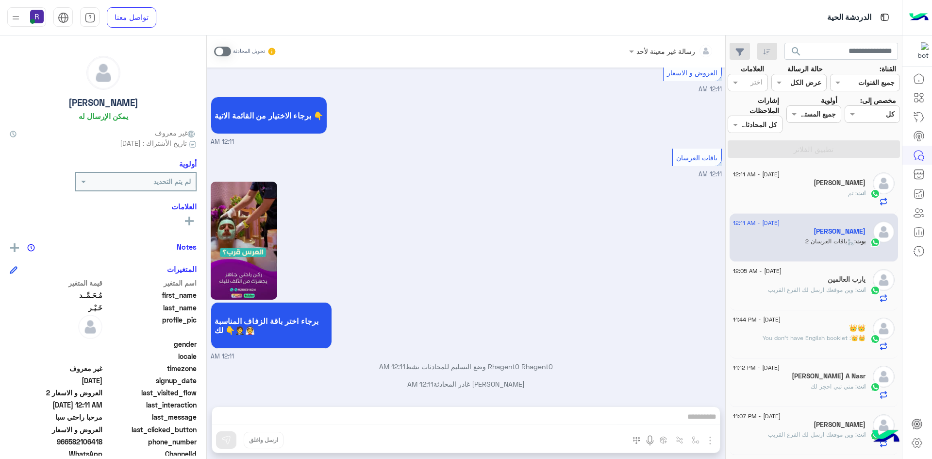
click at [391, 412] on div "رسالة غير معينة لأحد تحويل المحادثة Aug 29, 2025 مرحبا راحتي سبا 12:10 AM أهلاً…" at bounding box center [466, 248] width 519 height 427
click at [393, 413] on div "رسالة غير معينة لأحد تحويل المحادثة Aug 29, 2025 مرحبا راحتي سبا 12:10 AM أهلاً…" at bounding box center [466, 248] width 519 height 427
click at [223, 52] on span at bounding box center [222, 52] width 17 height 10
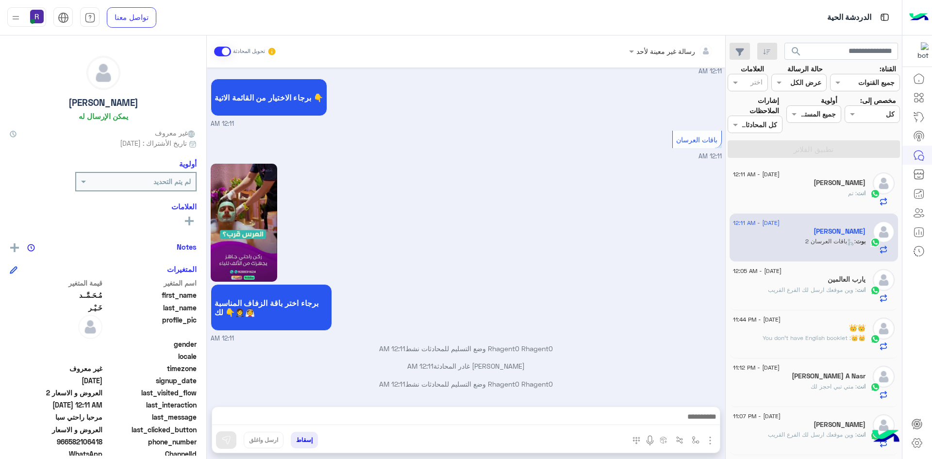
click at [711, 442] on div "رسالة غير معينة لأحد تحويل المحادثة Aug 29, 2025 مرحبا راحتي سبا 12:10 AM أهلاً…" at bounding box center [466, 248] width 519 height 427
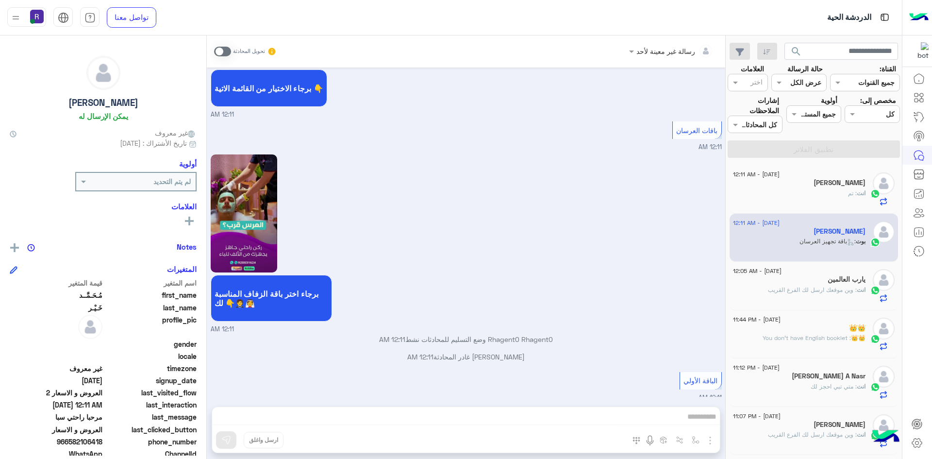
scroll to position [700, 0]
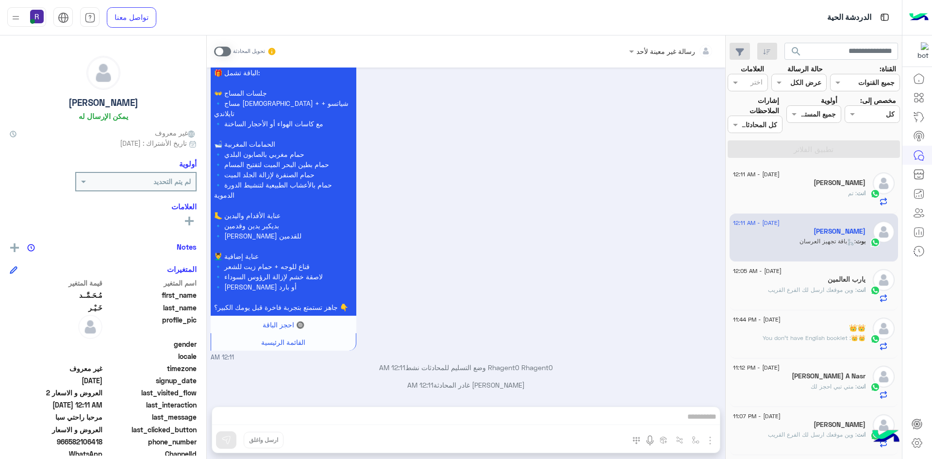
click at [221, 52] on span at bounding box center [222, 52] width 17 height 10
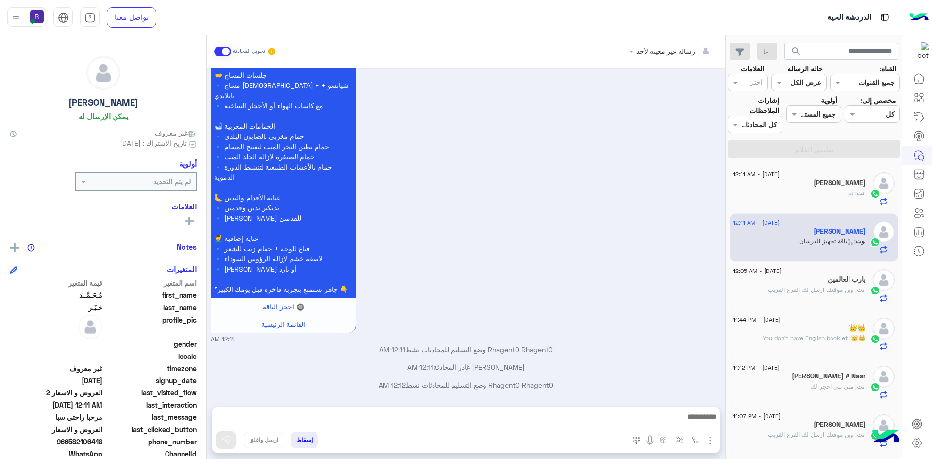
click at [709, 439] on img "button" at bounding box center [711, 441] width 12 height 12
click at [699, 416] on span "الصور" at bounding box center [692, 419] width 18 height 11
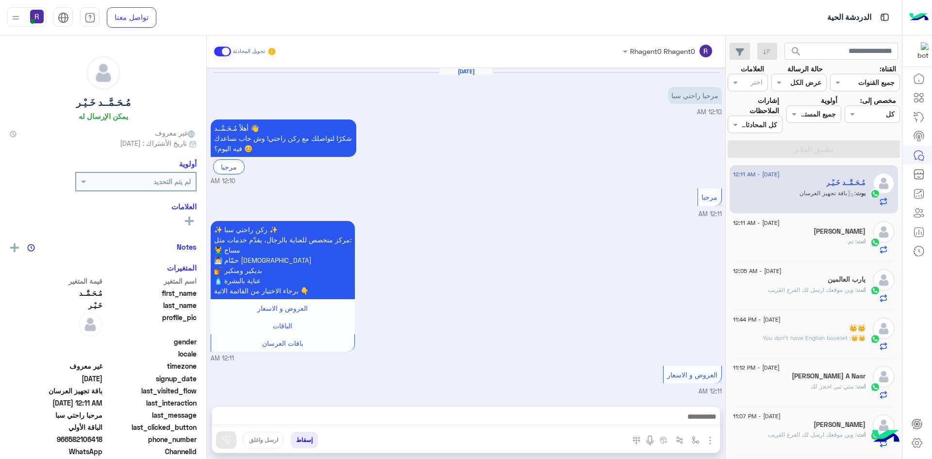
scroll to position [718, 0]
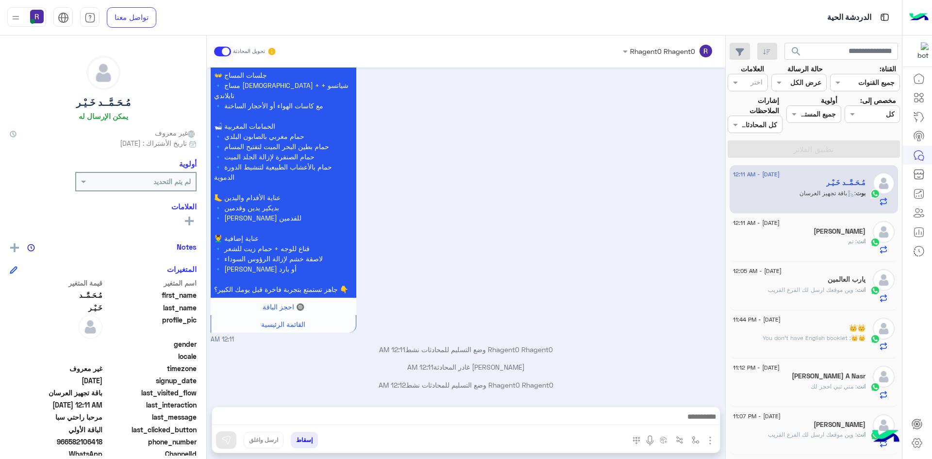
click at [709, 443] on img "button" at bounding box center [711, 441] width 12 height 12
click at [686, 422] on span "الصور" at bounding box center [692, 419] width 18 height 11
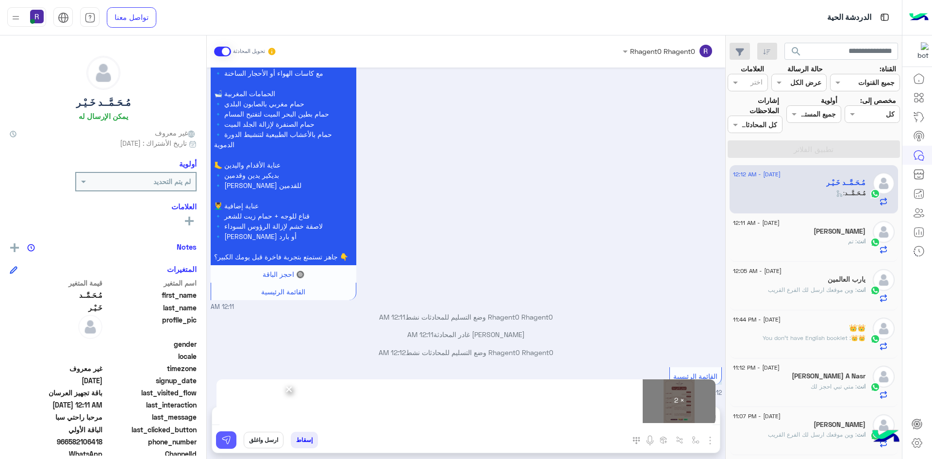
click at [232, 438] on button at bounding box center [226, 439] width 20 height 17
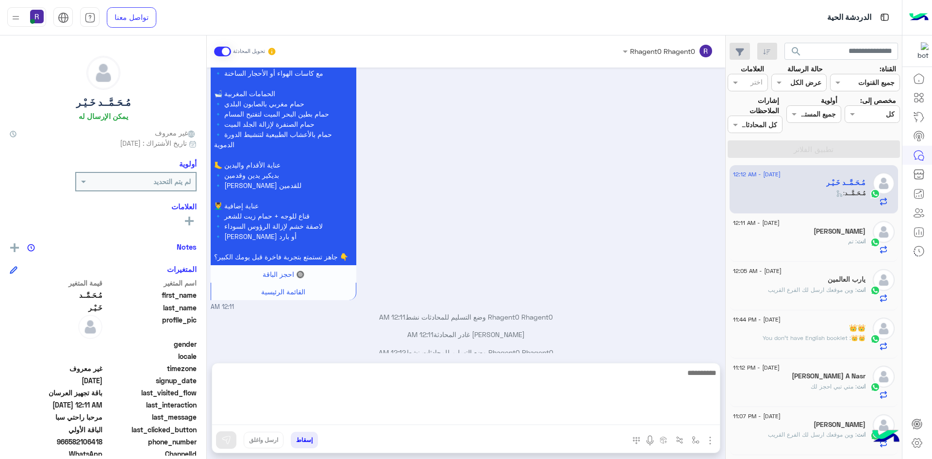
click at [578, 417] on textarea at bounding box center [466, 396] width 508 height 58
paste textarea "**********"
type textarea "**********"
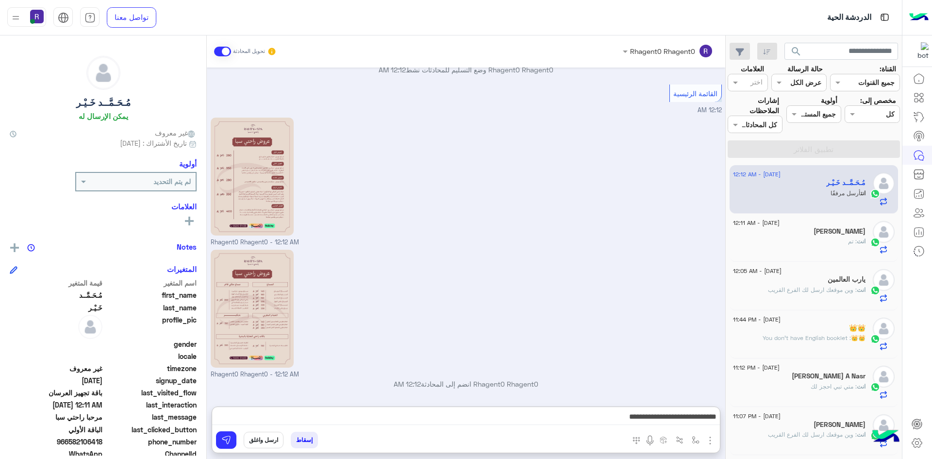
click at [237, 435] on div "إسقاط ارسل واغلق" at bounding box center [418, 441] width 413 height 21
click at [231, 437] on img at bounding box center [226, 440] width 10 height 10
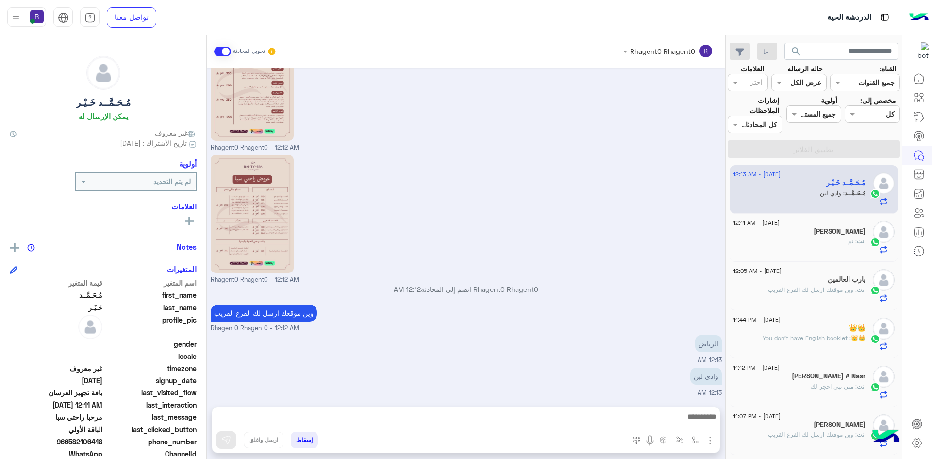
scroll to position [1128, 0]
click at [693, 440] on img "button" at bounding box center [696, 440] width 8 height 8
click at [686, 415] on input "text" at bounding box center [666, 418] width 66 height 11
type input "***"
click at [678, 417] on input "***" at bounding box center [679, 418] width 38 height 11
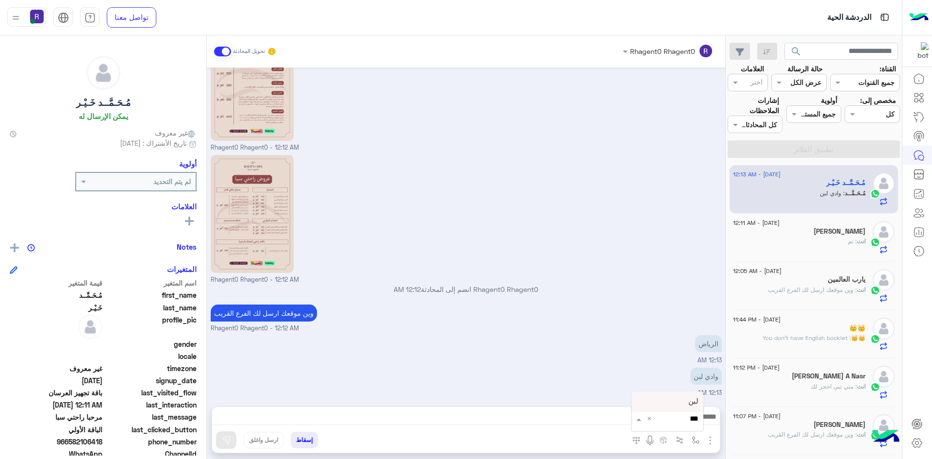
click at [682, 407] on div "لبن" at bounding box center [668, 401] width 72 height 19
type textarea "***"
click at [233, 437] on button at bounding box center [226, 439] width 20 height 17
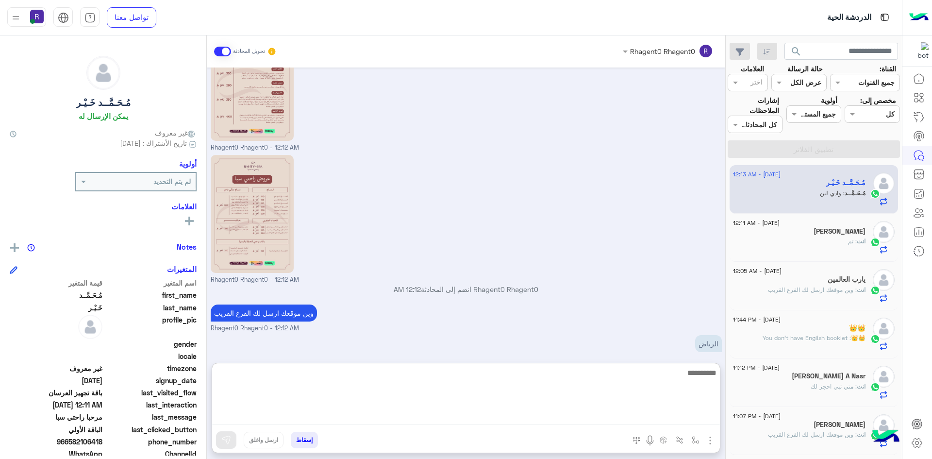
click at [668, 420] on textarea at bounding box center [466, 396] width 508 height 58
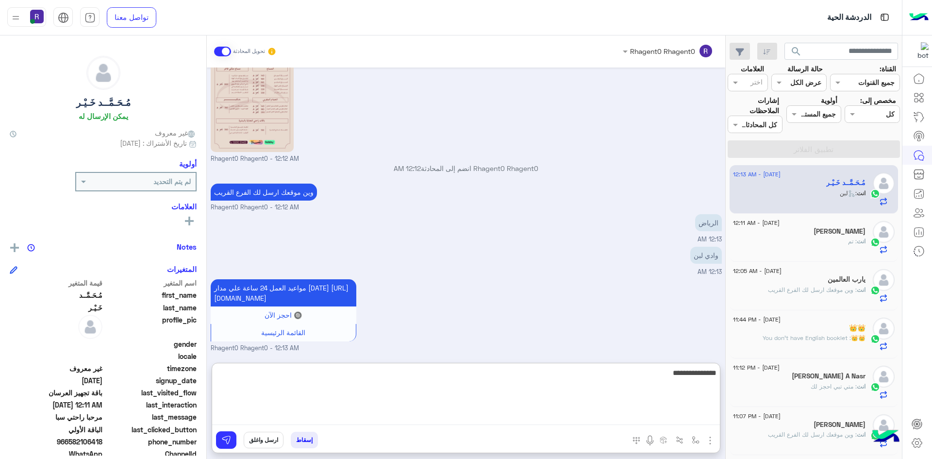
type textarea "**********"
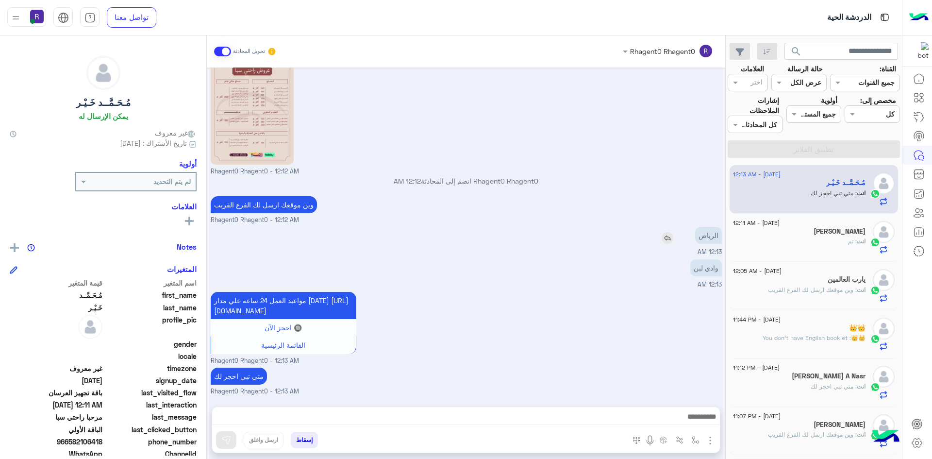
scroll to position [1246, 0]
click at [699, 178] on div "[DATE] مرحبا راحتي سبا 12:10 AM أهلاً مُـحَـمَّــد 👋 شكرًا لتواصلك مع ركن راحتي…" at bounding box center [466, 232] width 519 height 329
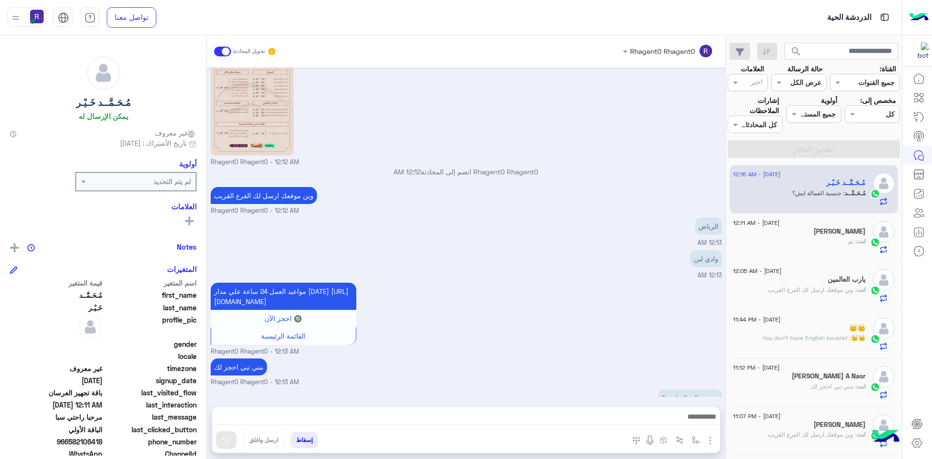
scroll to position [1278, 0]
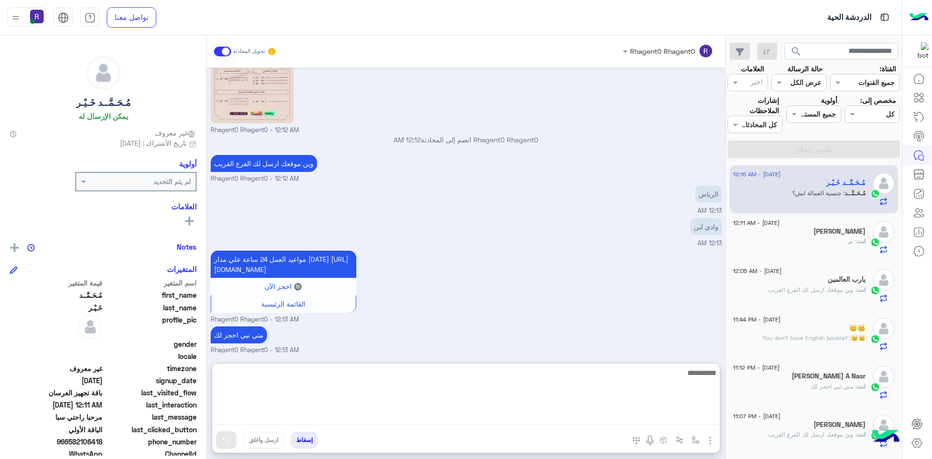
click at [683, 415] on textarea at bounding box center [466, 396] width 508 height 58
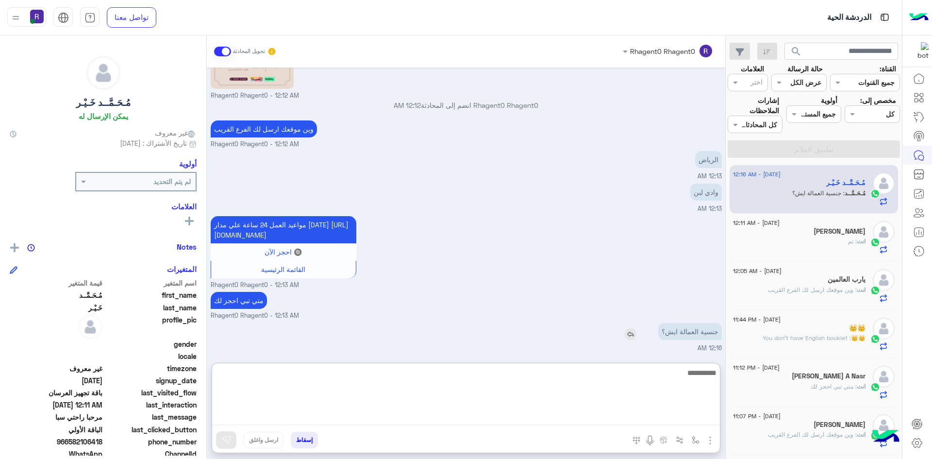
scroll to position [1321, 0]
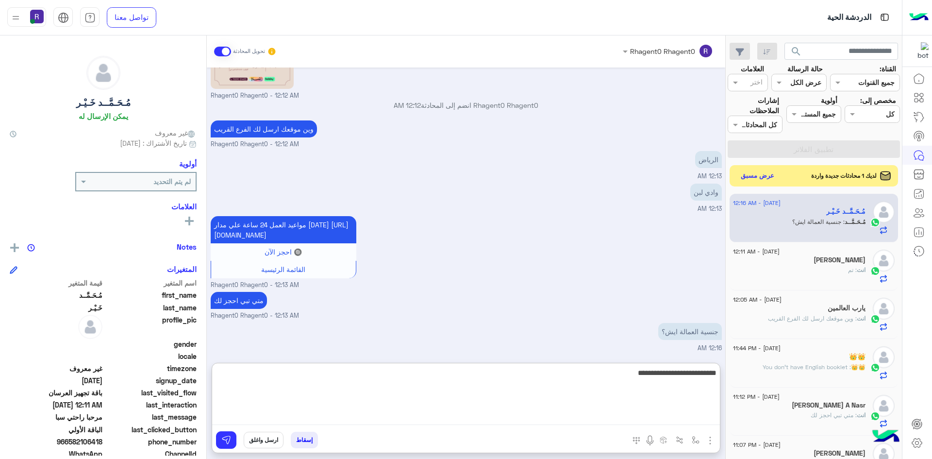
type textarea "**********"
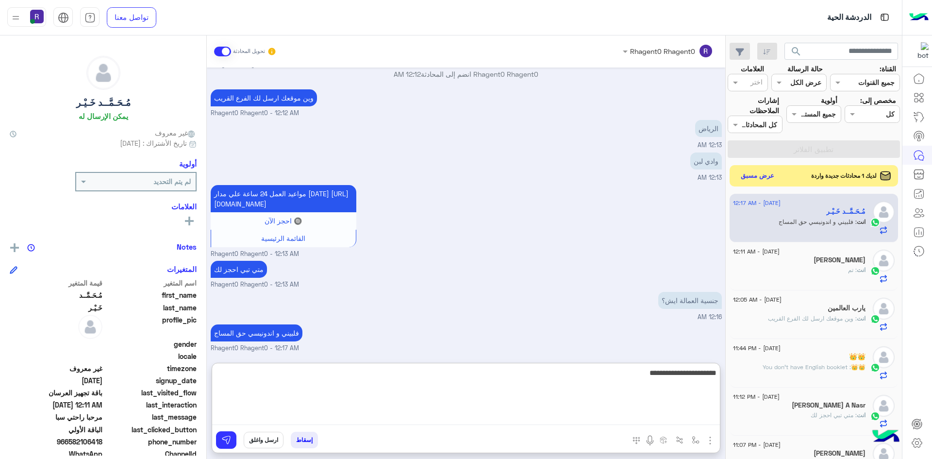
type textarea "**********"
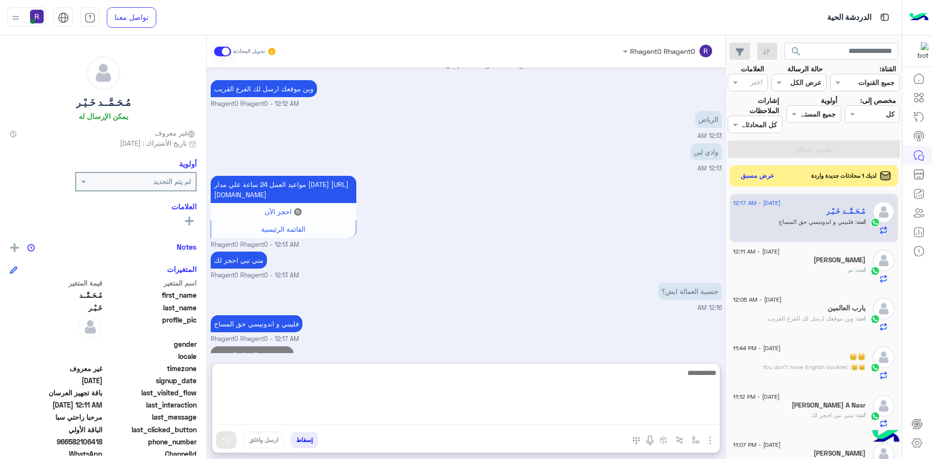
scroll to position [1384, 0]
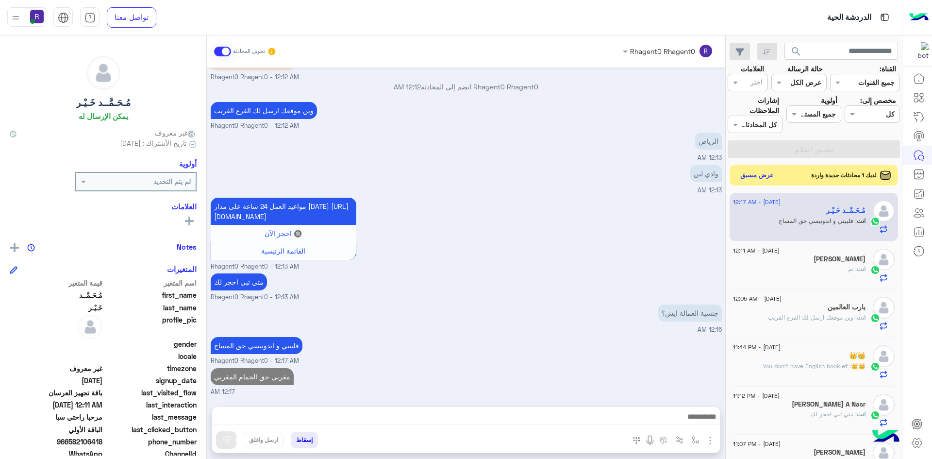
click at [759, 178] on button "عرض مسبق" at bounding box center [757, 175] width 41 height 13
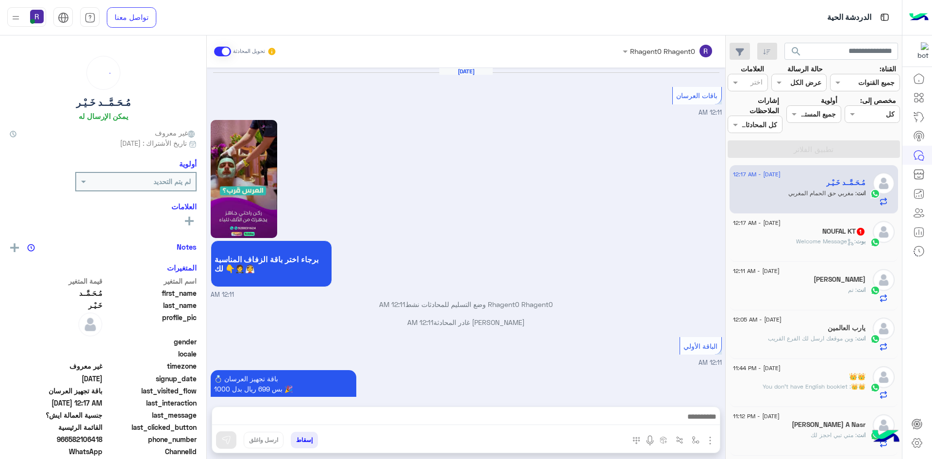
scroll to position [966, 0]
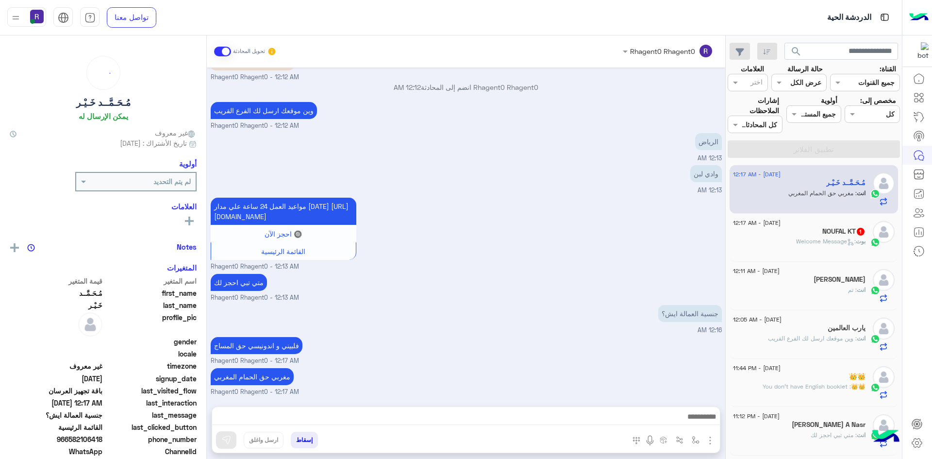
click at [846, 234] on h5 "NOUFAL KT 1" at bounding box center [844, 231] width 43 height 8
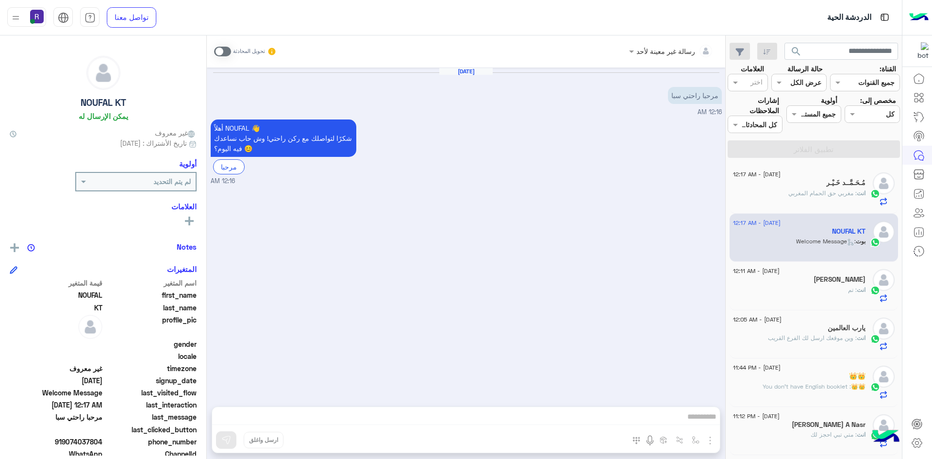
click at [221, 52] on span at bounding box center [222, 52] width 17 height 10
click at [712, 439] on img "button" at bounding box center [711, 441] width 12 height 12
click at [693, 424] on span "الصور" at bounding box center [692, 419] width 18 height 11
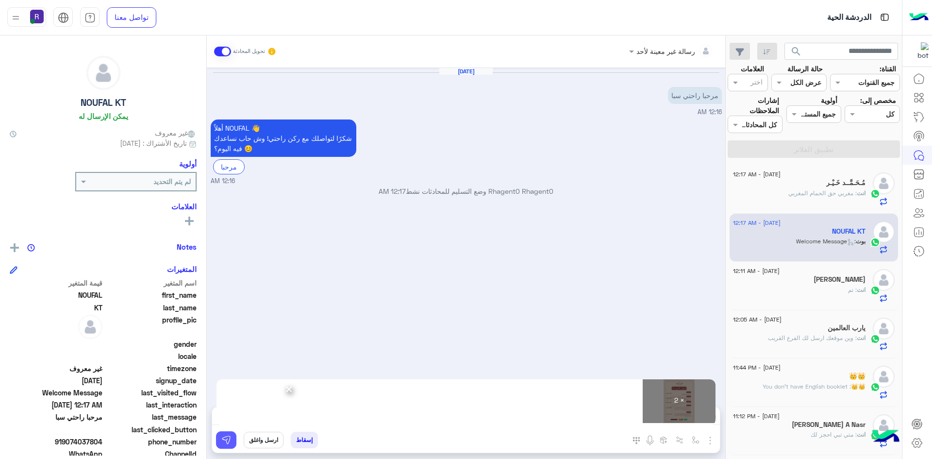
click at [228, 443] on img at bounding box center [226, 440] width 10 height 10
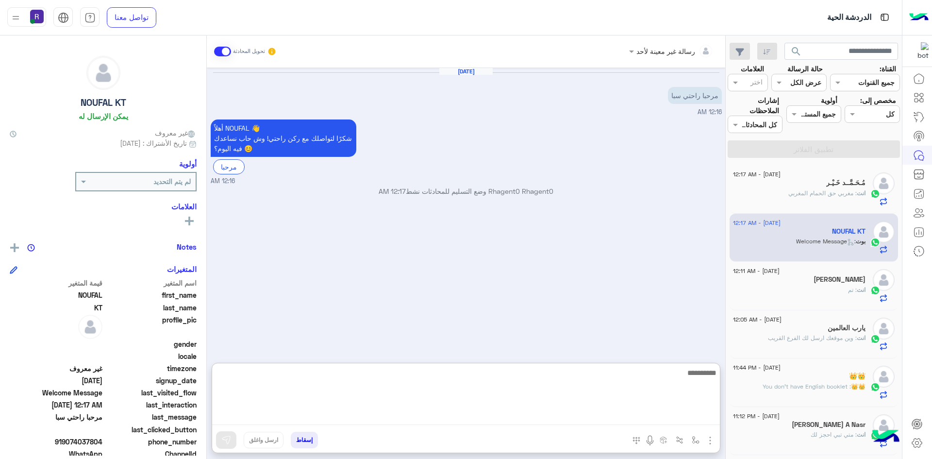
click at [438, 419] on textarea at bounding box center [466, 396] width 508 height 58
paste textarea "**********"
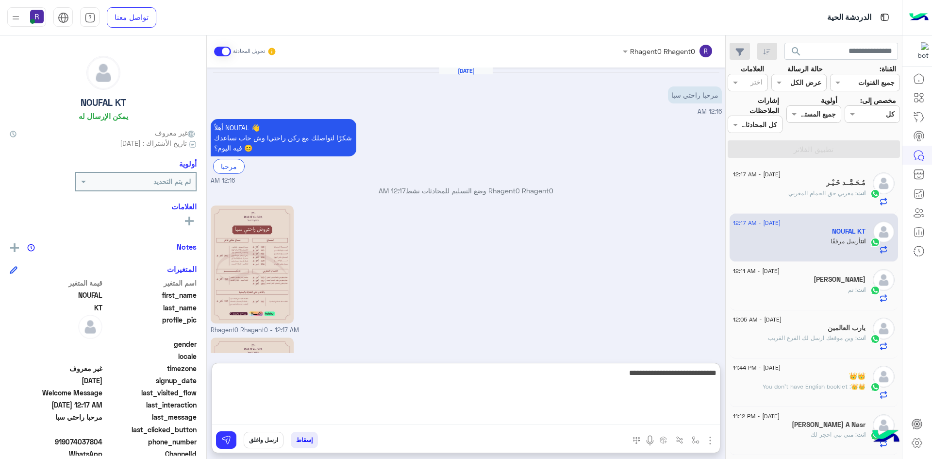
scroll to position [132, 0]
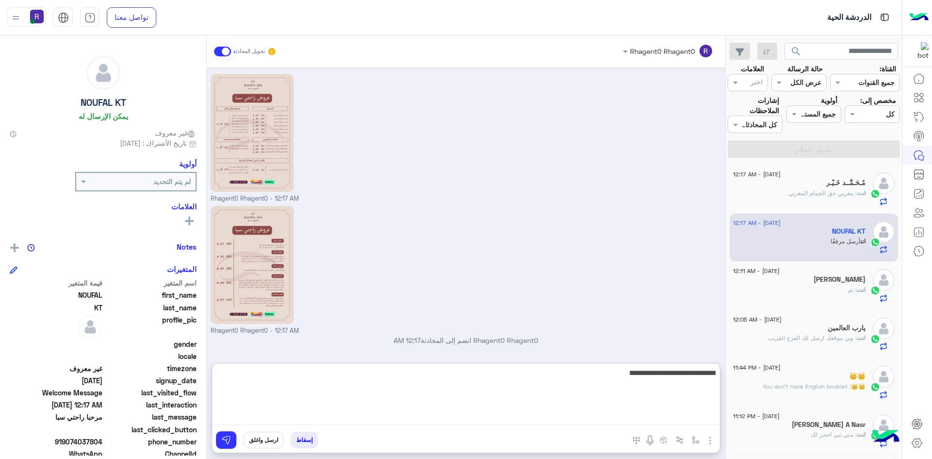
type textarea "**********"
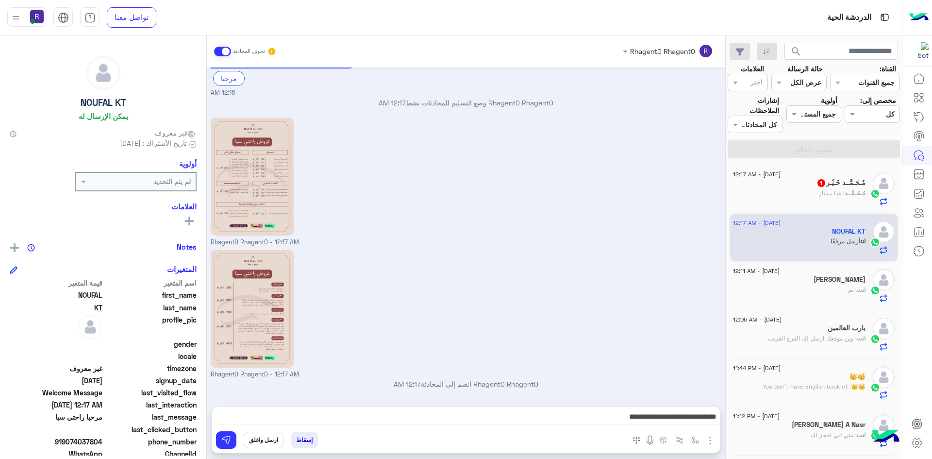
click at [606, 189] on div "Rhagent0 Rhagent0 - 12:17 AM" at bounding box center [466, 181] width 511 height 132
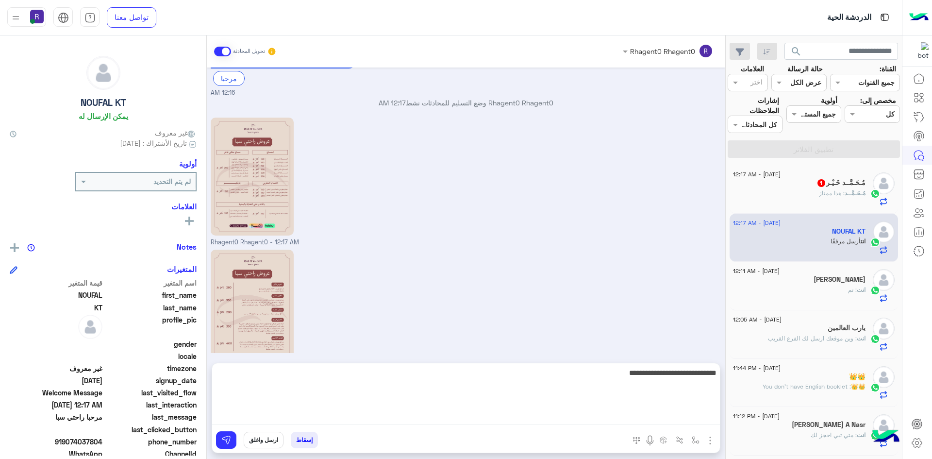
click at [585, 424] on textarea "**********" at bounding box center [466, 396] width 508 height 58
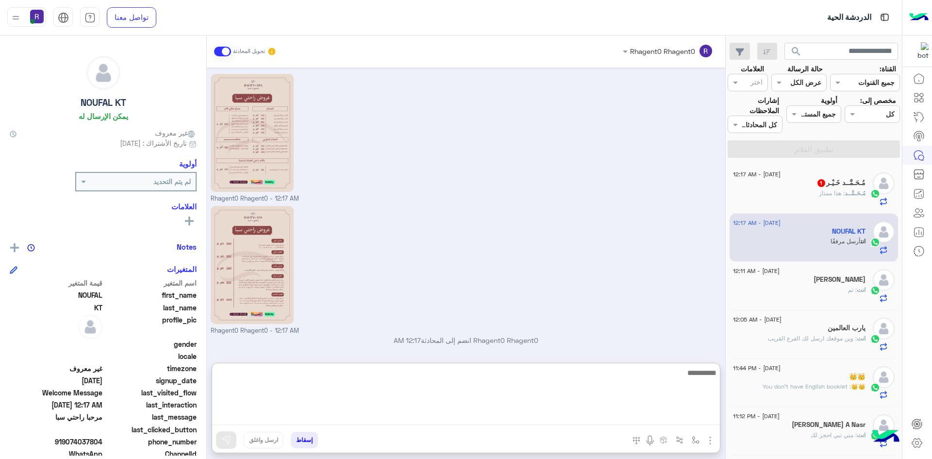
scroll to position [163, 0]
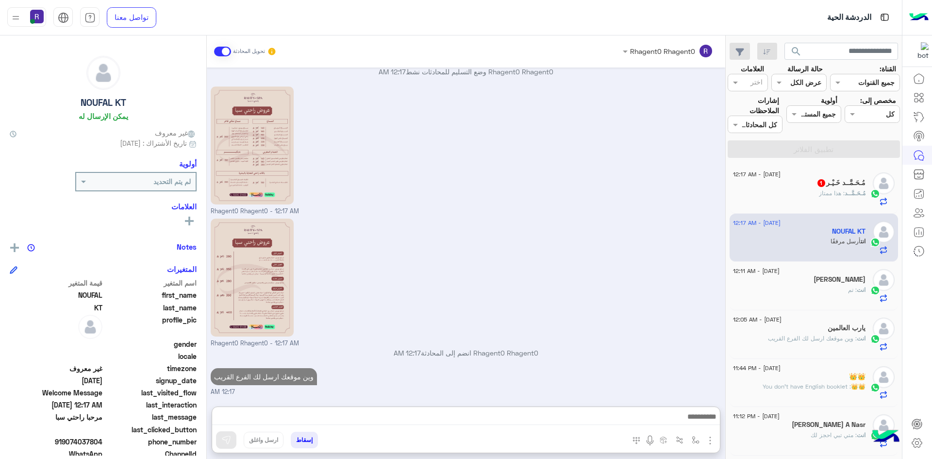
click at [833, 188] on div "[PERSON_NAME] 1" at bounding box center [799, 184] width 133 height 10
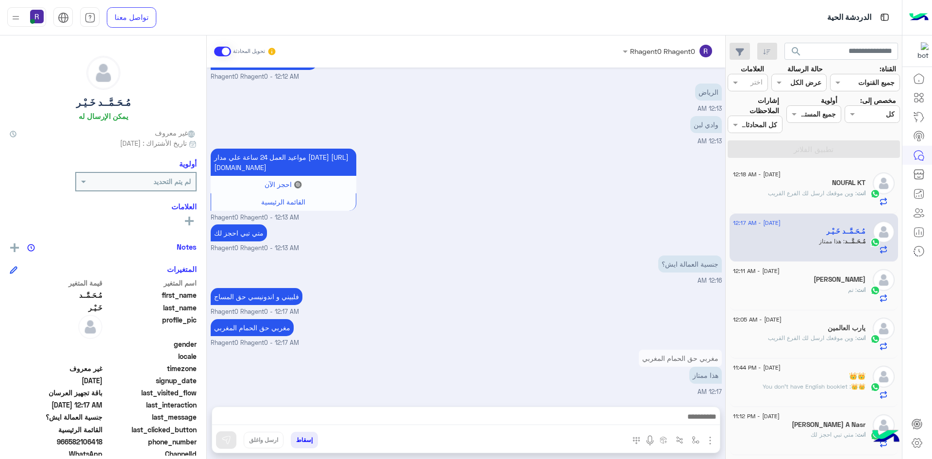
scroll to position [833, 0]
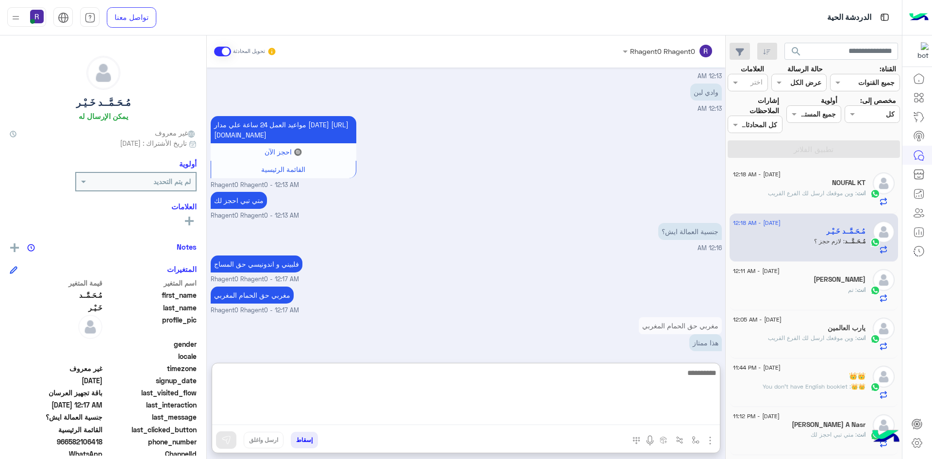
click at [694, 412] on textarea at bounding box center [466, 396] width 508 height 58
type textarea "**********"
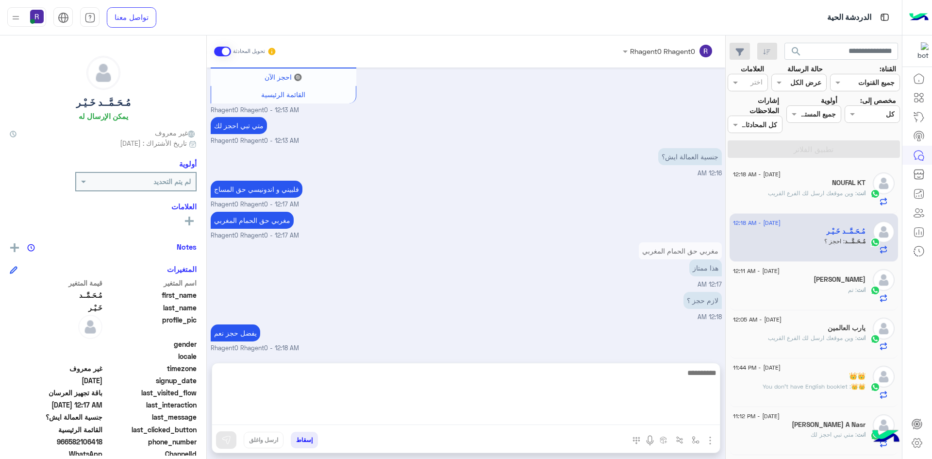
scroll to position [994, 0]
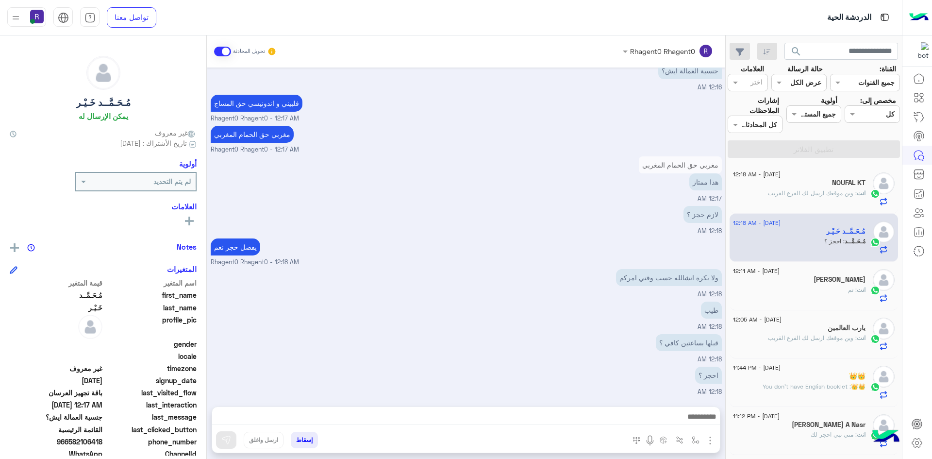
click at [468, 276] on div "ولا بكرة انشالله حسب وقتي امركم 12:18 AM" at bounding box center [466, 283] width 511 height 33
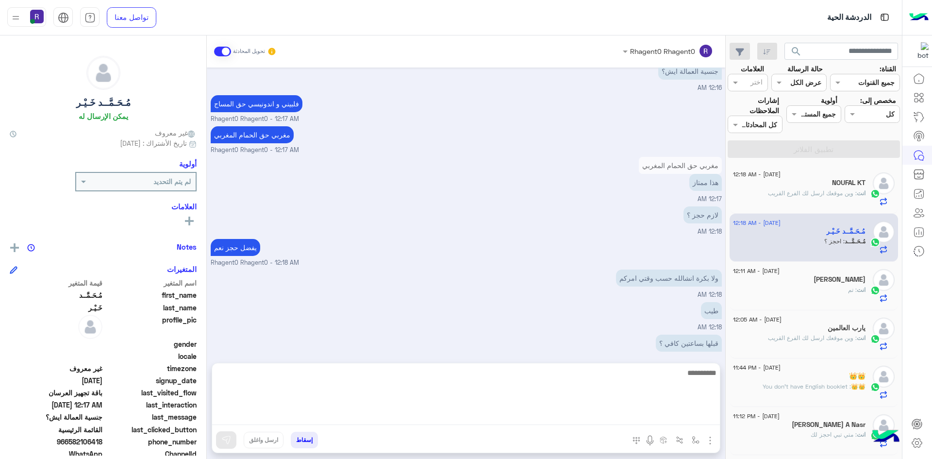
click at [650, 416] on textarea at bounding box center [466, 396] width 508 height 58
type textarea "**********"
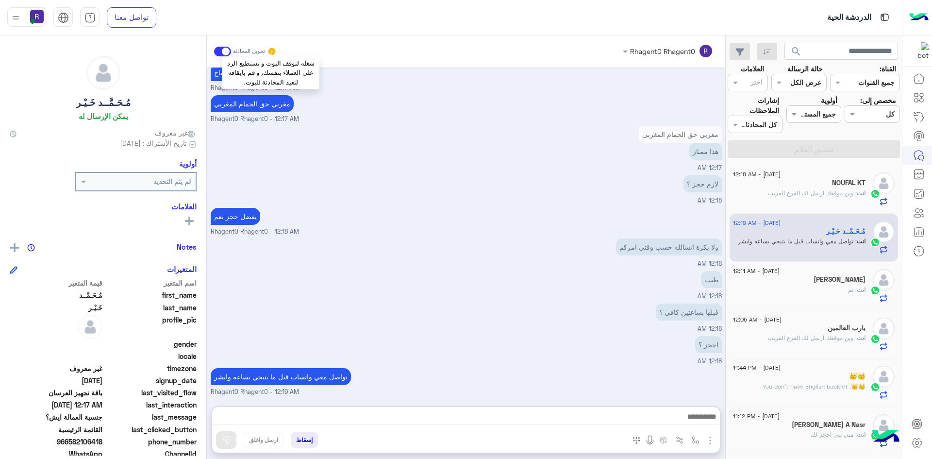
click at [272, 47] on icon at bounding box center [272, 52] width 10 height 10
